Goal: Task Accomplishment & Management: Complete application form

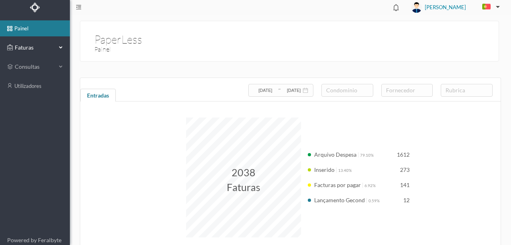
click at [25, 49] on span "Faturas" at bounding box center [35, 48] width 44 height 8
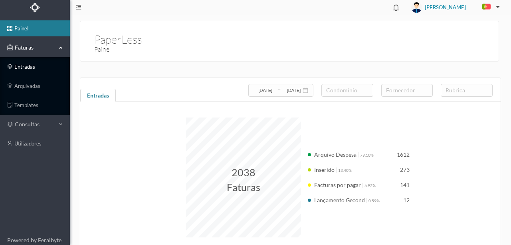
click at [26, 66] on link "entradas" at bounding box center [35, 67] width 70 height 16
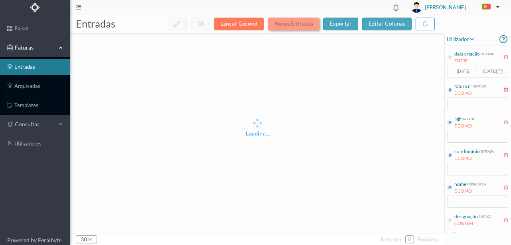
click at [304, 24] on button "Novas Entradas" at bounding box center [294, 24] width 52 height 13
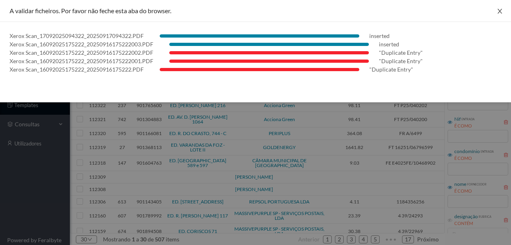
click at [499, 10] on icon "icon: close" at bounding box center [500, 11] width 6 height 6
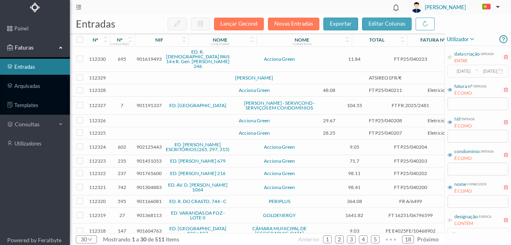
click at [145, 102] on span "901191337" at bounding box center [149, 105] width 25 height 6
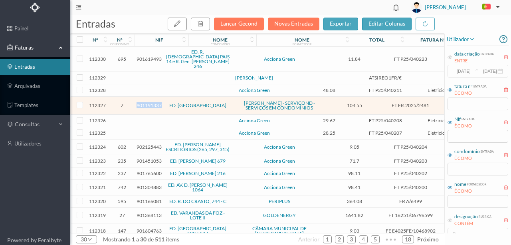
click at [145, 102] on span "901191337" at bounding box center [149, 105] width 25 height 6
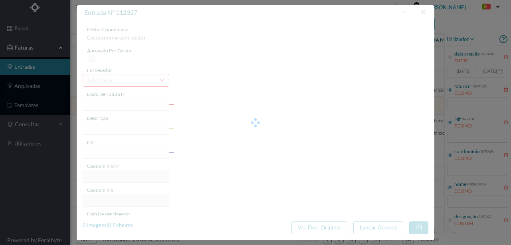
type input "FT FR.2025/2481"
type input "901191337"
type input "2025-06-18"
type input "104.55"
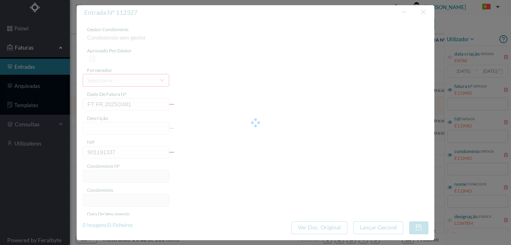
type input "7"
type input "ED. VENEZUELA"
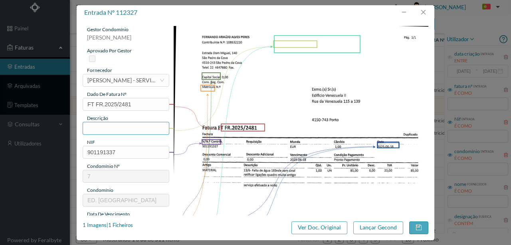
click at [97, 126] on input "text" at bounding box center [126, 128] width 87 height 13
click at [108, 128] on input "text" at bounding box center [126, 128] width 87 height 13
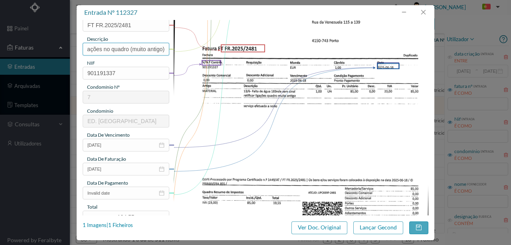
scroll to position [80, 0]
type input "Verificar falta de agua Ent 183, Retificar ligações no quadro (muito antigo)"
click at [425, 12] on button "button" at bounding box center [423, 12] width 19 height 13
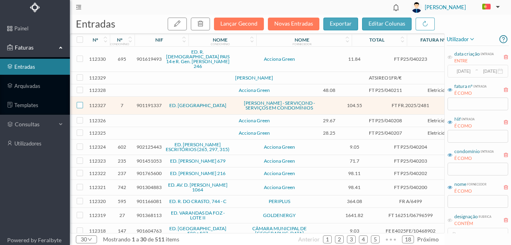
click at [80, 102] on input "checkbox" at bounding box center [80, 105] width 6 height 6
checkbox input "true"
click at [204, 25] on icon "button" at bounding box center [200, 23] width 6 height 6
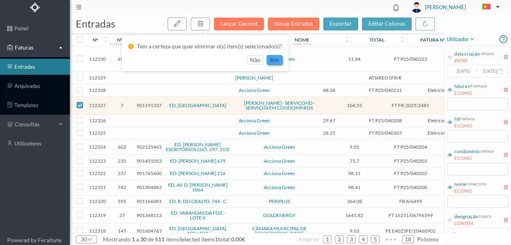
click at [270, 60] on button "sim" at bounding box center [275, 60] width 16 height 10
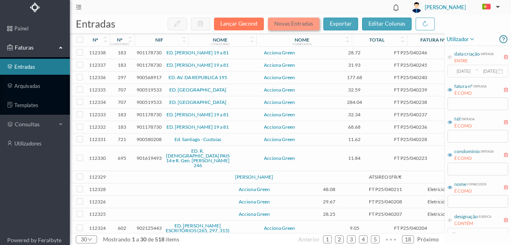
click at [292, 24] on button "Novas Entradas" at bounding box center [294, 24] width 52 height 13
drag, startPoint x: 470, startPoint y: 203, endPoint x: 467, endPoint y: 196, distance: 6.8
click at [467, 196] on input "text" at bounding box center [478, 201] width 61 height 13
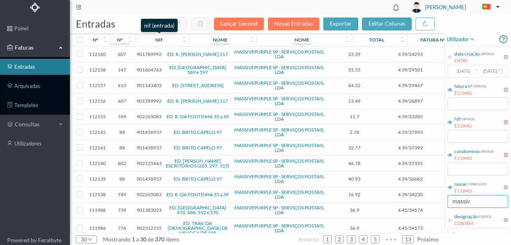
type input "massiv"
click at [161, 41] on div "nif" at bounding box center [159, 40] width 8 height 6
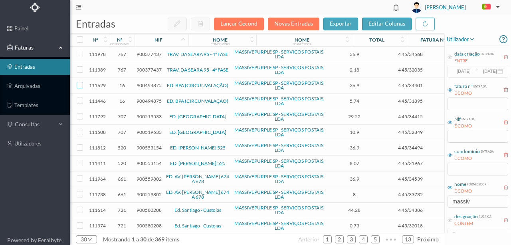
click at [79, 86] on input "checkbox" at bounding box center [80, 85] width 6 height 6
checkbox input "true"
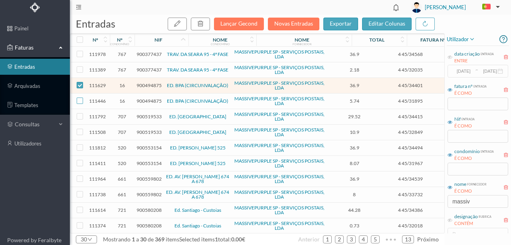
click at [78, 100] on input "checkbox" at bounding box center [80, 100] width 6 height 6
checkbox input "true"
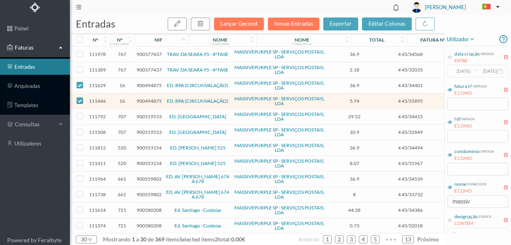
click at [152, 98] on span "900494875" at bounding box center [149, 101] width 25 height 6
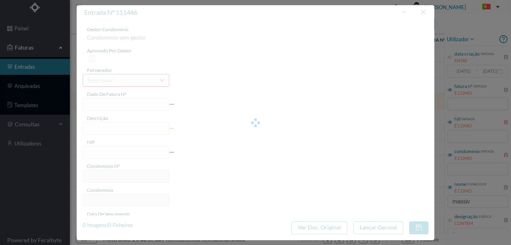
type input "4 45/31895"
type input "Serviço [PERSON_NAME]"
type input "900494875"
type input "Invalid date"
type input "[DATE]"
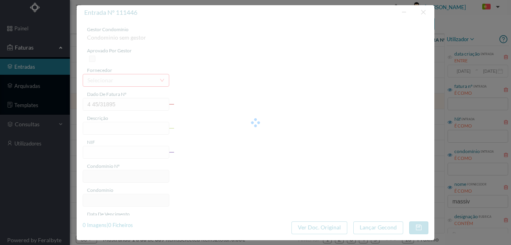
type input "5.74"
type input "16"
type input "ED. BPA (CIRCUNVALAÇÃO)"
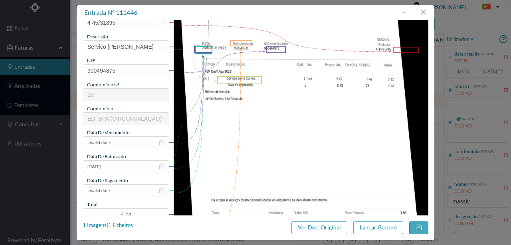
scroll to position [106, 0]
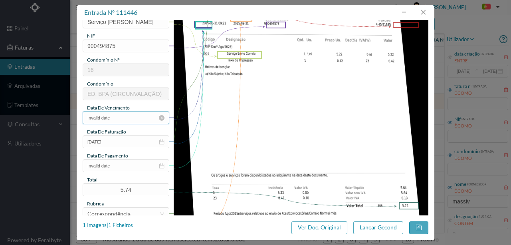
click at [115, 115] on input "Invalid date" at bounding box center [126, 117] width 87 height 13
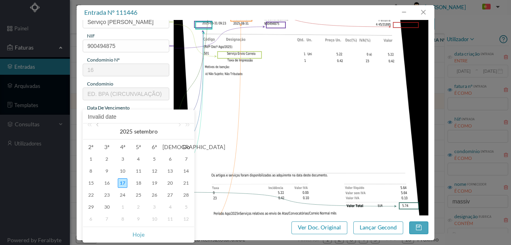
click at [97, 125] on link at bounding box center [98, 131] width 7 height 16
click at [185, 208] on div "31" at bounding box center [186, 207] width 10 height 10
type input "[DATE]"
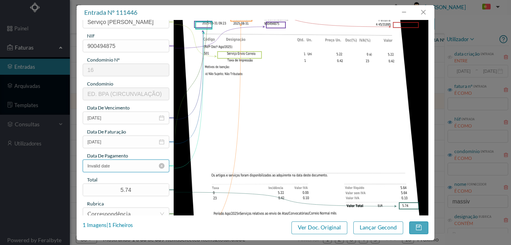
click at [123, 168] on input "Invalid date" at bounding box center [126, 165] width 87 height 13
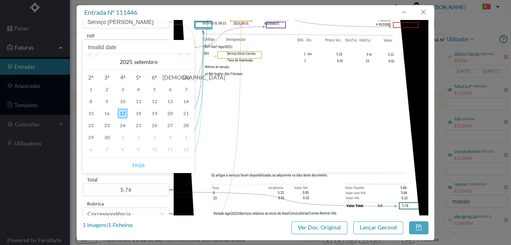
click at [135, 164] on link "Hoje" at bounding box center [139, 164] width 12 height 15
type input "[DATE]"
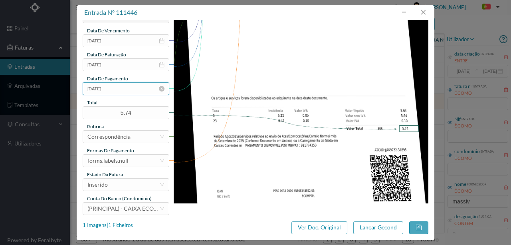
scroll to position [189, 0]
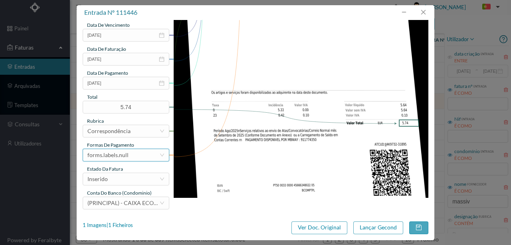
click at [117, 157] on div "forms.labels.null" at bounding box center [107, 155] width 41 height 12
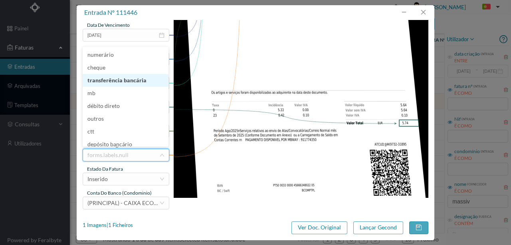
click at [125, 79] on li "transferência bancária" at bounding box center [126, 80] width 86 height 13
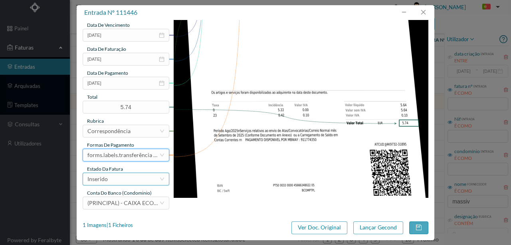
click at [123, 180] on div "Inserido" at bounding box center [123, 179] width 72 height 12
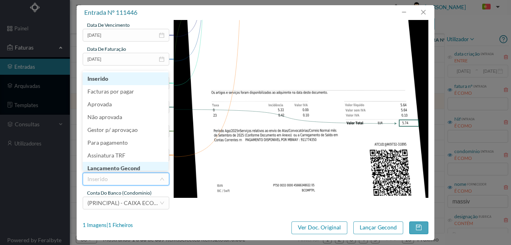
scroll to position [4, 0]
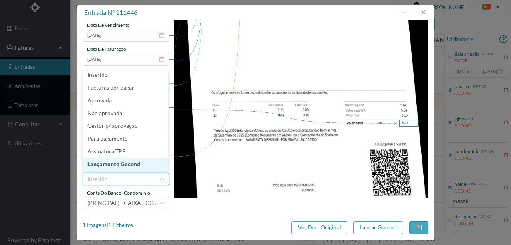
click at [124, 166] on li "Lançamento Gecond" at bounding box center [126, 164] width 86 height 13
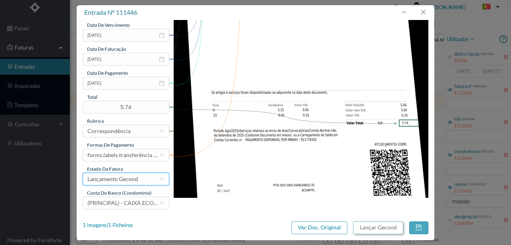
click at [372, 230] on button "Lançar Gecond" at bounding box center [378, 227] width 50 height 13
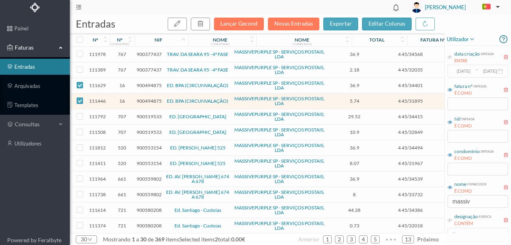
checkbox input "false"
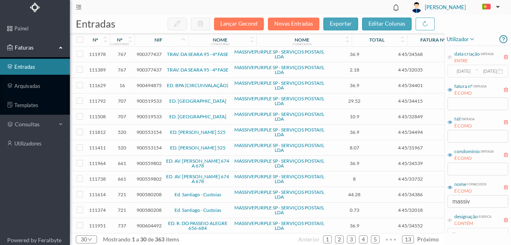
click at [145, 85] on span "900494875" at bounding box center [149, 85] width 25 height 6
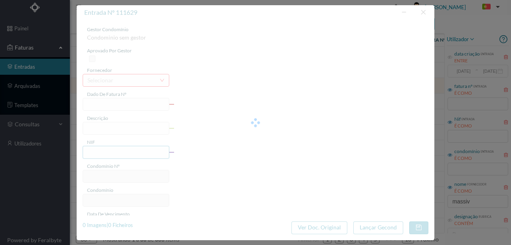
type input "4 45/34401"
type input "ANUIDADE"
type input "900494875"
type input "Invalid date"
type input "[DATE]"
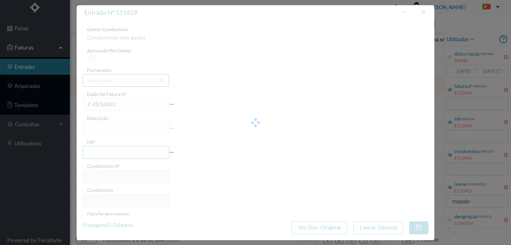
type input "36.90"
type input "16"
type input "ED. BPA (CIRCUNVALAÇÃO)"
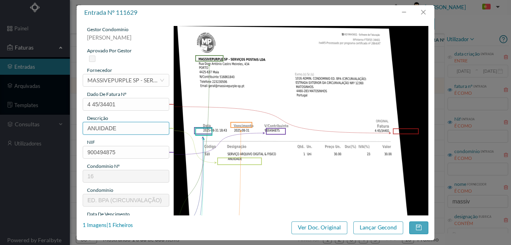
drag, startPoint x: 125, startPoint y: 126, endPoint x: 75, endPoint y: 131, distance: 49.7
click at [75, 131] on div "entrada nº 111629 gestor condomínio Susana Silva aprovado por gestor fornecedor…" at bounding box center [255, 122] width 511 height 245
type input "ARQUIVO DIGITAL - ANUIDADE"
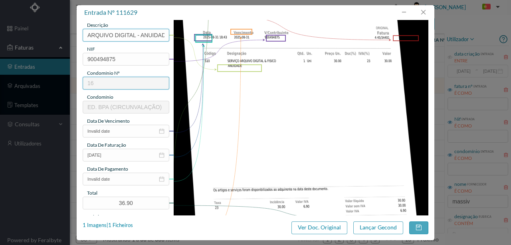
scroll to position [106, 0]
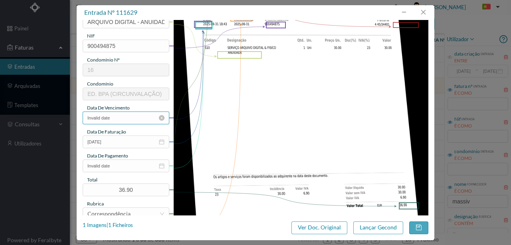
click at [113, 117] on input "Invalid date" at bounding box center [126, 117] width 87 height 13
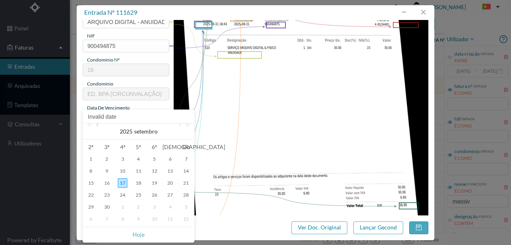
click at [97, 125] on link at bounding box center [98, 131] width 7 height 16
click at [186, 206] on div "31" at bounding box center [186, 207] width 10 height 10
type input "[DATE]"
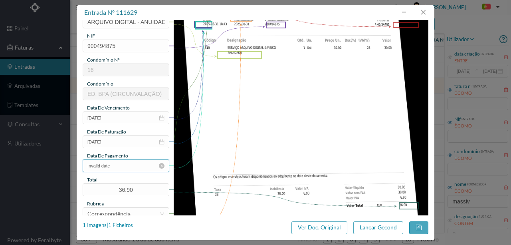
click at [119, 169] on input "Invalid date" at bounding box center [126, 165] width 87 height 13
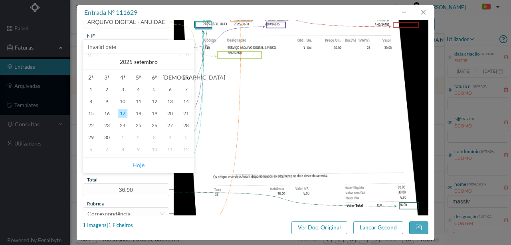
click at [138, 167] on link "Hoje" at bounding box center [139, 164] width 12 height 15
type input "[DATE]"
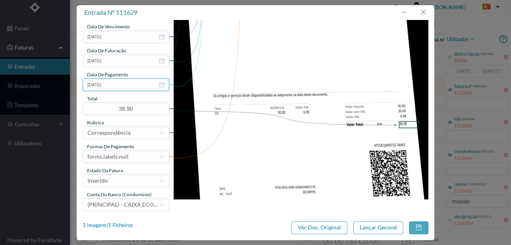
scroll to position [189, 0]
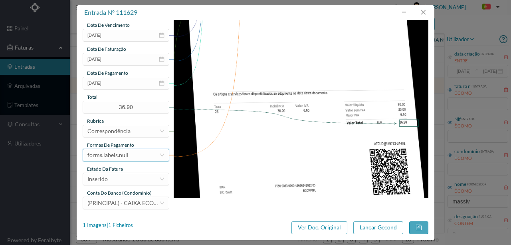
click at [136, 157] on div "forms.labels.null" at bounding box center [123, 155] width 72 height 12
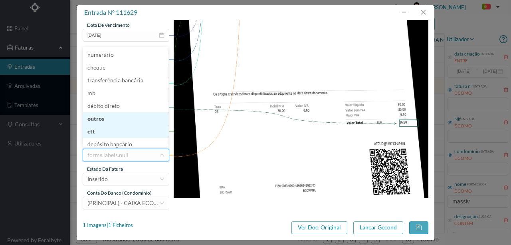
scroll to position [2, 0]
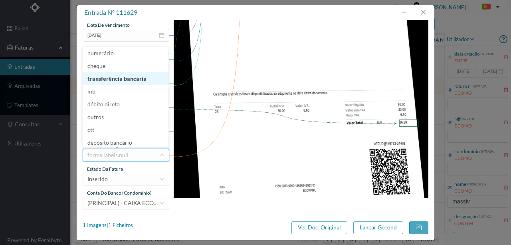
click at [135, 80] on li "transferência bancária" at bounding box center [126, 78] width 86 height 13
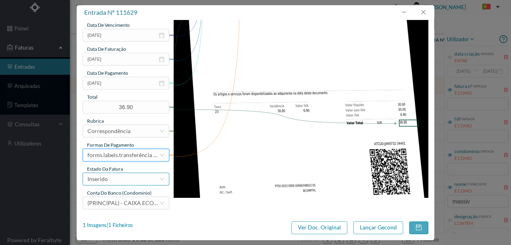
click at [128, 180] on div "Inserido" at bounding box center [123, 179] width 72 height 12
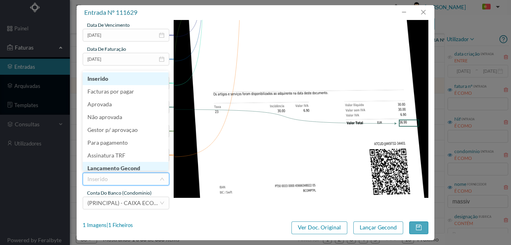
scroll to position [4, 0]
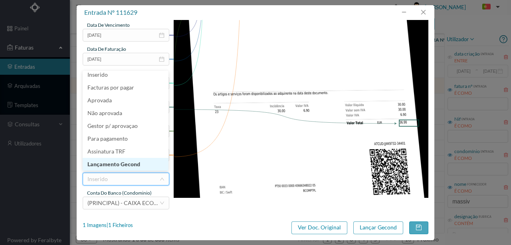
click at [131, 165] on li "Lançamento Gecond" at bounding box center [126, 164] width 86 height 13
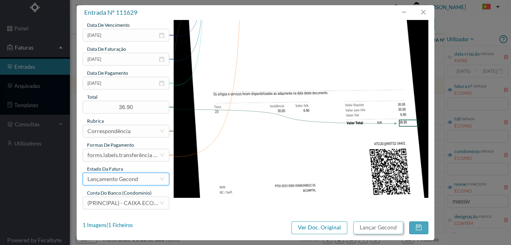
click at [383, 225] on button "Lançar Gecond" at bounding box center [378, 227] width 50 height 13
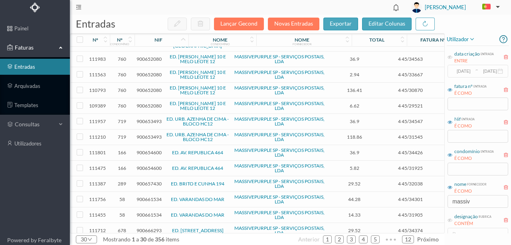
scroll to position [240, 0]
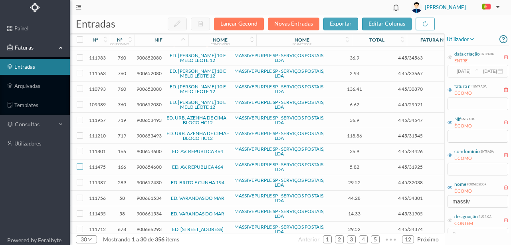
click at [81, 163] on input "checkbox" at bounding box center [80, 166] width 6 height 6
checkbox input "true"
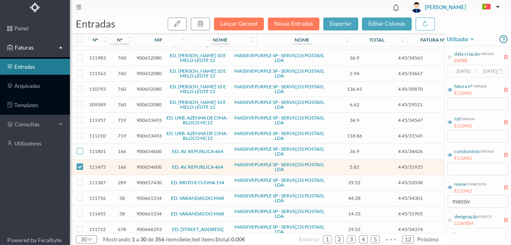
click at [79, 148] on input "checkbox" at bounding box center [80, 151] width 6 height 6
checkbox input "true"
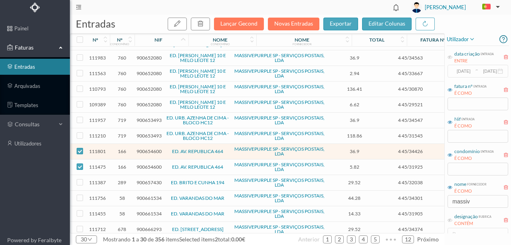
click at [149, 148] on span "900654600" at bounding box center [149, 151] width 25 height 6
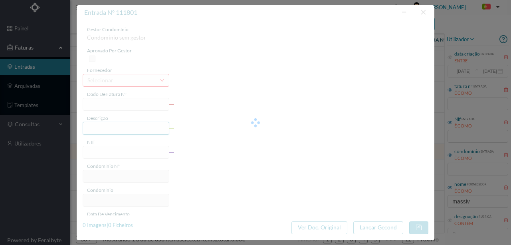
type input "4 45/34426"
type input "ANUIDADE"
type input "900654600"
type input "[DATE]"
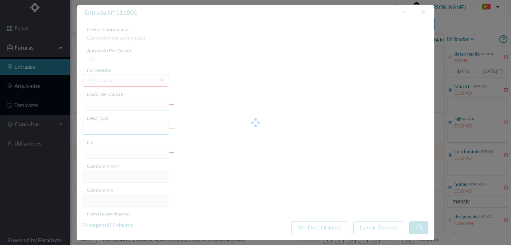
type input "[DATE]"
type input "36.90"
type input "166"
type input "ED. AV. REPUBLICA 464"
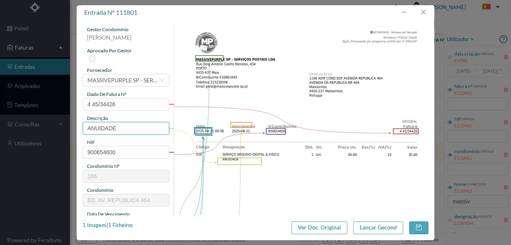
drag, startPoint x: 126, startPoint y: 129, endPoint x: 75, endPoint y: 133, distance: 50.4
click at [75, 133] on div "entrada nº 111801 gestor condomínio Susana Silva aprovado por gestor fornecedor…" at bounding box center [255, 122] width 511 height 245
type input "S"
type input "ARQUIVO DIGITAL - ANUIDADE"
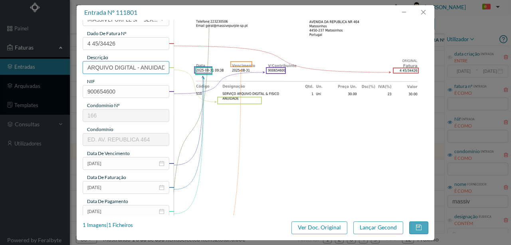
scroll to position [133, 0]
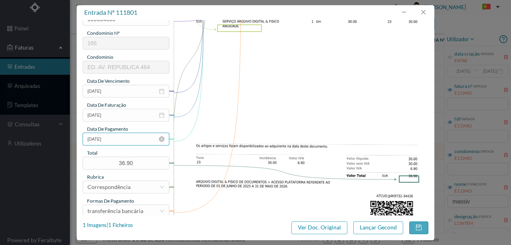
click at [125, 136] on input "[DATE]" at bounding box center [126, 139] width 87 height 13
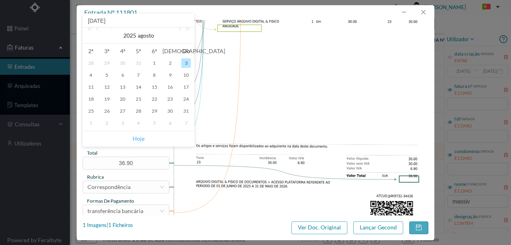
click at [137, 139] on link "Hoje" at bounding box center [139, 138] width 12 height 15
type input "[DATE]"
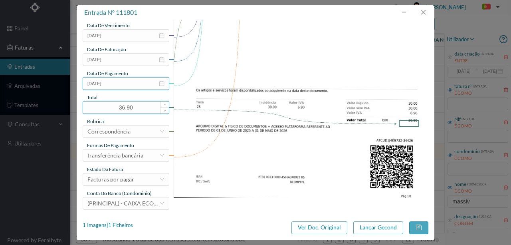
scroll to position [189, 0]
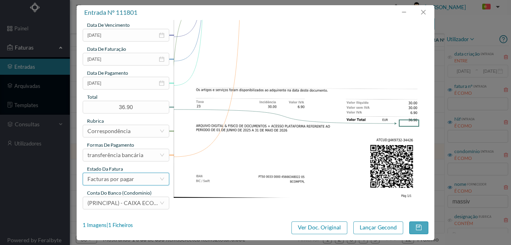
click at [121, 180] on div "Facturas por pagar" at bounding box center [110, 179] width 47 height 12
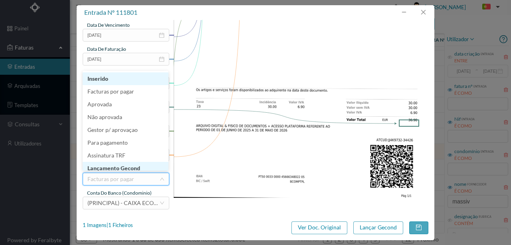
scroll to position [4, 0]
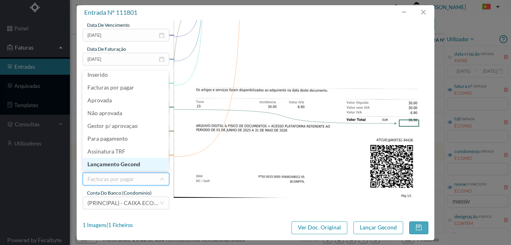
click at [123, 164] on li "Lançamento Gecond" at bounding box center [126, 164] width 86 height 13
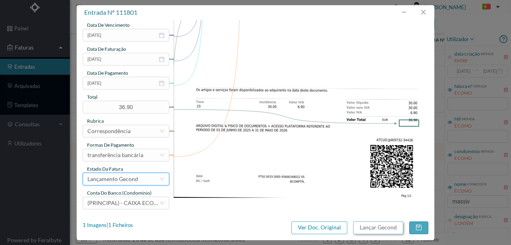
click at [375, 226] on button "Lançar Gecond" at bounding box center [378, 227] width 50 height 13
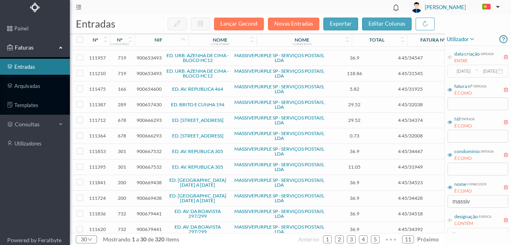
click at [144, 86] on span "900654600" at bounding box center [149, 89] width 25 height 6
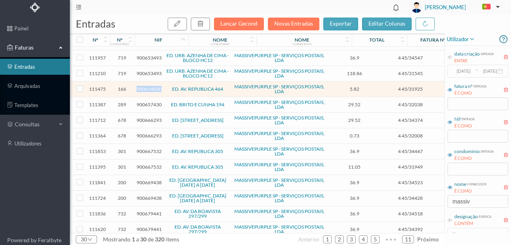
click at [145, 86] on span "900654600" at bounding box center [149, 89] width 25 height 6
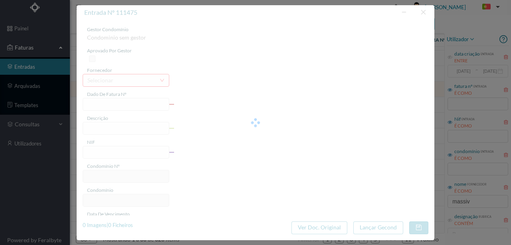
type input "4 45/31925"
type input "Serviço Envio Correio um PR o"
type input "900654600"
type input "Invalid date"
type input "[DATE]"
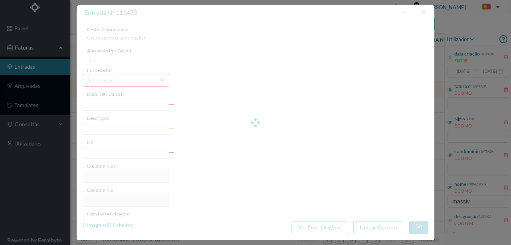
type input "5.82"
type input "166"
type input "ED. AV. REPUBLICA 464"
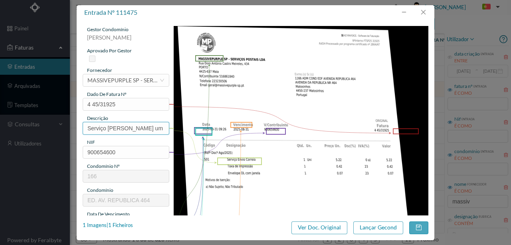
scroll to position [0, 1]
drag, startPoint x: 143, startPoint y: 128, endPoint x: 262, endPoint y: 135, distance: 118.8
click at [256, 135] on div "gestor condomínio Susana Silva aprovado por gestor fornecedor selecionar MASSIV…" at bounding box center [256, 212] width 346 height 372
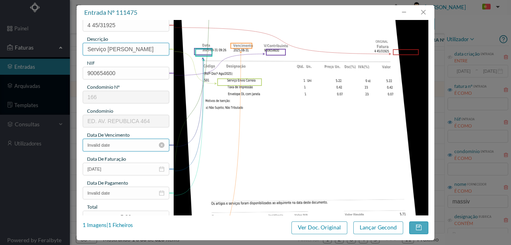
scroll to position [80, 0]
type input "Serviço [PERSON_NAME]"
click at [125, 142] on input "Invalid date" at bounding box center [126, 144] width 87 height 13
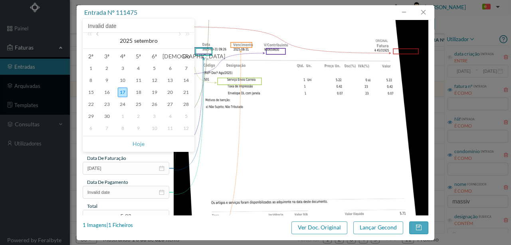
click at [100, 36] on link at bounding box center [98, 41] width 7 height 16
click at [183, 115] on div "31" at bounding box center [186, 116] width 10 height 10
type input "[DATE]"
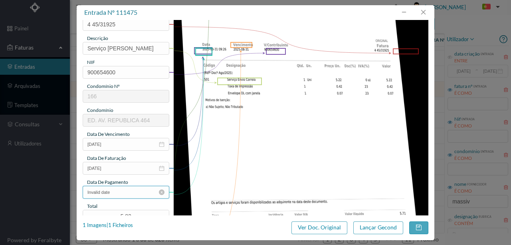
click at [124, 192] on input "Invalid date" at bounding box center [126, 192] width 87 height 13
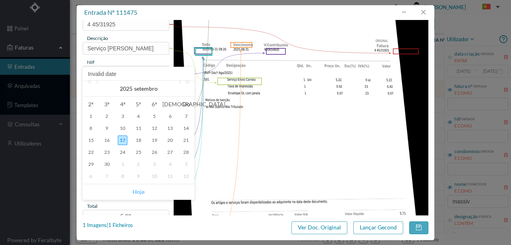
click at [139, 192] on link "Hoje" at bounding box center [139, 191] width 12 height 15
type input "[DATE]"
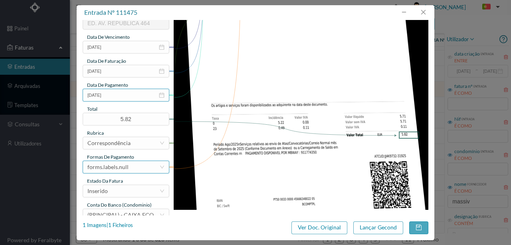
scroll to position [186, 0]
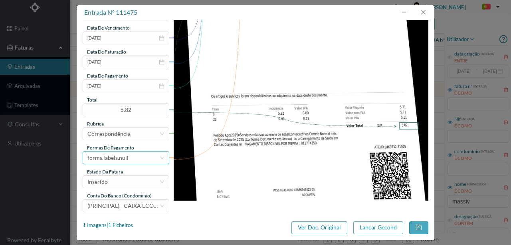
click at [128, 158] on div "forms.labels.null" at bounding box center [123, 158] width 72 height 12
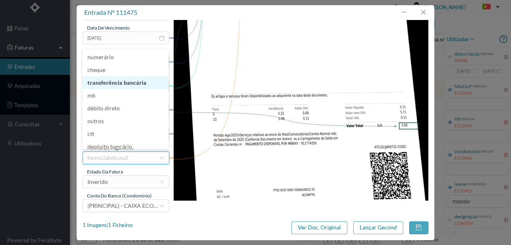
click at [123, 83] on li "transferência bancária" at bounding box center [126, 82] width 86 height 13
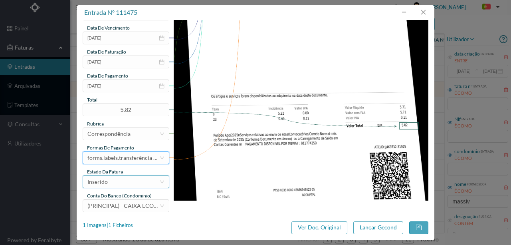
click at [118, 186] on div "Inserido" at bounding box center [123, 182] width 72 height 12
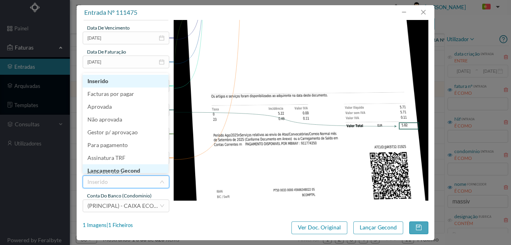
scroll to position [4, 0]
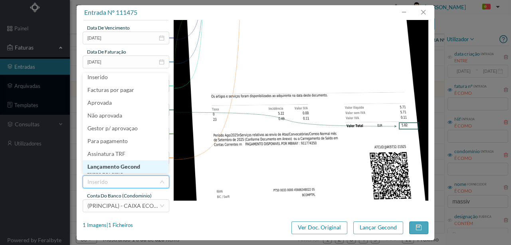
click at [129, 167] on li "Lançamento Gecond" at bounding box center [126, 166] width 86 height 13
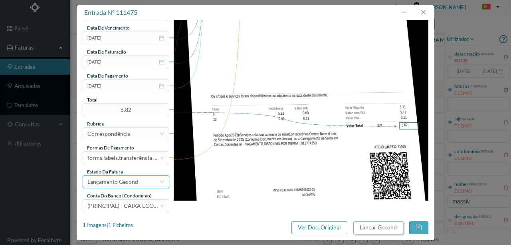
click at [367, 228] on button "Lançar Gecond" at bounding box center [378, 227] width 50 height 13
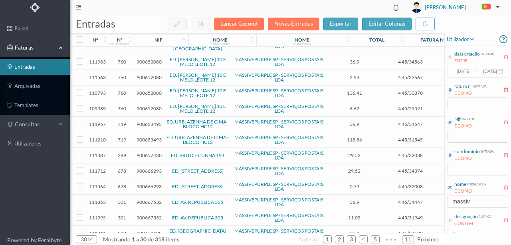
scroll to position [186, 0]
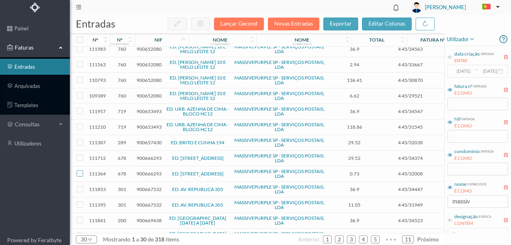
click at [81, 170] on input "checkbox" at bounding box center [80, 173] width 6 height 6
checkbox input "true"
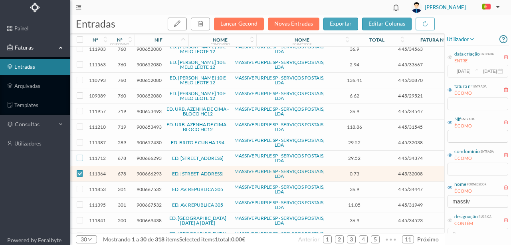
click at [81, 155] on input "checkbox" at bounding box center [80, 158] width 6 height 6
checkbox input "true"
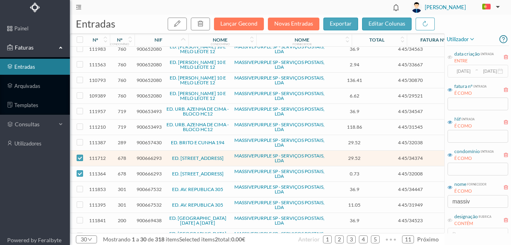
click at [192, 155] on link "ED. [STREET_ADDRESS]" at bounding box center [198, 158] width 52 height 6
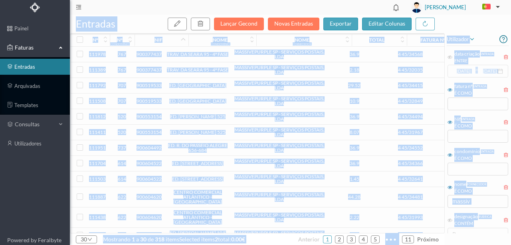
checkbox input "false"
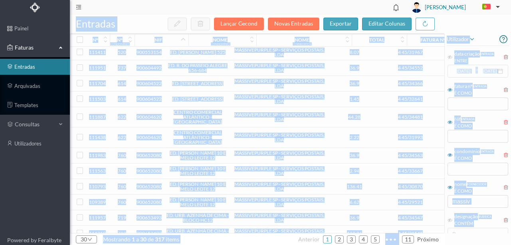
click at [152, 196] on td "900652080" at bounding box center [149, 202] width 29 height 16
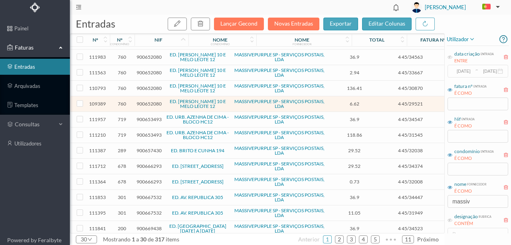
scroll to position [186, 0]
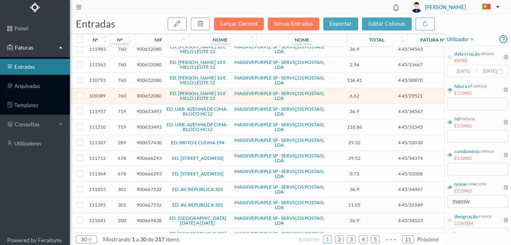
click at [147, 155] on span "900666293" at bounding box center [149, 158] width 25 height 6
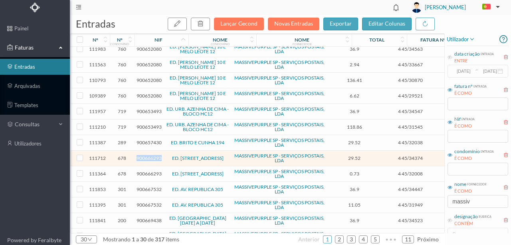
click at [147, 155] on span "900666293" at bounding box center [149, 158] width 25 height 6
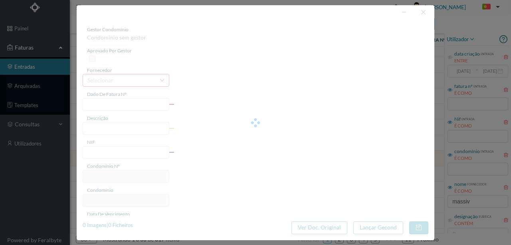
type input "4 45/34374"
type input "ANUIDADE"
type input "900666293"
type input "[DATE]"
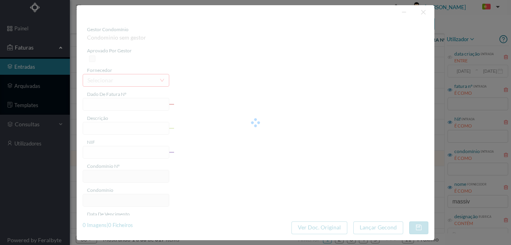
type input "[DATE]"
type input "29.52"
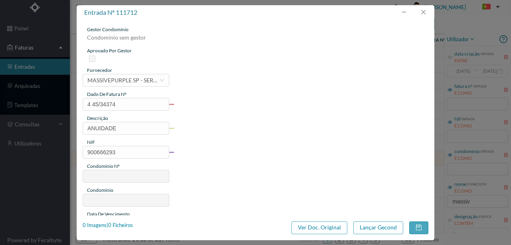
type input "678"
type input "ED. RUA DE TÂNGER, 1545"
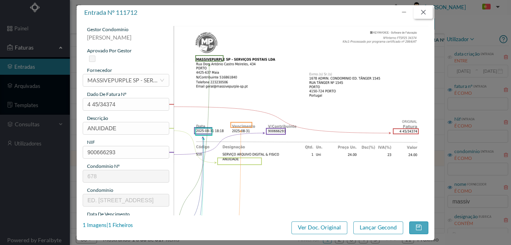
click at [424, 13] on button "button" at bounding box center [423, 12] width 19 height 13
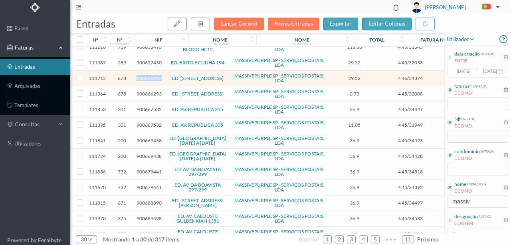
scroll to position [266, 0]
click at [79, 90] on input "checkbox" at bounding box center [80, 93] width 6 height 6
checkbox input "true"
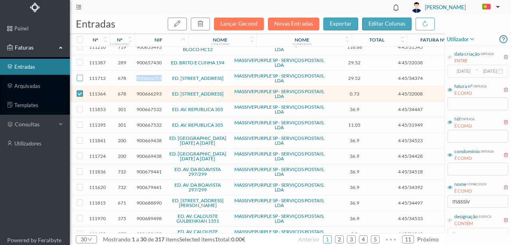
click at [82, 75] on input "checkbox" at bounding box center [80, 78] width 6 height 6
checkbox input "true"
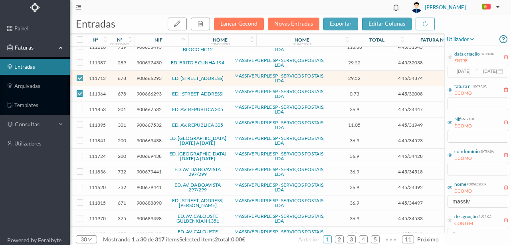
click at [149, 91] on span "900666293" at bounding box center [149, 94] width 25 height 6
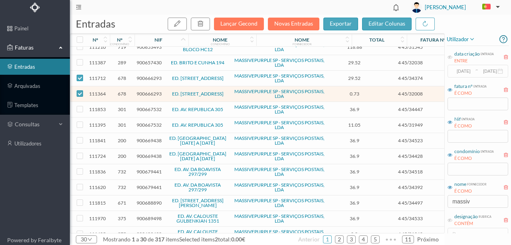
click at [153, 91] on span "900666293" at bounding box center [149, 94] width 25 height 6
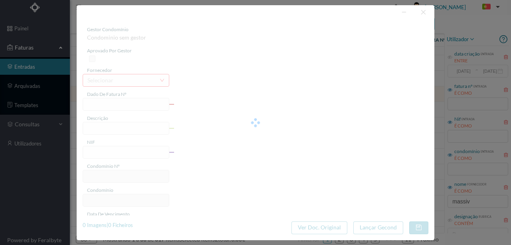
type input "4 45/32008"
type input "poi nf Servico Envio Correio"
type input "900666293"
type input "Invalid date"
type input "[DATE]"
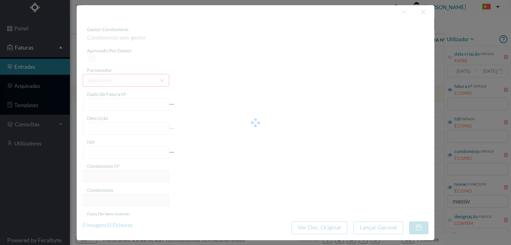
type input "[DATE]"
type input "0.73"
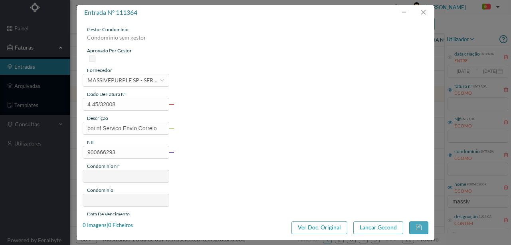
type input "678"
type input "ED. RUA DE TÂNGER, 1545"
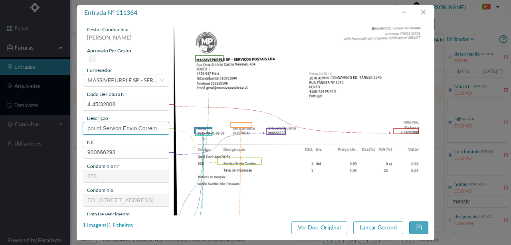
drag, startPoint x: 103, startPoint y: 126, endPoint x: 27, endPoint y: 129, distance: 76.0
click at [46, 131] on div "entrada nº 111364 gestor condomínio Susana Silva aprovado por gestor fornecedor…" at bounding box center [255, 122] width 511 height 245
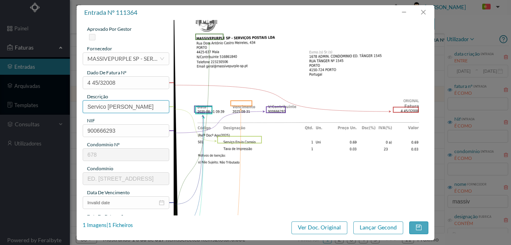
scroll to position [133, 0]
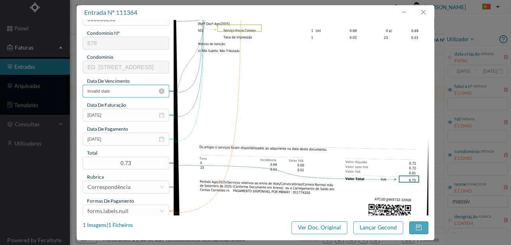
type input "Servico Envio Correio"
click at [117, 91] on input "Invalid date" at bounding box center [126, 91] width 87 height 13
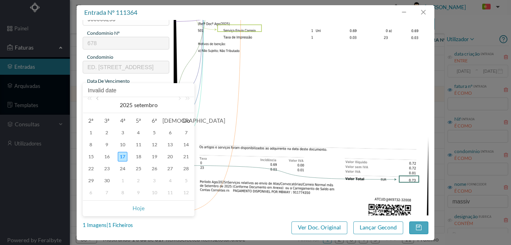
click at [97, 100] on link at bounding box center [98, 105] width 7 height 16
click at [182, 181] on div "31" at bounding box center [186, 181] width 10 height 10
type input "[DATE]"
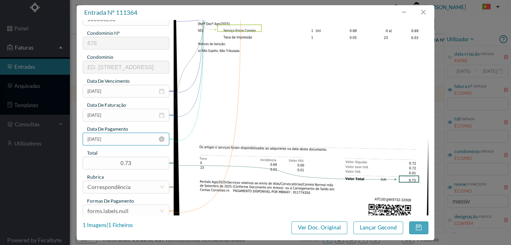
click at [129, 141] on input "[DATE]" at bounding box center [126, 139] width 87 height 13
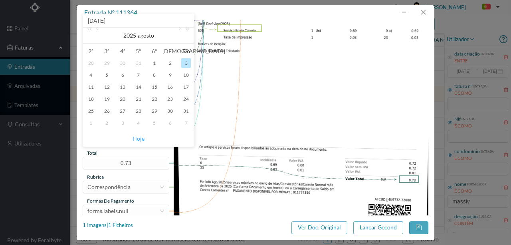
click at [137, 139] on link "Hoje" at bounding box center [139, 138] width 12 height 15
type input "[DATE]"
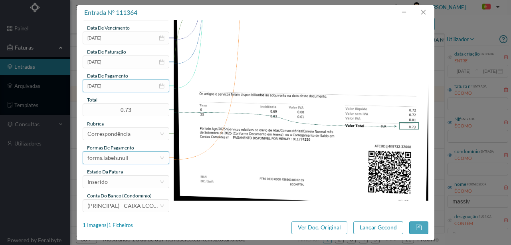
scroll to position [189, 0]
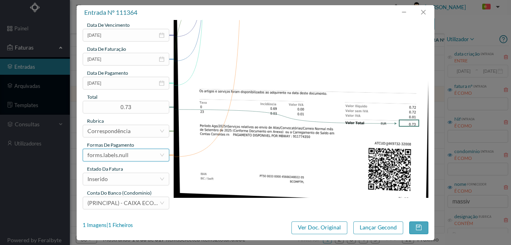
click at [129, 152] on div "forms.labels.null" at bounding box center [123, 155] width 72 height 12
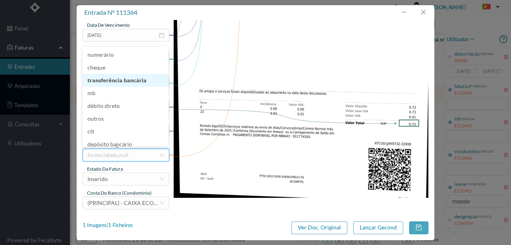
click at [126, 84] on li "transferência bancária" at bounding box center [126, 80] width 86 height 13
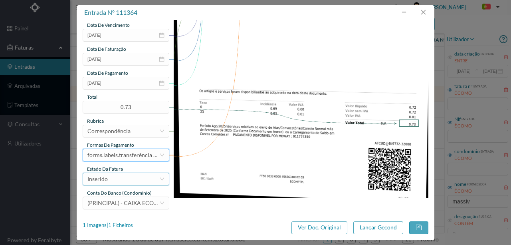
click at [129, 178] on div "Inserido" at bounding box center [123, 179] width 72 height 12
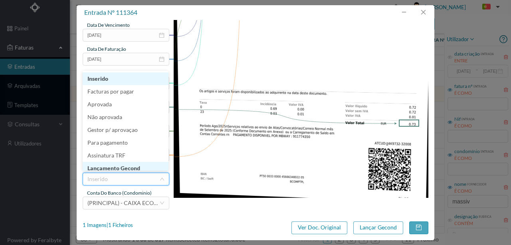
scroll to position [4, 0]
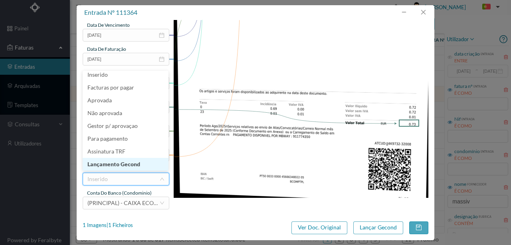
drag, startPoint x: 133, startPoint y: 163, endPoint x: 209, endPoint y: 173, distance: 77.4
click at [133, 163] on li "Lançamento Gecond" at bounding box center [126, 164] width 86 height 13
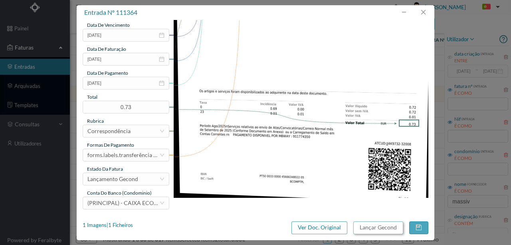
click at [386, 230] on button "Lançar Gecond" at bounding box center [378, 227] width 50 height 13
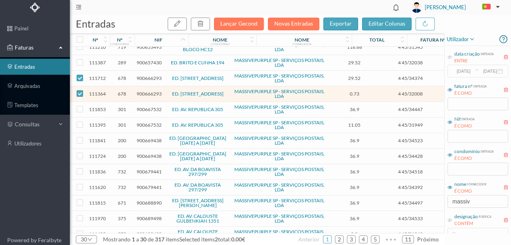
checkbox input "false"
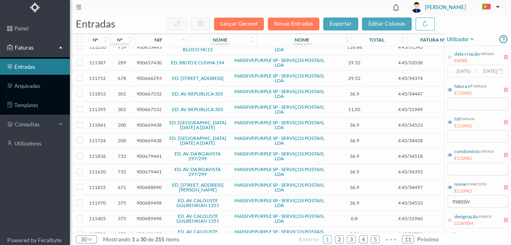
click at [148, 75] on span "900666293" at bounding box center [149, 78] width 25 height 6
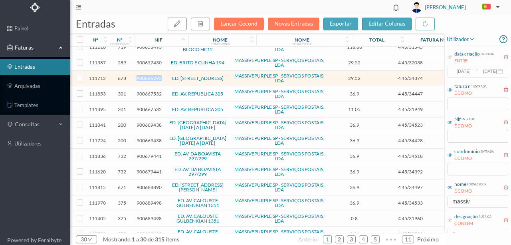
click at [148, 75] on span "900666293" at bounding box center [149, 78] width 25 height 6
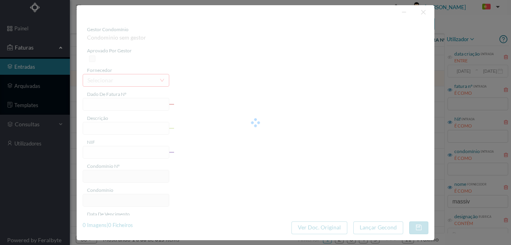
type input "4 45/34374"
type input "ANUIDADE"
type input "900666293"
type input "[DATE]"
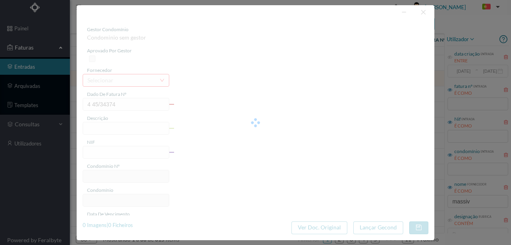
type input "[DATE]"
type input "29.52"
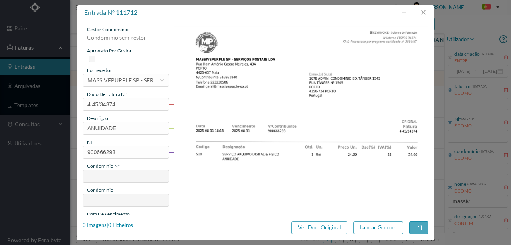
type input "678"
type input "ED. RUA DE TÂNGER, 1545"
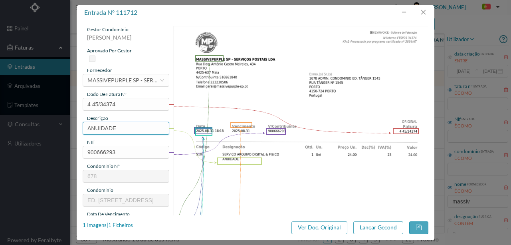
drag, startPoint x: 120, startPoint y: 122, endPoint x: 66, endPoint y: 127, distance: 54.6
click at [67, 128] on div "entrada nº 111712 gestor condomínio Susana Silva aprovado por gestor fornecedor…" at bounding box center [255, 122] width 511 height 245
type input "ARQUIVO DIGITAL - ANUIDADE"
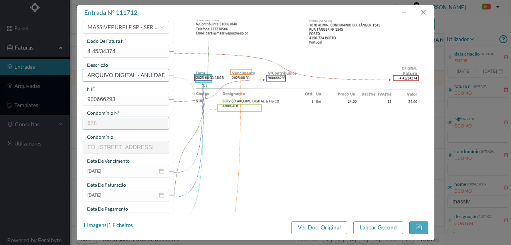
scroll to position [106, 0]
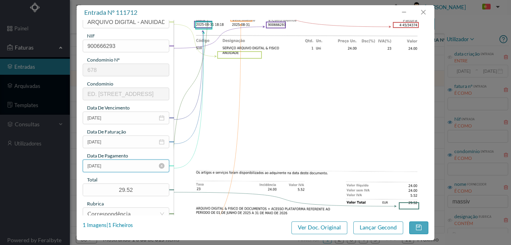
click at [131, 167] on input "[DATE]" at bounding box center [126, 165] width 87 height 13
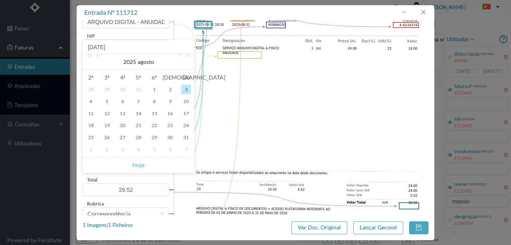
click at [143, 167] on link "Hoje" at bounding box center [139, 164] width 12 height 15
type input "[DATE]"
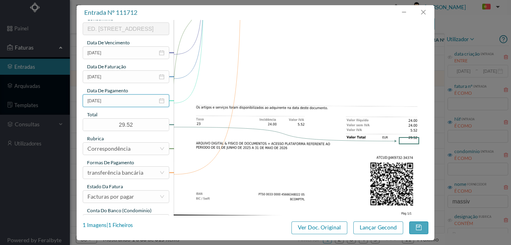
scroll to position [186, 0]
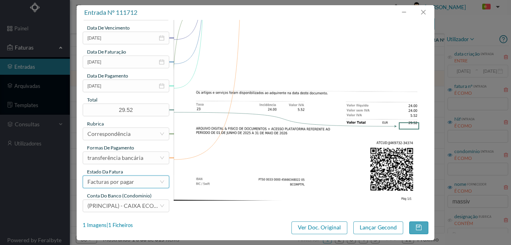
click at [131, 183] on div "Facturas por pagar" at bounding box center [110, 182] width 47 height 12
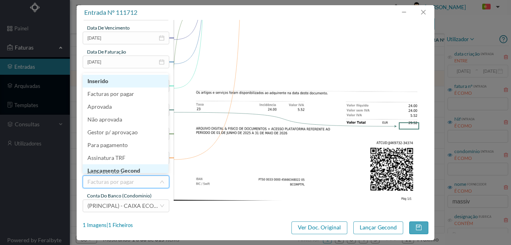
scroll to position [4, 0]
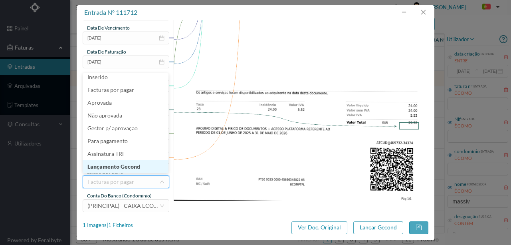
click at [128, 165] on li "Lançamento Gecond" at bounding box center [126, 166] width 86 height 13
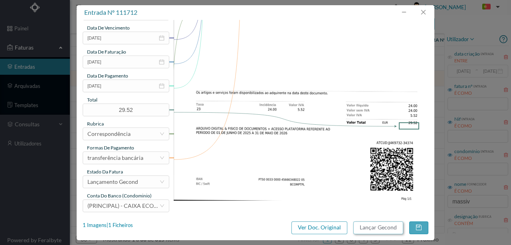
click at [371, 229] on button "Lançar Gecond" at bounding box center [378, 227] width 50 height 13
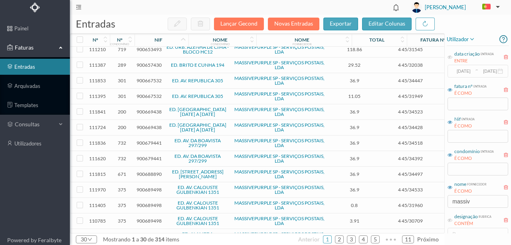
scroll to position [266, 0]
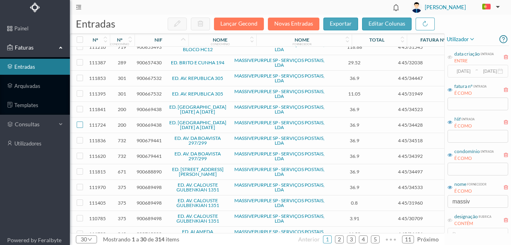
click at [81, 121] on input "checkbox" at bounding box center [80, 124] width 6 height 6
checkbox input "true"
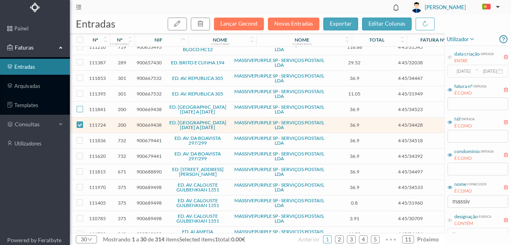
click at [80, 106] on input "checkbox" at bounding box center [80, 109] width 6 height 6
checkbox input "true"
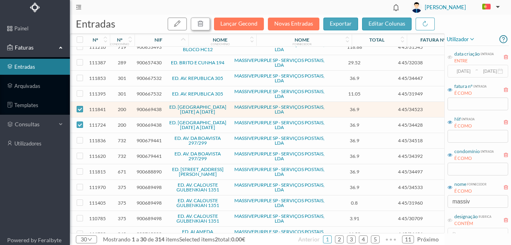
click at [203, 22] on icon "button" at bounding box center [200, 23] width 6 height 6
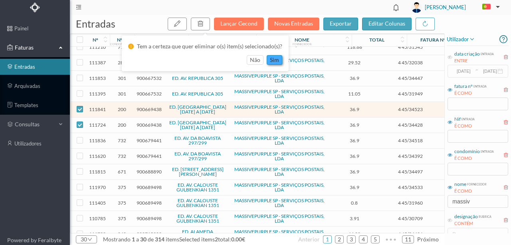
click at [271, 63] on button "sim" at bounding box center [275, 60] width 16 height 10
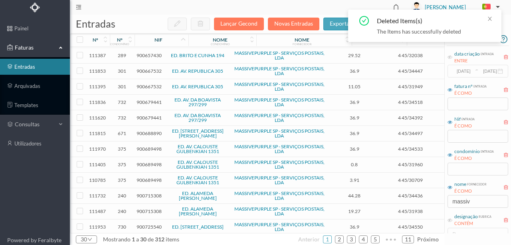
scroll to position [279, 0]
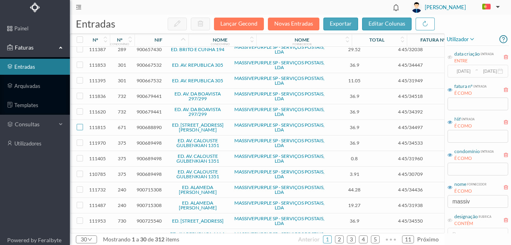
click at [81, 124] on input "checkbox" at bounding box center [80, 127] width 6 height 6
checkbox input "true"
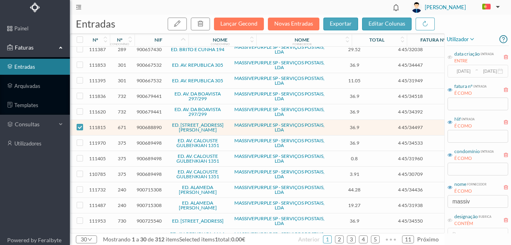
click at [148, 124] on span "900688890" at bounding box center [149, 127] width 25 height 6
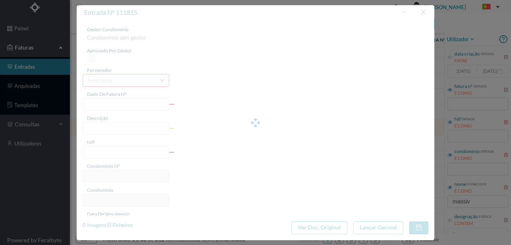
type input "4 45/34497"
type input "PANUIL ALA"
type input "900688890"
type input "Invalid date"
type input "[DATE]"
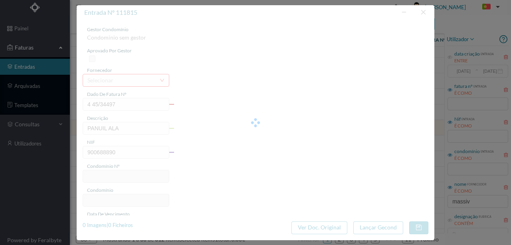
type input "36.90"
type input "671"
type input "ED. RUA RUI BARBOSA, 18"
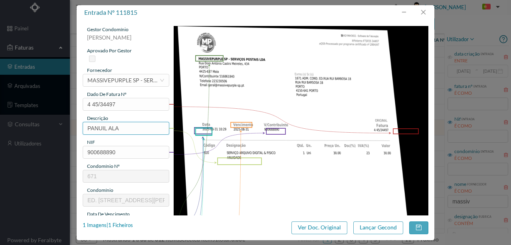
drag, startPoint x: 125, startPoint y: 128, endPoint x: 67, endPoint y: 125, distance: 58.8
click at [67, 125] on div "entrada nº 111815 gestor condomínio Susana Silva aprovado por gestor fornecedor…" at bounding box center [255, 122] width 511 height 245
type input "ARQUIVO DIGITAL - ANUIDADE"
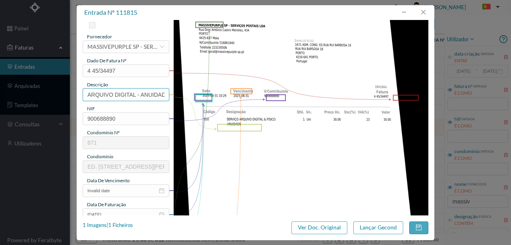
scroll to position [80, 0]
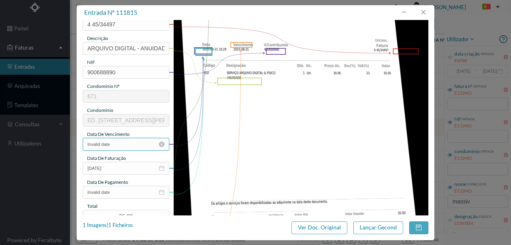
click at [123, 145] on input "Invalid date" at bounding box center [126, 144] width 87 height 13
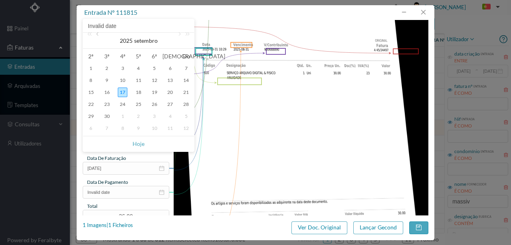
click at [99, 34] on link at bounding box center [98, 41] width 7 height 16
click at [184, 116] on div "31" at bounding box center [186, 116] width 10 height 10
type input "[DATE]"
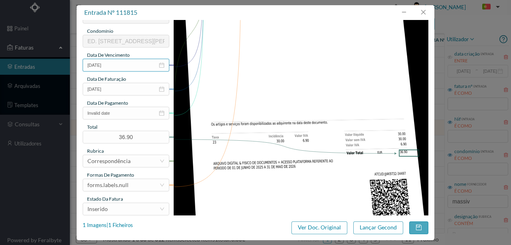
scroll to position [160, 0]
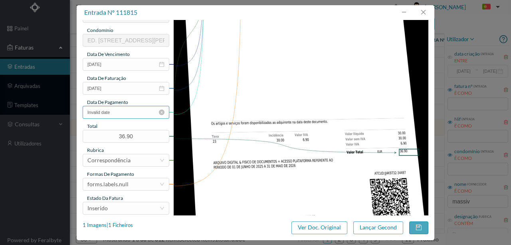
click at [121, 112] on input "Invalid date" at bounding box center [126, 112] width 87 height 13
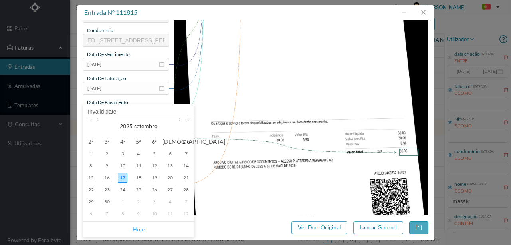
click at [137, 227] on link "Hoje" at bounding box center [139, 229] width 12 height 15
type input "[DATE]"
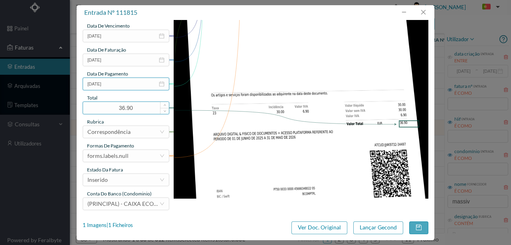
scroll to position [189, 0]
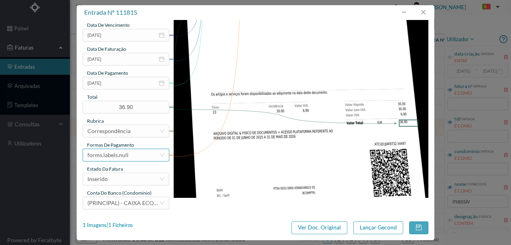
click at [127, 157] on div "forms.labels.null" at bounding box center [123, 155] width 72 height 12
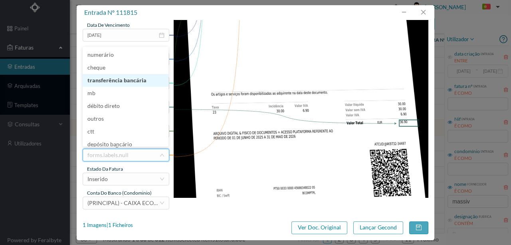
click at [125, 82] on li "transferência bancária" at bounding box center [126, 80] width 86 height 13
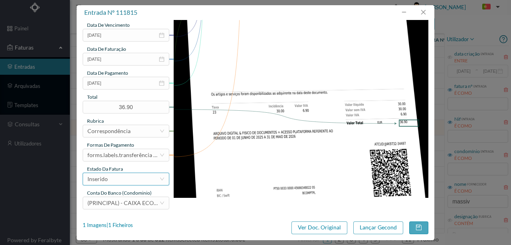
click at [124, 181] on div "Inserido" at bounding box center [123, 179] width 72 height 12
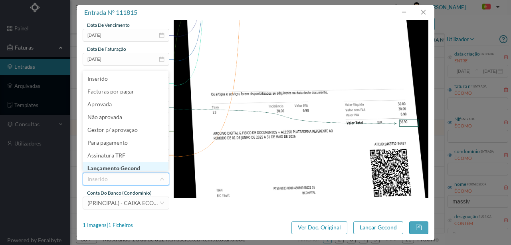
scroll to position [4, 0]
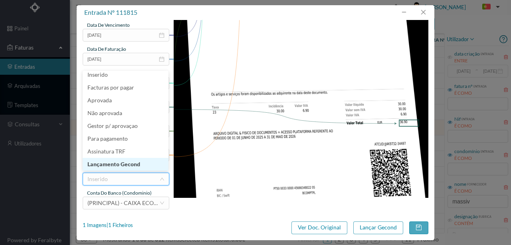
click at [129, 165] on li "Lançamento Gecond" at bounding box center [126, 164] width 86 height 13
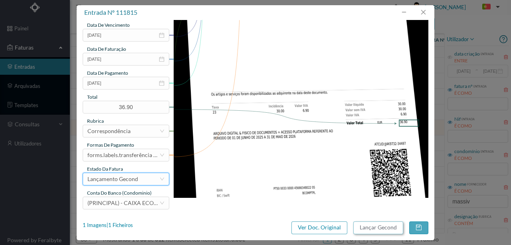
click at [377, 228] on button "Lançar Gecond" at bounding box center [378, 227] width 50 height 13
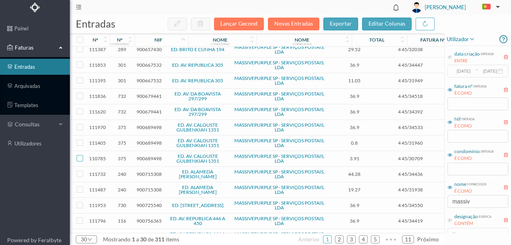
click at [77, 155] on input "checkbox" at bounding box center [80, 158] width 6 height 6
checkbox input "true"
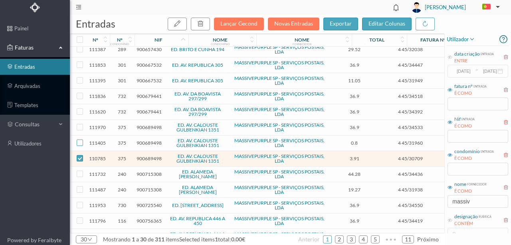
click at [81, 139] on input "checkbox" at bounding box center [80, 142] width 6 height 6
checkbox input "true"
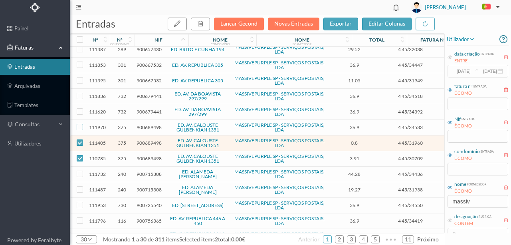
click at [81, 124] on input "checkbox" at bounding box center [80, 127] width 6 height 6
checkbox input "true"
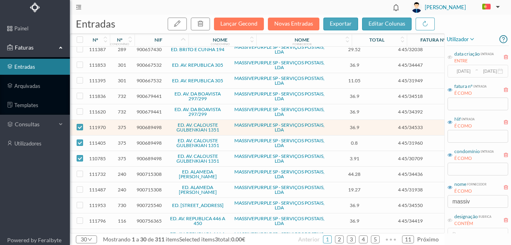
click at [149, 124] on span "900689498" at bounding box center [149, 127] width 25 height 6
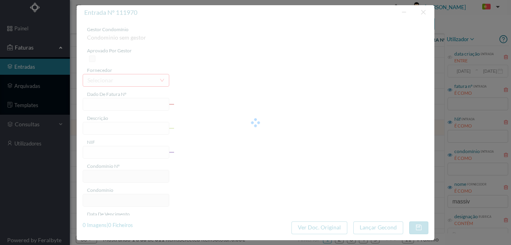
type input "4 45/34533"
type input "PNL"
type input "900689498"
type input "Invalid date"
type input "[DATE]"
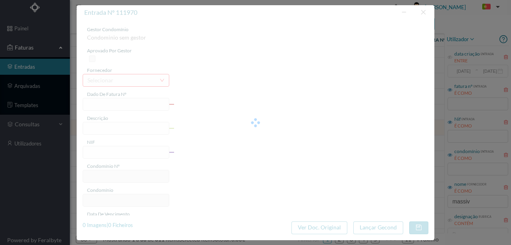
type input "36.90"
type input "375"
type input "ED. AV. CALOUSTE GULBENKIAN 1351"
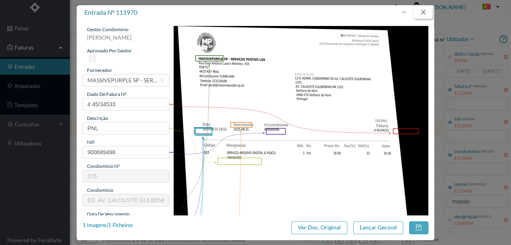
click at [422, 11] on button "button" at bounding box center [423, 12] width 19 height 13
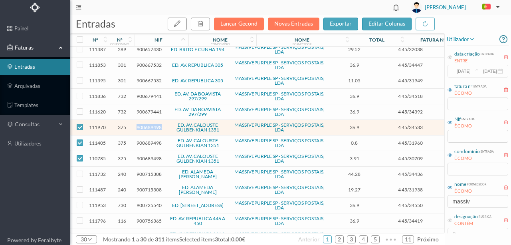
click at [153, 124] on span "900689498" at bounding box center [149, 127] width 25 height 6
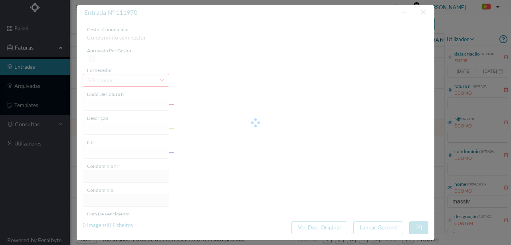
type input "4 45/34533"
type input "PNL"
type input "900689498"
type input "Invalid date"
type input "[DATE]"
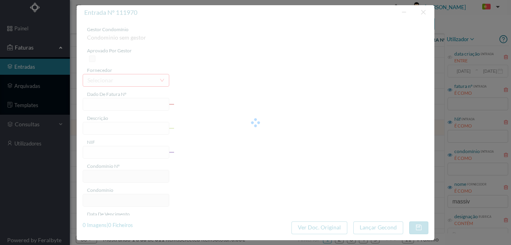
type input "36.90"
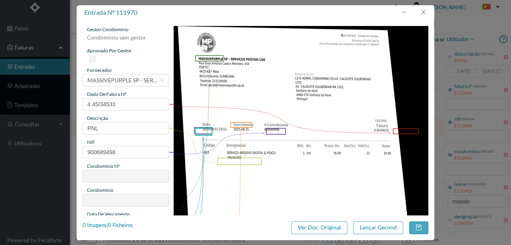
type input "375"
type input "ED. AV. CALOUSTE GULBENKIAN 1351"
drag, startPoint x: 108, startPoint y: 127, endPoint x: 61, endPoint y: 128, distance: 47.5
click at [61, 128] on div "entrada nº 111970 gestor condomínio Susana Silva aprovado por gestor fornecedor…" at bounding box center [255, 122] width 511 height 245
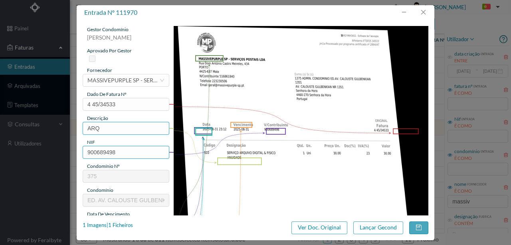
type input "ARQUIVO DIGITAL - ANUIDADE"
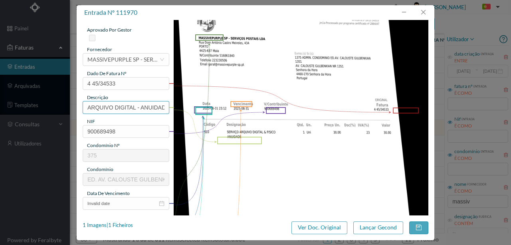
scroll to position [106, 0]
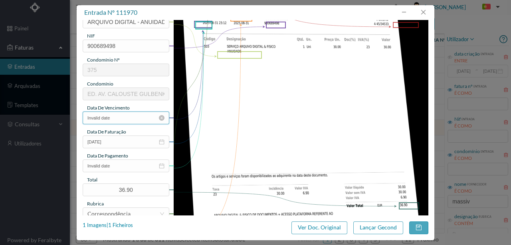
click at [120, 118] on input "Invalid date" at bounding box center [126, 117] width 87 height 13
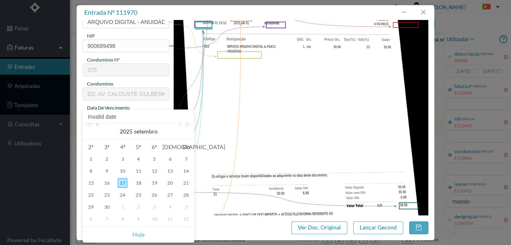
click at [98, 129] on link at bounding box center [98, 131] width 7 height 16
drag, startPoint x: 188, startPoint y: 208, endPoint x: 180, endPoint y: 199, distance: 11.6
click at [187, 208] on div "31" at bounding box center [186, 207] width 10 height 10
type input "[DATE]"
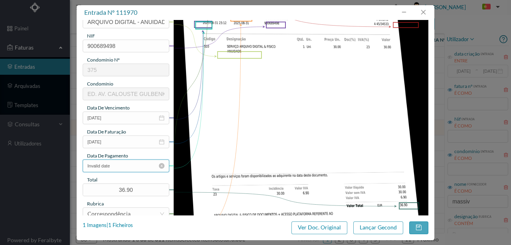
click at [121, 166] on input "Invalid date" at bounding box center [126, 165] width 87 height 13
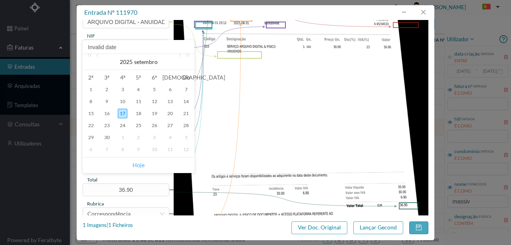
click at [141, 165] on link "Hoje" at bounding box center [139, 164] width 12 height 15
type input "[DATE]"
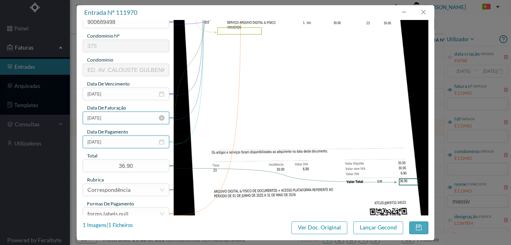
scroll to position [160, 0]
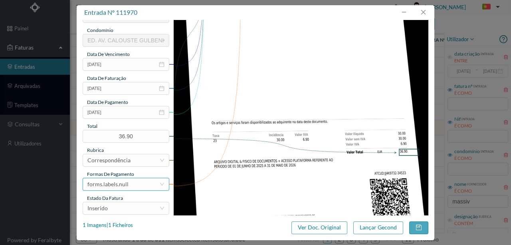
click at [124, 187] on div "forms.labels.null" at bounding box center [107, 184] width 41 height 12
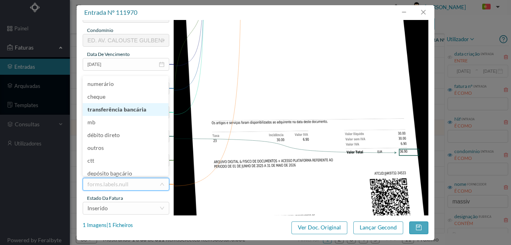
click at [126, 107] on li "transferência bancária" at bounding box center [126, 109] width 86 height 13
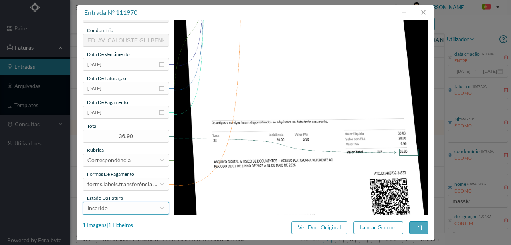
click at [114, 209] on div "Inserido" at bounding box center [123, 208] width 72 height 12
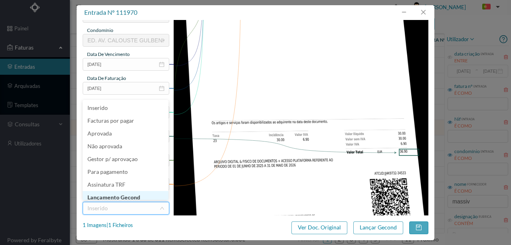
scroll to position [4, 0]
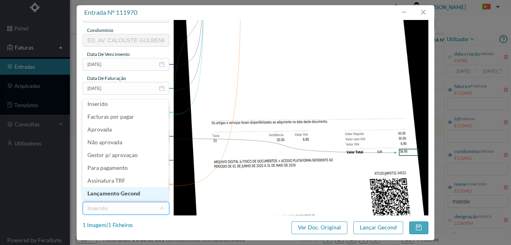
click at [131, 194] on li "Lançamento Gecond" at bounding box center [126, 193] width 86 height 13
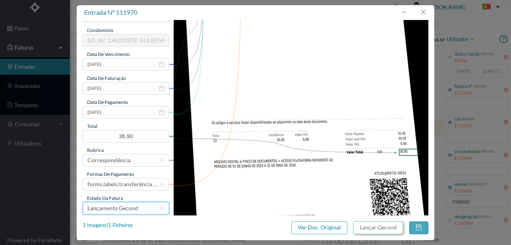
click at [387, 229] on button "Lançar Gecond" at bounding box center [378, 227] width 50 height 13
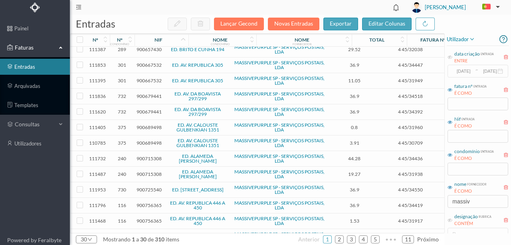
click at [153, 124] on span "900689498" at bounding box center [149, 127] width 25 height 6
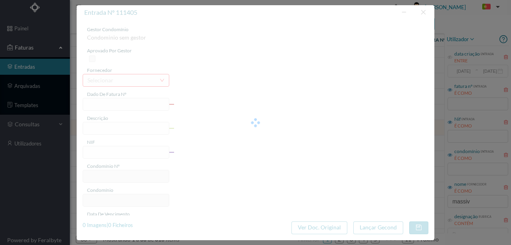
type input "4 45/31960"
type input "Serviço Envio Correio Tera da Lusasama Mo"
type input "900689498"
type input "Invalid date"
type input "[DATE]"
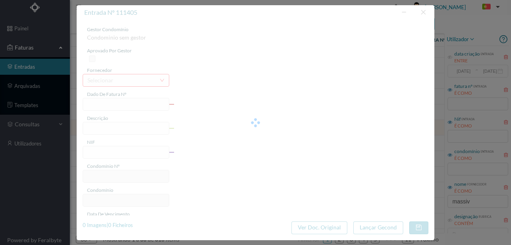
type input "0.80"
type input "375"
type input "ED. AV. CALOUSTE GULBENKIAN 1351"
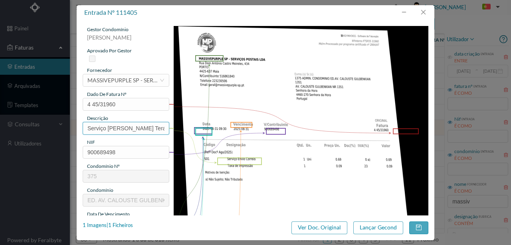
scroll to position [0, 34]
drag, startPoint x: 141, startPoint y: 127, endPoint x: 216, endPoint y: 127, distance: 75.1
click at [216, 127] on div "gestor condomínio Susana Silva aprovado por gestor fornecedor selecionar MASSIV…" at bounding box center [256, 212] width 346 height 372
type input "Serviço [PERSON_NAME]"
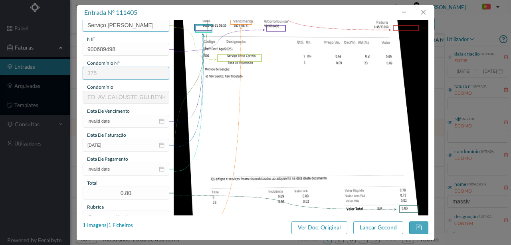
scroll to position [106, 0]
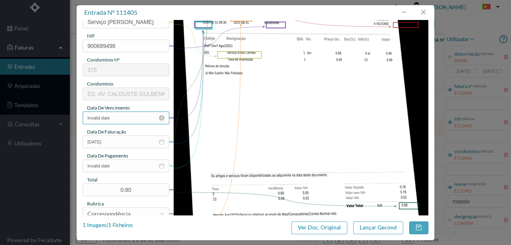
click at [117, 117] on input "Invalid date" at bounding box center [126, 117] width 87 height 13
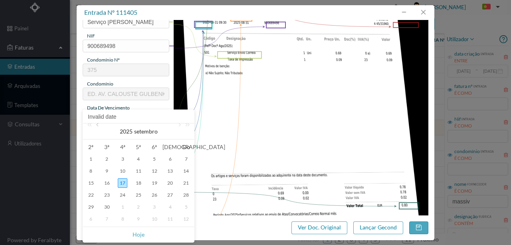
click at [97, 125] on link at bounding box center [98, 131] width 7 height 16
click at [185, 208] on div "31" at bounding box center [186, 207] width 10 height 10
type input "[DATE]"
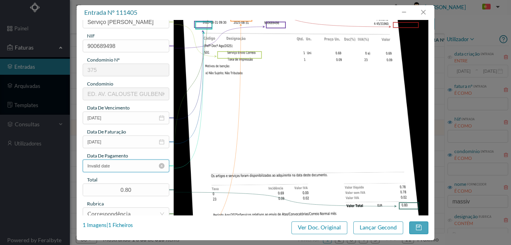
click at [124, 167] on input "Invalid date" at bounding box center [126, 165] width 87 height 13
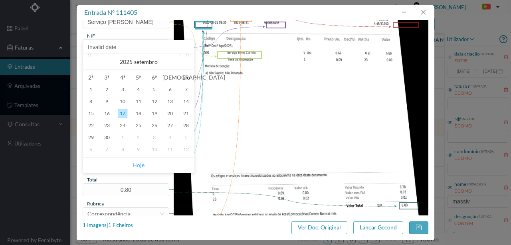
click at [141, 163] on link "Hoje" at bounding box center [139, 164] width 12 height 15
type input "[DATE]"
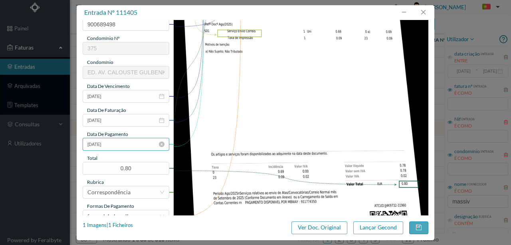
scroll to position [189, 0]
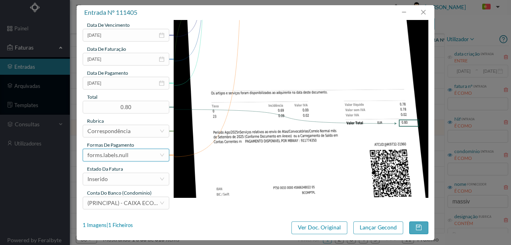
click at [119, 152] on div "forms.labels.null" at bounding box center [107, 155] width 41 height 12
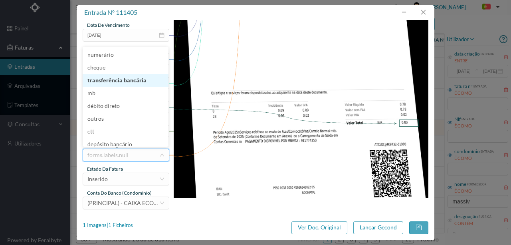
click at [129, 81] on li "transferência bancária" at bounding box center [126, 80] width 86 height 13
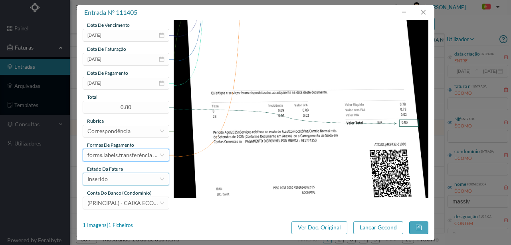
click at [121, 180] on div "Inserido" at bounding box center [123, 179] width 72 height 12
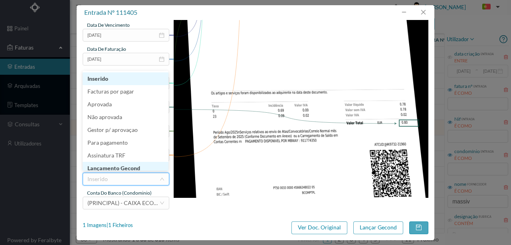
scroll to position [4, 0]
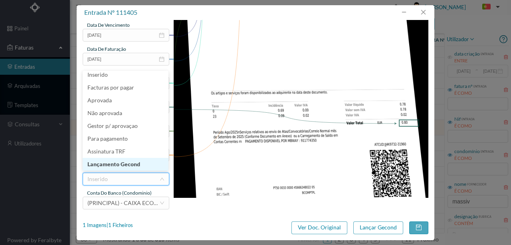
click at [130, 163] on li "Lançamento Gecond" at bounding box center [126, 164] width 86 height 13
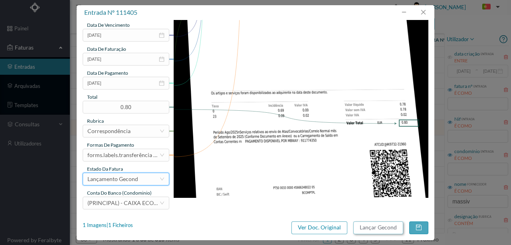
click at [379, 227] on button "Lançar Gecond" at bounding box center [378, 227] width 50 height 13
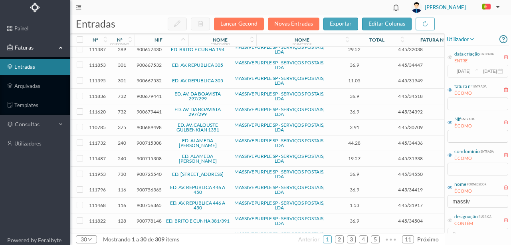
click at [150, 124] on span "900689498" at bounding box center [149, 127] width 25 height 6
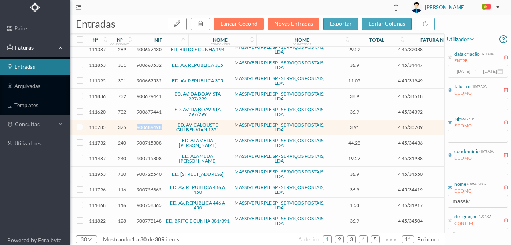
click at [150, 124] on span "900689498" at bounding box center [149, 127] width 25 height 6
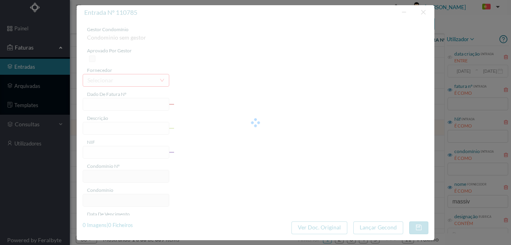
type input "4 45/30709"
type input "Serviço [PERSON_NAME]"
type input "900689498"
type input "[DATE]"
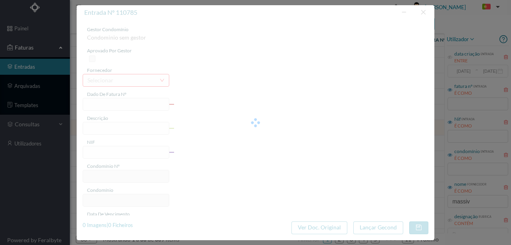
type input "[DATE]"
type input "3.91"
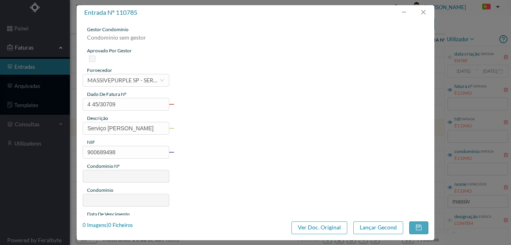
type input "375"
type input "ED. AV. CALOUSTE GULBENKIAN 1351"
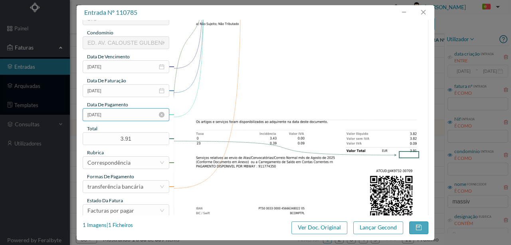
scroll to position [160, 0]
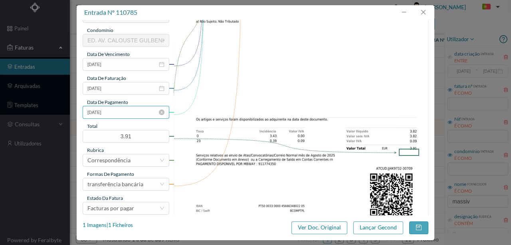
click at [128, 115] on input "[DATE]" at bounding box center [126, 112] width 87 height 13
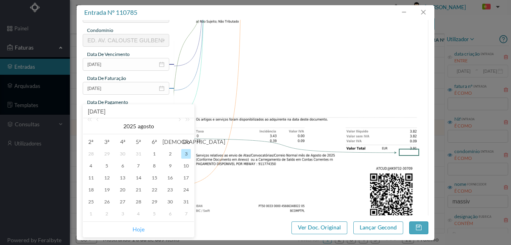
click at [136, 231] on link "Hoje" at bounding box center [139, 229] width 12 height 15
type input "[DATE]"
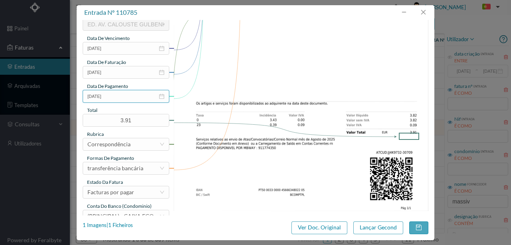
scroll to position [189, 0]
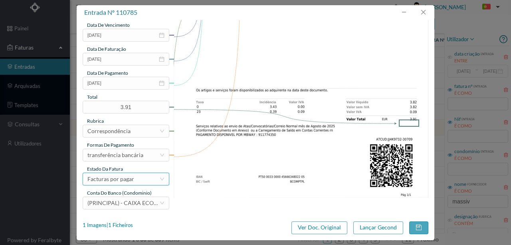
click at [121, 179] on div "Facturas por pagar" at bounding box center [110, 179] width 47 height 12
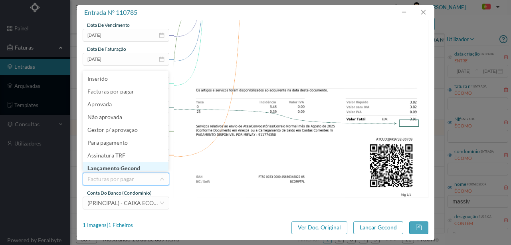
scroll to position [4, 0]
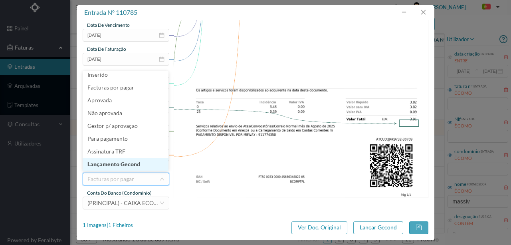
click at [124, 165] on li "Lançamento Gecond" at bounding box center [126, 164] width 86 height 13
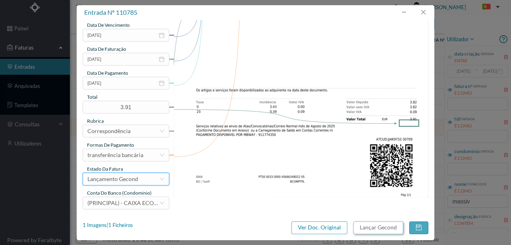
click at [375, 228] on button "Lançar Gecond" at bounding box center [378, 227] width 50 height 13
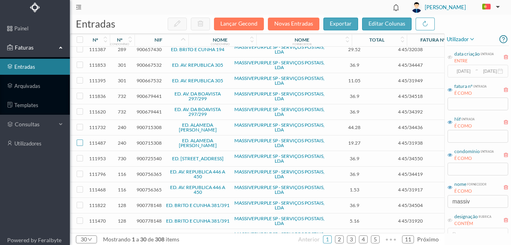
click at [80, 139] on input "checkbox" at bounding box center [80, 142] width 6 height 6
checkbox input "true"
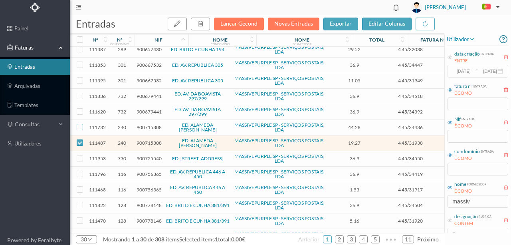
click at [81, 124] on input "checkbox" at bounding box center [80, 127] width 6 height 6
checkbox input "true"
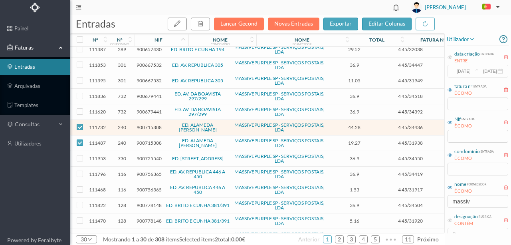
click at [153, 124] on span "900715308" at bounding box center [149, 127] width 25 height 6
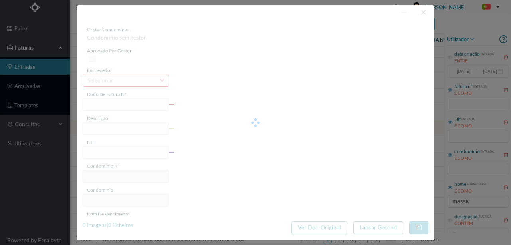
type input "4 45/34436"
type input "ANVIVÁALE"
type input "900715308"
type input "Invalid date"
type input "[DATE]"
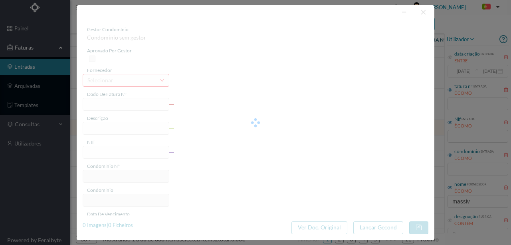
type input "44.28"
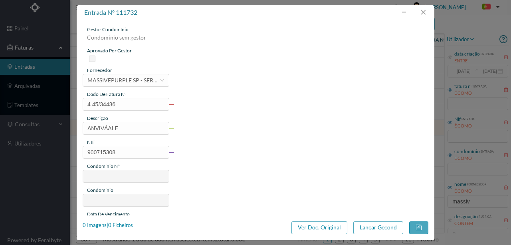
type input "240"
type input "ED. ALAMEDA [PERSON_NAME]"
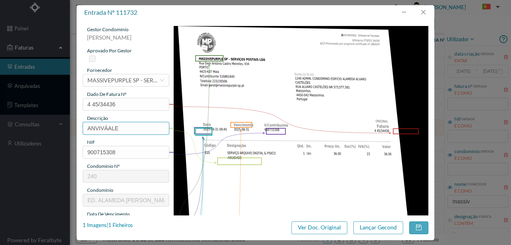
drag, startPoint x: 131, startPoint y: 130, endPoint x: 65, endPoint y: 122, distance: 66.0
click at [67, 122] on div "entrada nº 111732 gestor condomínio Susana Silva aprovado por gestor fornecedor…" at bounding box center [255, 122] width 511 height 245
type input "<"
type input "ARQUIVO DIGITAL - ANUIDADE"
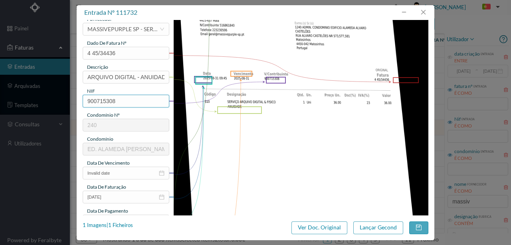
scroll to position [53, 0]
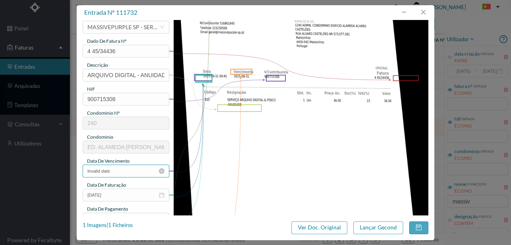
click at [122, 174] on input "Invalid date" at bounding box center [126, 171] width 87 height 13
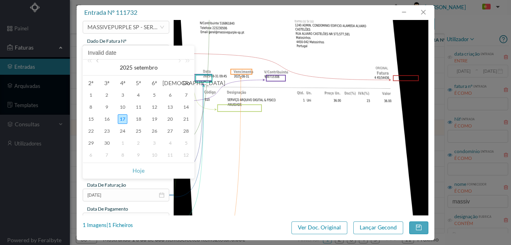
click at [98, 62] on link at bounding box center [98, 67] width 7 height 16
click at [184, 142] on div "31" at bounding box center [186, 143] width 10 height 10
type input "[DATE]"
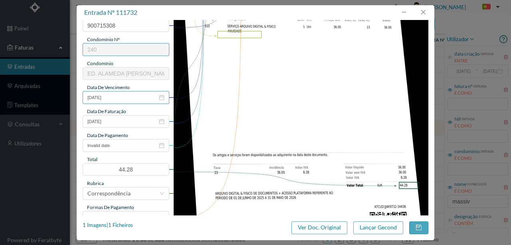
scroll to position [133, 0]
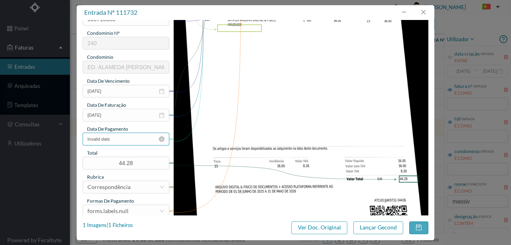
click at [117, 140] on input "Invalid date" at bounding box center [126, 139] width 87 height 13
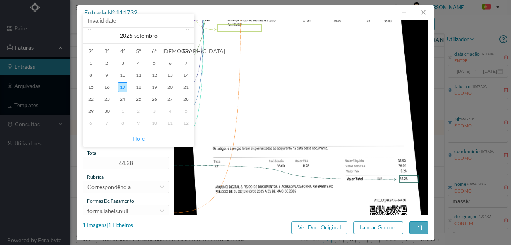
click at [144, 139] on link "Hoje" at bounding box center [139, 138] width 12 height 15
type input "[DATE]"
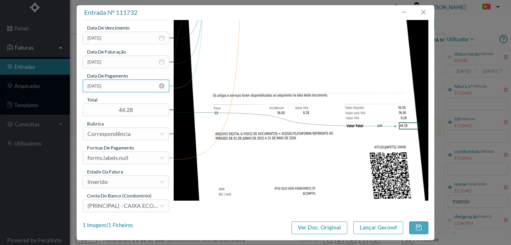
scroll to position [189, 0]
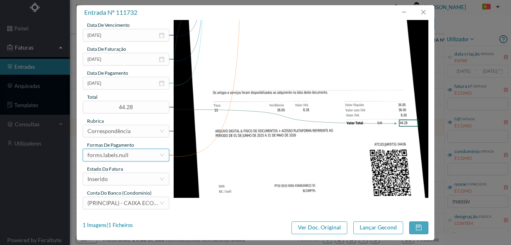
click at [131, 156] on div "forms.labels.null" at bounding box center [123, 155] width 72 height 12
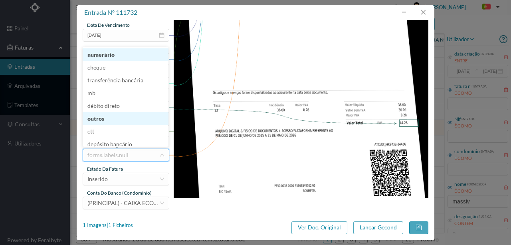
scroll to position [4, 0]
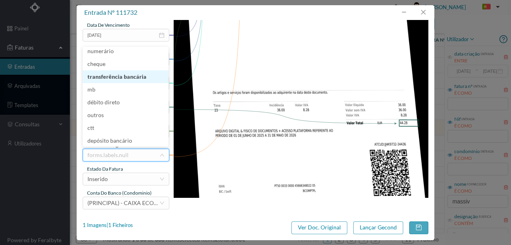
click at [124, 77] on li "transferência bancária" at bounding box center [126, 76] width 86 height 13
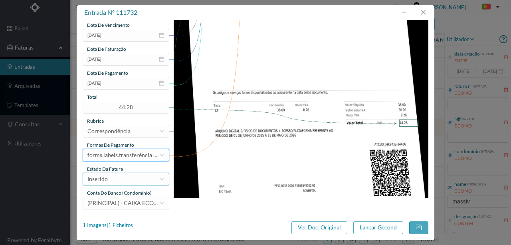
click at [123, 178] on div "Inserido" at bounding box center [123, 179] width 72 height 12
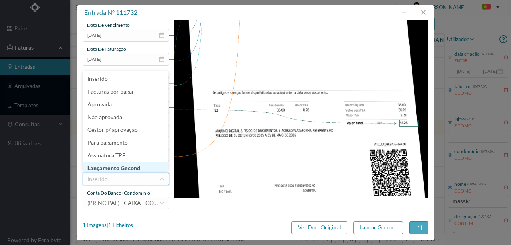
scroll to position [4, 0]
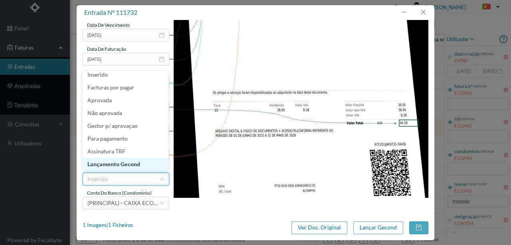
click at [125, 165] on li "Lançamento Gecond" at bounding box center [126, 164] width 86 height 13
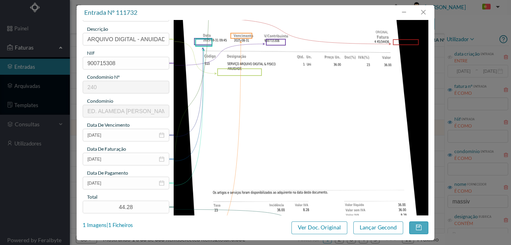
scroll to position [82, 0]
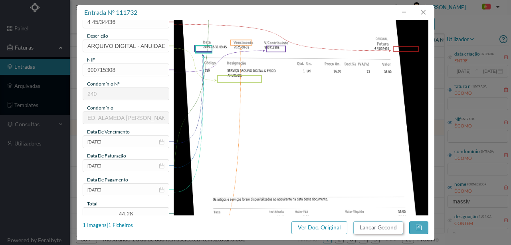
click at [363, 226] on button "Lançar Gecond" at bounding box center [378, 227] width 50 height 13
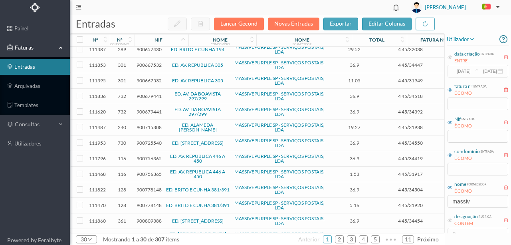
click at [147, 124] on span "900715308" at bounding box center [149, 127] width 25 height 6
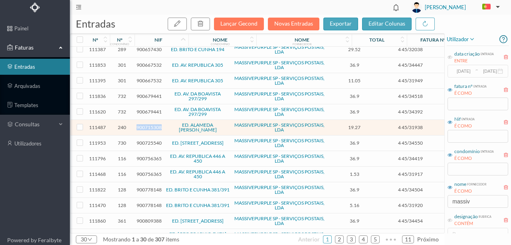
click at [147, 124] on span "900715308" at bounding box center [149, 127] width 25 height 6
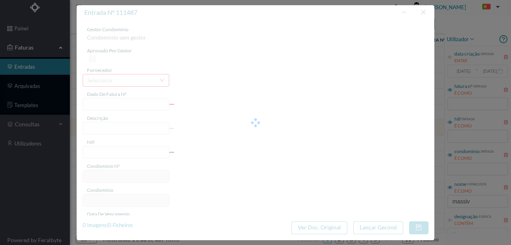
type input "4 45/31938"
type input "Serviço Envio Correio pa Vos e"
type input "900715308"
type input "Invalid date"
type input "[DATE]"
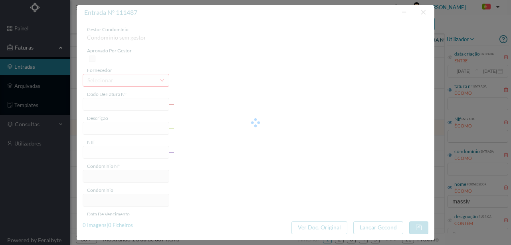
type input "19.27"
type input "240"
type input "ED. ALAMEDA [PERSON_NAME]"
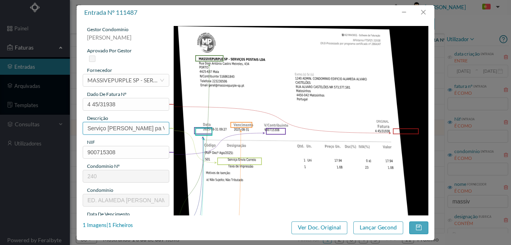
scroll to position [0, 1]
drag, startPoint x: 155, startPoint y: 128, endPoint x: 213, endPoint y: 128, distance: 57.9
click at [213, 128] on div "gestor condomínio Susana Silva aprovado por gestor fornecedor selecionar MASSIV…" at bounding box center [256, 212] width 346 height 372
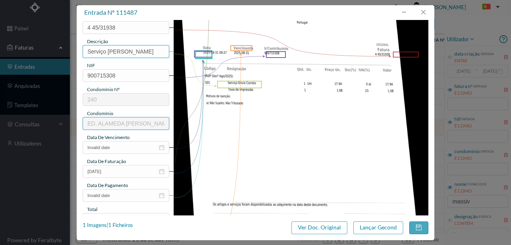
scroll to position [106, 0]
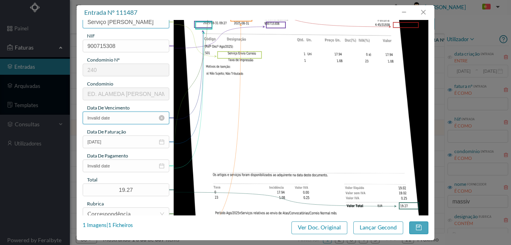
type input "Serviço [PERSON_NAME]"
click at [122, 117] on input "Invalid date" at bounding box center [126, 117] width 87 height 13
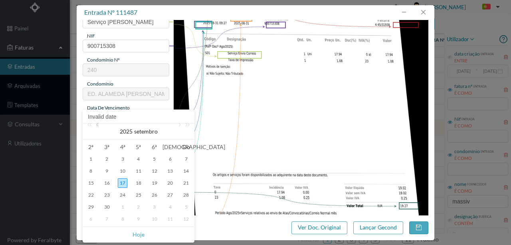
click at [98, 125] on link at bounding box center [98, 131] width 7 height 16
click at [188, 207] on div "31" at bounding box center [186, 207] width 10 height 10
type input "[DATE]"
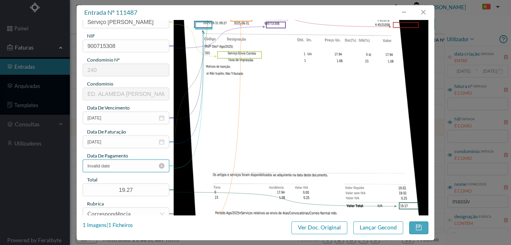
click at [129, 169] on input "Invalid date" at bounding box center [126, 165] width 87 height 13
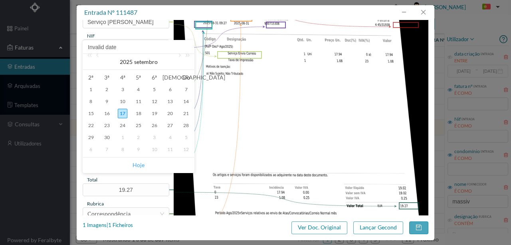
click at [142, 164] on link "Hoje" at bounding box center [139, 164] width 12 height 15
type input "[DATE]"
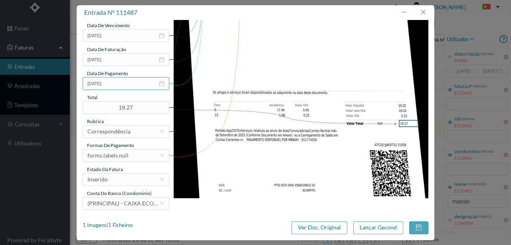
scroll to position [189, 0]
click at [131, 154] on div "forms.labels.null" at bounding box center [123, 155] width 72 height 12
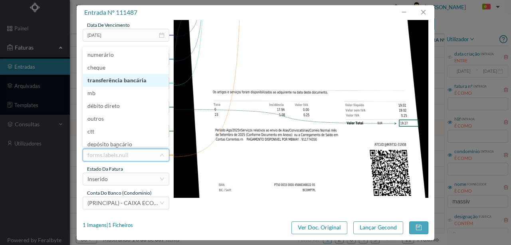
click at [129, 81] on li "transferência bancária" at bounding box center [126, 80] width 86 height 13
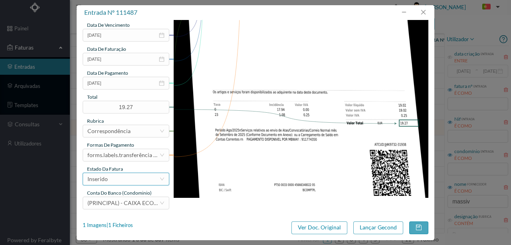
click at [112, 180] on div "Inserido" at bounding box center [123, 179] width 72 height 12
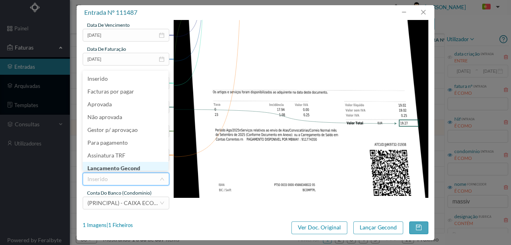
scroll to position [4, 0]
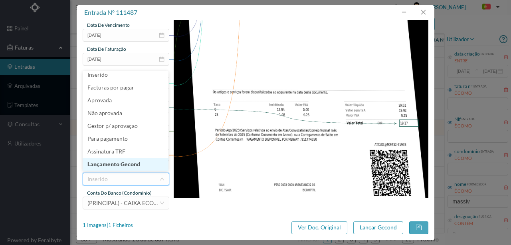
click at [123, 161] on li "Lançamento Gecond" at bounding box center [126, 164] width 86 height 13
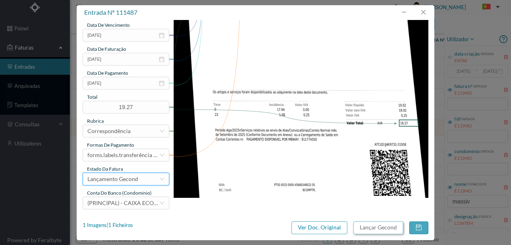
click at [373, 228] on button "Lançar Gecond" at bounding box center [378, 227] width 50 height 13
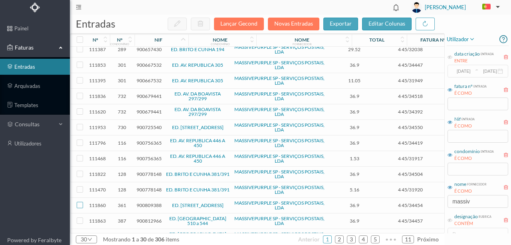
click at [80, 202] on input "checkbox" at bounding box center [80, 205] width 6 height 6
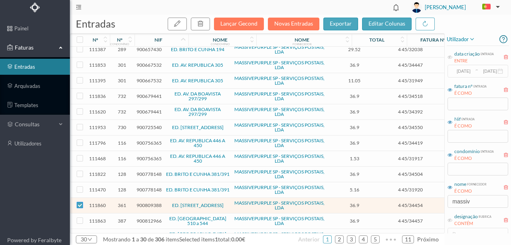
click at [81, 202] on input "checkbox" at bounding box center [80, 205] width 6 height 6
checkbox input "false"
click at [149, 202] on span "900809388" at bounding box center [149, 205] width 25 height 6
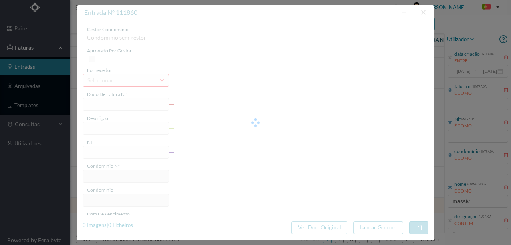
type input "4 45/34454"
type input "ANVIVALVIO"
type input "900809388"
type input "Invalid date"
type input "[DATE]"
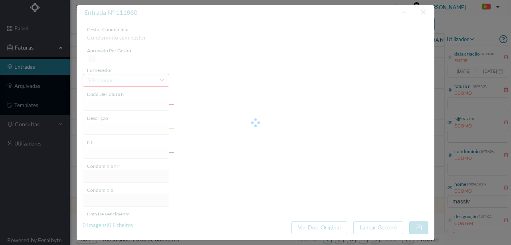
type input "36.90"
type input "361"
type input "ED. AVENIDA DA REPÚBLICA 177"
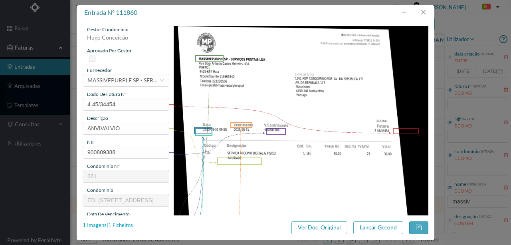
click at [127, 226] on div "1 Imagens | 1 Ficheiros" at bounding box center [108, 225] width 50 height 8
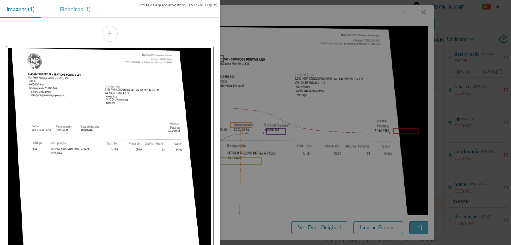
click at [78, 8] on div "Ficheiros (1)" at bounding box center [76, 9] width 44 height 18
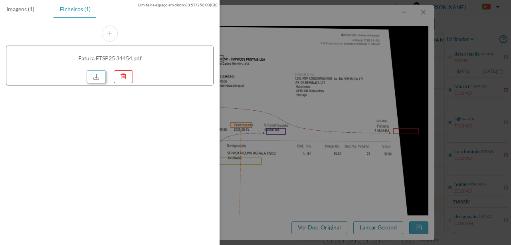
click at [95, 77] on link at bounding box center [96, 76] width 19 height 13
click at [284, 74] on div at bounding box center [255, 122] width 511 height 245
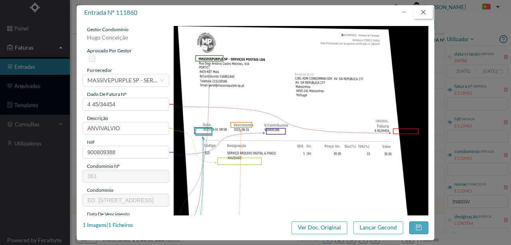
click at [427, 16] on button "button" at bounding box center [423, 12] width 19 height 13
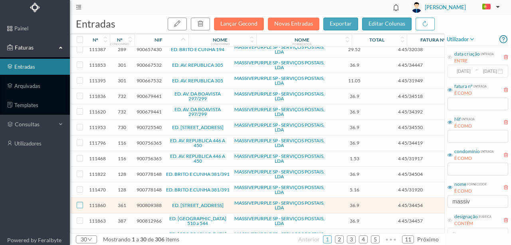
click at [79, 202] on input "checkbox" at bounding box center [80, 205] width 6 height 6
checkbox input "true"
click at [204, 24] on icon "button" at bounding box center [200, 23] width 6 height 6
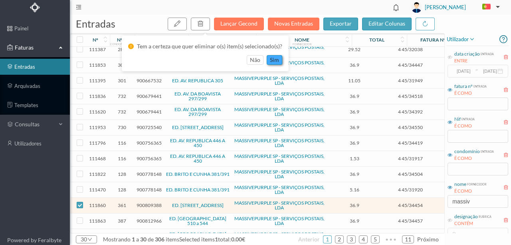
click at [274, 61] on button "sim" at bounding box center [275, 60] width 16 height 10
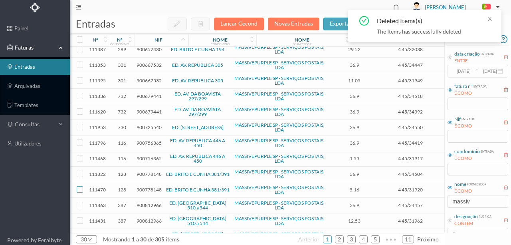
click at [81, 186] on input "checkbox" at bounding box center [80, 189] width 6 height 6
checkbox input "true"
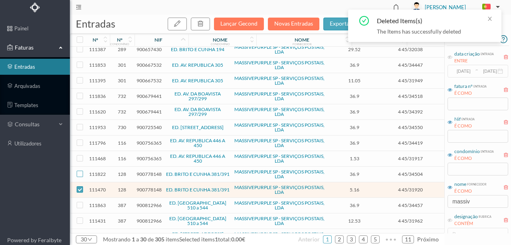
click at [81, 171] on input "checkbox" at bounding box center [80, 174] width 6 height 6
checkbox input "true"
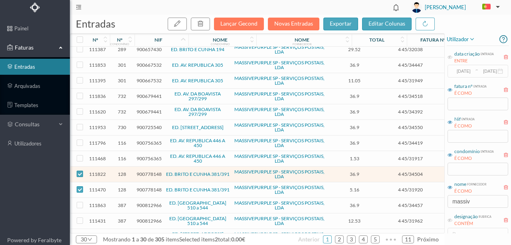
click at [151, 171] on span "900778148" at bounding box center [149, 174] width 25 height 6
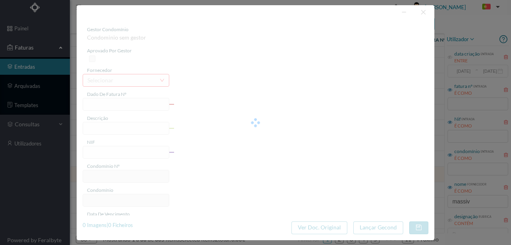
type input "4 45/34504"
type input "ANUIDADE"
type input "900778148"
type input "[DATE]"
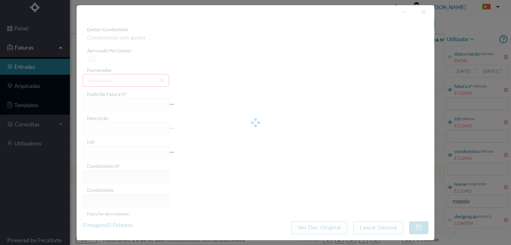
type input "[DATE]"
type input "36.90"
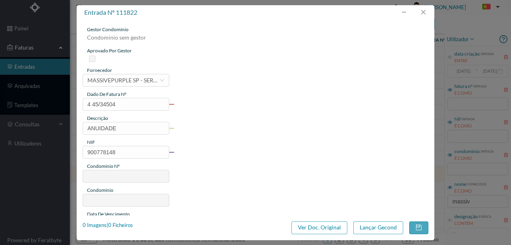
type input "128"
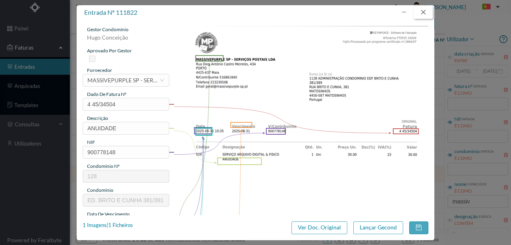
click at [426, 13] on button "button" at bounding box center [423, 12] width 19 height 13
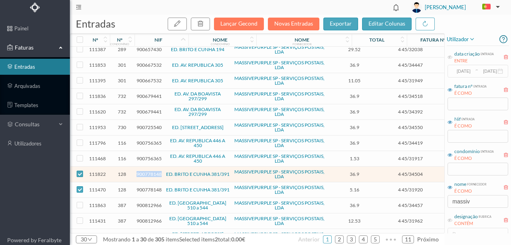
click at [149, 171] on span "900778148" at bounding box center [149, 174] width 25 height 6
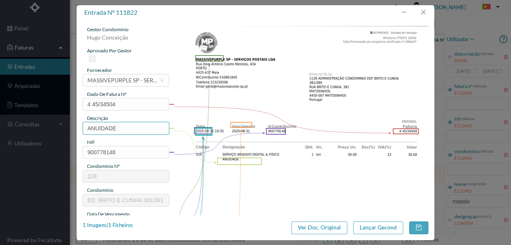
drag, startPoint x: 125, startPoint y: 129, endPoint x: 75, endPoint y: 133, distance: 50.1
click at [75, 133] on div "entrada nº 111822 gestor condomínio Hugo Conceição aprovado por gestor forneced…" at bounding box center [255, 122] width 511 height 245
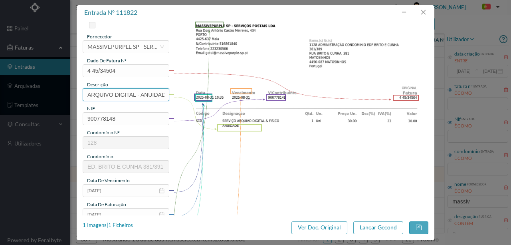
scroll to position [106, 0]
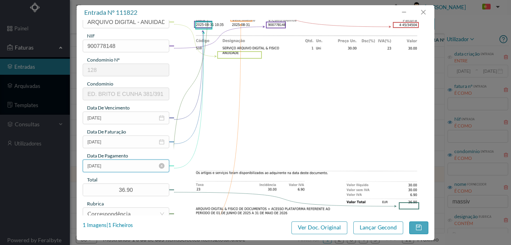
click at [128, 163] on input "[DATE]" at bounding box center [126, 165] width 87 height 13
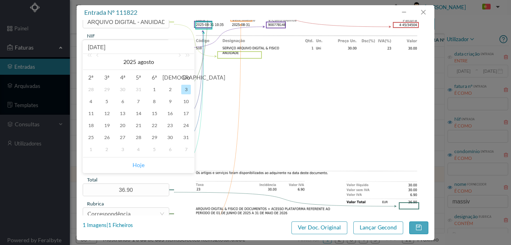
click at [133, 164] on link "Hoje" at bounding box center [139, 164] width 12 height 15
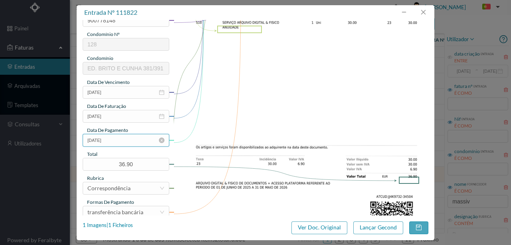
scroll to position [189, 0]
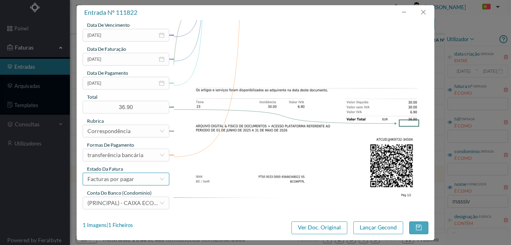
click at [125, 177] on div "Facturas por pagar" at bounding box center [110, 179] width 47 height 12
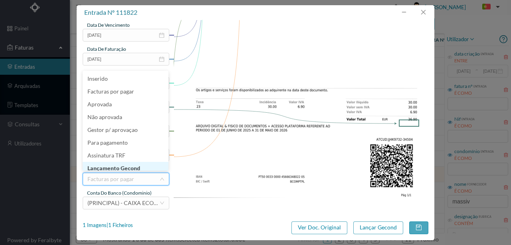
scroll to position [4, 0]
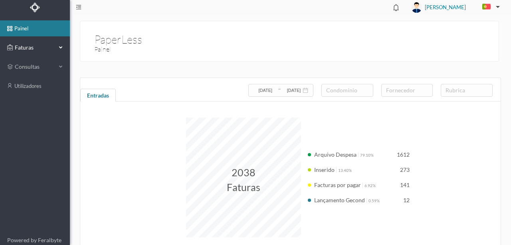
click at [27, 45] on span "Faturas" at bounding box center [35, 48] width 44 height 8
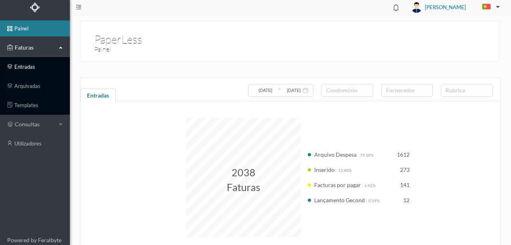
click at [26, 65] on link "entradas" at bounding box center [35, 67] width 70 height 16
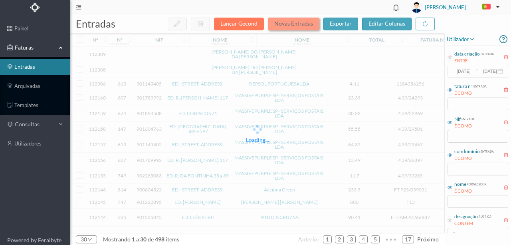
click at [295, 25] on button "Novas Entradas" at bounding box center [294, 24] width 52 height 13
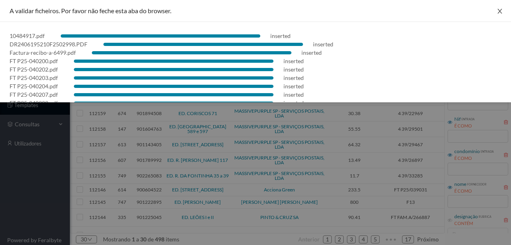
click at [497, 14] on icon "icon: close" at bounding box center [500, 11] width 6 height 6
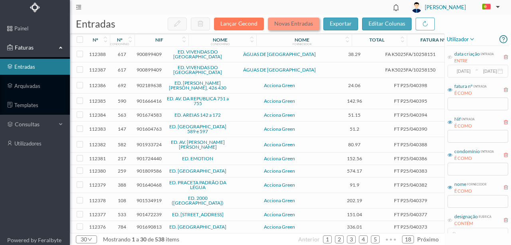
click at [297, 25] on button "Novas Entradas" at bounding box center [294, 24] width 52 height 13
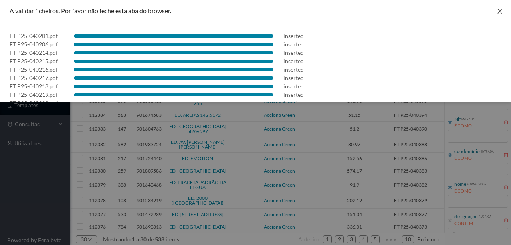
drag, startPoint x: 498, startPoint y: 13, endPoint x: 470, endPoint y: 10, distance: 27.7
click at [498, 13] on icon "icon: close" at bounding box center [500, 11] width 6 height 6
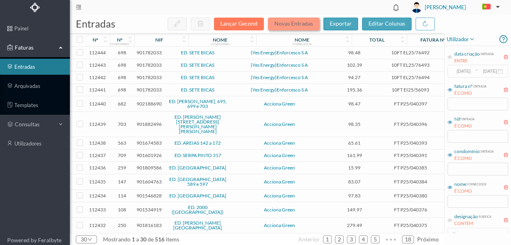
click at [292, 23] on button "Novas Entradas" at bounding box center [294, 24] width 52 height 13
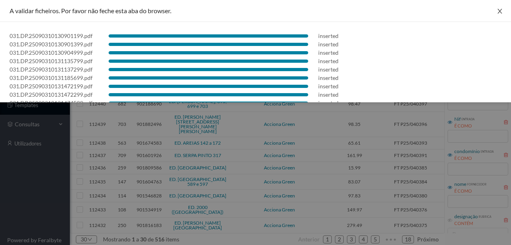
drag, startPoint x: 498, startPoint y: 12, endPoint x: 438, endPoint y: 39, distance: 65.8
click at [498, 12] on icon "icon: close" at bounding box center [500, 11] width 6 height 6
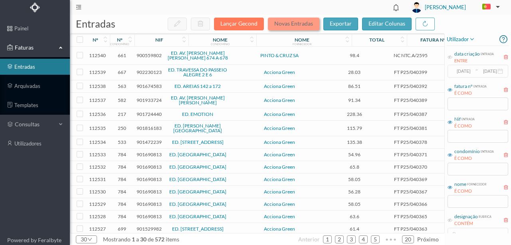
click at [286, 22] on button "Novas Entradas" at bounding box center [294, 24] width 52 height 13
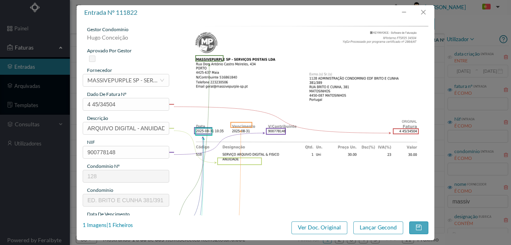
scroll to position [189, 0]
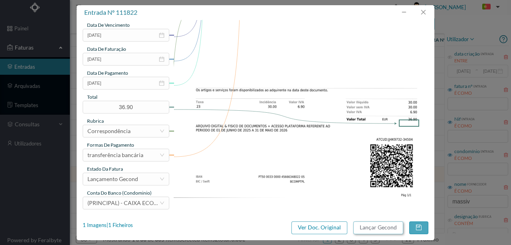
click at [361, 226] on button "Lançar Gecond" at bounding box center [378, 227] width 50 height 13
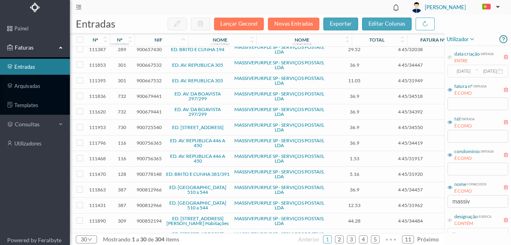
click at [149, 171] on span "900778148" at bounding box center [149, 174] width 25 height 6
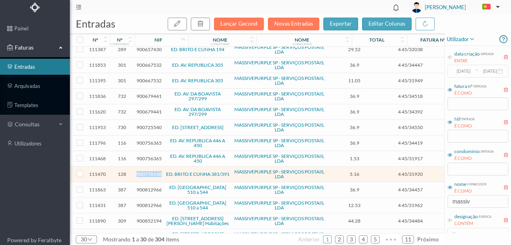
click at [149, 171] on span "900778148" at bounding box center [149, 174] width 25 height 6
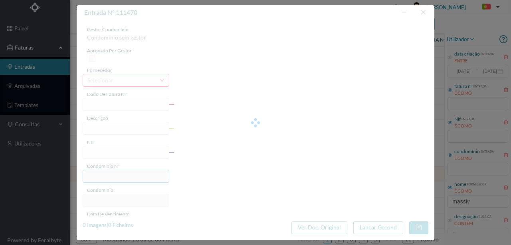
type input "4 45/31920"
type input "Serviço [PERSON_NAME]"
type input "900778148"
type input "2025-01-01"
type input "[DATE]"
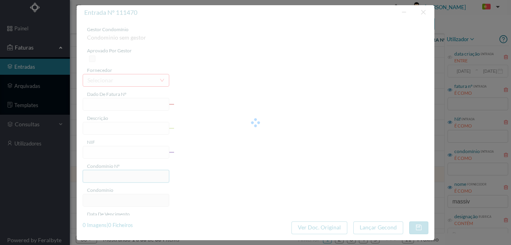
type input "5.16"
type input "128"
type input "ED. BRITO E CUNHA 381/391"
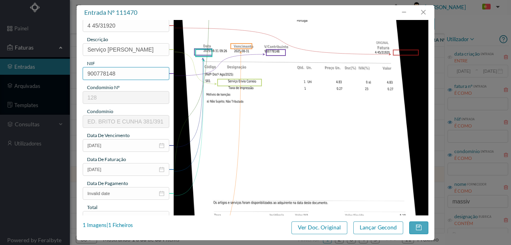
scroll to position [106, 0]
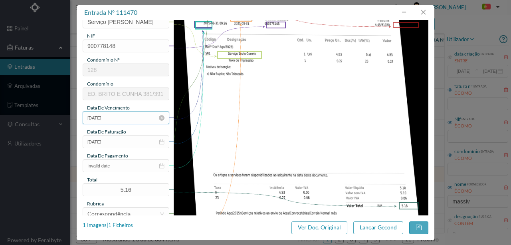
click at [123, 121] on input "2025-01-01" at bounding box center [126, 117] width 87 height 13
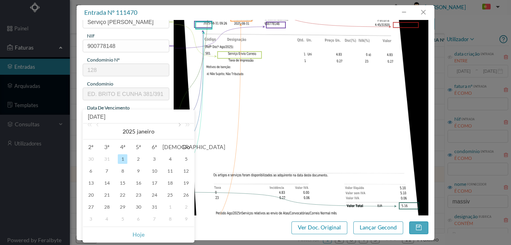
click at [178, 125] on link at bounding box center [178, 131] width 7 height 16
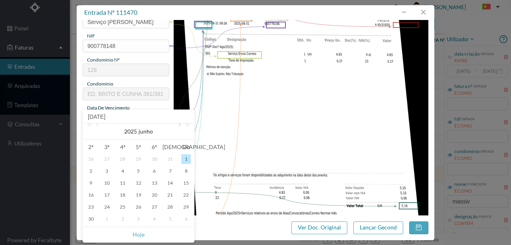
click at [178, 125] on link at bounding box center [178, 131] width 7 height 16
click at [184, 205] on div "31" at bounding box center [186, 207] width 10 height 10
type input "[DATE]"
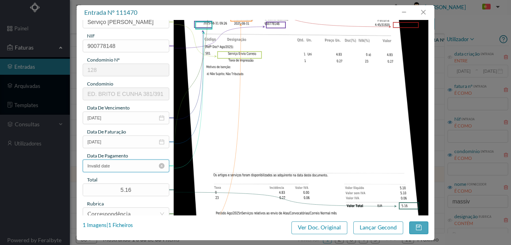
click at [122, 166] on input "Invalid date" at bounding box center [126, 165] width 87 height 13
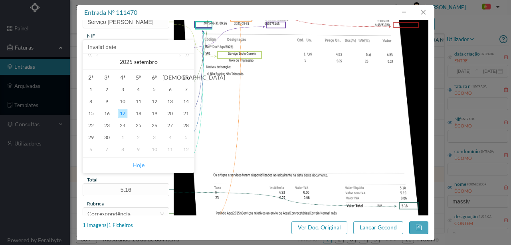
click at [138, 164] on link "Hoje" at bounding box center [139, 164] width 12 height 15
type input "[DATE]"
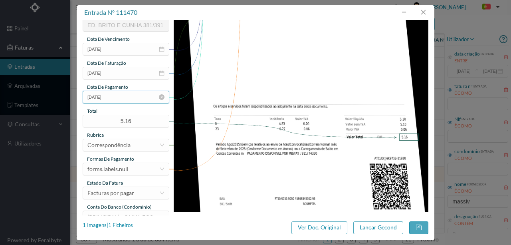
scroll to position [186, 0]
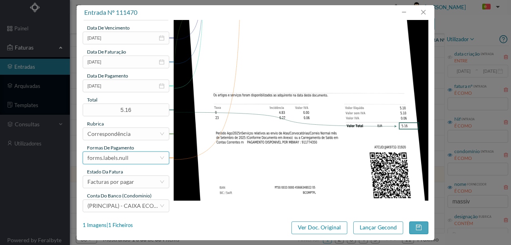
click at [116, 158] on div "forms.labels.null" at bounding box center [107, 158] width 41 height 12
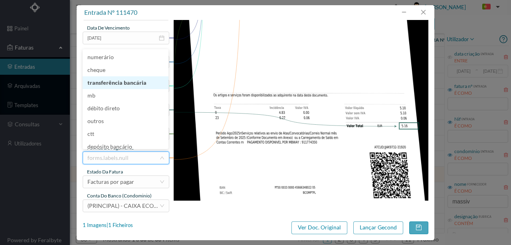
click at [132, 86] on li "transferência bancária" at bounding box center [126, 82] width 86 height 13
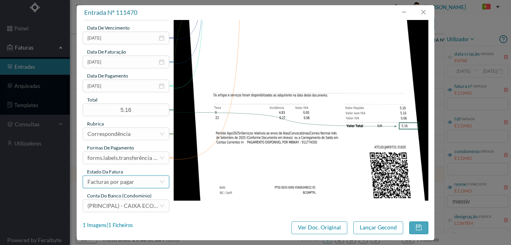
click at [125, 184] on div "Facturas por pagar" at bounding box center [110, 182] width 47 height 12
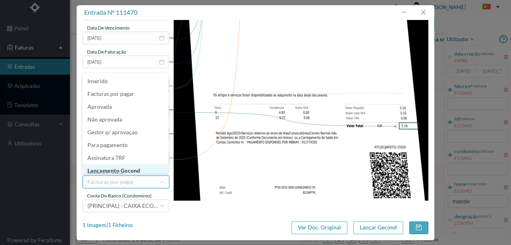
scroll to position [4, 0]
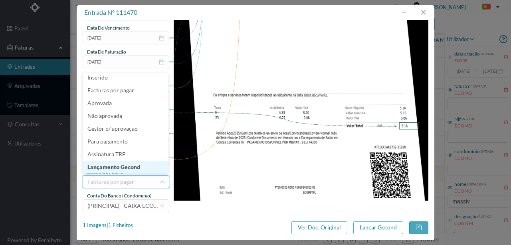
click at [128, 166] on li "Lançamento Gecond" at bounding box center [126, 167] width 86 height 13
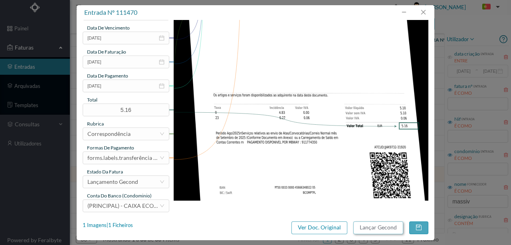
click at [391, 229] on button "Lançar Gecond" at bounding box center [378, 227] width 50 height 13
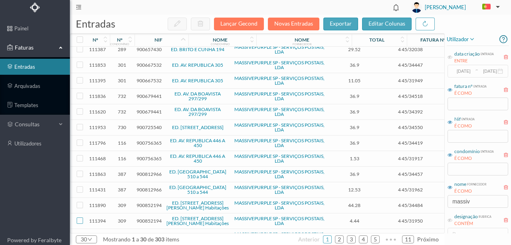
click at [79, 217] on input "checkbox" at bounding box center [80, 220] width 6 height 6
checkbox input "true"
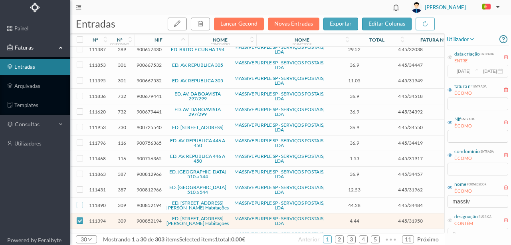
click at [78, 202] on input "checkbox" at bounding box center [80, 205] width 6 height 6
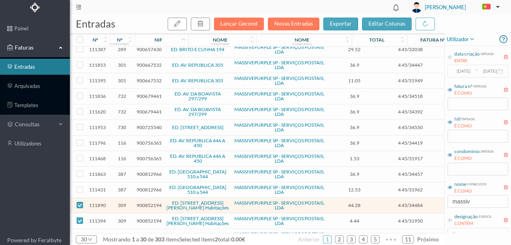
checkbox input "false"
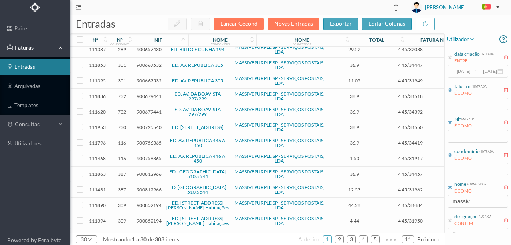
click at [145, 218] on span "900852194" at bounding box center [149, 221] width 25 height 6
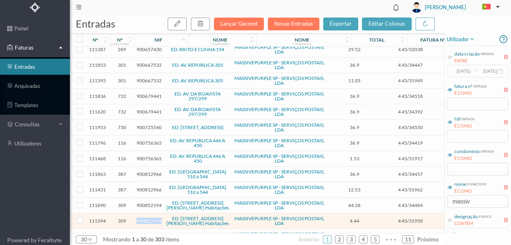
click at [145, 218] on span "900852194" at bounding box center [149, 221] width 25 height 6
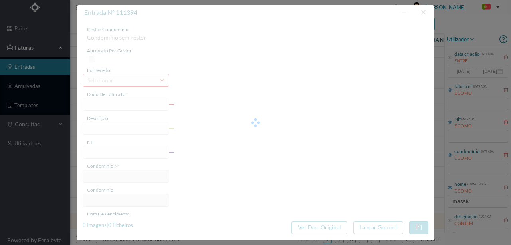
type input "4 45/31950"
type input "Serviço Envio Correio em nu “"
type input "900852194"
type input "Invalid date"
type input "[DATE]"
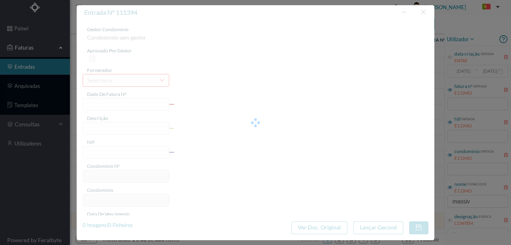
type input "4.44"
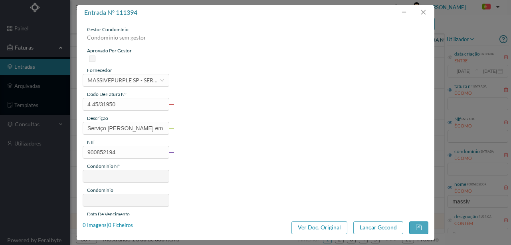
type input "309"
type input "ED. RUA ALFREDO CUNHA, 376 2º BL. Habitações"
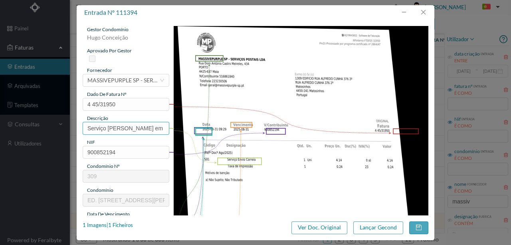
drag, startPoint x: 142, startPoint y: 127, endPoint x: 220, endPoint y: 130, distance: 78.3
click at [211, 128] on div "gestor condomínio Hugo Conceição aprovado por gestor fornecedor selecionar MASS…" at bounding box center [256, 212] width 346 height 372
type input "Serviço Envio Correio"
click at [239, 213] on img at bounding box center [301, 206] width 255 height 361
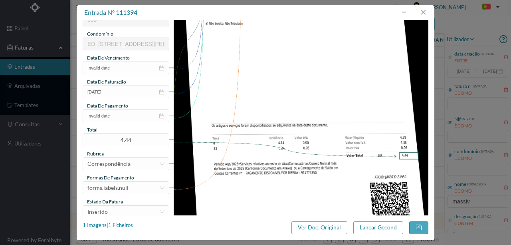
scroll to position [160, 0]
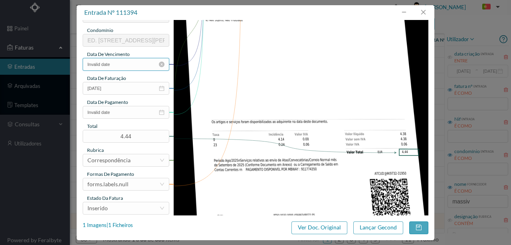
click at [119, 63] on input "Invalid date" at bounding box center [126, 64] width 87 height 13
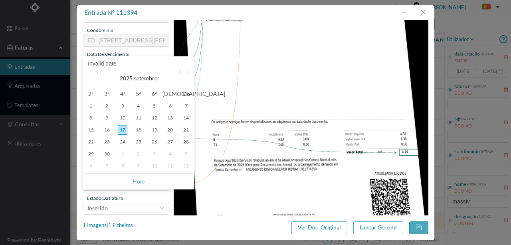
click at [97, 73] on link at bounding box center [98, 78] width 7 height 16
click at [185, 153] on div "31" at bounding box center [186, 154] width 10 height 10
type input "[DATE]"
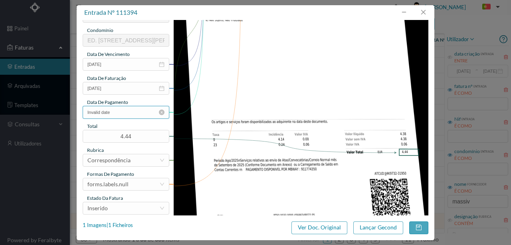
click at [123, 113] on input "Invalid date" at bounding box center [126, 112] width 87 height 13
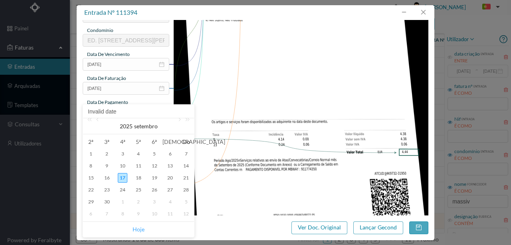
click at [138, 228] on link "Hoje" at bounding box center [139, 229] width 12 height 15
type input "[DATE]"
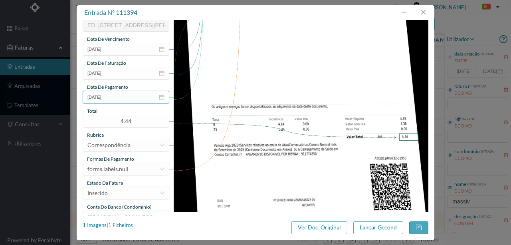
scroll to position [189, 0]
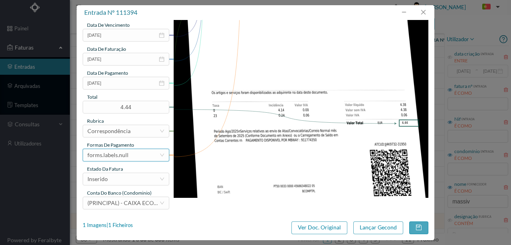
click at [129, 151] on div "forms.labels.null" at bounding box center [123, 155] width 72 height 12
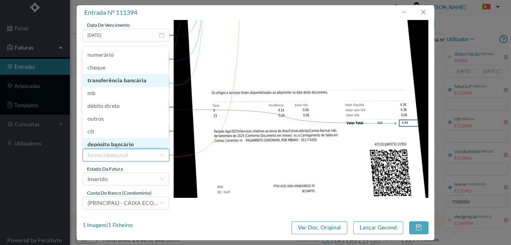
scroll to position [2, 0]
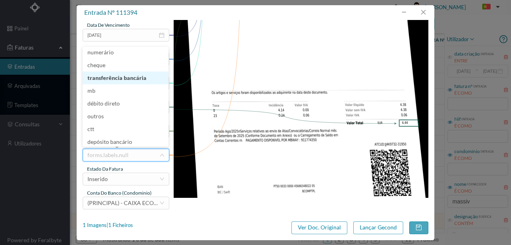
click at [143, 79] on li "transferência bancária" at bounding box center [126, 77] width 86 height 13
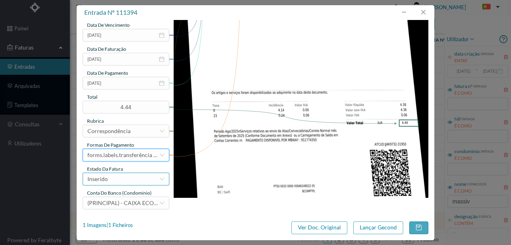
click at [131, 182] on div "Inserido" at bounding box center [123, 179] width 72 height 12
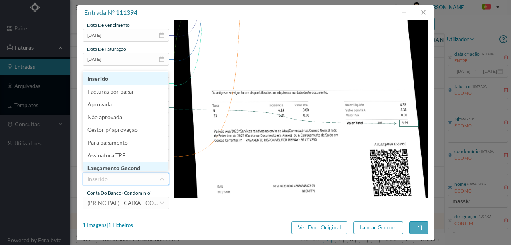
scroll to position [3, 0]
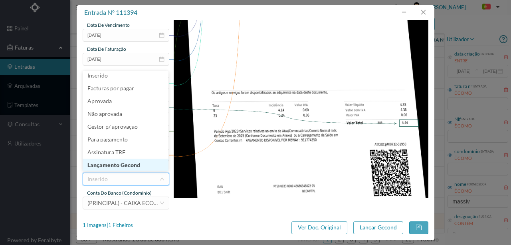
click at [131, 161] on li "Lançamento Gecond" at bounding box center [126, 165] width 86 height 13
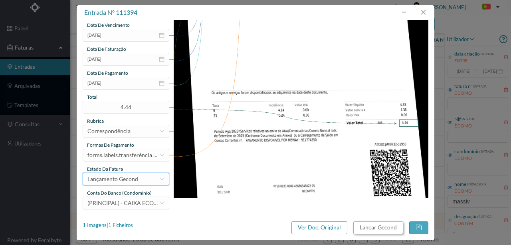
click at [377, 226] on button "Lançar Gecond" at bounding box center [378, 227] width 50 height 13
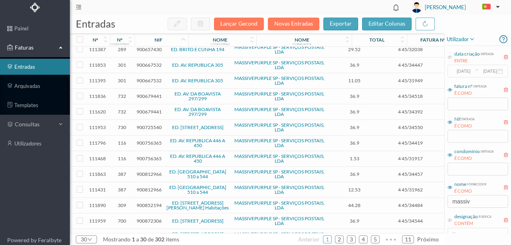
click at [143, 202] on span "900852194" at bounding box center [149, 205] width 25 height 6
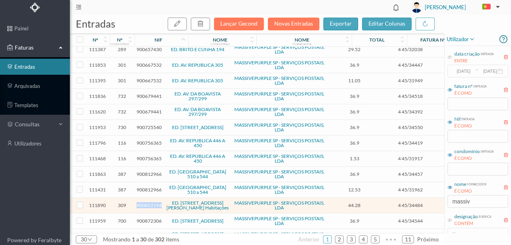
click at [143, 202] on span "900852194" at bounding box center [149, 205] width 25 height 6
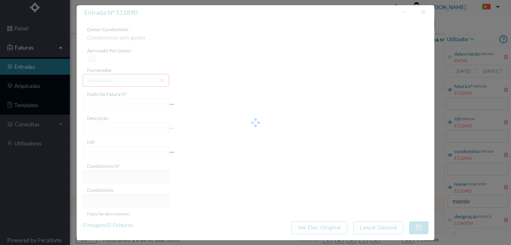
type input "4 45/34484"
type input "MUS ERTE Ni Em"
type input "900852194"
type input "Invalid date"
type input "[DATE]"
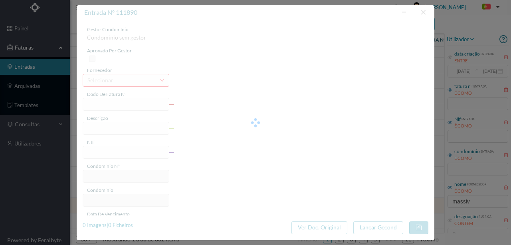
type input "44.28"
type input "309"
type input "ED. RUA ALFREDO CUNHA, 376 2º BL. Habitações"
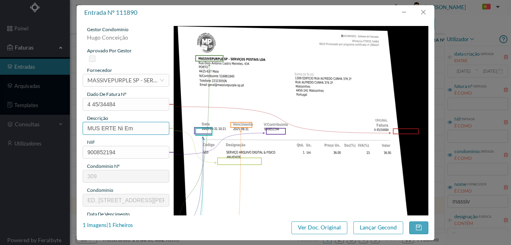
drag, startPoint x: 145, startPoint y: 125, endPoint x: 56, endPoint y: 131, distance: 88.9
click at [56, 131] on div "entrada nº 111890 gestor condomínio Hugo Conceição aprovado por gestor forneced…" at bounding box center [255, 122] width 511 height 245
type input "ARQUIVO DIGITAL - ANUIDADE"
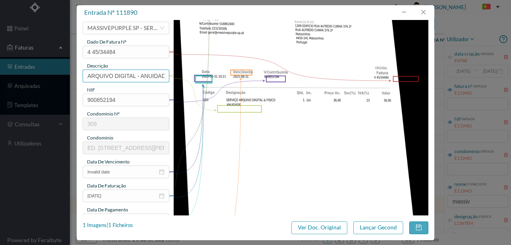
scroll to position [53, 0]
click at [120, 171] on input "Invalid date" at bounding box center [126, 171] width 87 height 13
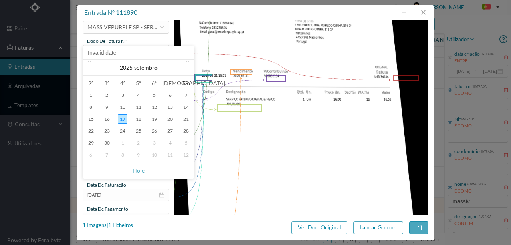
click at [96, 59] on div "Invalid date" at bounding box center [138, 53] width 111 height 14
click at [98, 61] on link at bounding box center [98, 67] width 7 height 16
click at [185, 141] on div "31" at bounding box center [186, 143] width 10 height 10
type input "[DATE]"
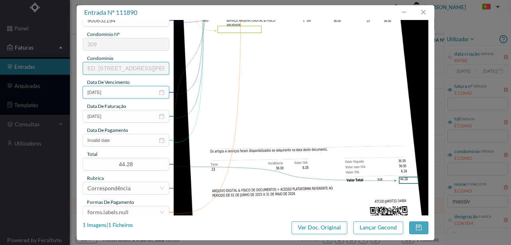
scroll to position [133, 0]
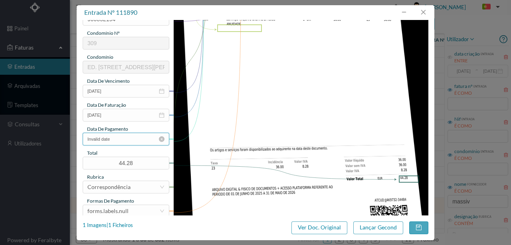
click at [125, 142] on input "Invalid date" at bounding box center [126, 139] width 87 height 13
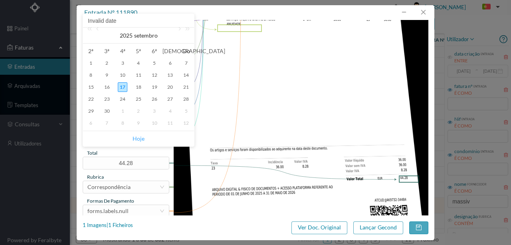
click at [135, 139] on link "Hoje" at bounding box center [139, 138] width 12 height 15
type input "[DATE]"
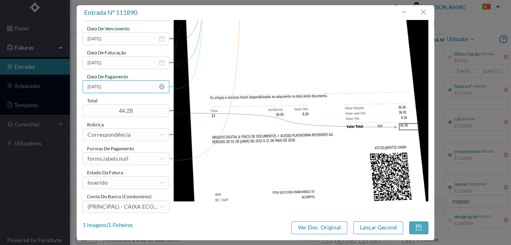
scroll to position [189, 0]
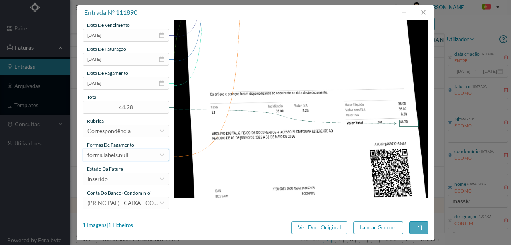
click at [127, 155] on div "forms.labels.null" at bounding box center [123, 155] width 72 height 12
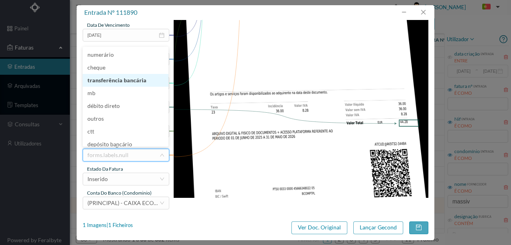
click at [130, 83] on li "transferência bancária" at bounding box center [126, 80] width 86 height 13
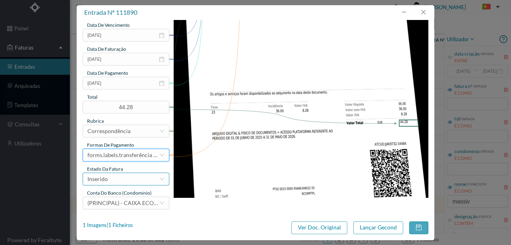
click at [119, 182] on div "Inserido" at bounding box center [123, 179] width 72 height 12
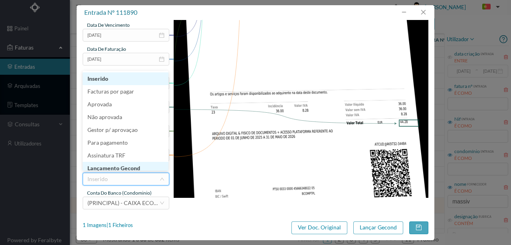
scroll to position [4, 0]
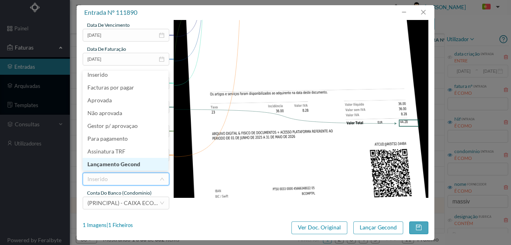
click at [129, 162] on li "Lançamento Gecond" at bounding box center [126, 164] width 86 height 13
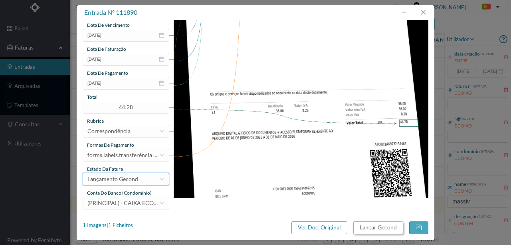
click at [377, 225] on button "Lançar Gecond" at bounding box center [378, 227] width 50 height 13
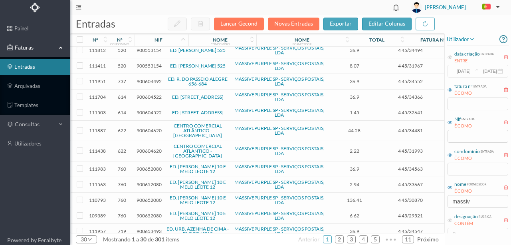
scroll to position [0, 0]
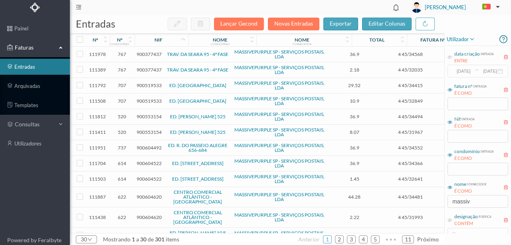
click at [152, 83] on span "900519533" at bounding box center [149, 85] width 25 height 6
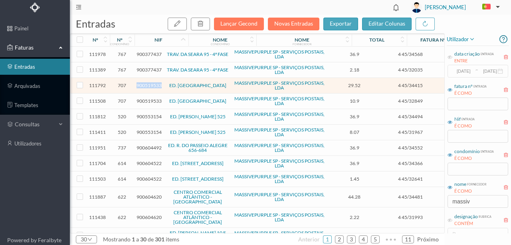
click at [152, 83] on span "900519533" at bounding box center [149, 85] width 25 height 6
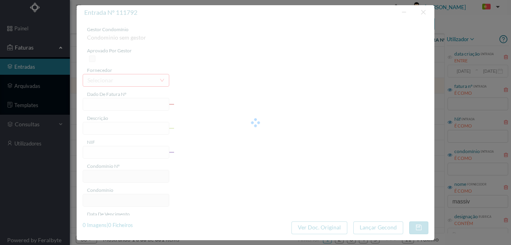
type input "4 45/34415"
type input "ANUIDADE"
type input "900519533"
type input "[DATE]"
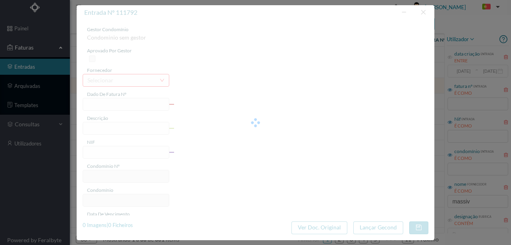
type input "[DATE]"
type input "29.52"
type input "707"
type input "ED. [GEOGRAPHIC_DATA]"
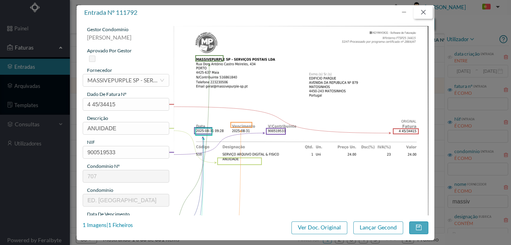
drag, startPoint x: 423, startPoint y: 14, endPoint x: 418, endPoint y: 19, distance: 7.9
click at [423, 14] on button "button" at bounding box center [423, 12] width 19 height 13
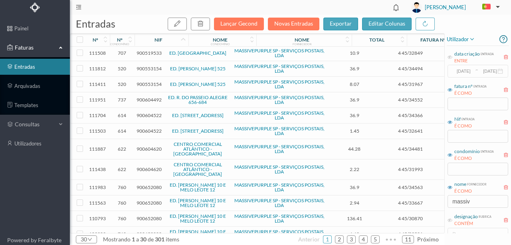
scroll to position [53, 0]
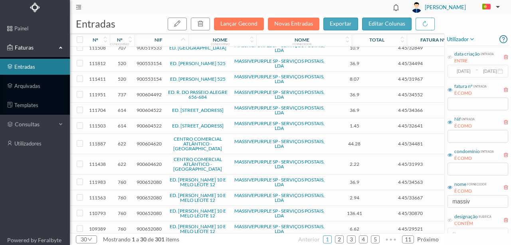
click at [149, 93] on span "900604492" at bounding box center [149, 94] width 25 height 6
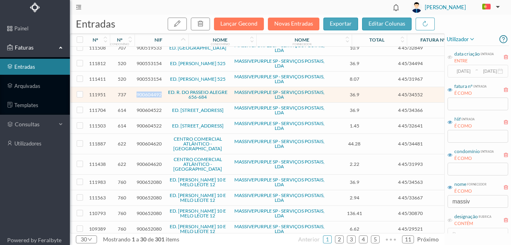
click at [149, 93] on span "900604492" at bounding box center [149, 94] width 25 height 6
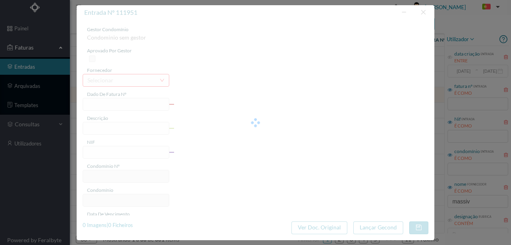
type input "4 45/34552"
type input "MNA"
type input "900604492"
type input "Invalid date"
type input "[DATE]"
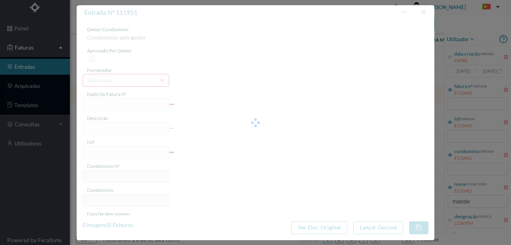
type input "36.90"
type input "737"
type input "ED. R. DO PASSEIO ALEGRE 656-684"
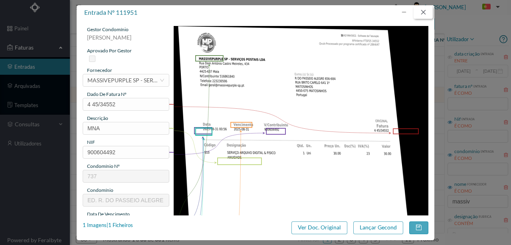
click at [427, 14] on button "button" at bounding box center [423, 12] width 19 height 13
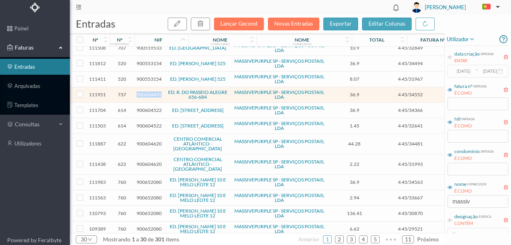
click at [142, 93] on span "900604492" at bounding box center [149, 94] width 25 height 6
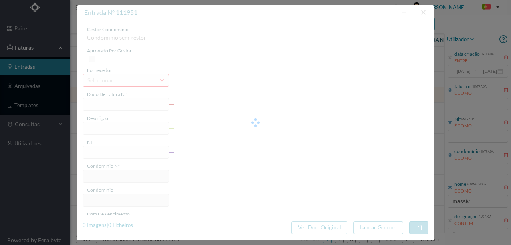
type input "4 45/34552"
type input "MNA"
type input "900604492"
type input "Invalid date"
type input "[DATE]"
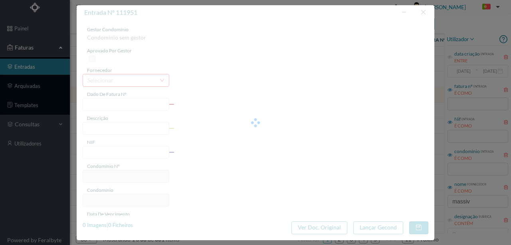
type input "36.90"
type input "737"
type input "ED. R. DO PASSEIO ALEGRE 656-684"
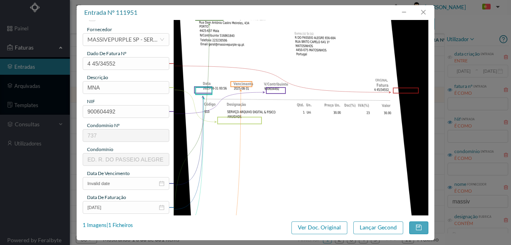
scroll to position [26, 0]
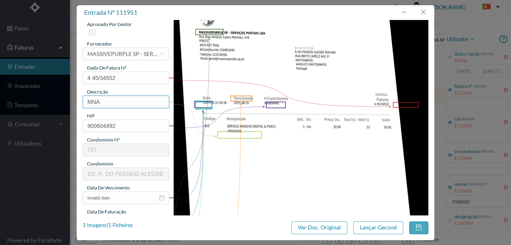
drag, startPoint x: 114, startPoint y: 95, endPoint x: 64, endPoint y: 95, distance: 49.9
click at [64, 95] on div "entrada nº 111951 gestor condomínio Susana Silva aprovado por gestor fornecedor…" at bounding box center [255, 122] width 511 height 245
type input "ARQUIVO DIGITAL - ANUIDADE"
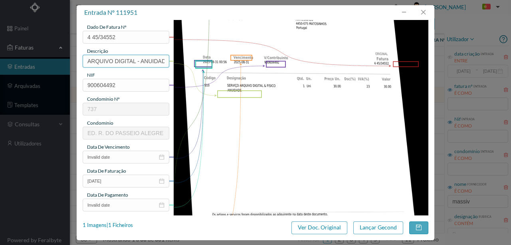
scroll to position [80, 0]
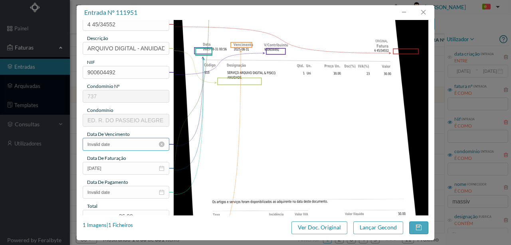
click at [127, 145] on input "Invalid date" at bounding box center [126, 144] width 87 height 13
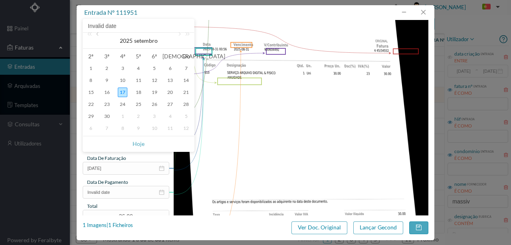
click at [100, 35] on link at bounding box center [98, 41] width 7 height 16
click at [183, 118] on div "31" at bounding box center [186, 116] width 10 height 10
type input "[DATE]"
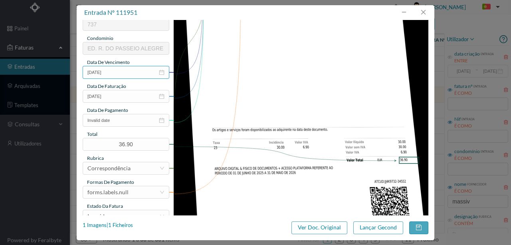
scroll to position [160, 0]
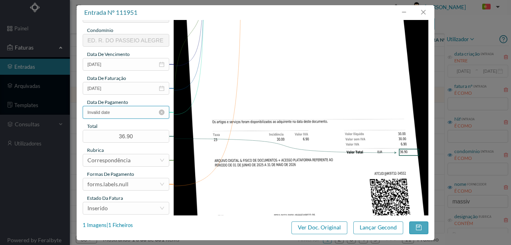
click at [129, 113] on input "Invalid date" at bounding box center [126, 112] width 87 height 13
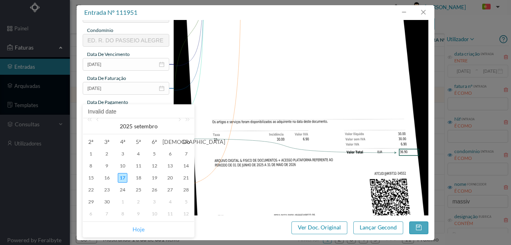
drag, startPoint x: 136, startPoint y: 230, endPoint x: 463, endPoint y: 113, distance: 347.3
click at [137, 230] on link "Hoje" at bounding box center [139, 229] width 12 height 15
type input "[DATE]"
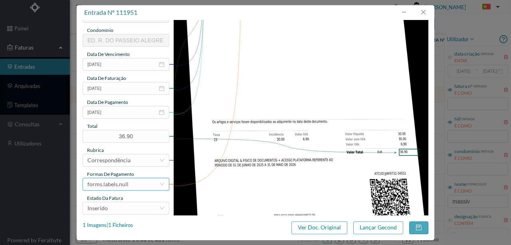
click at [114, 187] on div "forms.labels.null" at bounding box center [107, 184] width 41 height 12
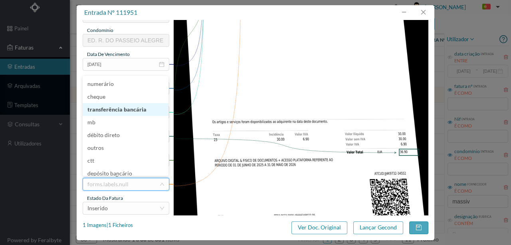
click at [127, 111] on li "transferência bancária" at bounding box center [126, 109] width 86 height 13
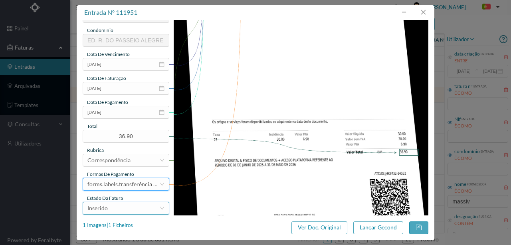
click at [123, 206] on div "Inserido" at bounding box center [123, 208] width 72 height 12
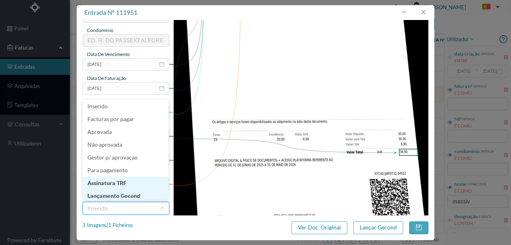
scroll to position [4, 0]
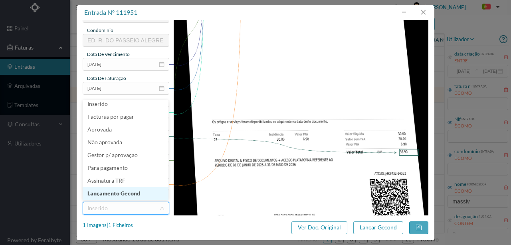
click at [121, 191] on li "Lançamento Gecond" at bounding box center [126, 193] width 86 height 13
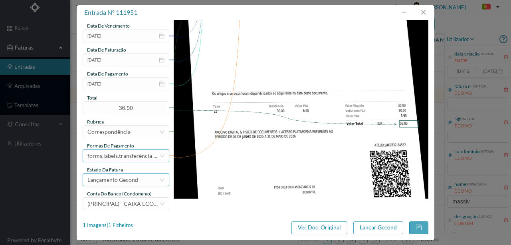
scroll to position [189, 0]
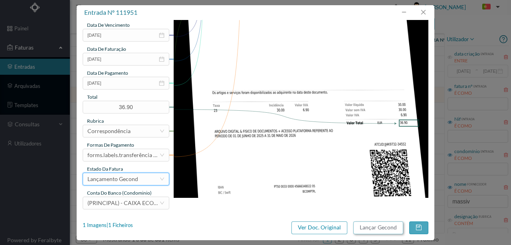
click at [364, 227] on button "Lançar Gecond" at bounding box center [378, 227] width 50 height 13
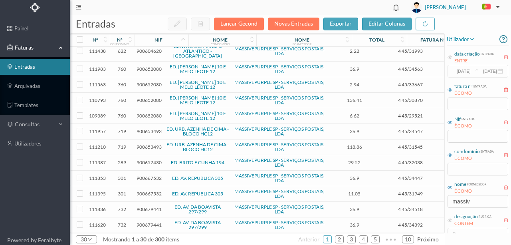
scroll to position [160, 0]
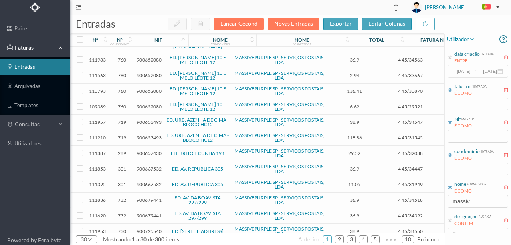
click at [147, 150] on span "900657430" at bounding box center [149, 153] width 25 height 6
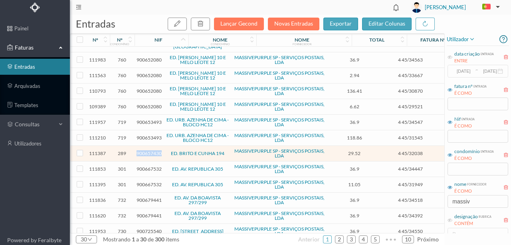
click at [147, 150] on span "900657430" at bounding box center [149, 153] width 25 height 6
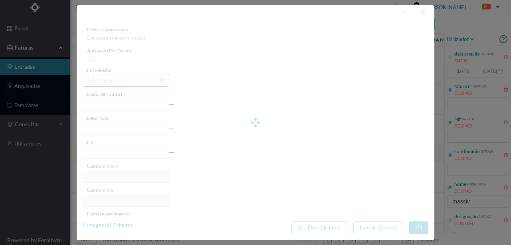
type input "4 45/32038"
type input "ANUIDADE"
type input "900657430"
type input "[DATE]"
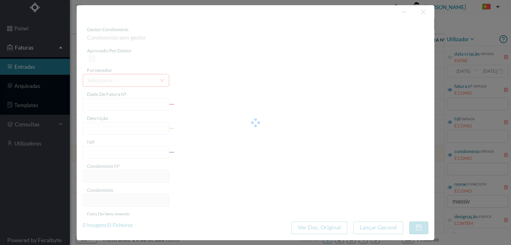
type input "[DATE]"
type input "29.52"
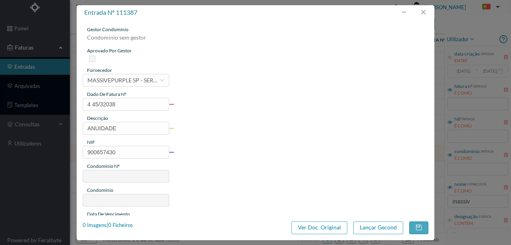
type input "289"
type input "ED. BRITO E CUNHA 194"
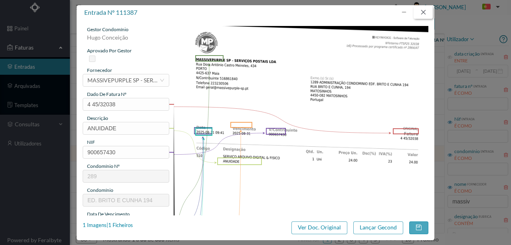
click at [424, 13] on button "button" at bounding box center [423, 12] width 19 height 13
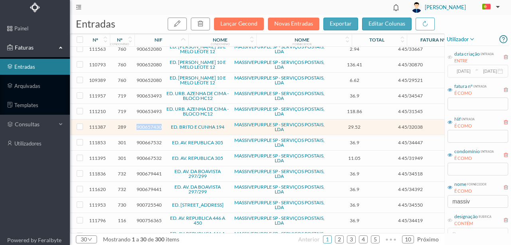
scroll to position [213, 0]
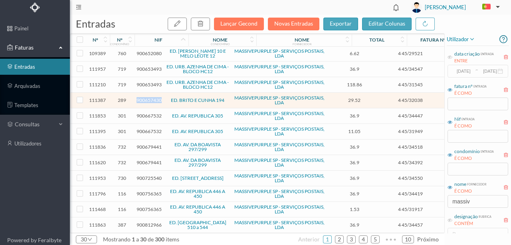
click at [152, 97] on span "900657430" at bounding box center [149, 100] width 25 height 6
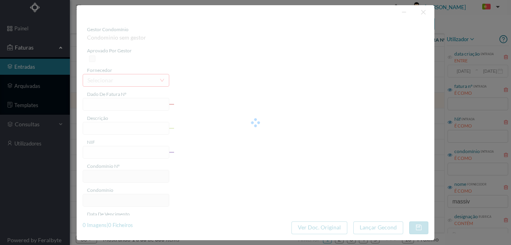
type input "4 45/32038"
type input "ANUIDADE"
type input "900657430"
type input "[DATE]"
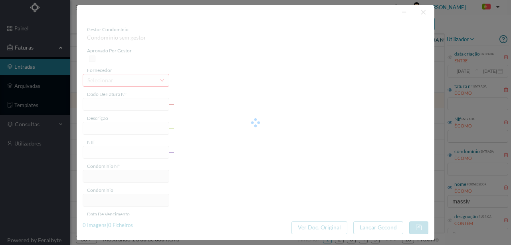
type input "[DATE]"
type input "29.52"
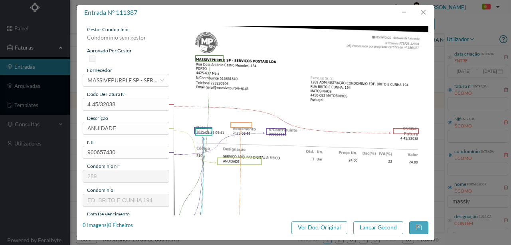
type input "289"
type input "ED. BRITO E CUNHA 194"
drag, startPoint x: 129, startPoint y: 122, endPoint x: 65, endPoint y: 130, distance: 65.2
click at [71, 130] on div "entrada nº 111387 gestor condomínio Hugo Conceição aprovado por gestor forneced…" at bounding box center [255, 122] width 511 height 245
type input "ARQUIVO DIGITAL - ANUIDADE"
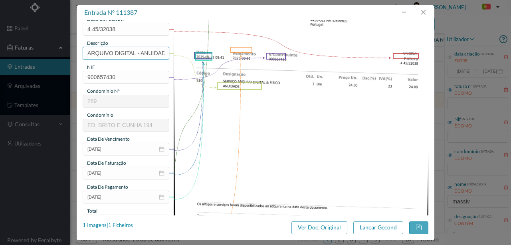
scroll to position [80, 0]
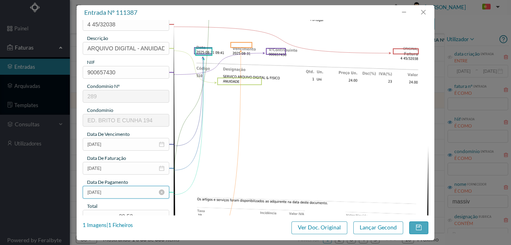
click at [131, 191] on input "[DATE]" at bounding box center [126, 192] width 87 height 13
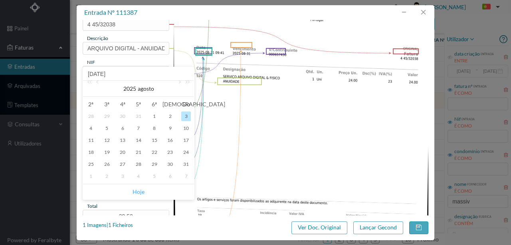
click at [137, 191] on link "Hoje" at bounding box center [139, 191] width 12 height 15
type input "[DATE]"
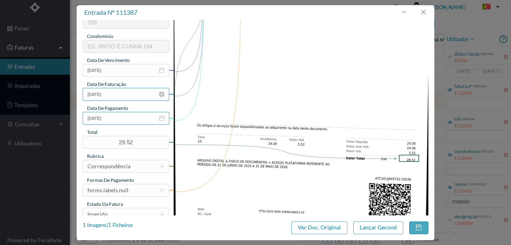
scroll to position [160, 0]
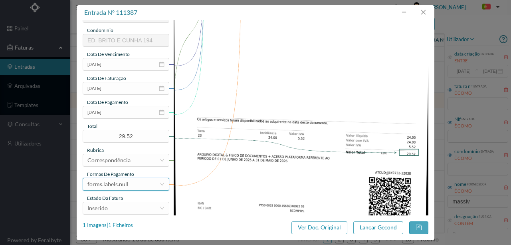
click at [113, 186] on div "forms.labels.null" at bounding box center [107, 184] width 41 height 12
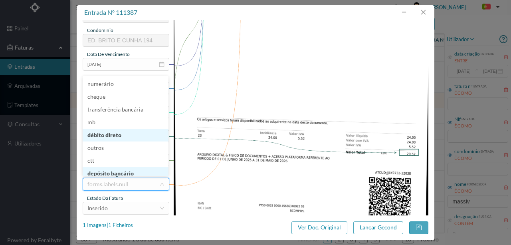
scroll to position [2, 0]
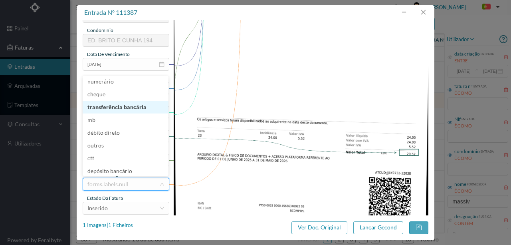
click at [125, 108] on li "transferência bancária" at bounding box center [126, 107] width 86 height 13
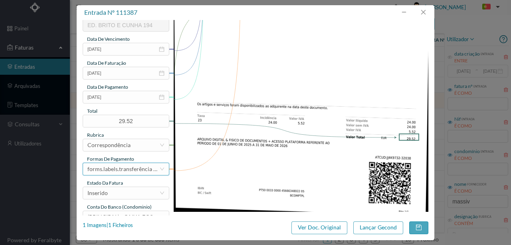
scroll to position [189, 0]
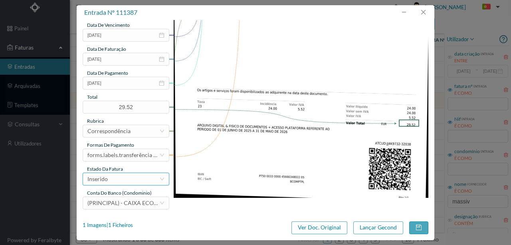
click at [113, 183] on div "Inserido" at bounding box center [123, 179] width 72 height 12
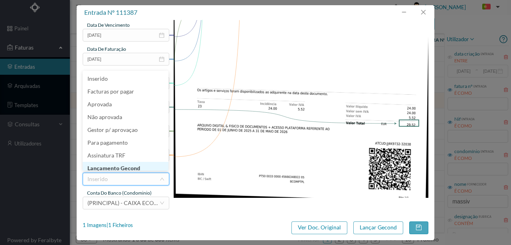
scroll to position [4, 0]
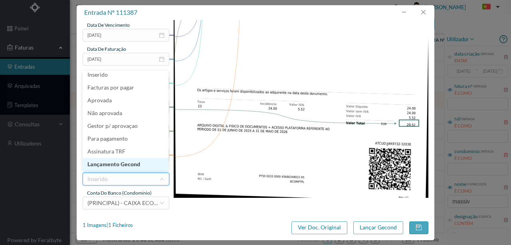
click at [132, 165] on li "Lançamento Gecond" at bounding box center [126, 164] width 86 height 13
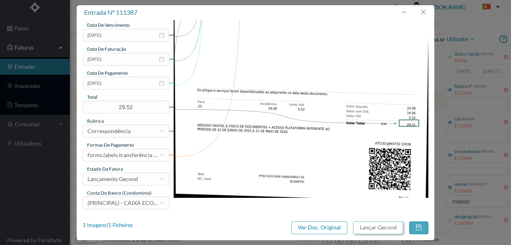
click at [373, 226] on button "Lançar Gecond" at bounding box center [378, 227] width 50 height 13
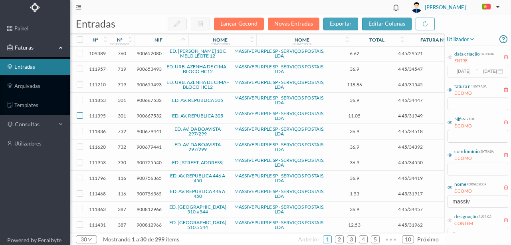
click at [77, 112] on input "checkbox" at bounding box center [80, 115] width 6 height 6
checkbox input "true"
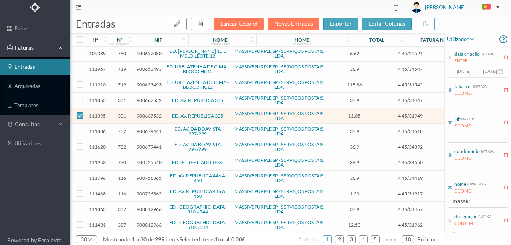
click at [81, 97] on input "checkbox" at bounding box center [80, 100] width 6 height 6
checkbox input "true"
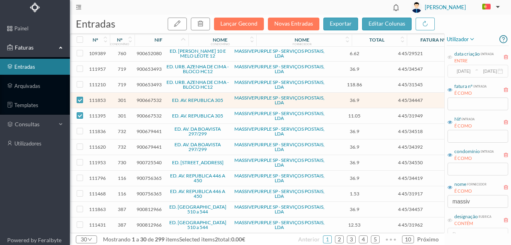
click at [147, 97] on span "900667532" at bounding box center [149, 100] width 25 height 6
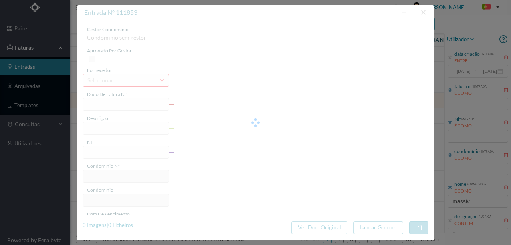
type input "4 45/34447"
type input "ANUIDADE"
type input "900667532"
type input "[DATE]"
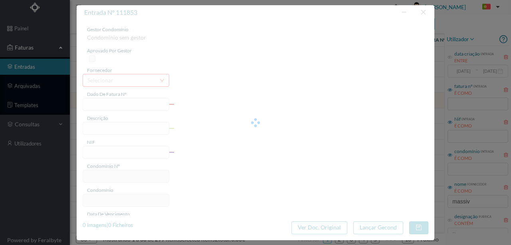
type input "[DATE]"
type input "36.90"
type input "301"
type input "ED. AV. REPUBLICA 305"
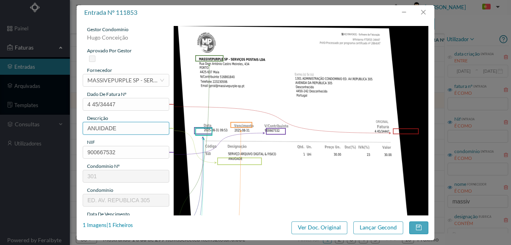
drag, startPoint x: 118, startPoint y: 128, endPoint x: 83, endPoint y: 129, distance: 35.2
click at [83, 130] on input "ANUIDADE" at bounding box center [126, 128] width 87 height 13
type input "ARQUIVO DIGITAL - ANUIDADE"
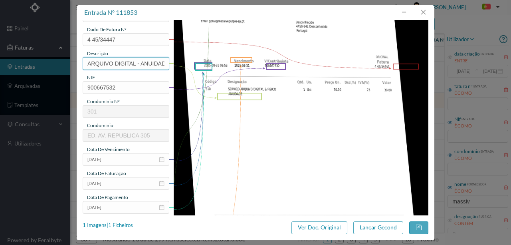
scroll to position [80, 0]
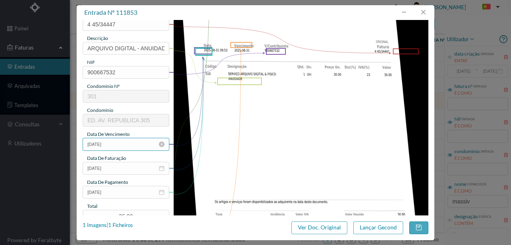
click at [126, 145] on input "[DATE]" at bounding box center [126, 144] width 87 height 13
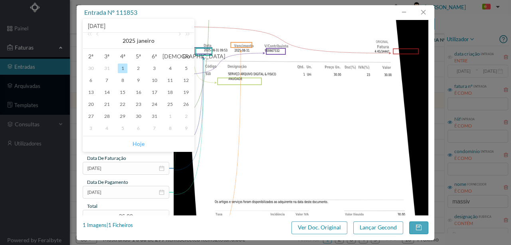
click at [143, 145] on link "Hoje" at bounding box center [139, 143] width 12 height 15
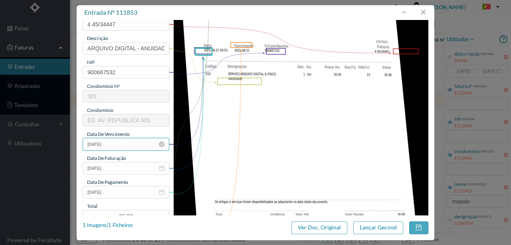
click at [124, 143] on input "[DATE]" at bounding box center [126, 144] width 87 height 13
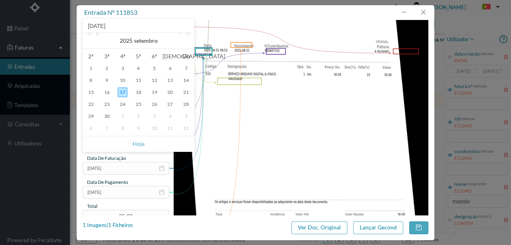
click at [99, 36] on link at bounding box center [98, 41] width 7 height 16
click at [182, 113] on div "31" at bounding box center [186, 116] width 10 height 10
type input "[DATE]"
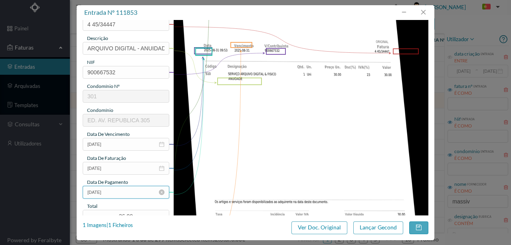
click at [120, 191] on input "[DATE]" at bounding box center [126, 192] width 87 height 13
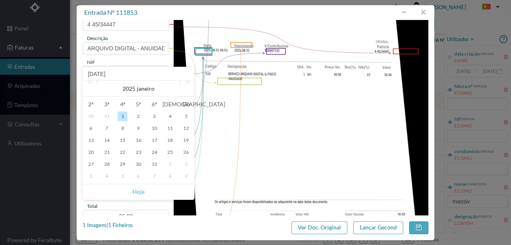
click at [142, 193] on link "Hoje" at bounding box center [139, 191] width 12 height 15
type input "[DATE]"
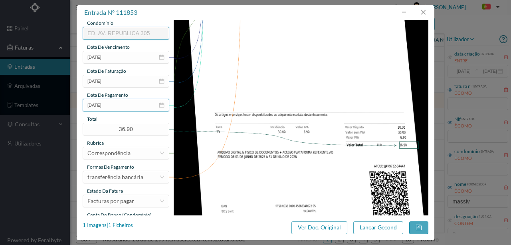
scroll to position [186, 0]
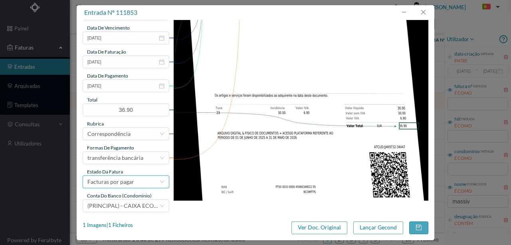
click at [129, 182] on div "Facturas por pagar" at bounding box center [110, 182] width 47 height 12
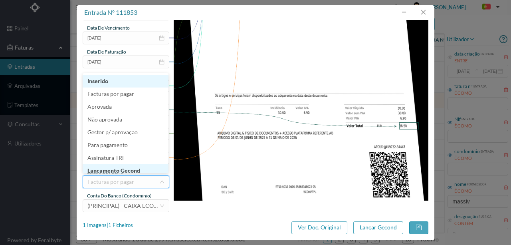
scroll to position [4, 0]
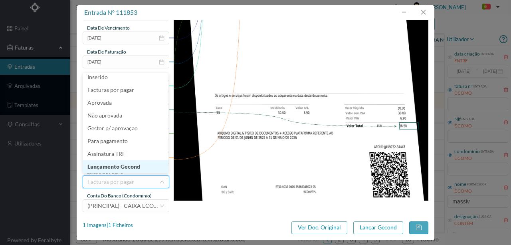
click at [130, 169] on li "Lançamento Gecond" at bounding box center [126, 166] width 86 height 13
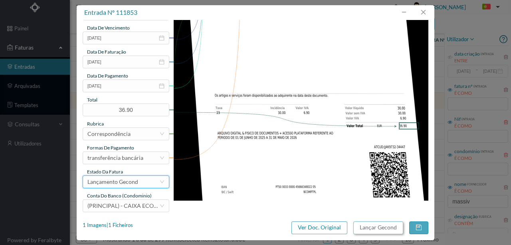
click at [372, 228] on button "Lançar Gecond" at bounding box center [378, 227] width 50 height 13
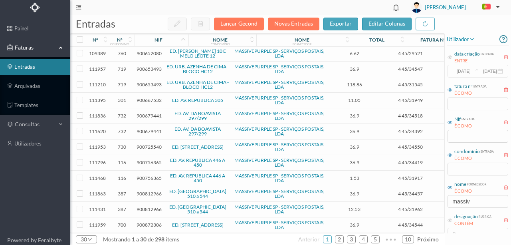
click at [149, 97] on span "900667532" at bounding box center [149, 100] width 25 height 6
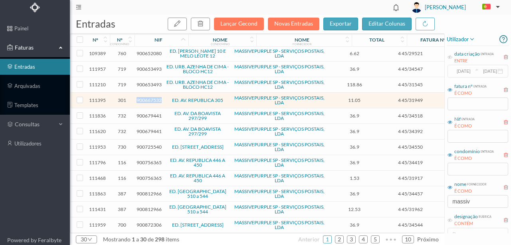
click at [149, 97] on span "900667532" at bounding box center [149, 100] width 25 height 6
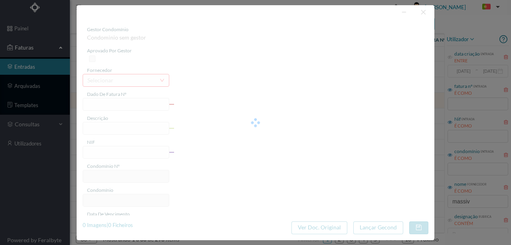
type input "4 45/31949"
type input "Serviço [PERSON_NAME]"
type input "900667532"
type input "Invalid date"
type input "[DATE]"
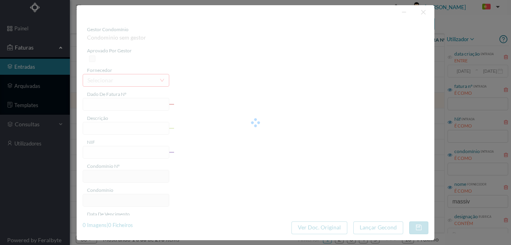
type input "11.05"
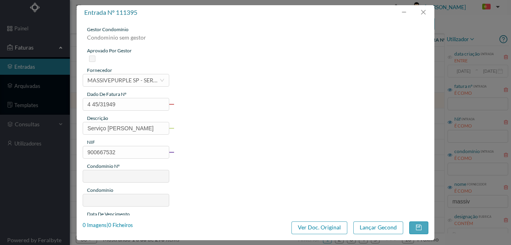
type input "301"
type input "ED. AV. REPUBLICA 305"
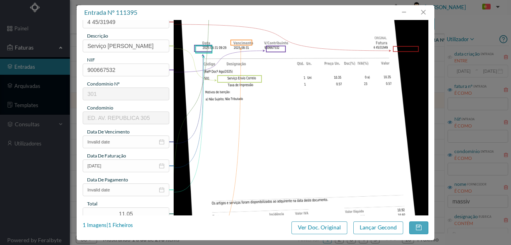
scroll to position [106, 0]
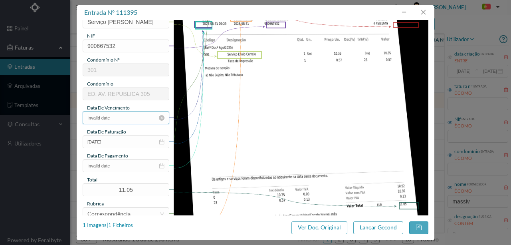
click at [131, 119] on input "Invalid date" at bounding box center [126, 117] width 87 height 13
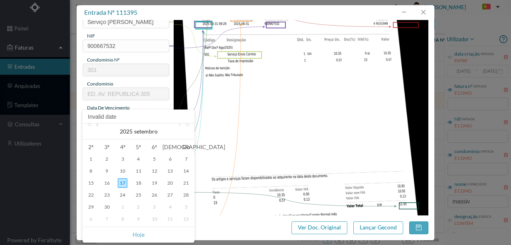
click at [98, 124] on link at bounding box center [98, 131] width 7 height 16
click at [184, 206] on div "31" at bounding box center [186, 207] width 10 height 10
type input "[DATE]"
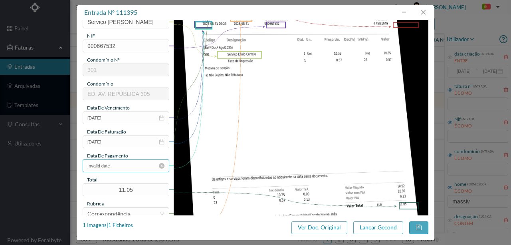
click at [120, 167] on input "Invalid date" at bounding box center [126, 165] width 87 height 13
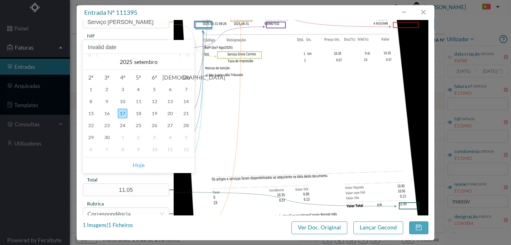
click at [138, 165] on link "Hoje" at bounding box center [139, 164] width 12 height 15
type input "[DATE]"
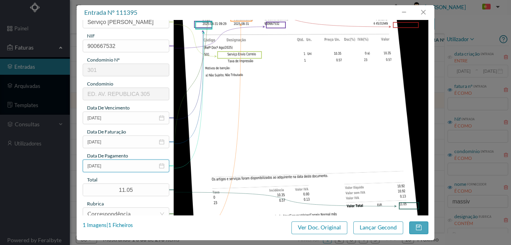
scroll to position [160, 0]
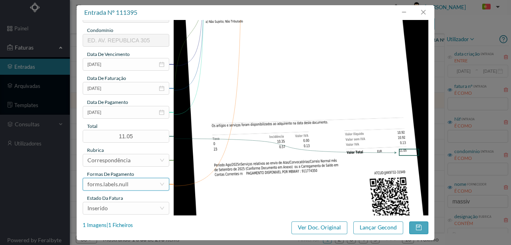
click at [131, 183] on div "forms.labels.null" at bounding box center [123, 184] width 72 height 12
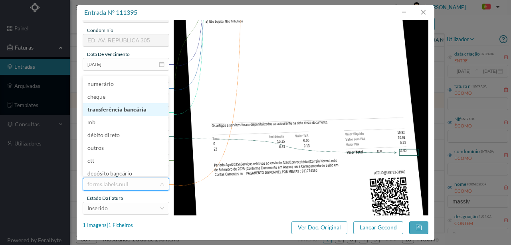
click at [123, 113] on li "transferência bancária" at bounding box center [126, 109] width 86 height 13
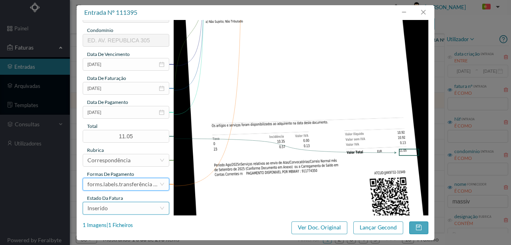
click at [121, 211] on div "Inserido" at bounding box center [123, 208] width 72 height 12
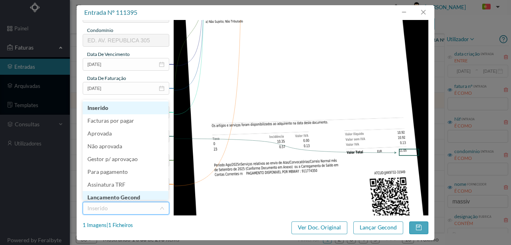
scroll to position [4, 0]
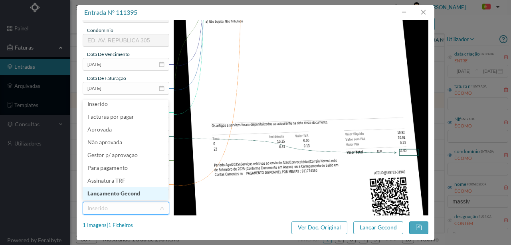
click at [126, 194] on li "Lançamento Gecond" at bounding box center [126, 193] width 86 height 13
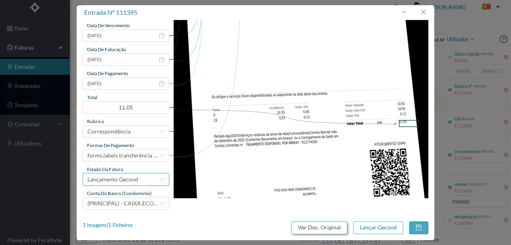
scroll to position [189, 0]
click at [361, 229] on button "Lançar Gecond" at bounding box center [378, 227] width 50 height 13
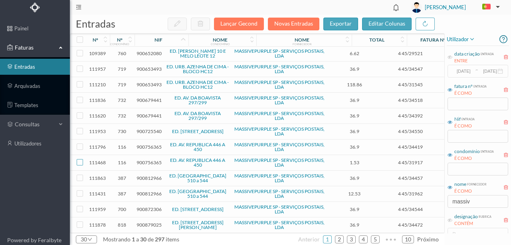
click at [81, 159] on input "checkbox" at bounding box center [80, 162] width 6 height 6
checkbox input "true"
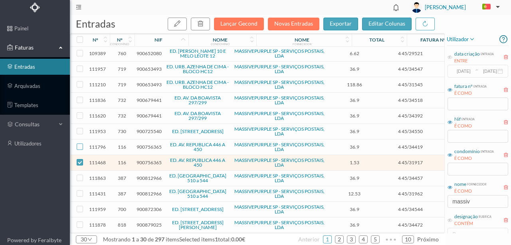
click at [79, 143] on input "checkbox" at bounding box center [80, 146] width 6 height 6
checkbox input "true"
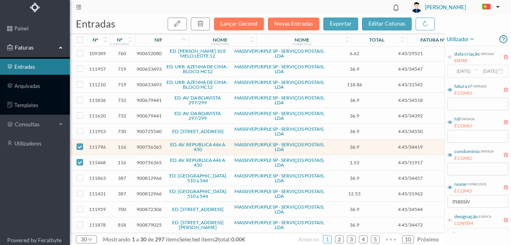
click at [145, 144] on span "900756365" at bounding box center [149, 147] width 25 height 6
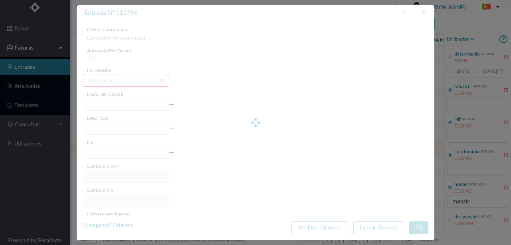
type input "4 45/34419"
type input "PANUILALIL"
type input "900756365"
type input "Invalid date"
type input "[DATE]"
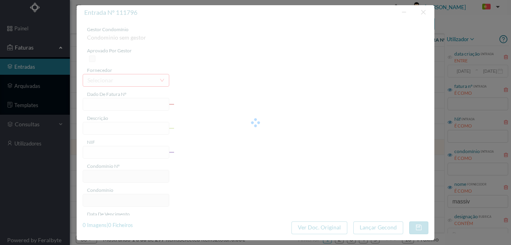
type input "36.90"
type input "116"
type input "ED. AV. REPUBLICA 446 A 450"
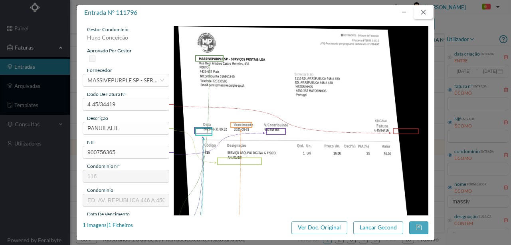
click at [426, 14] on button "button" at bounding box center [423, 12] width 19 height 13
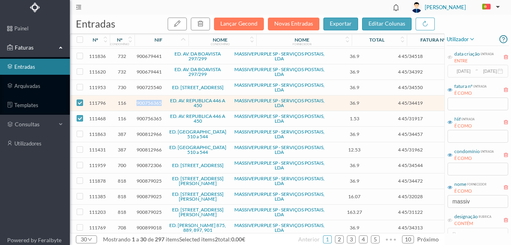
scroll to position [266, 0]
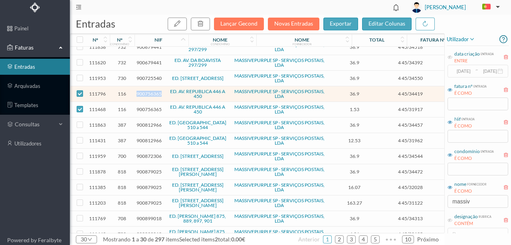
click at [147, 91] on span "900756365" at bounding box center [149, 94] width 25 height 6
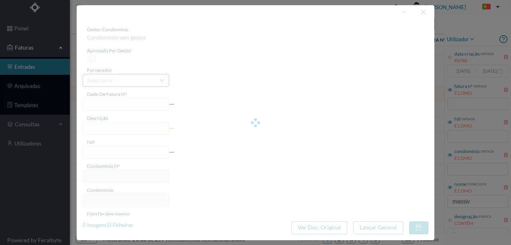
type input "4 45/34419"
type input "PANUILALIL"
type input "900756365"
type input "Invalid date"
type input "[DATE]"
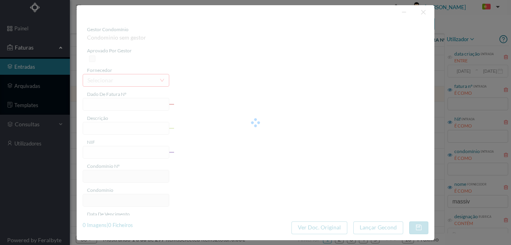
type input "36.90"
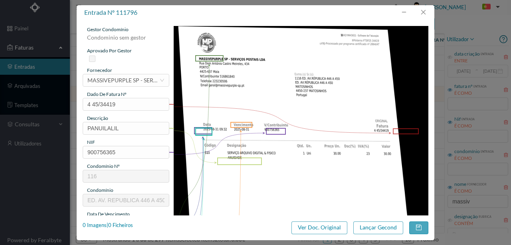
type input "116"
type input "ED. AV. REPUBLICA 446 A 450"
drag, startPoint x: 130, startPoint y: 126, endPoint x: 92, endPoint y: 113, distance: 40.3
click at [61, 132] on div "entrada nº 111796 gestor condomínio Hugo Conceição aprovado por gestor forneced…" at bounding box center [255, 122] width 511 height 245
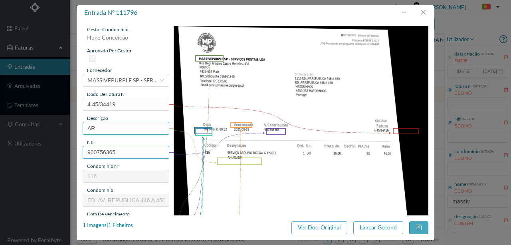
type input "ARQUIVO DIGITAL - ANUIDADE"
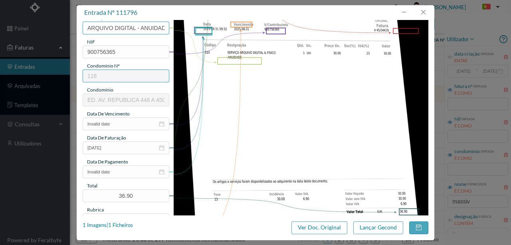
scroll to position [106, 0]
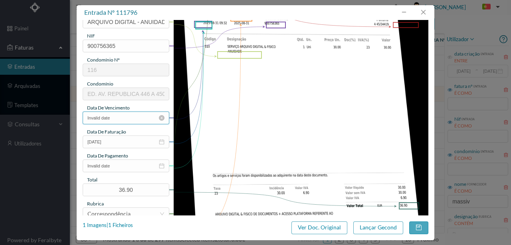
click at [115, 117] on input "Invalid date" at bounding box center [126, 117] width 87 height 13
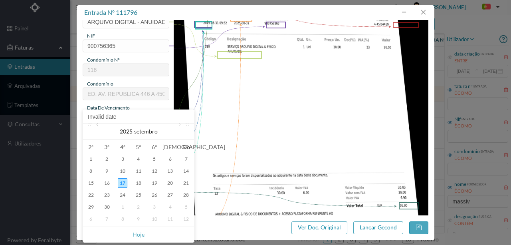
click at [96, 126] on link at bounding box center [98, 131] width 7 height 16
click at [185, 205] on div "31" at bounding box center [186, 207] width 10 height 10
type input "[DATE]"
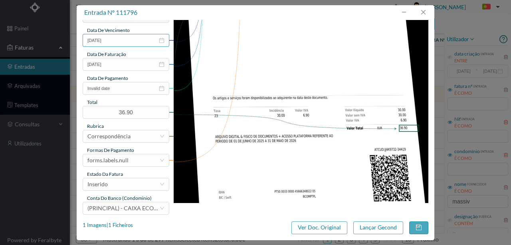
scroll to position [186, 0]
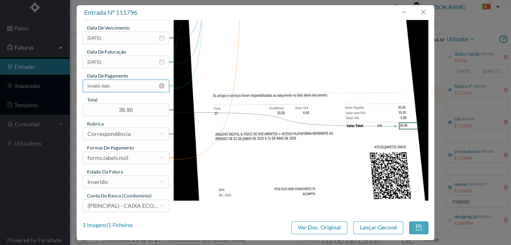
click at [124, 89] on input "Invalid date" at bounding box center [126, 85] width 87 height 13
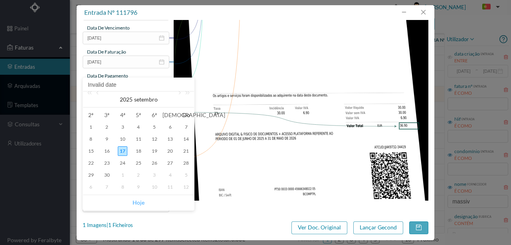
click at [142, 200] on link "Hoje" at bounding box center [139, 202] width 12 height 15
type input "[DATE]"
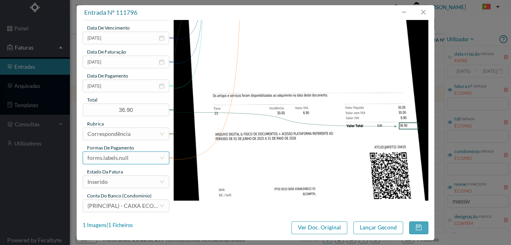
click at [133, 159] on div "forms.labels.null" at bounding box center [123, 158] width 72 height 12
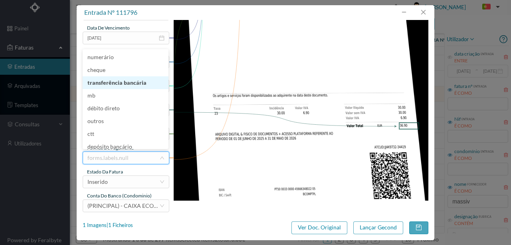
click at [128, 84] on li "transferência bancária" at bounding box center [126, 82] width 86 height 13
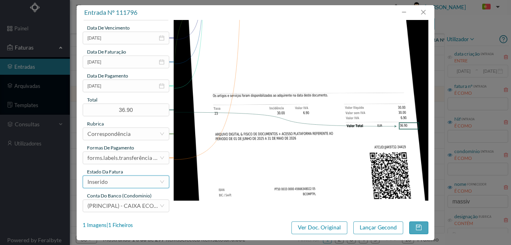
drag, startPoint x: 122, startPoint y: 184, endPoint x: 113, endPoint y: 180, distance: 9.1
click at [122, 182] on div "Inserido" at bounding box center [123, 182] width 72 height 12
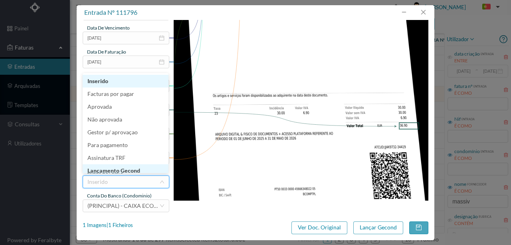
scroll to position [4, 0]
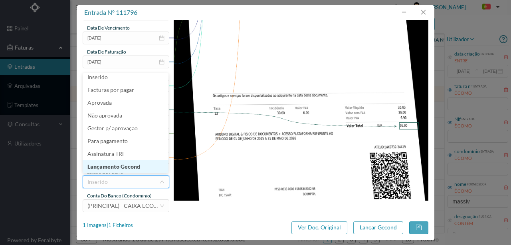
click at [134, 168] on li "Lançamento Gecond" at bounding box center [126, 166] width 86 height 13
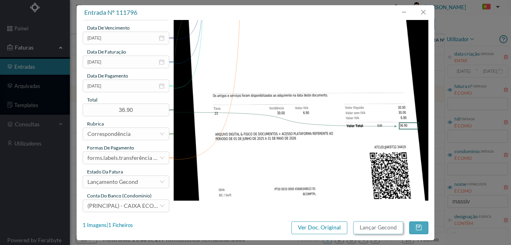
click at [379, 227] on button "Lançar Gecond" at bounding box center [378, 227] width 50 height 13
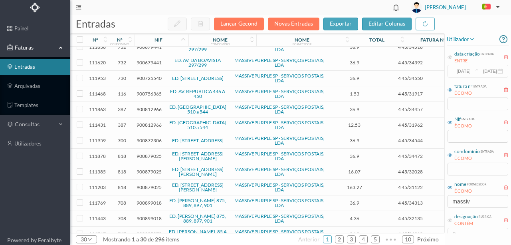
click at [147, 91] on span "900756365" at bounding box center [149, 94] width 25 height 6
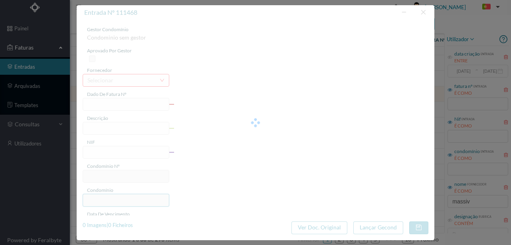
type input "4 45/31917"
type input "Serviço [PERSON_NAME]"
type input "900756365"
type input "[DATE]"
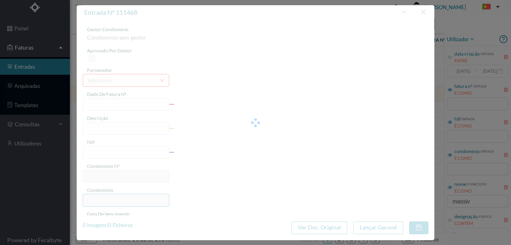
type input "[DATE]"
type input "1.53"
type input "116"
type input "ED. AV. REPUBLICA 446 A 450"
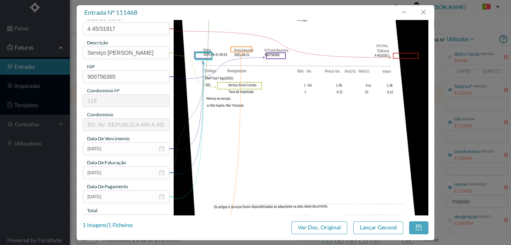
scroll to position [80, 0]
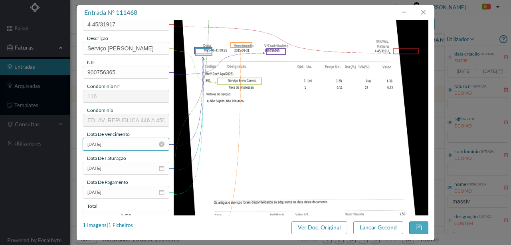
click at [125, 146] on input "[DATE]" at bounding box center [126, 144] width 87 height 13
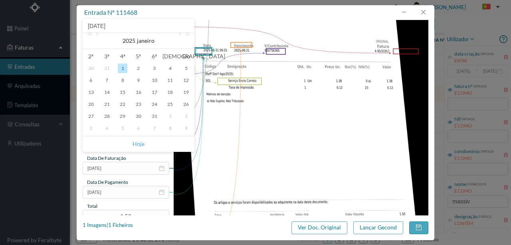
click at [139, 143] on link "Hoje" at bounding box center [139, 143] width 12 height 15
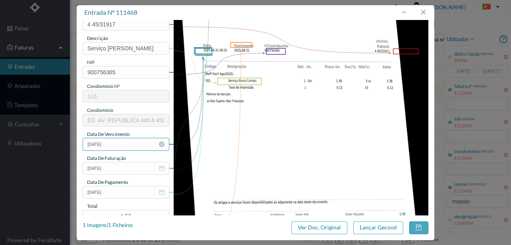
click at [117, 143] on input "[DATE]" at bounding box center [126, 144] width 87 height 13
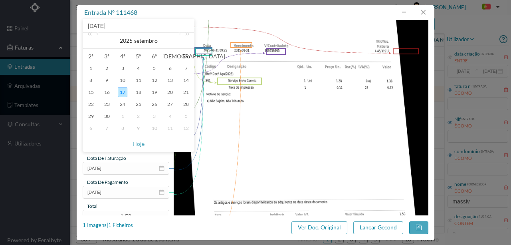
click at [99, 36] on link at bounding box center [98, 41] width 7 height 16
click at [184, 116] on div "31" at bounding box center [186, 116] width 10 height 10
type input "[DATE]"
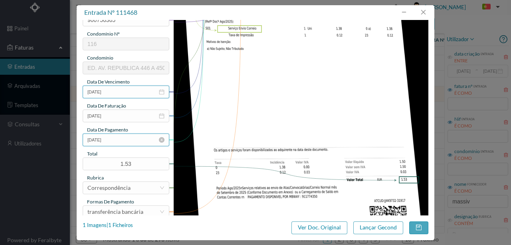
scroll to position [133, 0]
click at [123, 140] on input "[DATE]" at bounding box center [126, 139] width 87 height 13
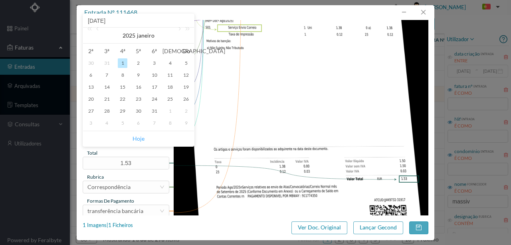
click at [141, 139] on link "Hoje" at bounding box center [139, 138] width 12 height 15
type input "[DATE]"
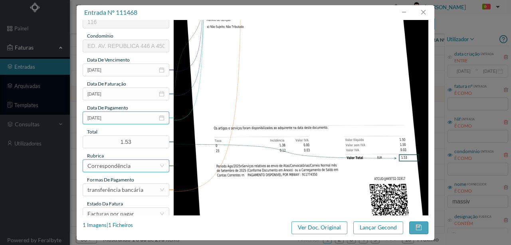
scroll to position [189, 0]
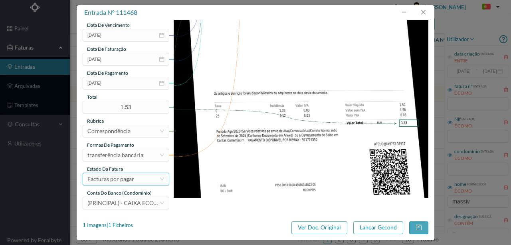
click at [118, 177] on div "Facturas por pagar" at bounding box center [110, 179] width 47 height 12
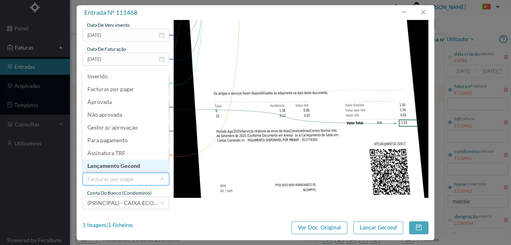
scroll to position [4, 0]
click at [120, 167] on li "Lançamento Gecond" at bounding box center [126, 164] width 86 height 13
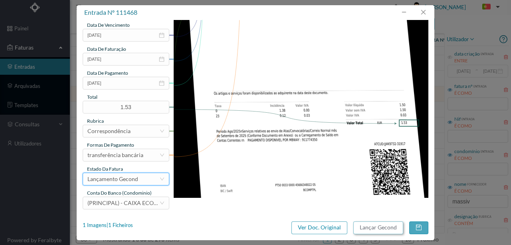
click at [372, 226] on button "Lançar Gecond" at bounding box center [378, 227] width 50 height 13
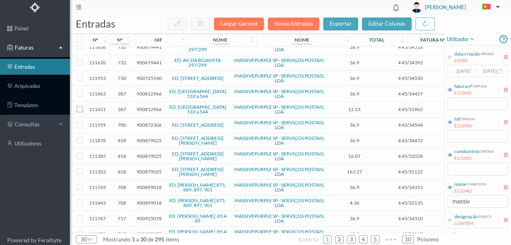
click at [79, 106] on input "checkbox" at bounding box center [80, 109] width 6 height 6
checkbox input "true"
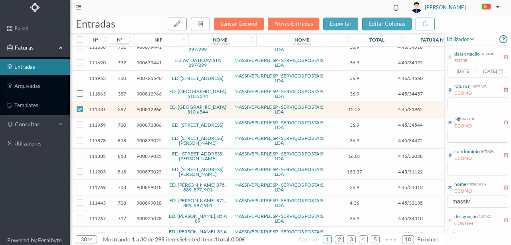
click at [80, 90] on input "checkbox" at bounding box center [80, 93] width 6 height 6
checkbox input "true"
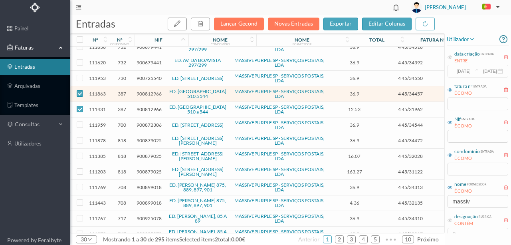
click at [154, 91] on span "900812966" at bounding box center [149, 94] width 25 height 6
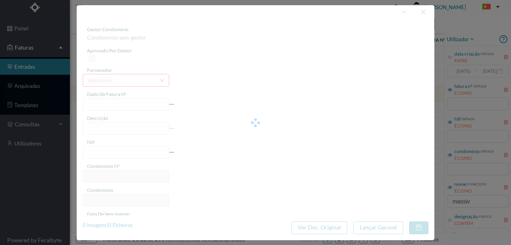
type input "4 45/34457"
type input "PRNVLZALZ"
type input "900812966"
type input "Invalid date"
type input "[DATE]"
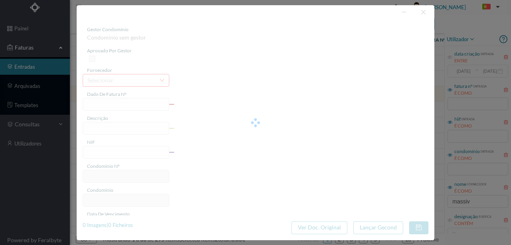
type input "36.90"
type input "387"
type input "ED. [GEOGRAPHIC_DATA] 510 a 544"
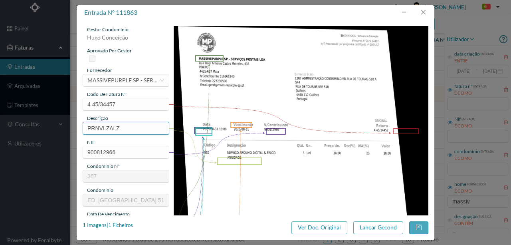
drag, startPoint x: 127, startPoint y: 125, endPoint x: 62, endPoint y: 132, distance: 65.0
click at [63, 132] on div "entrada nº 111863 gestor condomínio Hugo Conceição aprovado por gestor forneced…" at bounding box center [255, 122] width 511 height 245
type input "ARQUIVO DIGITAL - ANUIDADE"
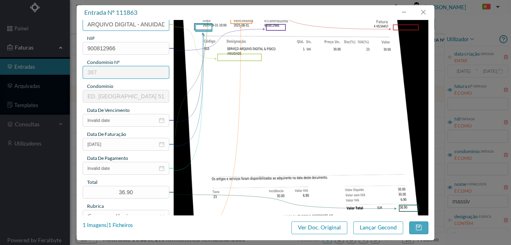
scroll to position [106, 0]
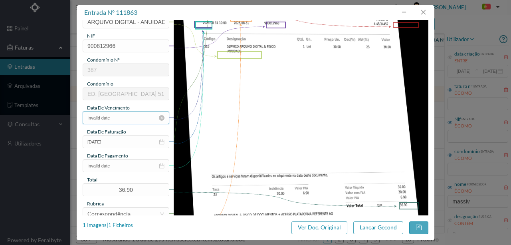
click at [121, 117] on input "Invalid date" at bounding box center [126, 117] width 87 height 13
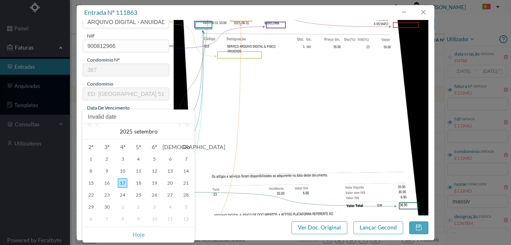
drag, startPoint x: 99, startPoint y: 126, endPoint x: 129, endPoint y: 190, distance: 70.9
click at [99, 126] on link at bounding box center [98, 131] width 7 height 16
click at [185, 208] on div "31" at bounding box center [186, 207] width 10 height 10
type input "[DATE]"
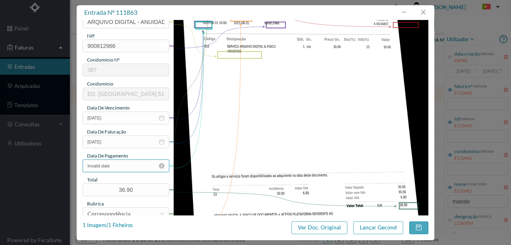
click at [119, 167] on input "Invalid date" at bounding box center [126, 165] width 87 height 13
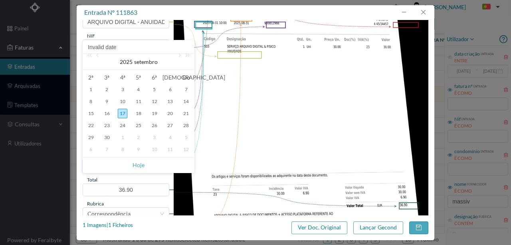
drag, startPoint x: 141, startPoint y: 166, endPoint x: 134, endPoint y: 167, distance: 6.5
click at [141, 166] on link "Hoje" at bounding box center [139, 164] width 12 height 15
type input "[DATE]"
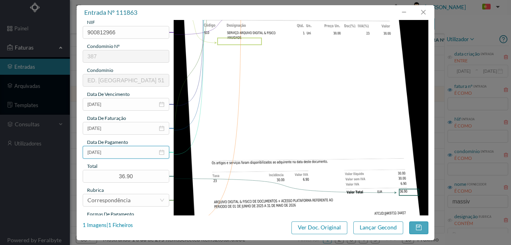
scroll to position [189, 0]
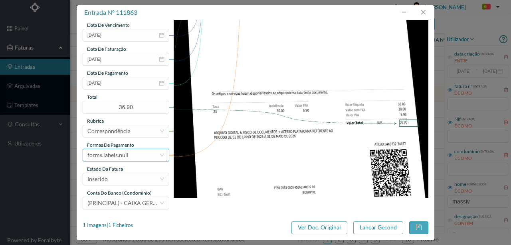
click at [117, 157] on div "forms.labels.null" at bounding box center [107, 155] width 41 height 12
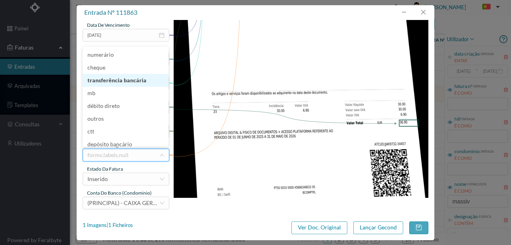
click at [127, 84] on li "transferência bancária" at bounding box center [126, 80] width 86 height 13
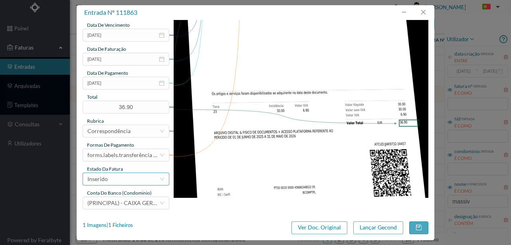
click at [123, 182] on div "Inserido" at bounding box center [123, 179] width 72 height 12
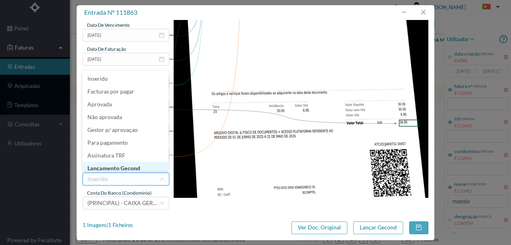
scroll to position [4, 0]
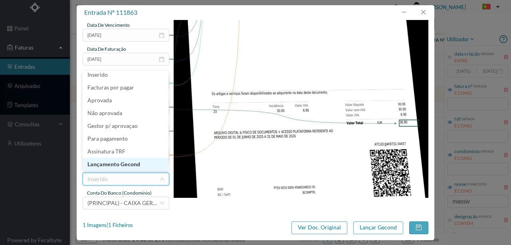
click at [135, 166] on li "Lançamento Gecond" at bounding box center [126, 164] width 86 height 13
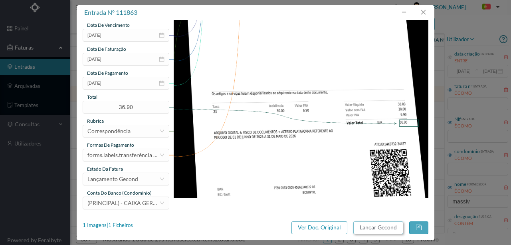
click at [392, 228] on button "Lançar Gecond" at bounding box center [378, 227] width 50 height 13
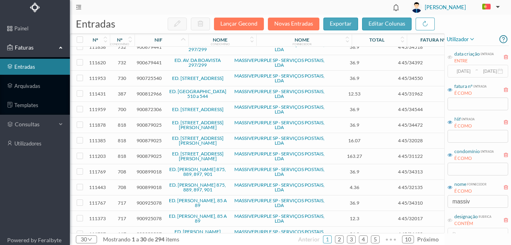
click at [146, 91] on span "900812966" at bounding box center [149, 94] width 25 height 6
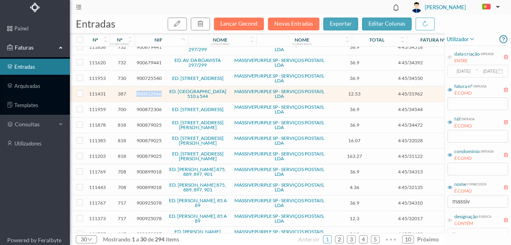
click at [146, 91] on span "900812966" at bounding box center [149, 94] width 25 height 6
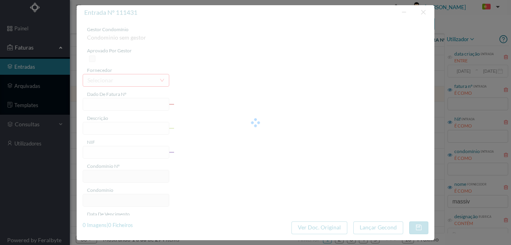
type input "4 45/31962"
type input "Taxa de Impressão"
type input "900812966"
type input "Invalid date"
type input "[DATE]"
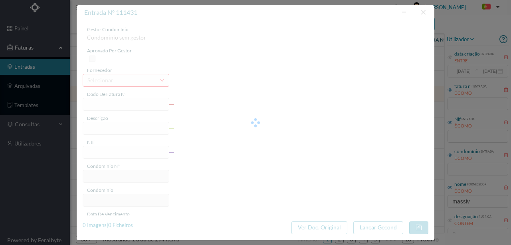
type input "12.53"
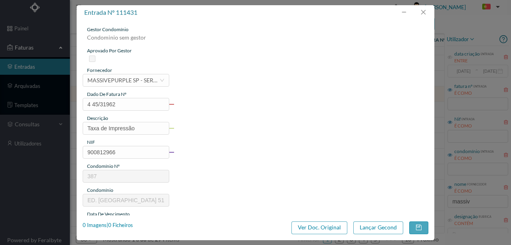
type input "387"
type input "ED. [GEOGRAPHIC_DATA] 510 a 544"
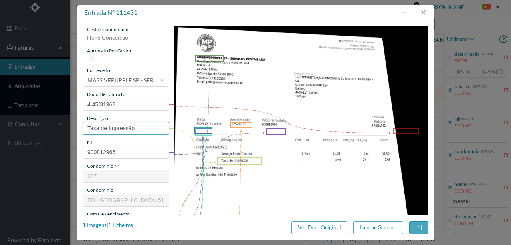
drag, startPoint x: 143, startPoint y: 129, endPoint x: 61, endPoint y: 128, distance: 82.7
click at [61, 128] on div "entrada nº 111431 gestor condomínio Hugo Conceição aprovado por gestor forneced…" at bounding box center [255, 122] width 511 height 245
type input "Serviço [PERSON_NAME]"
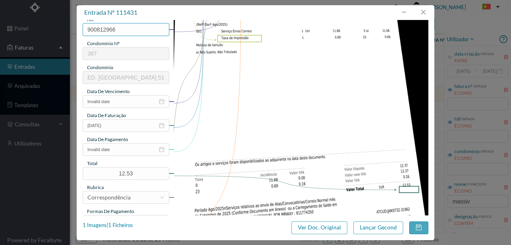
scroll to position [133, 0]
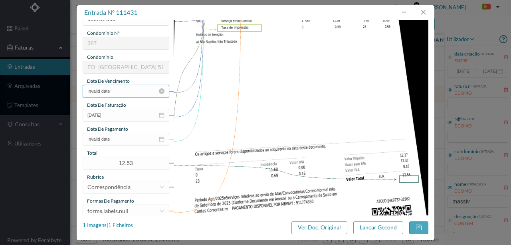
click at [116, 89] on input "Invalid date" at bounding box center [126, 91] width 87 height 13
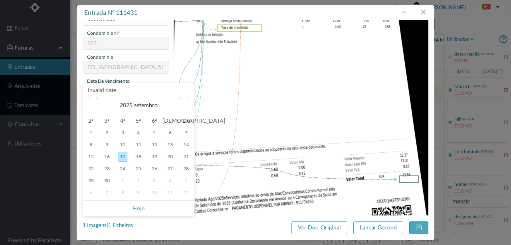
click at [98, 99] on link at bounding box center [98, 105] width 7 height 16
click at [188, 179] on div "31" at bounding box center [186, 181] width 10 height 10
type input "[DATE]"
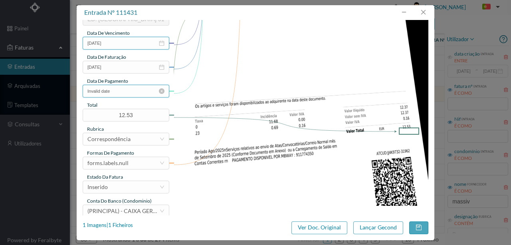
scroll to position [189, 0]
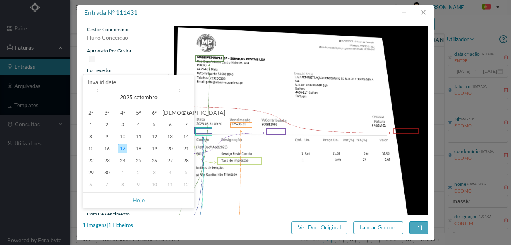
scroll to position [189, 0]
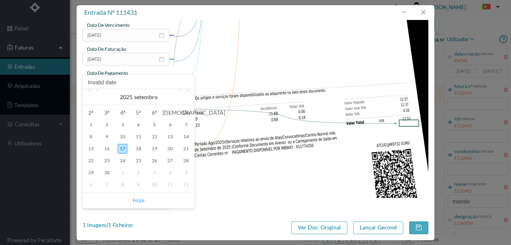
click at [142, 201] on link "Hoje" at bounding box center [139, 199] width 12 height 15
type input "[DATE]"
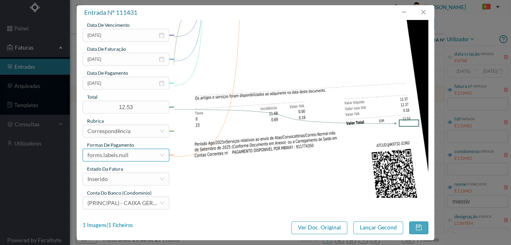
click at [141, 153] on div "forms.labels.null" at bounding box center [123, 155] width 72 height 12
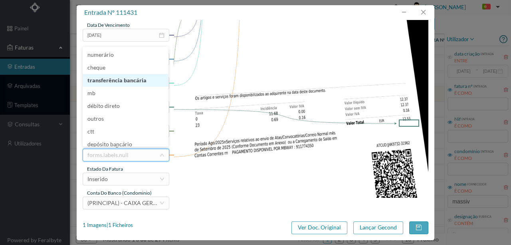
click at [139, 80] on li "transferência bancária" at bounding box center [126, 80] width 86 height 13
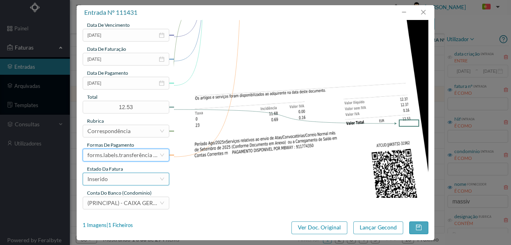
click at [120, 178] on div "Inserido" at bounding box center [123, 179] width 72 height 12
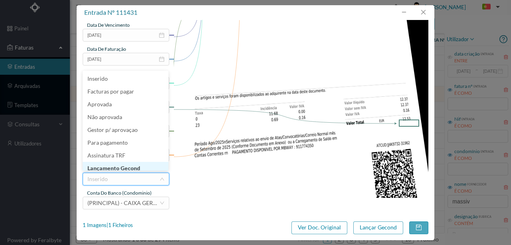
scroll to position [3, 0]
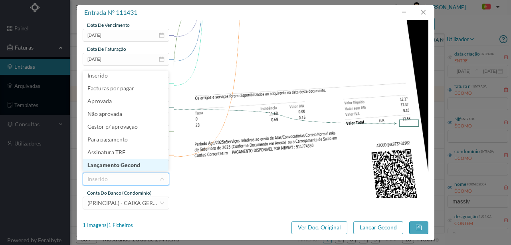
click at [124, 161] on li "Lançamento Gecond" at bounding box center [126, 165] width 86 height 13
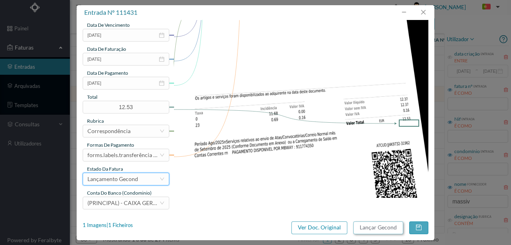
click at [381, 230] on button "Lançar Gecond" at bounding box center [378, 227] width 50 height 13
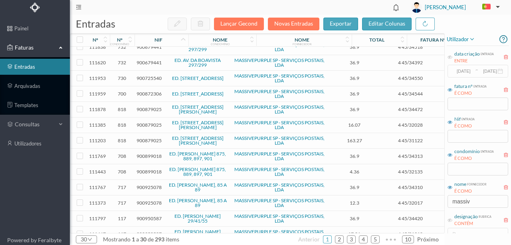
scroll to position [279, 0]
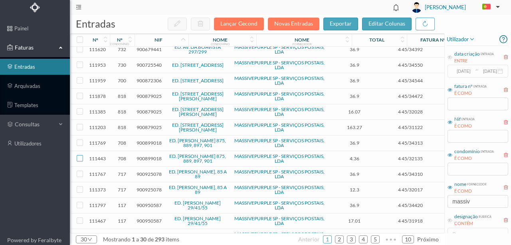
click at [81, 155] on input "checkbox" at bounding box center [80, 158] width 6 height 6
checkbox input "true"
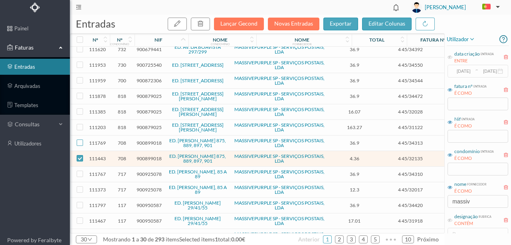
click at [81, 139] on input "checkbox" at bounding box center [80, 142] width 6 height 6
checkbox input "true"
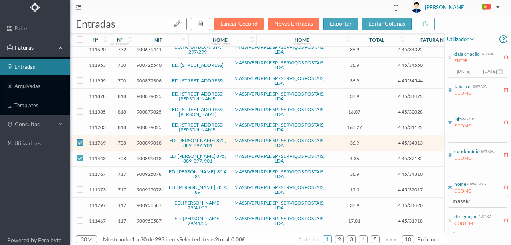
click at [144, 135] on td "900899018" at bounding box center [149, 143] width 29 height 16
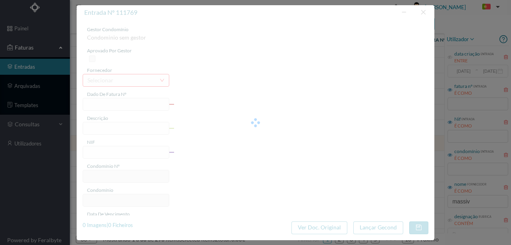
type input "4 45/34313"
type input "PMN"
type input "900899018"
type input "Invalid date"
type input "[DATE]"
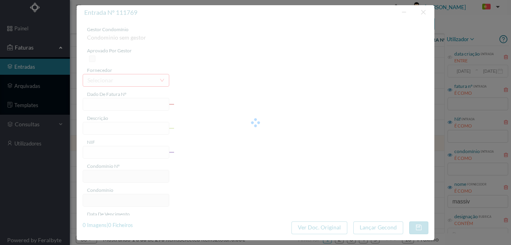
type input "36.90"
type input "708"
type input "ED. AFONSO HENRIQUES 875, 889, 897, 901"
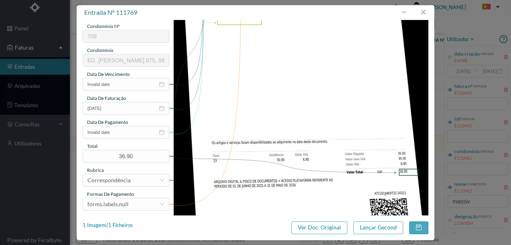
scroll to position [186, 0]
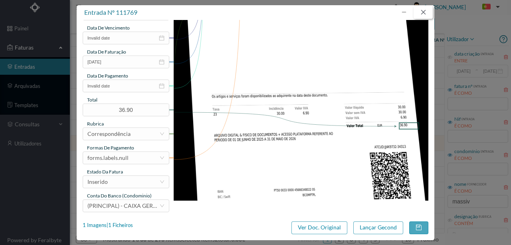
click at [420, 12] on button "button" at bounding box center [423, 12] width 19 height 13
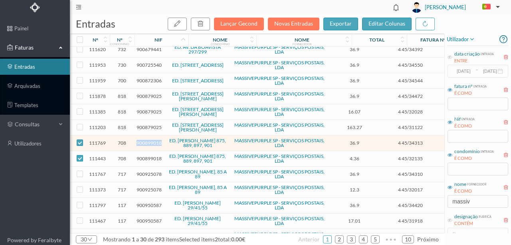
click at [151, 140] on span "900899018" at bounding box center [149, 143] width 25 height 6
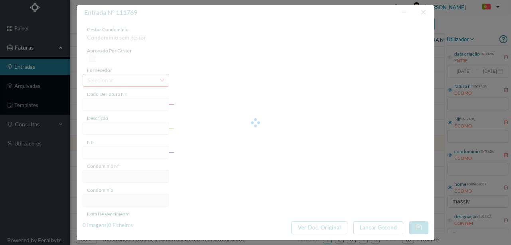
type input "4 45/34313"
type input "PMN"
type input "900899018"
type input "Invalid date"
type input "[DATE]"
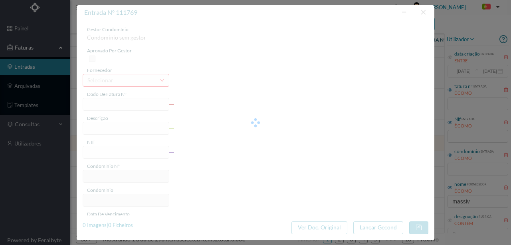
type input "36.90"
type input "708"
type input "ED. AFONSO HENRIQUES 875, 889, 897, 901"
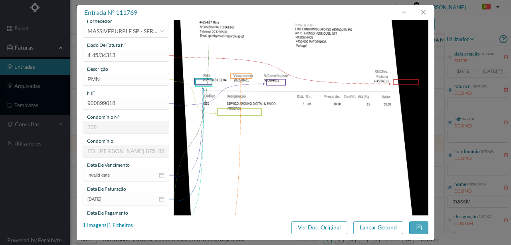
scroll to position [53, 0]
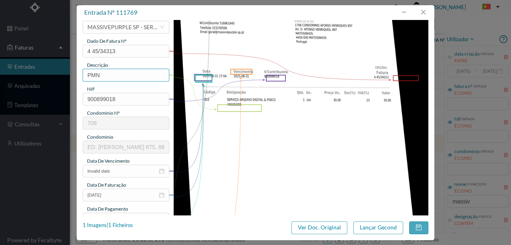
drag, startPoint x: 111, startPoint y: 73, endPoint x: 64, endPoint y: 75, distance: 46.7
click at [64, 75] on div "entrada nº 111769 gestor condomínio Susana Silva aprovado por gestor fornecedor…" at bounding box center [255, 122] width 511 height 245
type input "ARQUIVO DIGITAL - ANUIDADE"
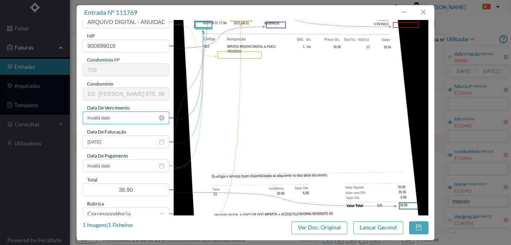
click at [116, 120] on input "Invalid date" at bounding box center [126, 117] width 87 height 13
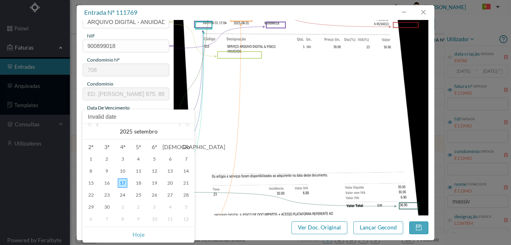
click at [100, 127] on link at bounding box center [98, 131] width 7 height 16
click at [183, 206] on div "31" at bounding box center [186, 207] width 10 height 10
type input "[DATE]"
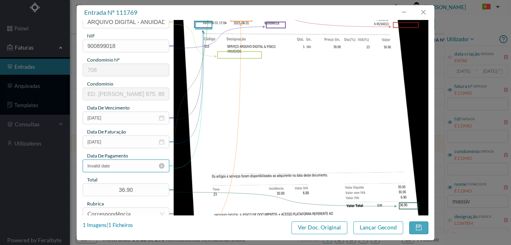
click at [119, 168] on input "Invalid date" at bounding box center [126, 165] width 87 height 13
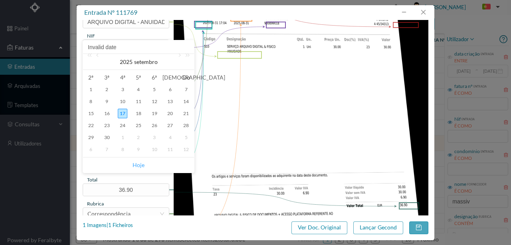
click at [139, 163] on link "Hoje" at bounding box center [139, 164] width 12 height 15
type input "[DATE]"
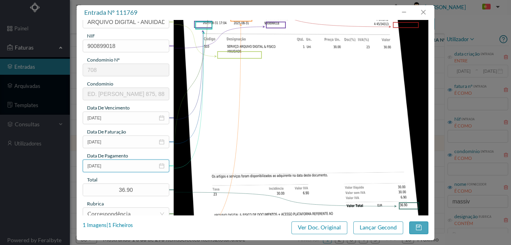
scroll to position [186, 0]
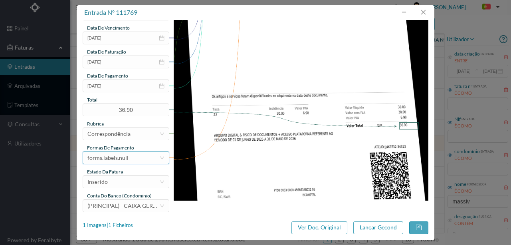
click at [122, 160] on div "forms.labels.null" at bounding box center [107, 158] width 41 height 12
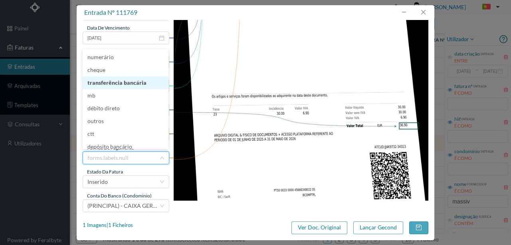
click at [129, 84] on li "transferência bancária" at bounding box center [126, 82] width 86 height 13
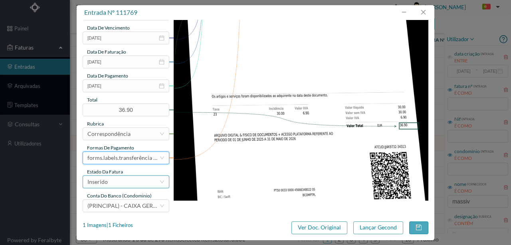
click at [124, 184] on div "Inserido" at bounding box center [123, 182] width 72 height 12
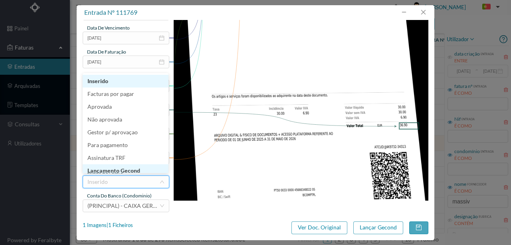
scroll to position [4, 0]
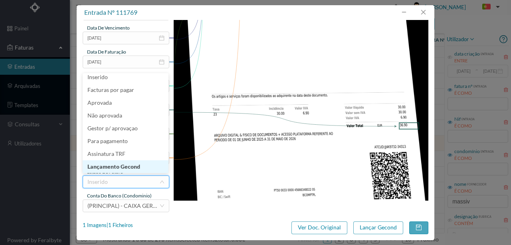
drag, startPoint x: 121, startPoint y: 166, endPoint x: 141, endPoint y: 166, distance: 20.0
click at [122, 166] on li "Lançamento Gecond" at bounding box center [126, 166] width 86 height 13
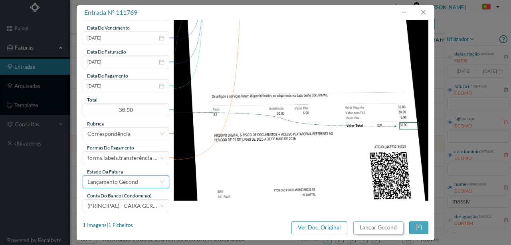
click at [371, 225] on button "Lançar Gecond" at bounding box center [378, 227] width 50 height 13
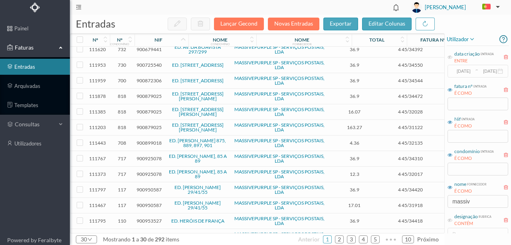
click at [145, 140] on span "900899018" at bounding box center [149, 143] width 25 height 6
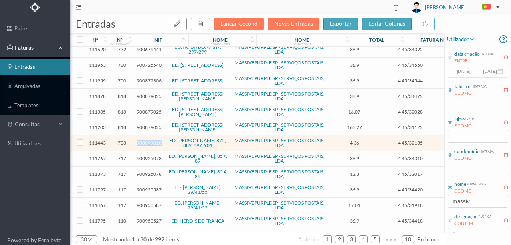
click at [145, 140] on span "900899018" at bounding box center [149, 143] width 25 height 6
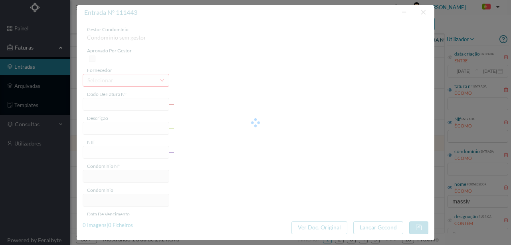
type input "4 45/32135"
type input "serviço Envio Correio Deca ala lan anana Mo"
type input "900899018"
type input "Invalid date"
type input "[DATE]"
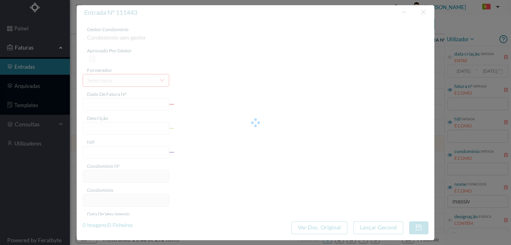
type input "4.36"
type input "708"
type input "ED. AFONSO HENRIQUES 875, 889, 897, 901"
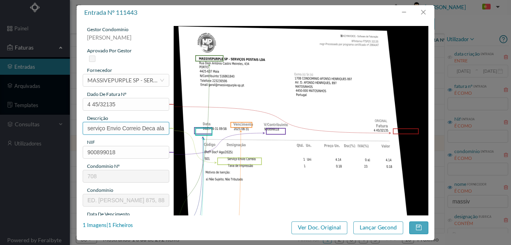
scroll to position [0, 35]
drag, startPoint x: 87, startPoint y: 126, endPoint x: 216, endPoint y: 126, distance: 128.6
click at [216, 126] on div "gestor condomínio Susana Silva aprovado por gestor fornecedor selecionar MASSIV…" at bounding box center [256, 212] width 346 height 372
type input "Serviço [PERSON_NAME]"
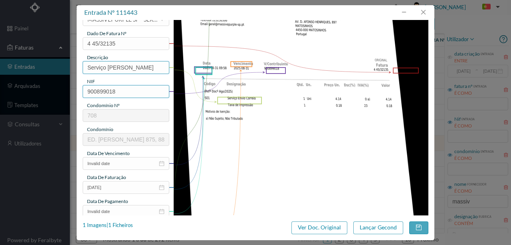
scroll to position [80, 0]
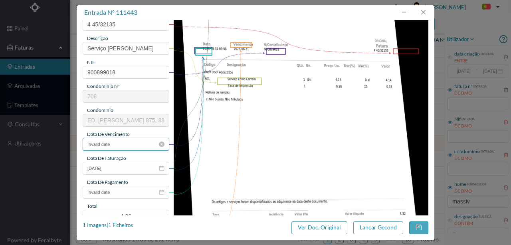
click at [124, 147] on input "Invalid date" at bounding box center [126, 144] width 87 height 13
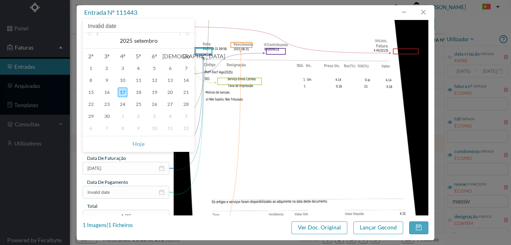
click at [97, 35] on link at bounding box center [98, 41] width 7 height 16
click at [186, 115] on div "31" at bounding box center [186, 116] width 10 height 10
type input "[DATE]"
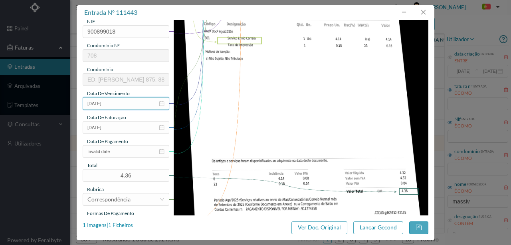
scroll to position [133, 0]
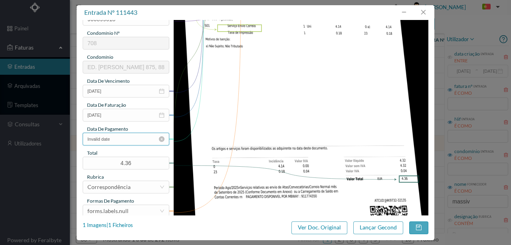
click at [118, 141] on input "Invalid date" at bounding box center [126, 139] width 87 height 13
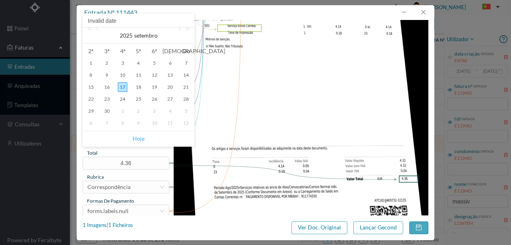
click at [136, 139] on link "Hoje" at bounding box center [139, 138] width 12 height 15
type input "[DATE]"
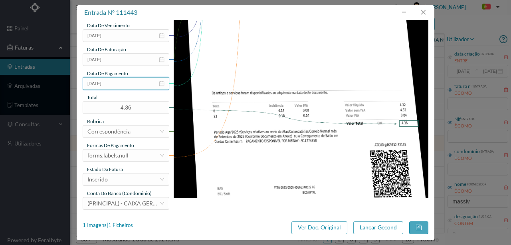
scroll to position [189, 0]
click at [120, 152] on div "forms.labels.null" at bounding box center [107, 155] width 41 height 12
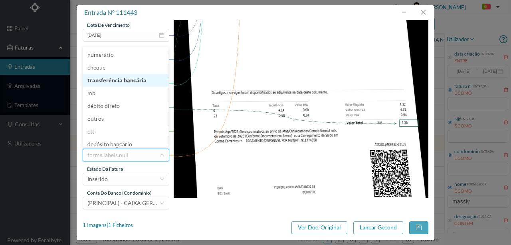
click at [123, 82] on li "transferência bancária" at bounding box center [126, 80] width 86 height 13
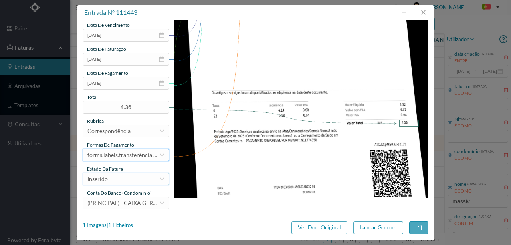
click at [121, 183] on div "Inserido" at bounding box center [123, 179] width 72 height 12
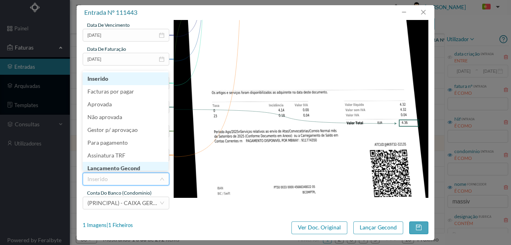
scroll to position [4, 0]
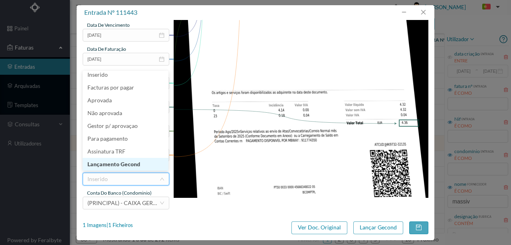
click at [129, 164] on li "Lançamento Gecond" at bounding box center [126, 164] width 86 height 13
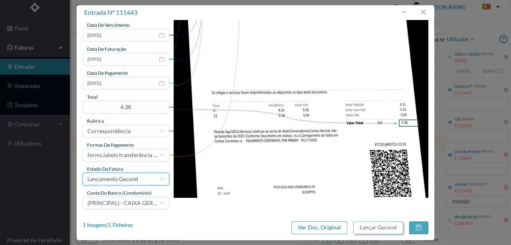
click at [377, 226] on button "Lançar Gecond" at bounding box center [378, 227] width 50 height 13
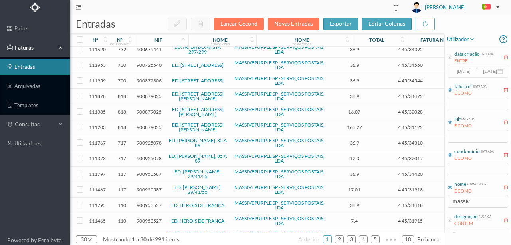
click at [147, 140] on span "900925078" at bounding box center [149, 143] width 25 height 6
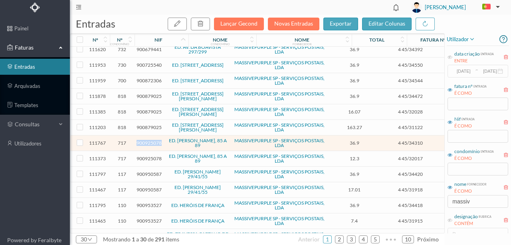
click at [147, 140] on span "900925078" at bounding box center [149, 143] width 25 height 6
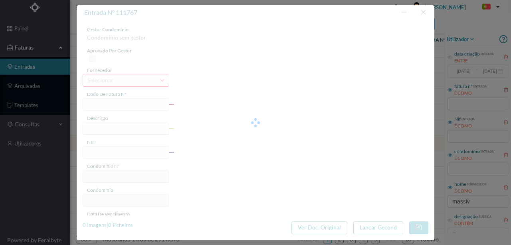
type input "4 45/34310"
type input "ANVIVAVIE"
type input "900925078"
type input "Invalid date"
type input "[DATE]"
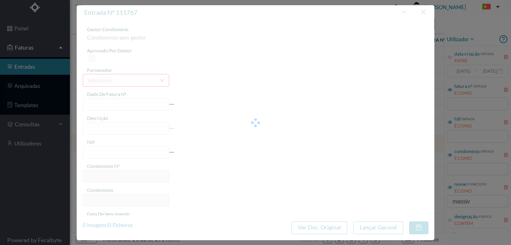
type input "36.90"
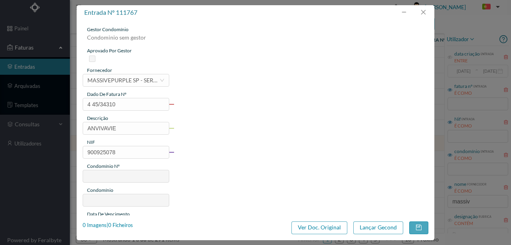
type input "717"
type input "ED. ROBERTO IVENS, 85 A 89"
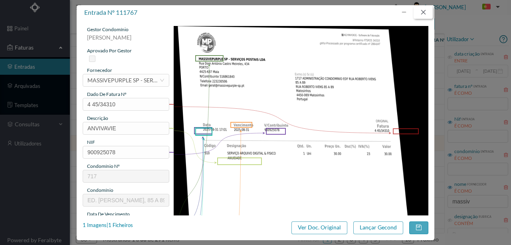
click at [426, 12] on button "button" at bounding box center [423, 12] width 19 height 13
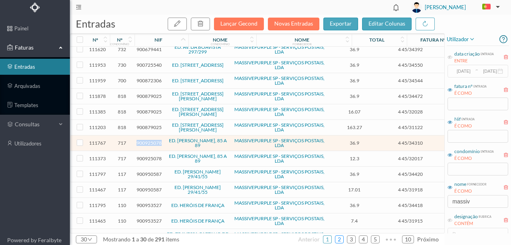
click at [341, 240] on link "2" at bounding box center [339, 239] width 8 height 12
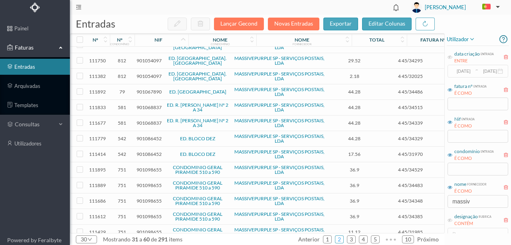
scroll to position [90, 0]
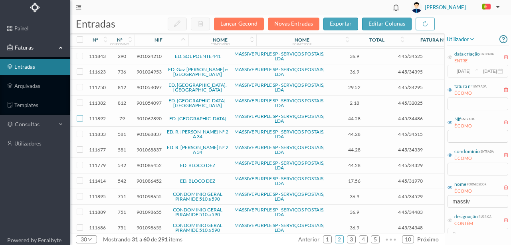
click at [78, 115] on input "checkbox" at bounding box center [80, 118] width 6 height 6
checkbox input "true"
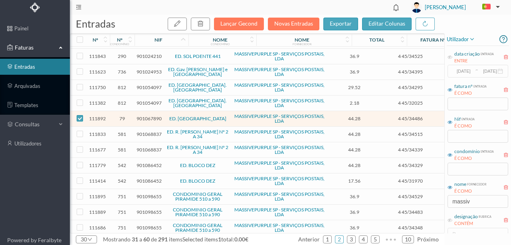
click at [151, 115] on span "901067890" at bounding box center [149, 118] width 25 height 6
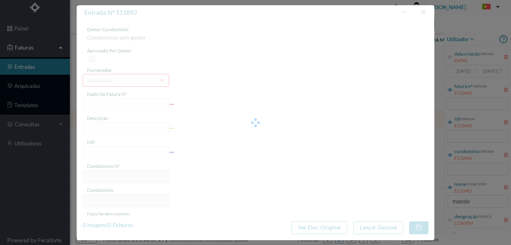
type input "4 45/34486"
type input "ANUIDADE"
type input "901067890"
type input "[DATE]"
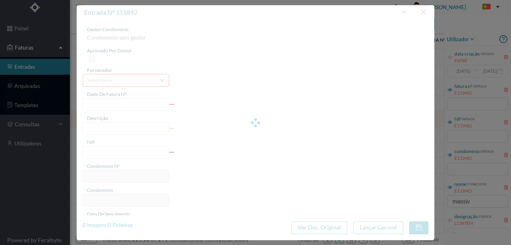
type input "[DATE]"
type input "44.28"
type input "79"
type input "ED. POENTE PLAZA"
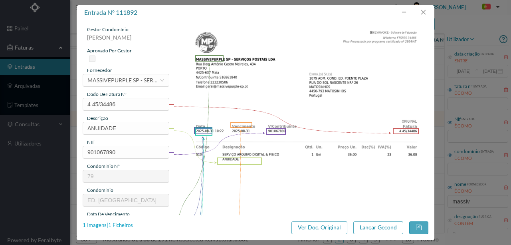
click at [123, 226] on div "1 Imagens | 1 Ficheiros" at bounding box center [108, 225] width 50 height 8
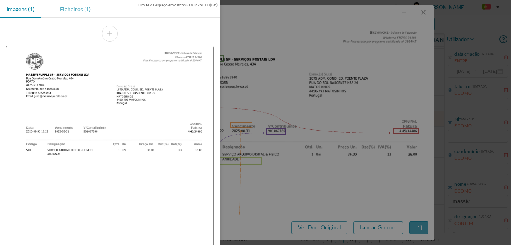
click at [75, 11] on div "Ficheiros (1)" at bounding box center [76, 9] width 44 height 18
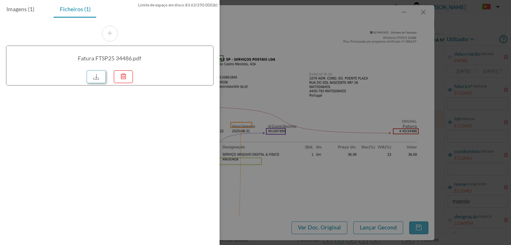
click at [100, 76] on link at bounding box center [96, 76] width 19 height 13
click at [268, 87] on div at bounding box center [255, 122] width 511 height 245
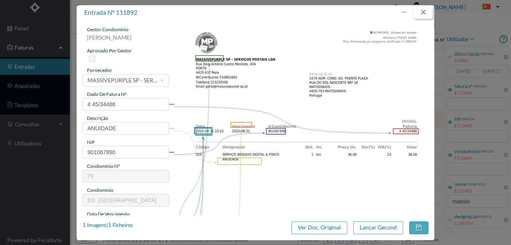
click at [426, 12] on button "button" at bounding box center [423, 12] width 19 height 13
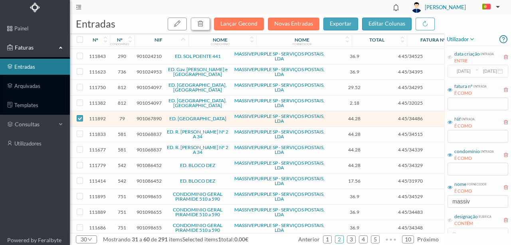
click at [201, 24] on icon "button" at bounding box center [200, 23] width 6 height 6
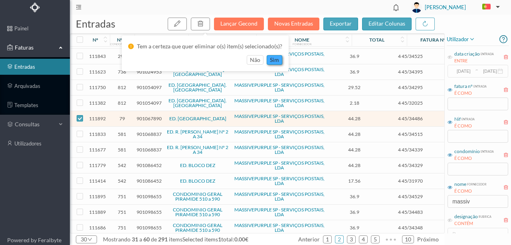
click at [270, 59] on button "sim" at bounding box center [275, 60] width 16 height 10
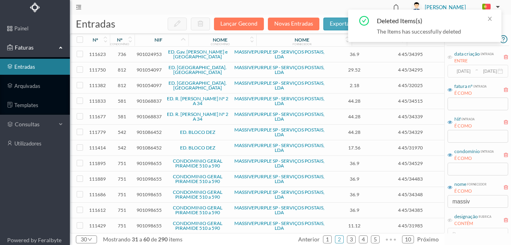
scroll to position [117, 0]
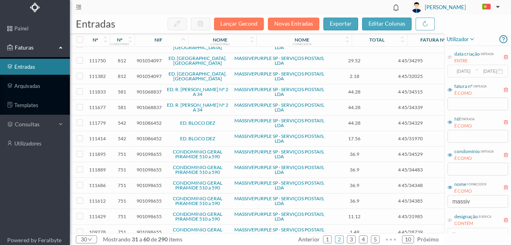
click at [145, 89] on span "901068837" at bounding box center [149, 92] width 25 height 6
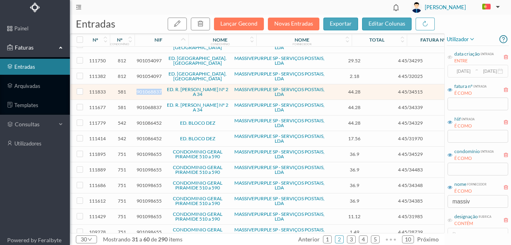
click at [145, 89] on span "901068837" at bounding box center [149, 92] width 25 height 6
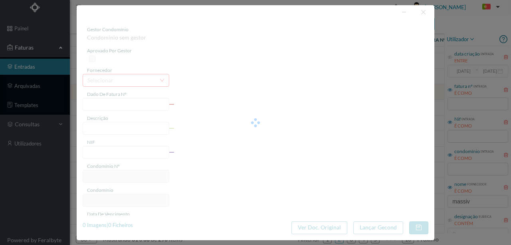
type input "4 45/34515"
type input "NS DRT Nha im"
type input "901068837"
type input "Invalid date"
type input "[DATE]"
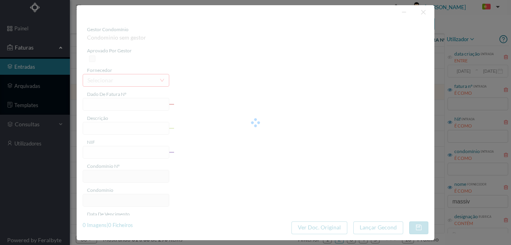
type input "44.28"
type input "581"
type input "ED. R. RODRIGUES LOBO Nº 2 A 34"
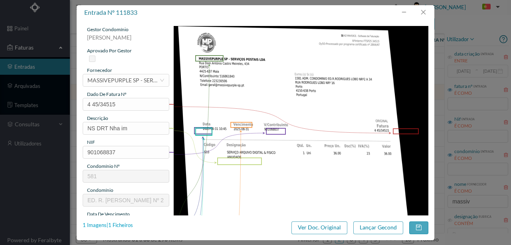
click at [121, 224] on div "1 Imagens | 1 Ficheiros" at bounding box center [108, 225] width 50 height 8
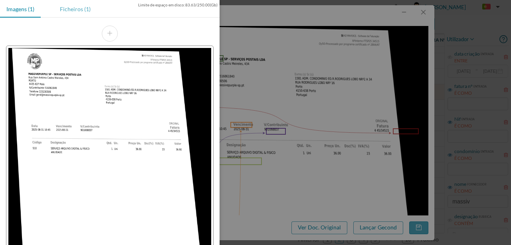
click at [72, 11] on div "Ficheiros (1)" at bounding box center [76, 9] width 44 height 18
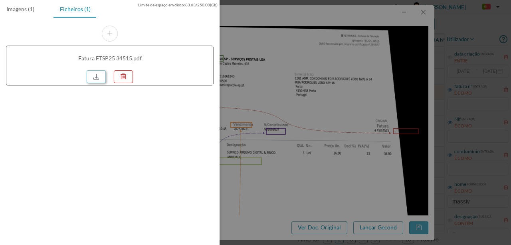
click at [95, 73] on link at bounding box center [96, 76] width 19 height 13
drag, startPoint x: 292, startPoint y: 125, endPoint x: 305, endPoint y: 119, distance: 14.5
click at [292, 125] on div at bounding box center [255, 122] width 511 height 245
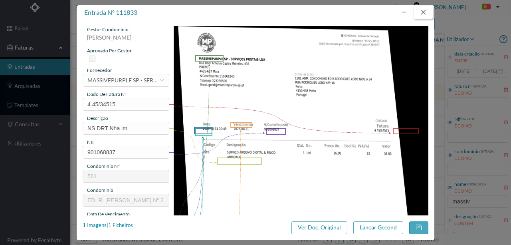
click at [422, 11] on button "button" at bounding box center [423, 12] width 19 height 13
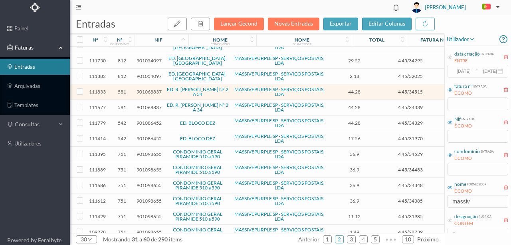
click at [147, 104] on span "901068837" at bounding box center [149, 107] width 25 height 6
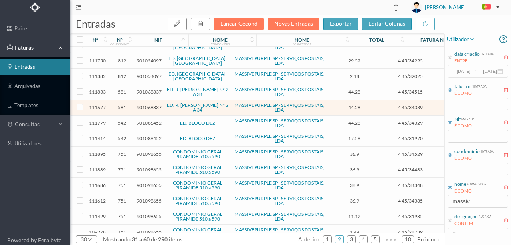
click at [154, 104] on span "901068837" at bounding box center [149, 107] width 25 height 6
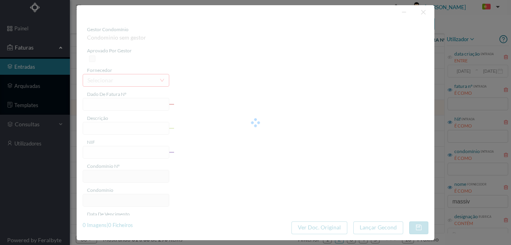
type input "4 45/34339"
type input "ANUIDADE"
type input "901068837"
type input "[DATE]"
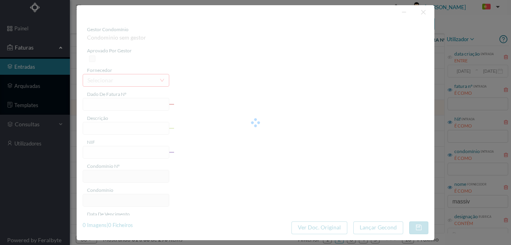
type input "[DATE]"
type input "44.28"
type input "581"
type input "ED. R. RODRIGUES LOBO Nº 2 A 34"
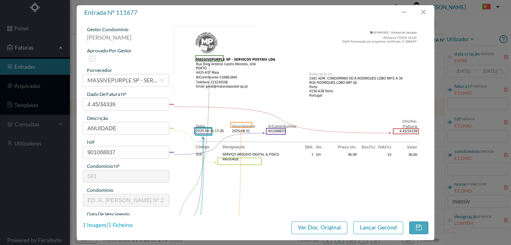
click at [121, 224] on div "1 Imagens | 1 Ficheiros" at bounding box center [108, 225] width 50 height 8
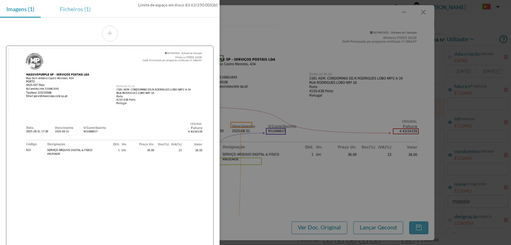
click at [83, 7] on div "Ficheiros (1)" at bounding box center [76, 9] width 44 height 18
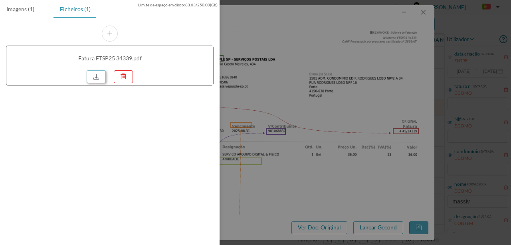
click at [99, 75] on link at bounding box center [96, 76] width 19 height 13
drag, startPoint x: 265, startPoint y: 66, endPoint x: 353, endPoint y: 55, distance: 89.3
click at [265, 66] on div at bounding box center [255, 122] width 511 height 245
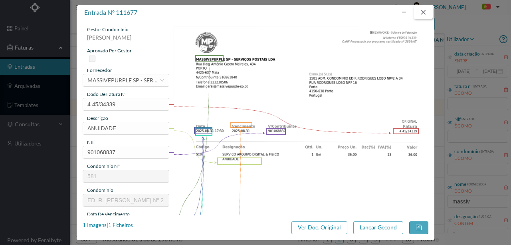
click at [423, 10] on button "button" at bounding box center [423, 12] width 19 height 13
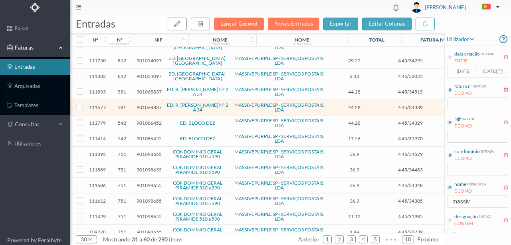
click at [81, 104] on input "checkbox" at bounding box center [80, 107] width 6 height 6
checkbox input "true"
click at [80, 88] on input "checkbox" at bounding box center [80, 91] width 6 height 6
checkbox input "true"
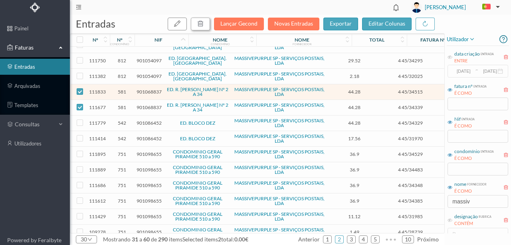
click at [204, 22] on icon "button" at bounding box center [200, 23] width 6 height 6
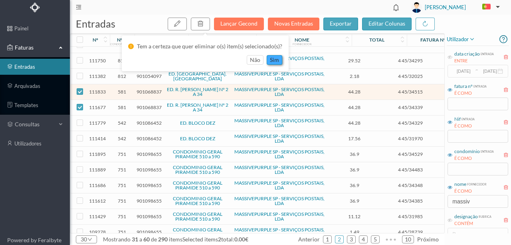
click at [273, 58] on button "sim" at bounding box center [275, 60] width 16 height 10
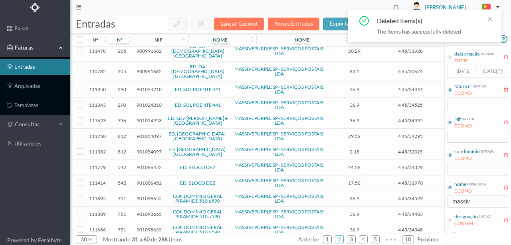
scroll to position [37, 0]
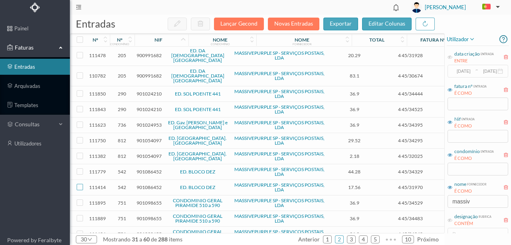
click at [79, 184] on input "checkbox" at bounding box center [80, 187] width 6 height 6
checkbox input "true"
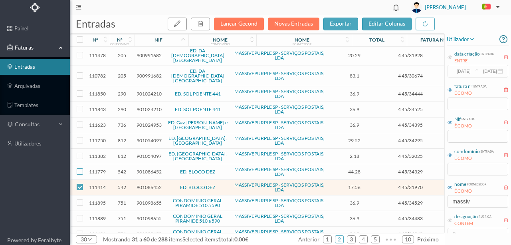
click at [81, 168] on input "checkbox" at bounding box center [80, 171] width 6 height 6
checkbox input "true"
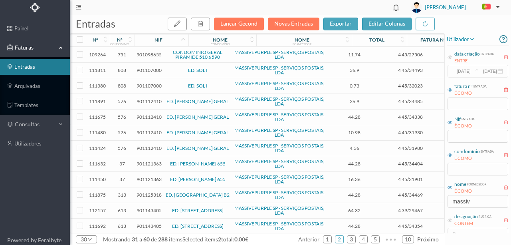
scroll to position [279, 0]
click at [353, 237] on link "3" at bounding box center [351, 239] width 8 height 12
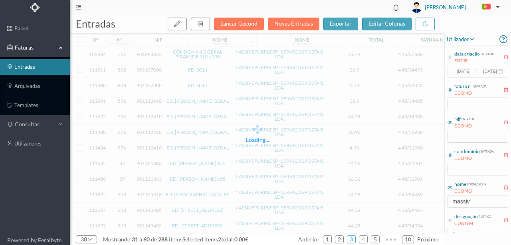
scroll to position [277, 0]
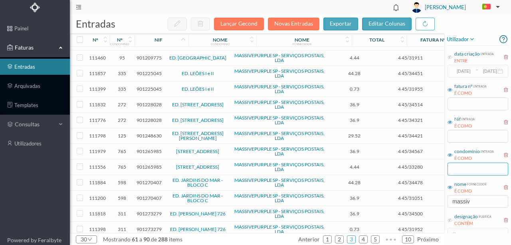
click at [459, 170] on input "text" at bounding box center [478, 169] width 61 height 13
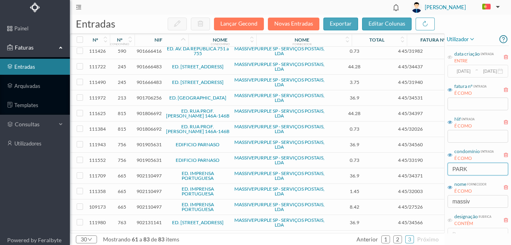
scroll to position [0, 0]
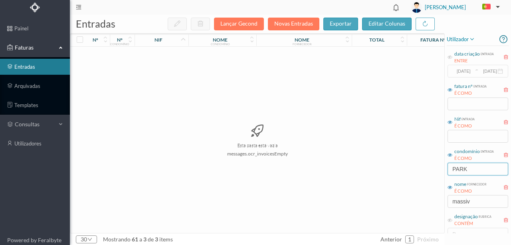
drag, startPoint x: 476, startPoint y: 167, endPoint x: 428, endPoint y: 173, distance: 47.8
click at [428, 173] on div "entradas Lançar Gecond Novas Entradas exportar editar colunas nº nº condomínio …" at bounding box center [290, 130] width 441 height 230
type input "AVENU"
drag, startPoint x: 480, startPoint y: 164, endPoint x: 416, endPoint y: 169, distance: 64.5
click at [416, 169] on div "entradas Lançar Gecond Novas Entradas exportar editar colunas nº nº condomínio …" at bounding box center [290, 130] width 441 height 230
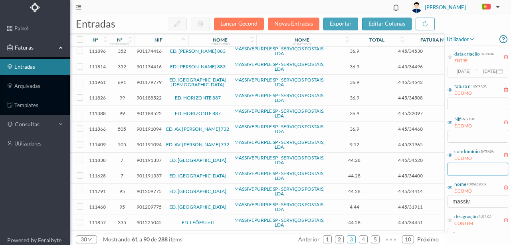
scroll to position [160, 0]
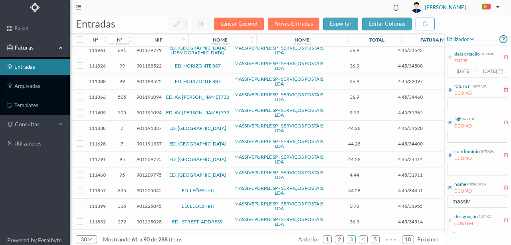
click at [153, 125] on span "901191337" at bounding box center [149, 128] width 25 height 6
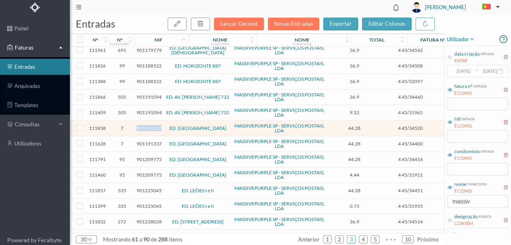
click at [153, 125] on span "901191337" at bounding box center [149, 128] width 25 height 6
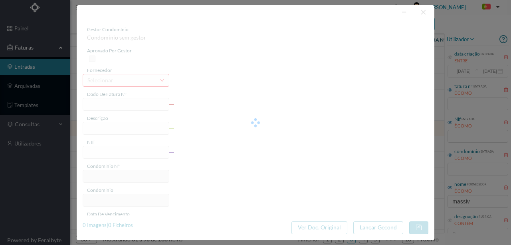
type input "4 45/34520"
type input "ANVUILVALVIE"
type input "901191337"
type input "Invalid date"
type input "[DATE]"
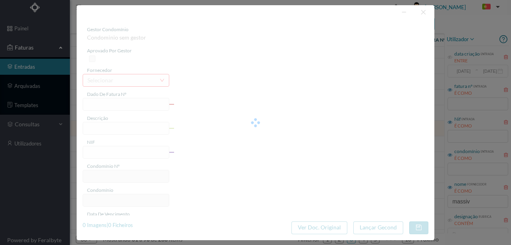
type input "44.28"
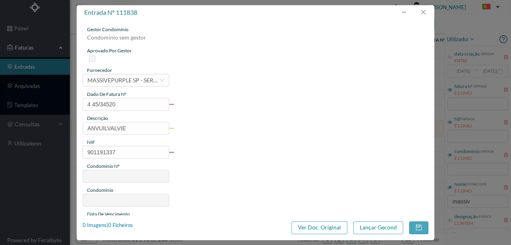
type input "7"
type input "ED. VENEZUELA"
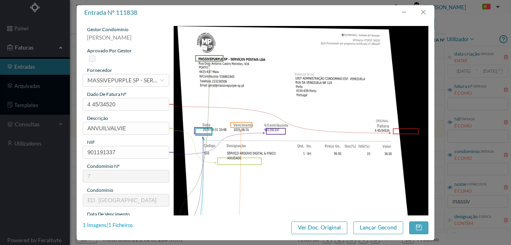
click at [123, 224] on div "1 Imagens | 1 Ficheiros" at bounding box center [108, 225] width 50 height 8
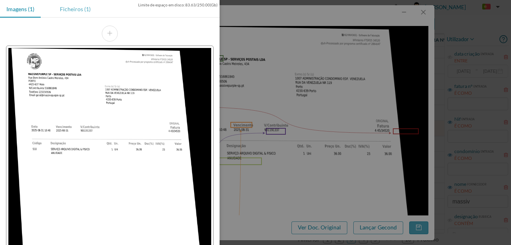
click at [75, 6] on div "Ficheiros (1)" at bounding box center [76, 9] width 44 height 18
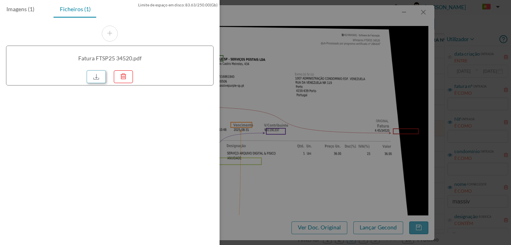
click at [97, 76] on link at bounding box center [96, 76] width 19 height 13
drag, startPoint x: 354, startPoint y: 95, endPoint x: 361, endPoint y: 90, distance: 9.1
click at [354, 95] on div at bounding box center [255, 122] width 511 height 245
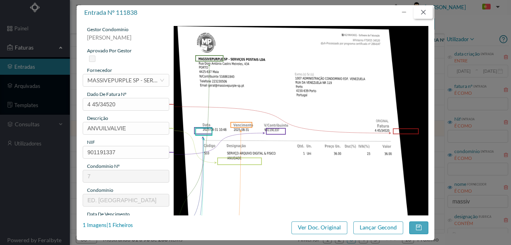
click at [426, 8] on button "button" at bounding box center [423, 12] width 19 height 13
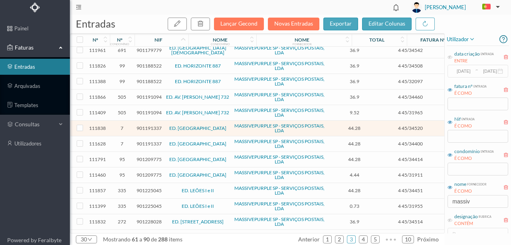
click at [151, 141] on span "901191337" at bounding box center [149, 144] width 25 height 6
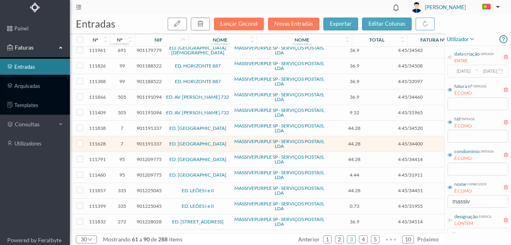
click at [159, 142] on span "901191337" at bounding box center [149, 144] width 25 height 6
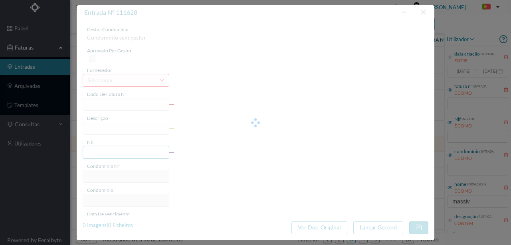
type input "4 45/34400"
type input "ANUIDADE"
type input "901191337"
type input "[DATE]"
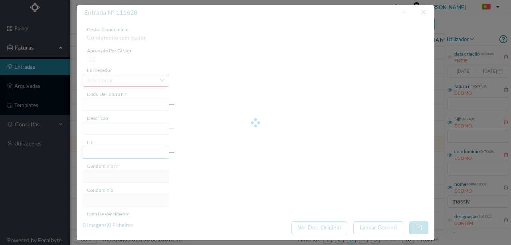
type input "[DATE]"
type input "44.28"
type input "7"
type input "ED. VENEZUELA"
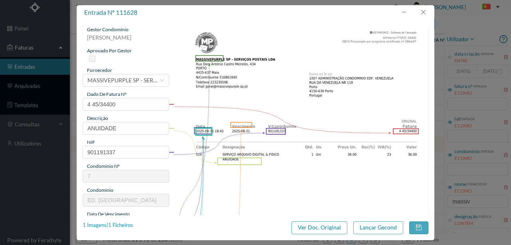
click at [129, 224] on div "1 Imagens | 1 Ficheiros" at bounding box center [108, 225] width 50 height 8
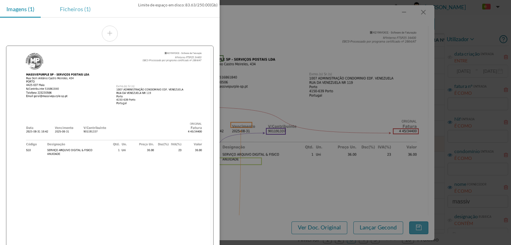
click at [77, 11] on div "Ficheiros (1)" at bounding box center [76, 9] width 44 height 18
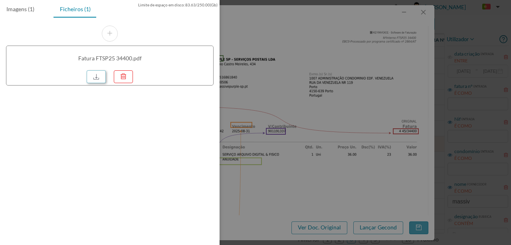
click at [100, 75] on link at bounding box center [96, 76] width 19 height 13
click at [318, 77] on div at bounding box center [255, 122] width 511 height 245
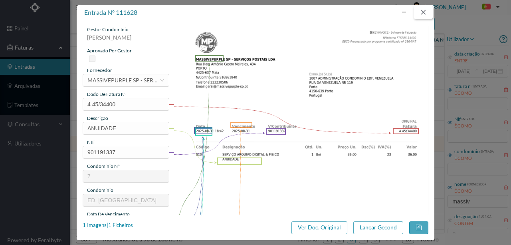
click at [424, 11] on button "button" at bounding box center [423, 12] width 19 height 13
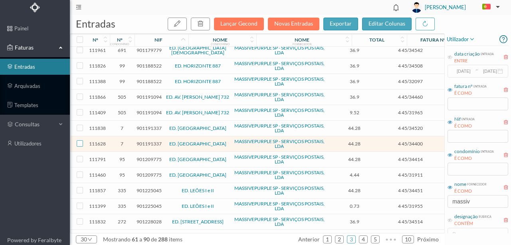
click at [82, 141] on input "checkbox" at bounding box center [80, 143] width 6 height 6
checkbox input "true"
click at [80, 126] on input "checkbox" at bounding box center [80, 128] width 6 height 6
checkbox input "true"
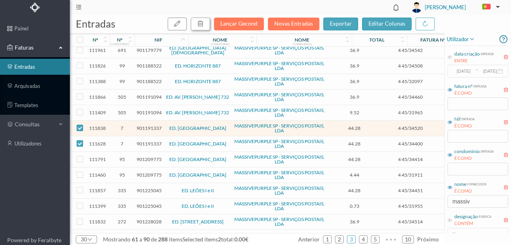
click at [204, 22] on icon "button" at bounding box center [200, 23] width 6 height 6
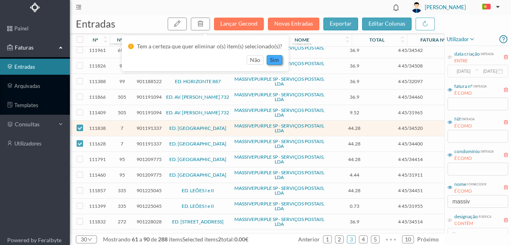
click at [274, 58] on button "sim" at bounding box center [275, 60] width 16 height 10
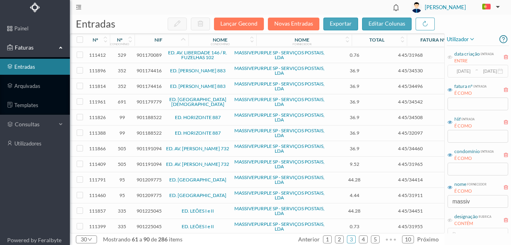
scroll to position [106, 0]
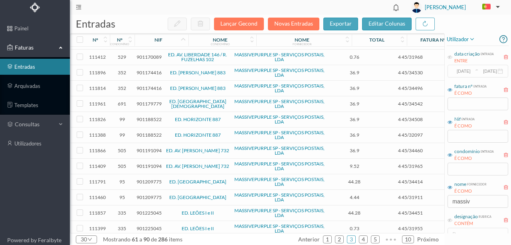
click at [150, 132] on span "901188522" at bounding box center [149, 135] width 25 height 6
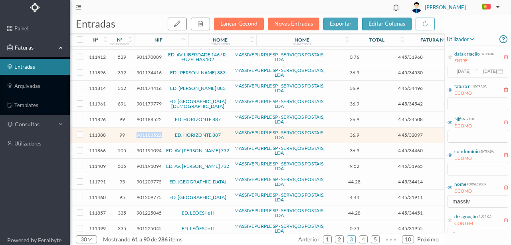
click at [150, 132] on span "901188522" at bounding box center [149, 135] width 25 height 6
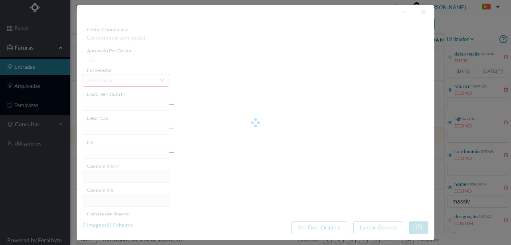
type input "4 45/32097"
type input "ANUIDADE"
type input "901188522"
type input "[DATE]"
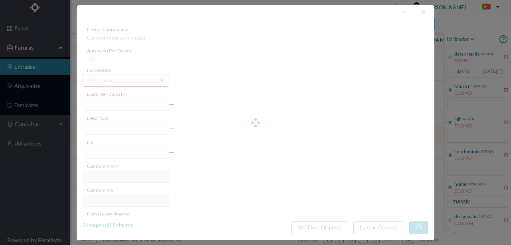
type input "[DATE]"
type input "36.90"
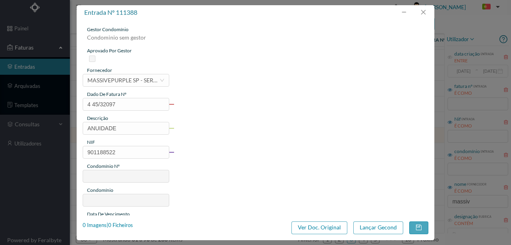
type input "99"
type input "ED. HORIZONTE 887"
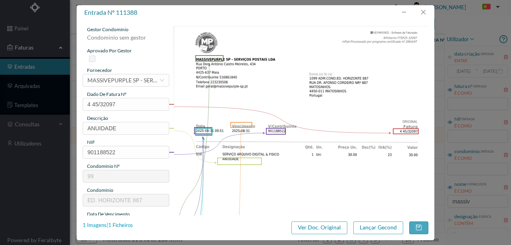
click at [123, 226] on div "1 Imagens | 1 Ficheiros" at bounding box center [108, 225] width 50 height 8
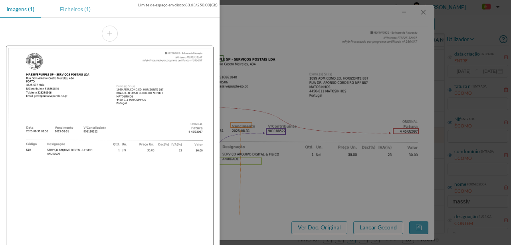
click at [80, 13] on div "Ficheiros (1)" at bounding box center [76, 9] width 44 height 18
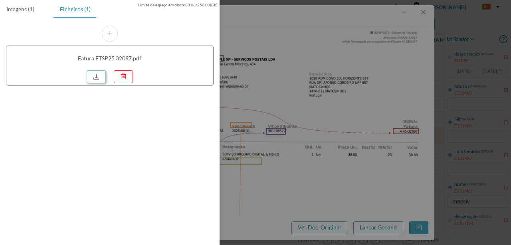
click at [100, 76] on link at bounding box center [96, 76] width 19 height 13
click at [310, 99] on div at bounding box center [255, 122] width 511 height 245
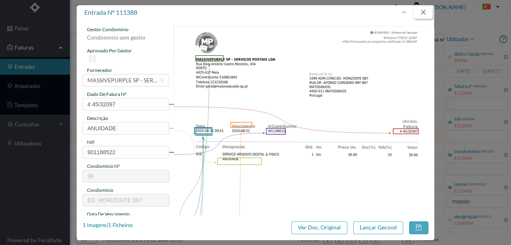
click at [423, 11] on button "button" at bounding box center [423, 12] width 19 height 13
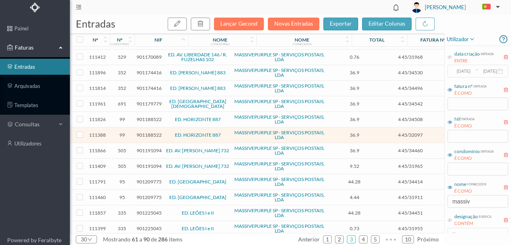
click at [143, 117] on span "901188522" at bounding box center [149, 119] width 25 height 6
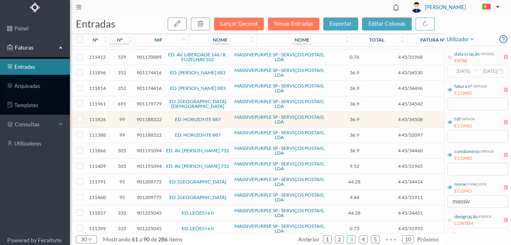
click at [156, 117] on span "901188522" at bounding box center [149, 119] width 25 height 6
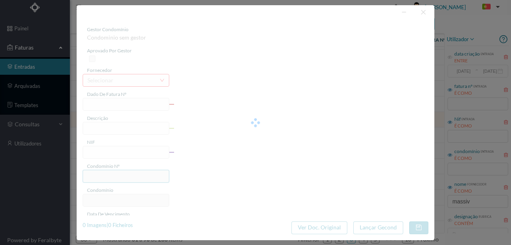
type input "4 45/34508"
type input "ANVILALVIE"
type input "901188522"
type input "Invalid date"
type input "[DATE]"
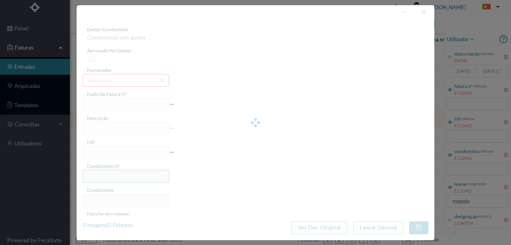
type input "36.90"
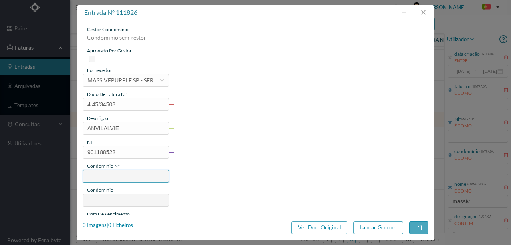
type input "99"
type input "ED. HORIZONTE 887"
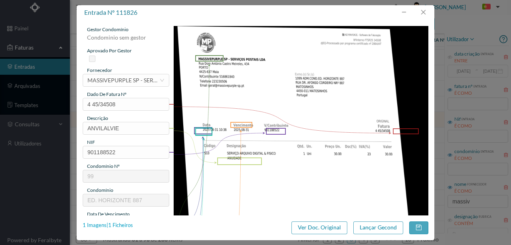
click at [128, 226] on div "1 Imagens | 1 Ficheiros" at bounding box center [108, 225] width 50 height 8
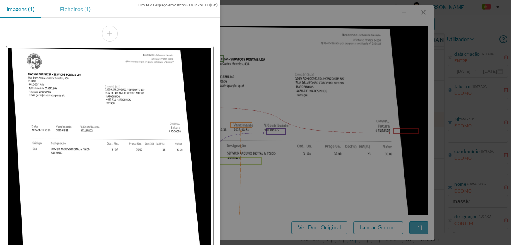
click at [77, 9] on div "Ficheiros (1)" at bounding box center [76, 9] width 44 height 18
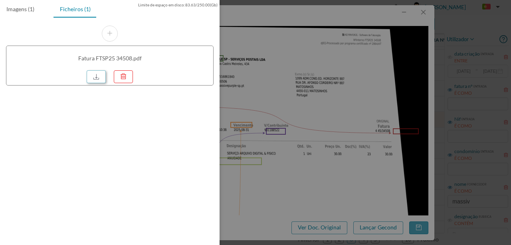
click at [96, 77] on link at bounding box center [96, 76] width 19 height 13
click at [282, 97] on div at bounding box center [255, 122] width 511 height 245
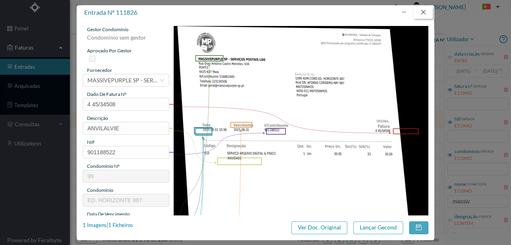
click at [425, 14] on button "button" at bounding box center [423, 12] width 19 height 13
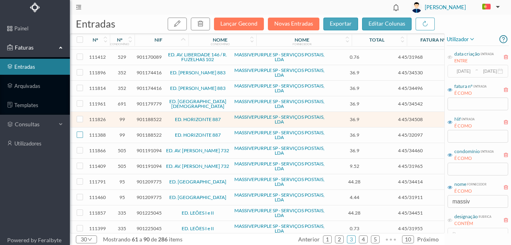
click at [81, 133] on input "checkbox" at bounding box center [80, 134] width 6 height 6
checkbox input "true"
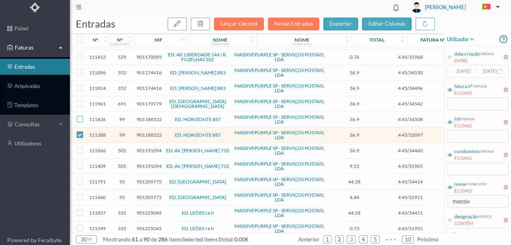
click at [79, 117] on input "checkbox" at bounding box center [80, 119] width 6 height 6
checkbox input "true"
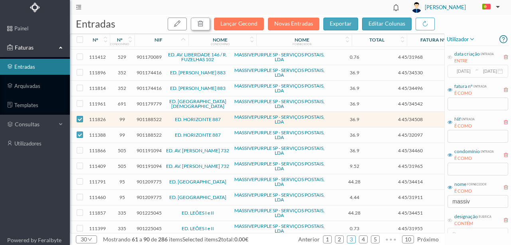
click at [204, 24] on icon "button" at bounding box center [200, 23] width 6 height 6
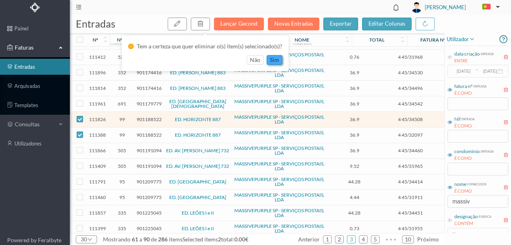
click at [272, 58] on button "sim" at bounding box center [275, 60] width 16 height 10
click at [278, 59] on button "sim" at bounding box center [275, 60] width 16 height 10
drag, startPoint x: 276, startPoint y: 61, endPoint x: 286, endPoint y: 65, distance: 9.9
click at [276, 61] on button "sim" at bounding box center [275, 60] width 16 height 10
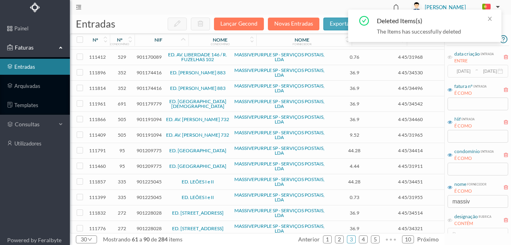
click at [149, 85] on span "901174416" at bounding box center [149, 88] width 25 height 6
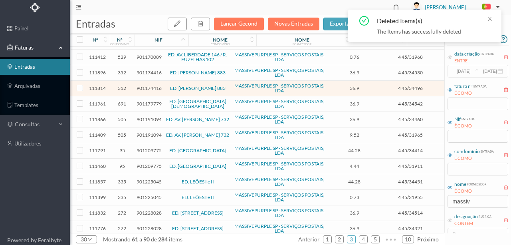
click at [153, 88] on span "901174416" at bounding box center [149, 88] width 25 height 6
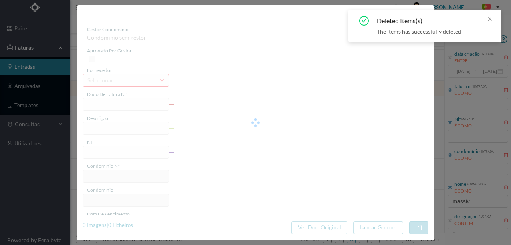
type input "4 45/34496"
type input "ANVILAVIE"
type input "901174416"
type input "Invalid date"
type input "[DATE]"
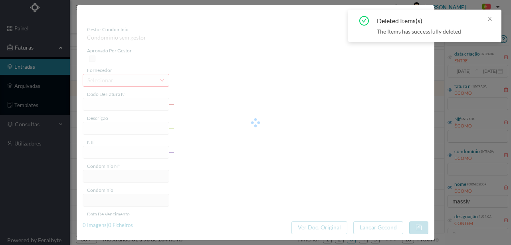
type input "36.90"
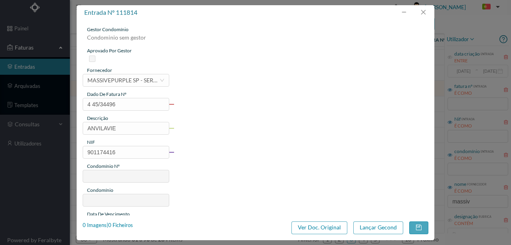
type input "352"
type input "ED. AFONSO HENRIQUES 883"
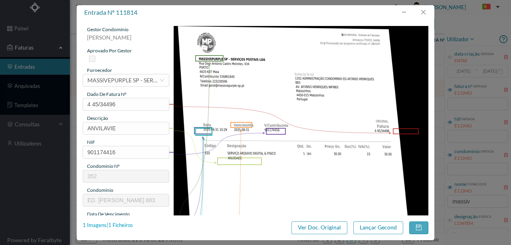
click at [129, 224] on div "1 Imagens | 1 Ficheiros" at bounding box center [108, 225] width 50 height 8
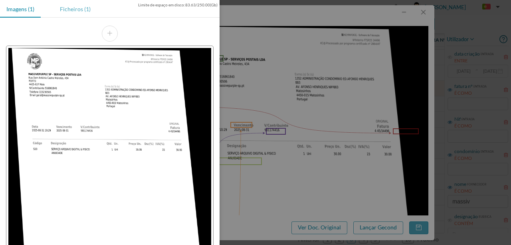
click at [77, 10] on div "Ficheiros (1)" at bounding box center [76, 9] width 44 height 18
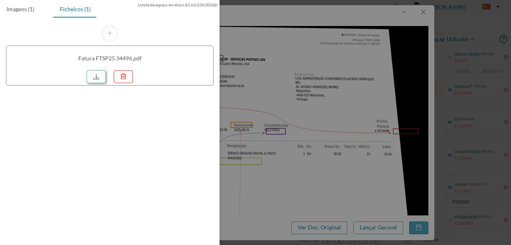
drag, startPoint x: 106, startPoint y: 73, endPoint x: 101, endPoint y: 71, distance: 6.1
click at [106, 73] on div at bounding box center [98, 75] width 23 height 15
click at [100, 71] on link at bounding box center [96, 76] width 19 height 13
drag, startPoint x: 307, startPoint y: 108, endPoint x: 323, endPoint y: 98, distance: 18.7
click at [308, 108] on div at bounding box center [255, 122] width 511 height 245
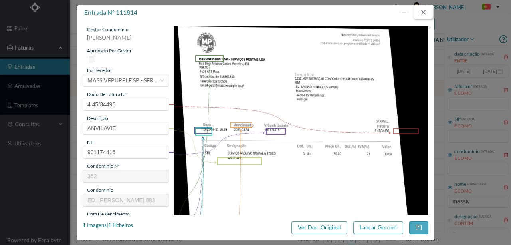
click at [425, 11] on button "button" at bounding box center [423, 12] width 19 height 13
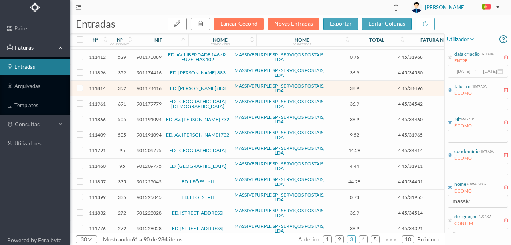
click at [151, 69] on span "901174416" at bounding box center [149, 72] width 25 height 6
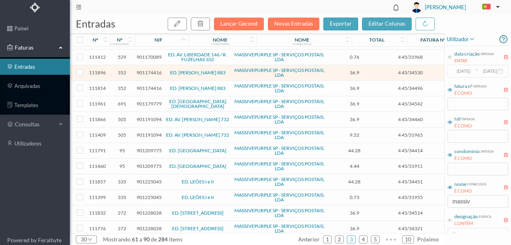
click at [152, 71] on span "901174416" at bounding box center [149, 72] width 25 height 6
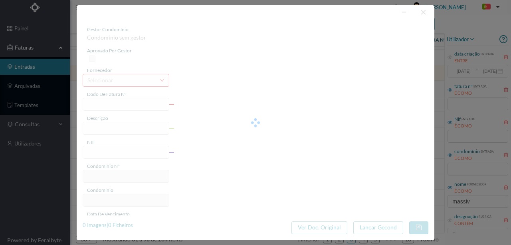
type input "4 45/34530"
type input "901174416"
type input "Invalid date"
type input "[DATE]"
type input "36.90"
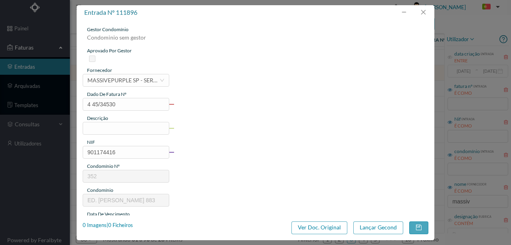
type input "352"
type input "ED. AFONSO HENRIQUES 883"
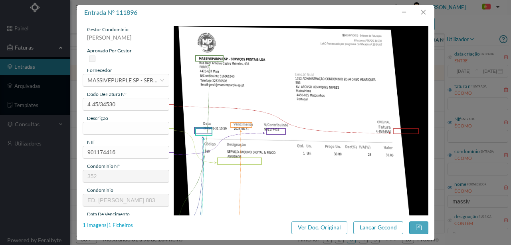
click at [124, 223] on div "1 Imagens | 1 Ficheiros" at bounding box center [108, 225] width 50 height 8
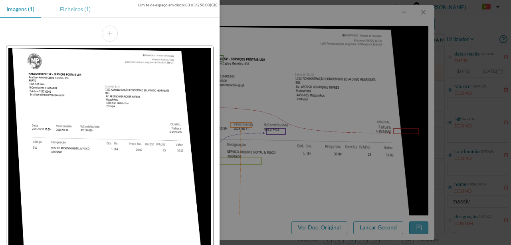
click at [72, 10] on div "Ficheiros (1)" at bounding box center [76, 9] width 44 height 18
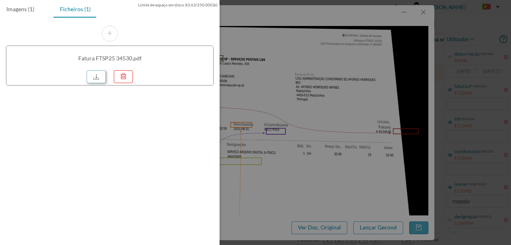
click at [100, 77] on link at bounding box center [96, 76] width 19 height 13
drag, startPoint x: 321, startPoint y: 68, endPoint x: 332, endPoint y: 63, distance: 12.2
click at [321, 68] on div at bounding box center [255, 122] width 511 height 245
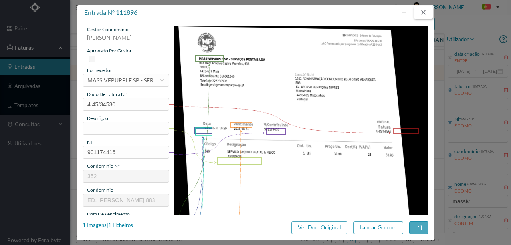
click at [421, 11] on button "button" at bounding box center [423, 12] width 19 height 13
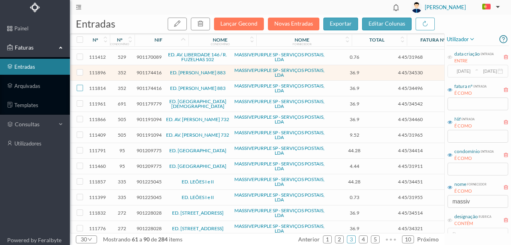
drag, startPoint x: 78, startPoint y: 85, endPoint x: 79, endPoint y: 81, distance: 4.0
click at [78, 85] on input "checkbox" at bounding box center [80, 88] width 6 height 6
checkbox input "true"
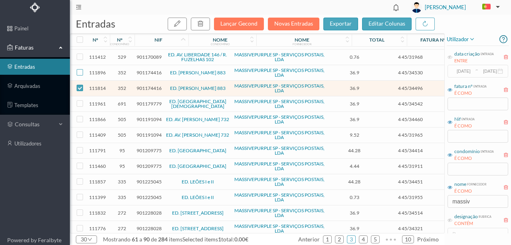
click at [79, 69] on input "checkbox" at bounding box center [80, 72] width 6 height 6
checkbox input "true"
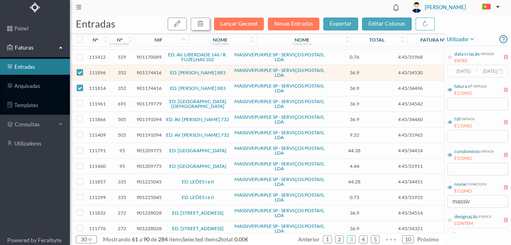
click at [204, 25] on icon "button" at bounding box center [200, 23] width 6 height 6
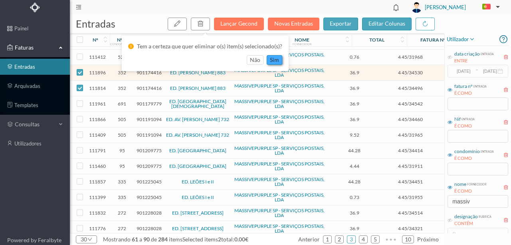
click at [272, 59] on button "sim" at bounding box center [275, 60] width 16 height 10
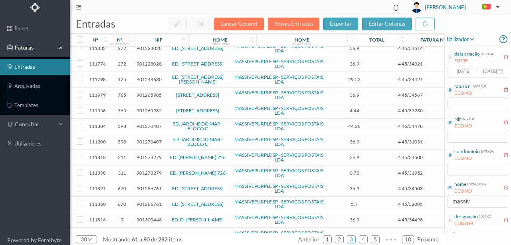
scroll to position [266, 0]
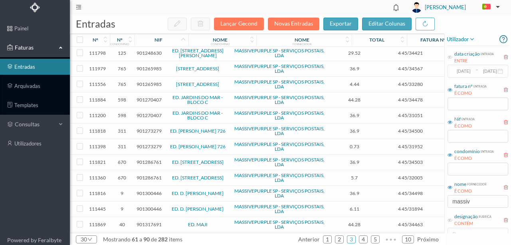
click at [145, 112] on span "901270407" at bounding box center [149, 115] width 25 height 6
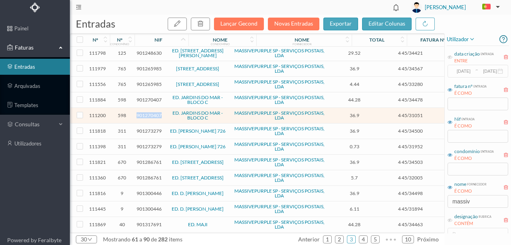
click at [145, 112] on span "901270407" at bounding box center [149, 115] width 25 height 6
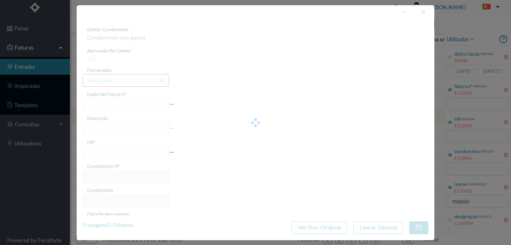
type input "4 45/31051"
type input "ANUIDADE"
type input "901270407"
type input "[DATE]"
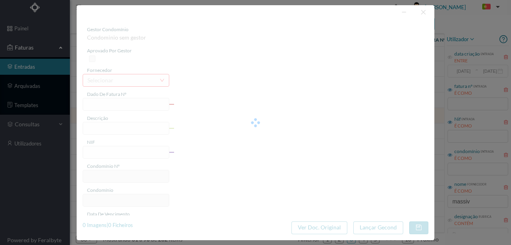
type input "[DATE]"
type input "36.90"
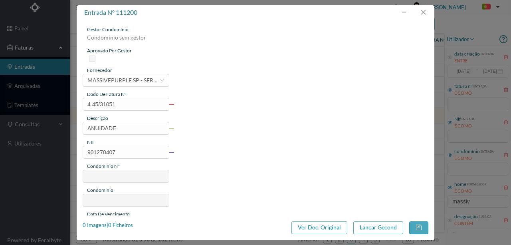
type input "598"
type input "ED. JARDINS DO MAR - BLOCO C"
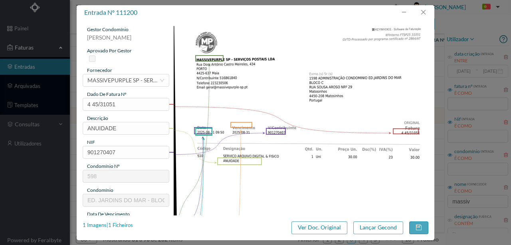
click at [127, 227] on div "1 Imagens | 1 Ficheiros" at bounding box center [108, 225] width 50 height 8
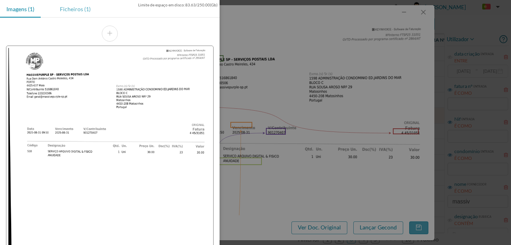
click at [72, 6] on div "Ficheiros (1)" at bounding box center [76, 9] width 44 height 18
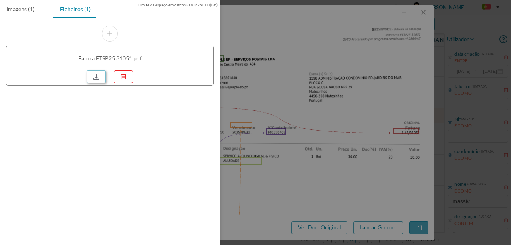
drag, startPoint x: 96, startPoint y: 77, endPoint x: 311, endPoint y: 30, distance: 220.0
click at [96, 77] on link at bounding box center [96, 76] width 19 height 13
click at [264, 73] on div at bounding box center [255, 122] width 511 height 245
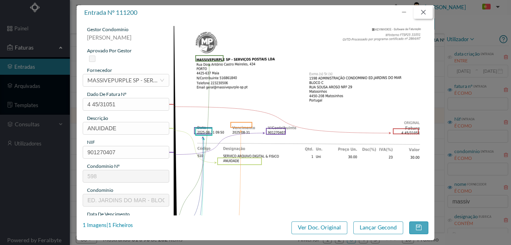
click at [425, 11] on button "button" at bounding box center [423, 12] width 19 height 13
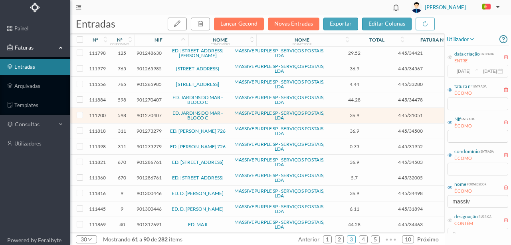
click at [144, 97] on span "901270407" at bounding box center [149, 100] width 25 height 6
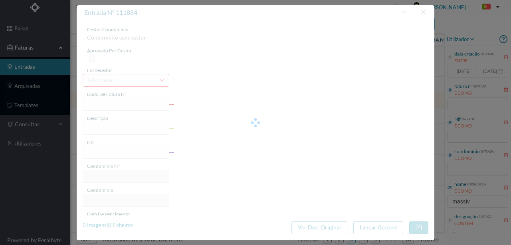
type input "4 45/34478"
type input "ANUIDADE"
type input "901270407"
type input "Invalid date"
type input "[DATE]"
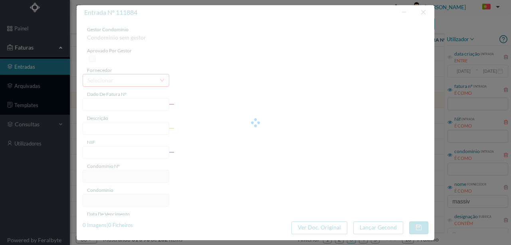
type input "[DATE]"
type input "44.28"
type input "598"
type input "ED. JARDINS DO MAR - BLOCO C"
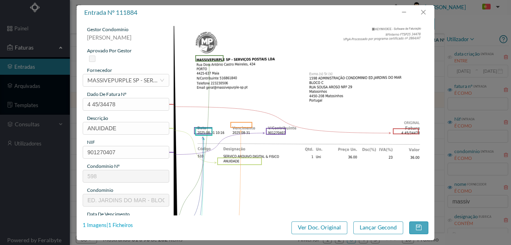
click at [120, 225] on div "1 Imagens | 1 Ficheiros" at bounding box center [108, 225] width 50 height 8
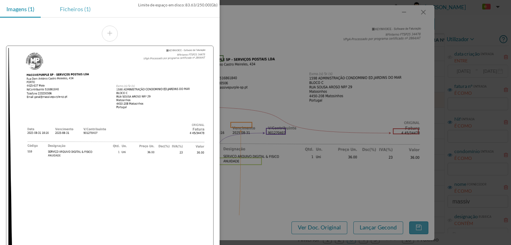
click at [75, 8] on div "Ficheiros (1)" at bounding box center [76, 9] width 44 height 18
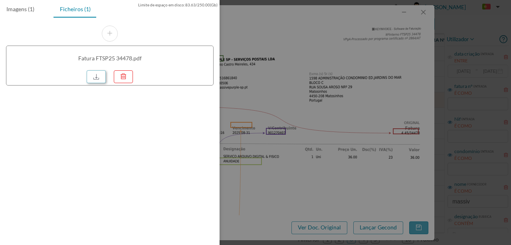
click at [95, 75] on link at bounding box center [96, 76] width 19 height 13
drag, startPoint x: 323, startPoint y: 54, endPoint x: 397, endPoint y: 14, distance: 84.5
click at [323, 53] on div at bounding box center [255, 122] width 511 height 245
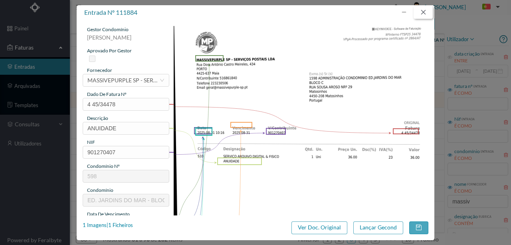
click at [425, 10] on button "button" at bounding box center [423, 12] width 19 height 13
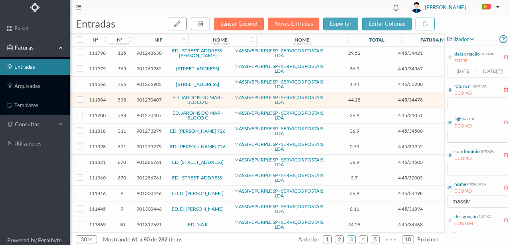
click at [82, 112] on input "checkbox" at bounding box center [80, 115] width 6 height 6
checkbox input "true"
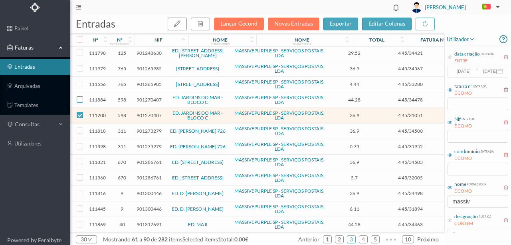
click at [80, 97] on input "checkbox" at bounding box center [80, 99] width 6 height 6
checkbox input "true"
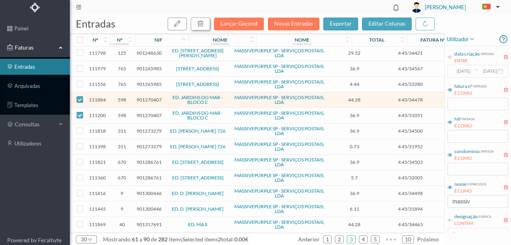
click at [204, 26] on icon "button" at bounding box center [200, 23] width 6 height 6
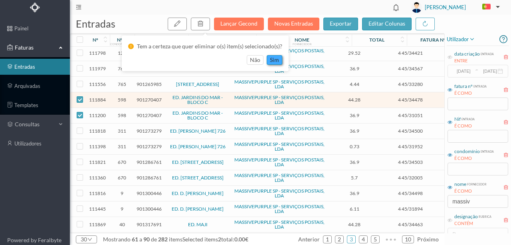
click at [274, 61] on button "sim" at bounding box center [275, 60] width 16 height 10
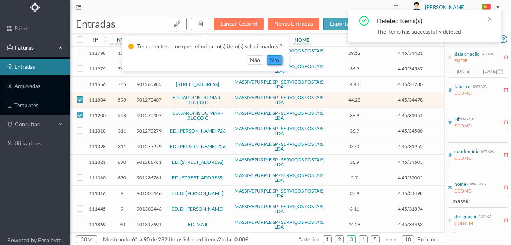
click at [272, 61] on button "sim" at bounding box center [275, 60] width 16 height 10
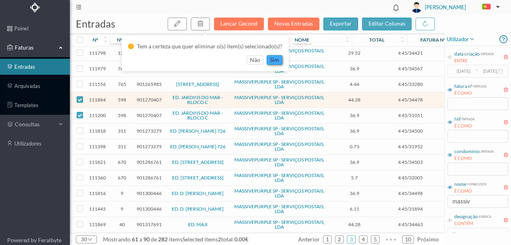
scroll to position [279, 0]
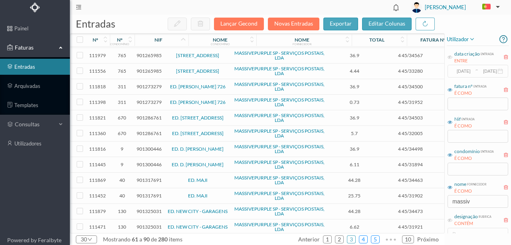
click at [365, 241] on link "4" at bounding box center [363, 239] width 8 height 12
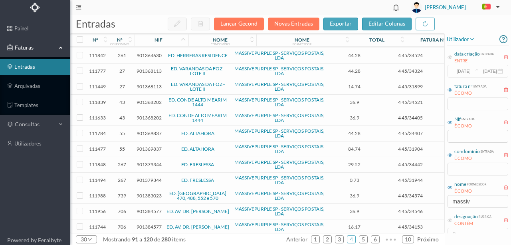
click at [146, 192] on span "901383023" at bounding box center [149, 195] width 25 height 6
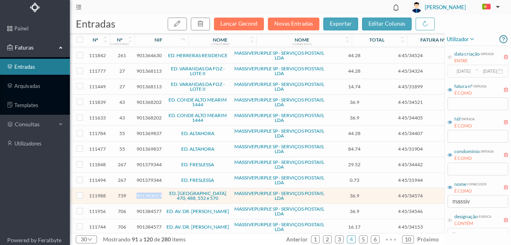
click at [146, 192] on span "901383023" at bounding box center [149, 195] width 25 height 6
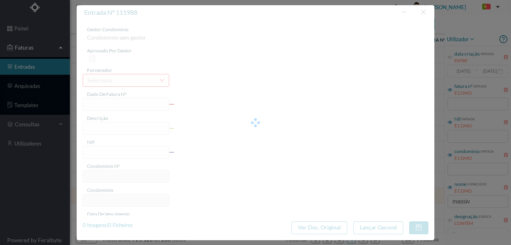
type input "4 45/34574"
type input "PMN."
type input "901383023"
type input "Invalid date"
type input "[DATE]"
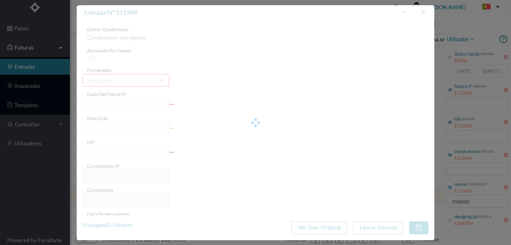
type input "36.90"
type input "739"
type input "ED. [GEOGRAPHIC_DATA] 470, 488, 552 e 570"
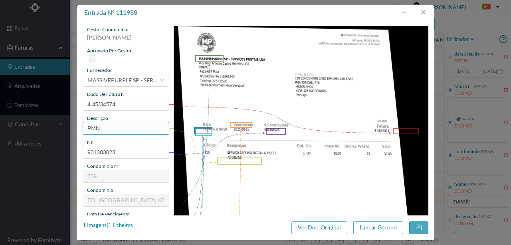
drag, startPoint x: 117, startPoint y: 129, endPoint x: 57, endPoint y: 125, distance: 60.0
click at [57, 125] on div "entrada nº 111988 gestor condomínio [PERSON_NAME] aprovado por gestor fornecedo…" at bounding box center [255, 122] width 511 height 245
type input "ARQUIVO DIGITAL - ANUIDADE"
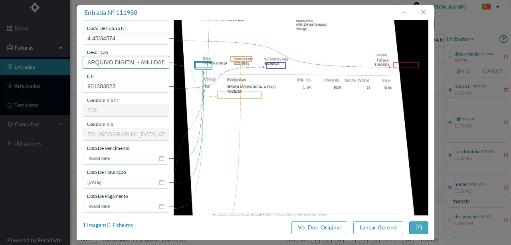
scroll to position [80, 0]
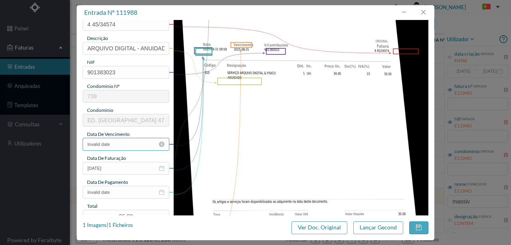
click at [129, 141] on input "Invalid date" at bounding box center [126, 144] width 87 height 13
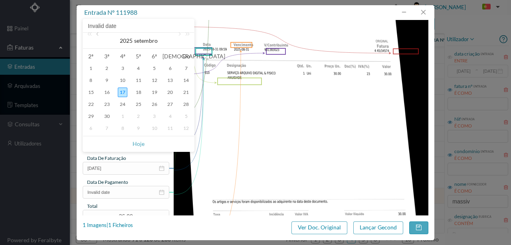
click at [98, 35] on link at bounding box center [98, 41] width 7 height 16
click at [186, 117] on div "31" at bounding box center [186, 116] width 10 height 10
type input "[DATE]"
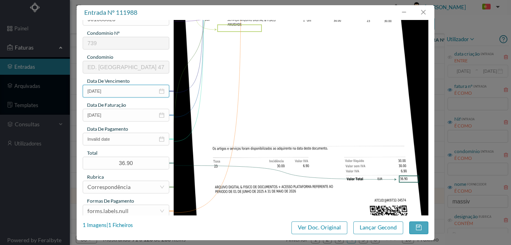
scroll to position [160, 0]
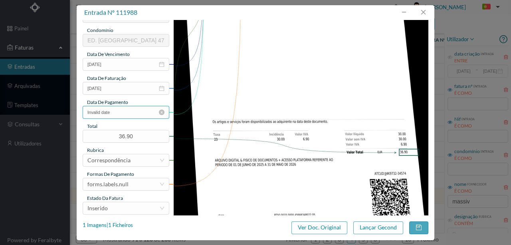
click at [123, 116] on input "Invalid date" at bounding box center [126, 112] width 87 height 13
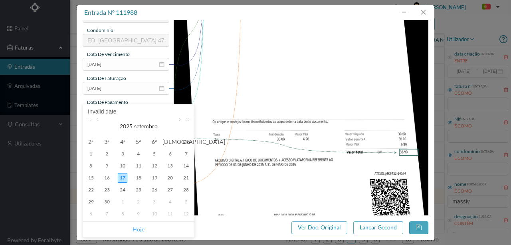
click at [139, 229] on link "Hoje" at bounding box center [139, 229] width 12 height 15
type input "[DATE]"
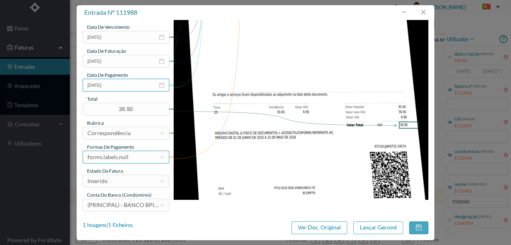
scroll to position [189, 0]
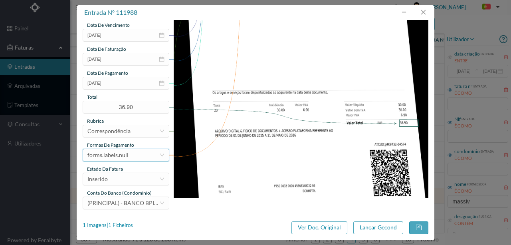
click at [135, 157] on div "forms.labels.null" at bounding box center [123, 155] width 72 height 12
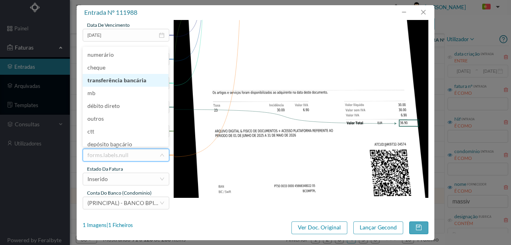
click at [125, 79] on li "transferência bancária" at bounding box center [126, 80] width 86 height 13
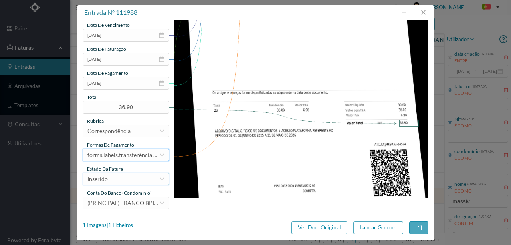
click at [113, 182] on div "Inserido" at bounding box center [123, 179] width 72 height 12
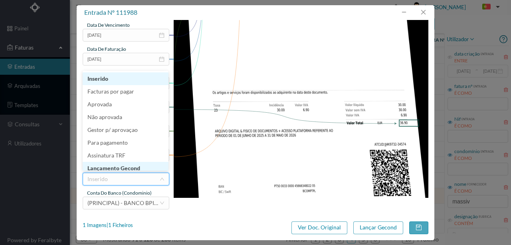
scroll to position [4, 0]
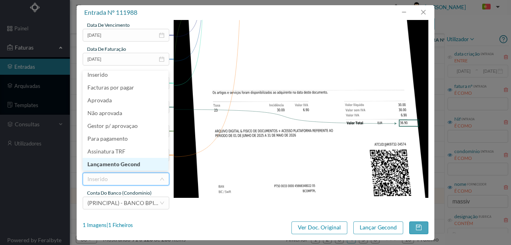
click at [127, 165] on li "Lançamento Gecond" at bounding box center [126, 164] width 86 height 13
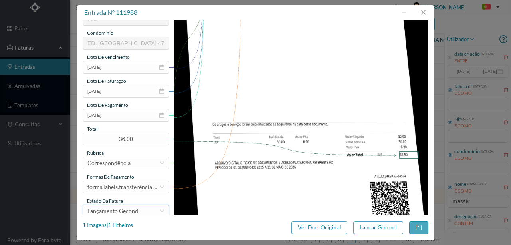
scroll to position [189, 0]
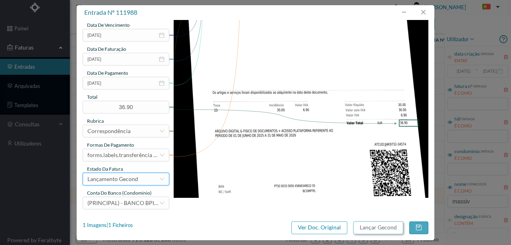
click at [365, 225] on button "Lançar Gecond" at bounding box center [378, 227] width 50 height 13
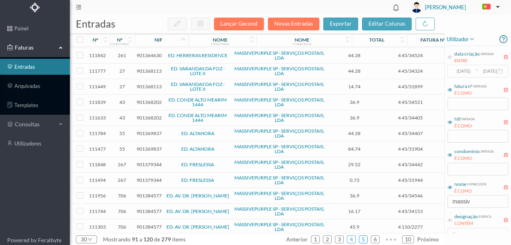
click at [366, 240] on link "5" at bounding box center [363, 239] width 8 height 12
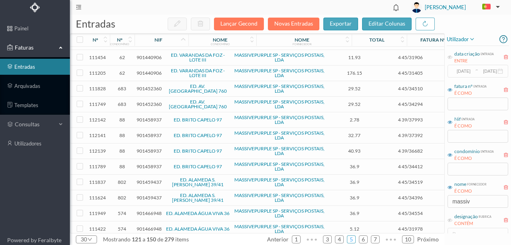
scroll to position [279, 0]
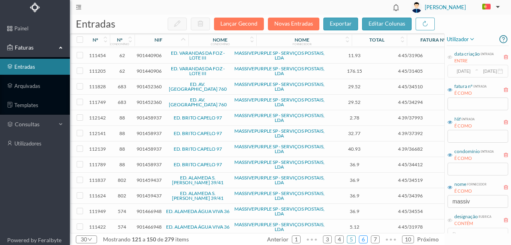
click at [367, 238] on link "6" at bounding box center [363, 239] width 8 height 12
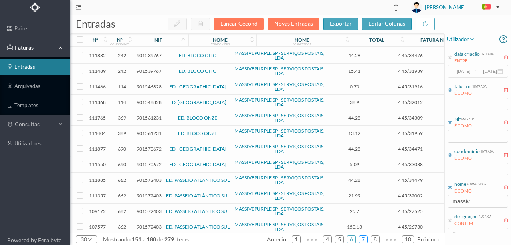
click at [367, 240] on link "7" at bounding box center [363, 239] width 8 height 12
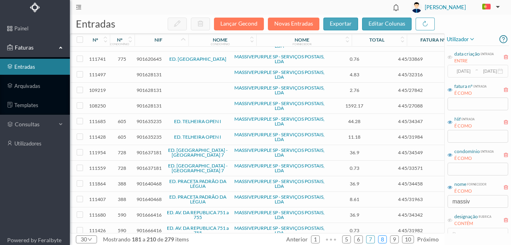
click at [385, 238] on link "8" at bounding box center [383, 239] width 8 height 12
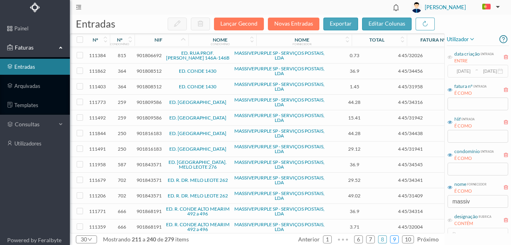
click at [397, 240] on link "9" at bounding box center [395, 239] width 8 height 12
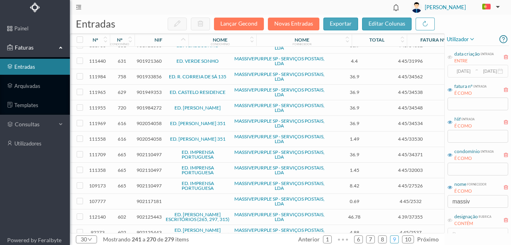
scroll to position [90, 0]
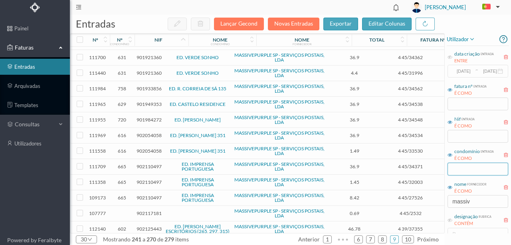
click at [466, 173] on input "text" at bounding box center [478, 169] width 61 height 13
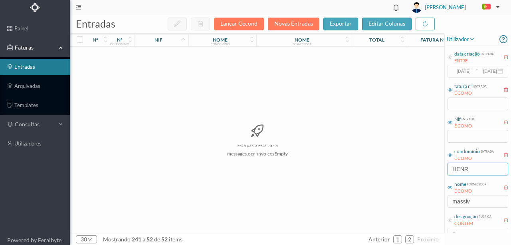
scroll to position [0, 0]
drag, startPoint x: 476, startPoint y: 169, endPoint x: 395, endPoint y: 166, distance: 80.7
click at [395, 166] on div "entradas Lançar Gecond Novas Entradas exportar editar colunas nº nº condomínio …" at bounding box center [290, 130] width 441 height 230
click at [416, 184] on div "Esta pasta está vazia messages.ocr_invoicesEmpty" at bounding box center [257, 140] width 374 height 186
drag, startPoint x: 472, startPoint y: 170, endPoint x: 445, endPoint y: 169, distance: 26.4
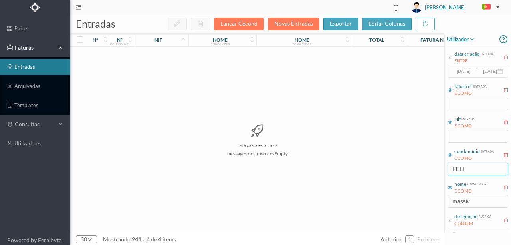
click at [438, 169] on div "entradas Lançar Gecond Novas Entradas exportar editar colunas nº nº condomínio …" at bounding box center [290, 130] width 441 height 230
type input "PAK"
click at [384, 175] on div "Esta pasta está vazia messages.ocr_invoicesEmpty" at bounding box center [257, 140] width 374 height 186
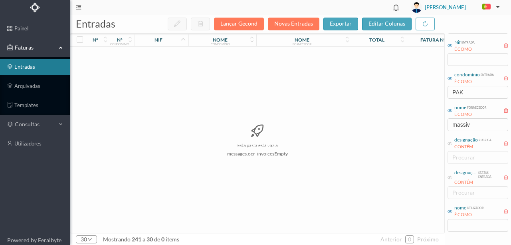
scroll to position [80, 0]
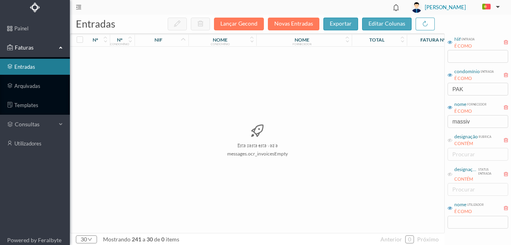
click at [471, 157] on div "designação rubrica CONTÉM procurar" at bounding box center [478, 146] width 62 height 30
click at [432, 158] on div "Esta pasta está vazia messages.ocr_invoicesEmpty" at bounding box center [257, 140] width 374 height 186
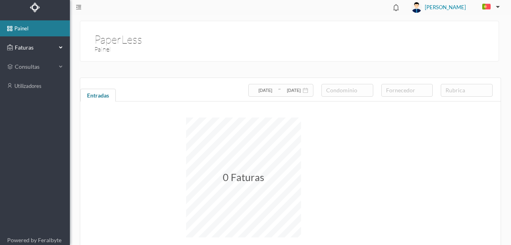
click at [29, 50] on span "Faturas" at bounding box center [35, 48] width 44 height 8
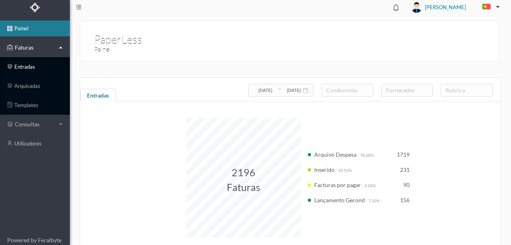
click at [30, 65] on link "entradas" at bounding box center [35, 67] width 70 height 16
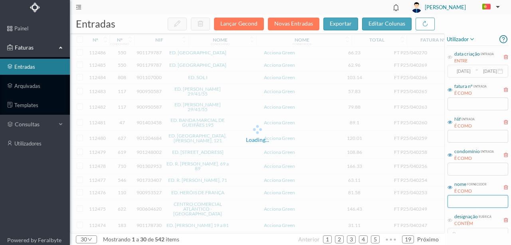
click at [467, 204] on input "text" at bounding box center [478, 201] width 61 height 13
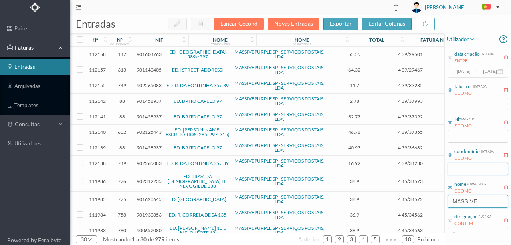
type input "MASSIVE"
click at [464, 172] on input "text" at bounding box center [478, 169] width 61 height 13
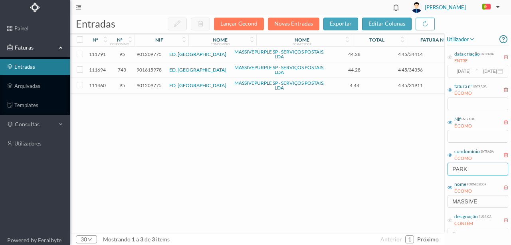
type input "PARK"
click at [141, 69] on span "901615978" at bounding box center [149, 70] width 25 height 6
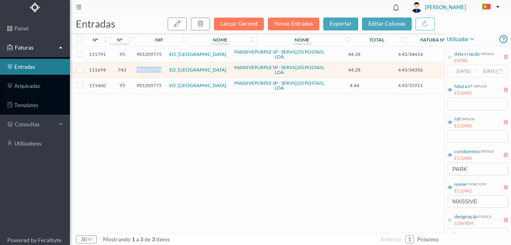
click at [141, 69] on span "901615978" at bounding box center [149, 70] width 25 height 6
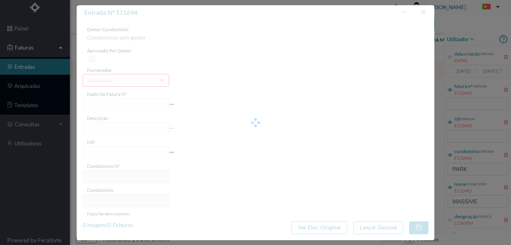
type input "4 45/34356"
type input "ANVIVALL"
type input "901615978"
type input "Invalid date"
type input "[DATE]"
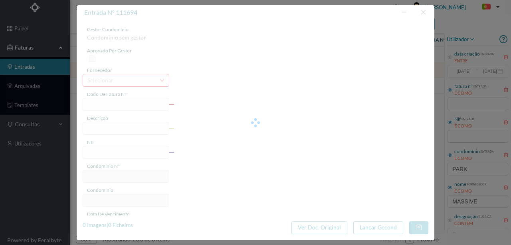
type input "44.28"
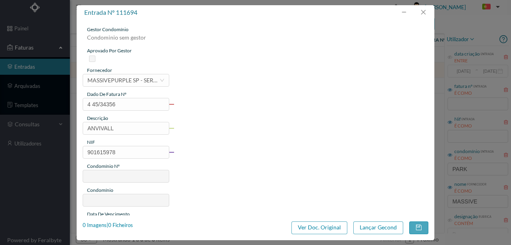
type input "743"
type input "ED. [GEOGRAPHIC_DATA]"
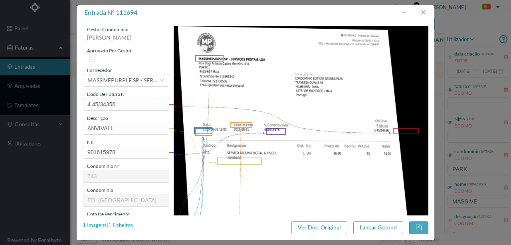
click at [125, 223] on div "1 Imagens | 1 Ficheiros" at bounding box center [108, 225] width 50 height 8
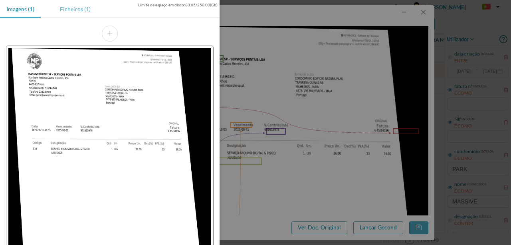
click at [81, 9] on div "Ficheiros (1)" at bounding box center [76, 9] width 44 height 18
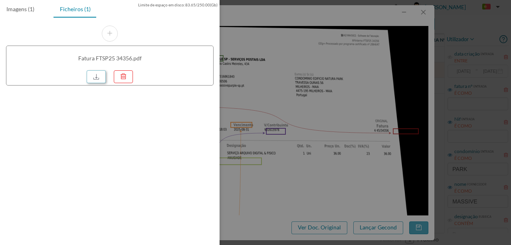
click at [101, 74] on link at bounding box center [96, 76] width 19 height 13
drag, startPoint x: 262, startPoint y: 105, endPoint x: 299, endPoint y: 69, distance: 50.8
click at [263, 101] on div at bounding box center [255, 122] width 511 height 245
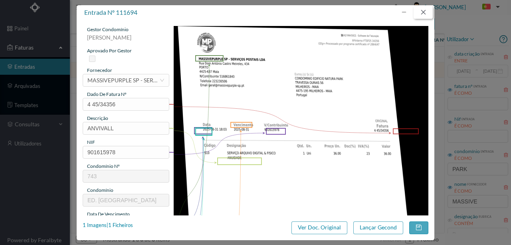
click at [420, 8] on button "button" at bounding box center [423, 12] width 19 height 13
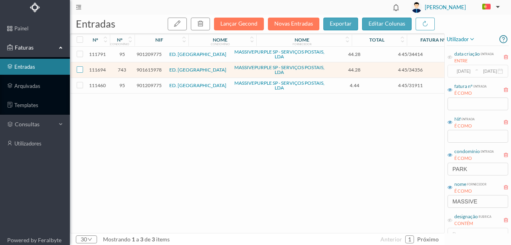
click at [79, 67] on input "checkbox" at bounding box center [80, 69] width 6 height 6
checkbox input "true"
click at [209, 24] on button "button" at bounding box center [200, 24] width 19 height 13
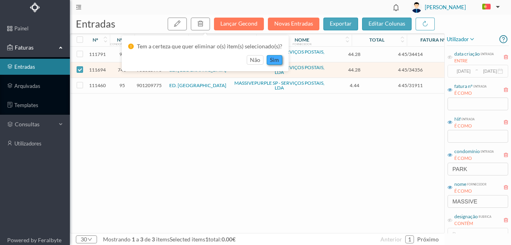
click at [276, 56] on button "sim" at bounding box center [275, 60] width 16 height 10
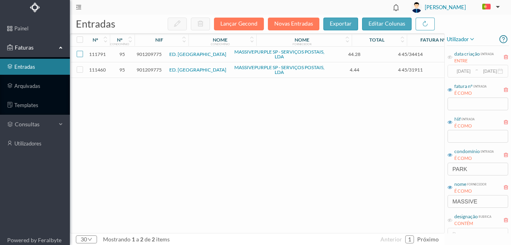
click at [82, 56] on input "checkbox" at bounding box center [80, 54] width 6 height 6
checkbox input "true"
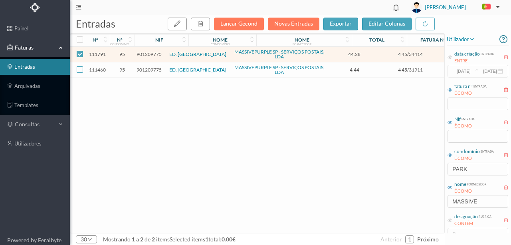
click at [79, 71] on input "checkbox" at bounding box center [80, 69] width 6 height 6
checkbox input "true"
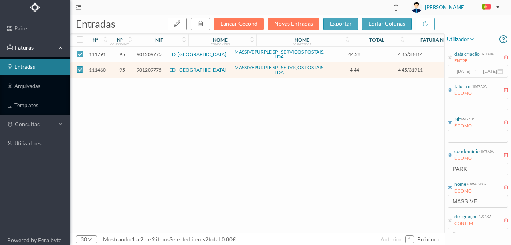
click at [152, 51] on span "901209775" at bounding box center [149, 54] width 25 height 6
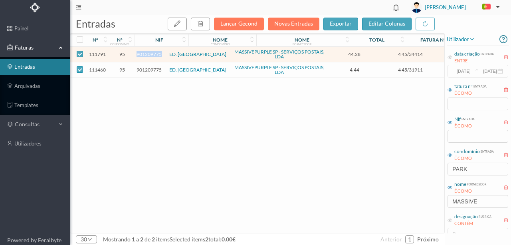
click at [152, 51] on span "901209775" at bounding box center [149, 54] width 25 height 6
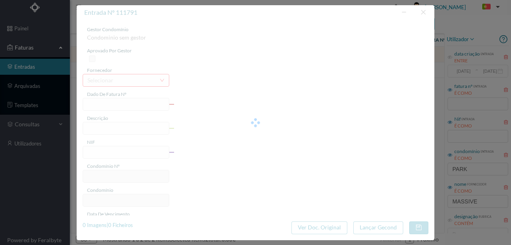
type input "4 45/34414"
type input "ANUILVAVE"
type input "901209775"
type input "Invalid date"
type input "[DATE]"
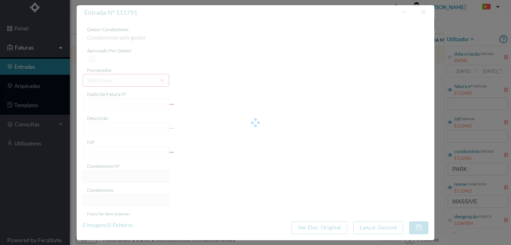
type input "44.28"
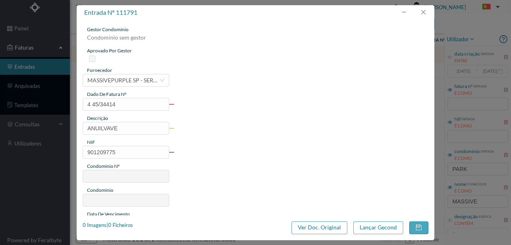
type input "95"
type input "ED. [GEOGRAPHIC_DATA]"
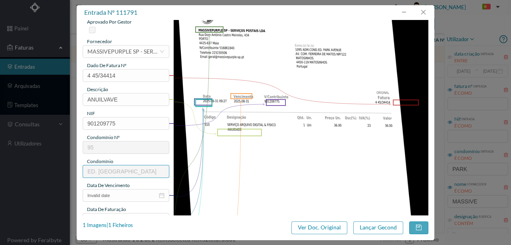
scroll to position [26, 0]
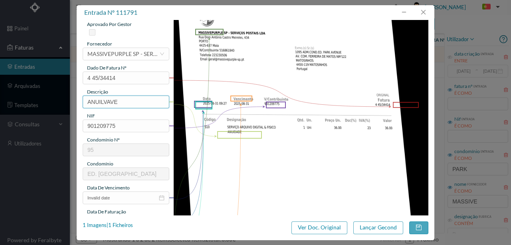
drag, startPoint x: 125, startPoint y: 99, endPoint x: 52, endPoint y: 99, distance: 73.5
click at [53, 99] on div "entrada nº 111791 gestor condomínio [PERSON_NAME] aprovado por gestor fornecedo…" at bounding box center [255, 122] width 511 height 245
type input "ARQUIVO DIGITAL - ANUIDADE"
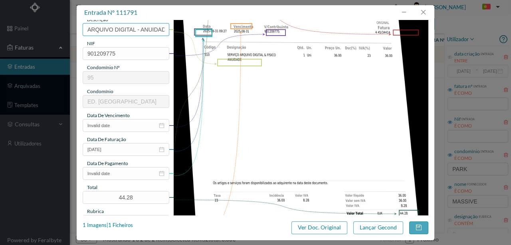
scroll to position [133, 0]
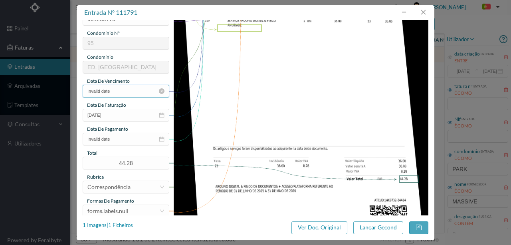
click at [123, 88] on input "Invalid date" at bounding box center [126, 91] width 87 height 13
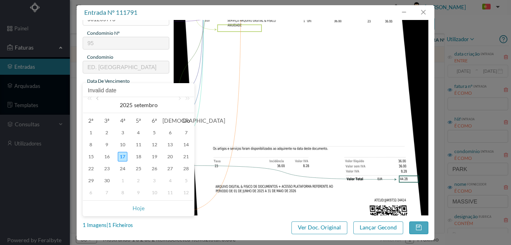
click at [99, 100] on link at bounding box center [98, 105] width 7 height 16
click at [188, 182] on div "31" at bounding box center [186, 181] width 10 height 10
type input "[DATE]"
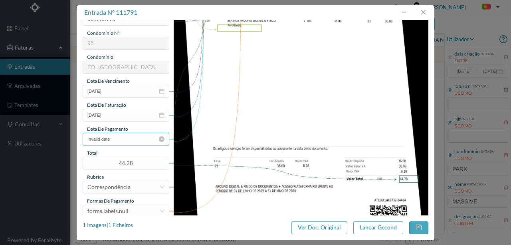
click at [129, 138] on input "Invalid date" at bounding box center [126, 139] width 87 height 13
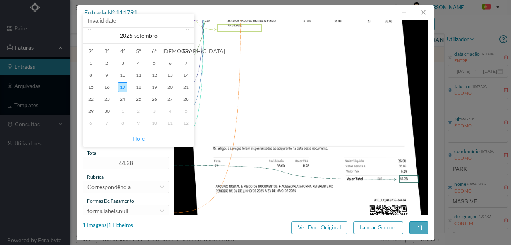
click at [141, 139] on link "Hoje" at bounding box center [139, 138] width 12 height 15
type input "[DATE]"
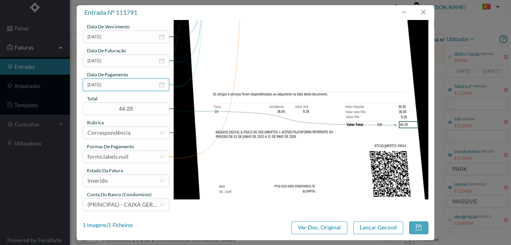
scroll to position [189, 0]
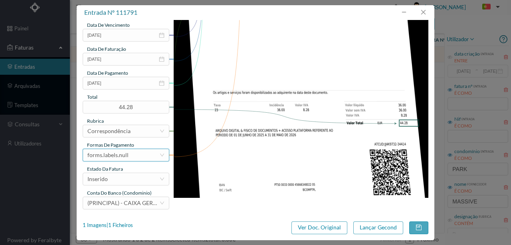
click at [126, 154] on div "forms.labels.null" at bounding box center [107, 155] width 41 height 12
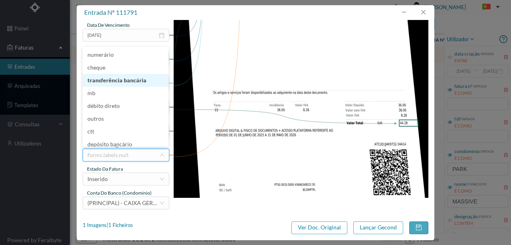
click at [121, 81] on li "transferência bancária" at bounding box center [126, 80] width 86 height 13
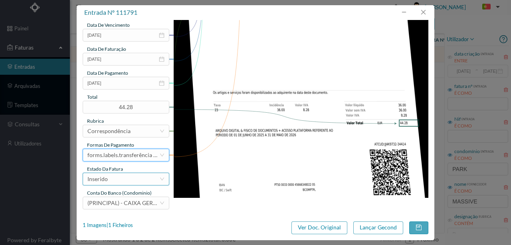
click at [122, 179] on div "Inserido" at bounding box center [123, 179] width 72 height 12
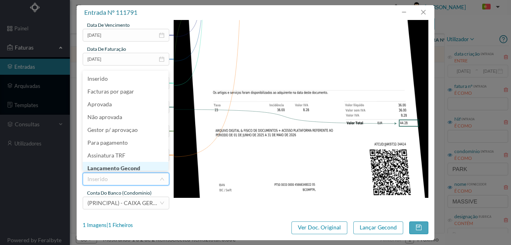
scroll to position [4, 0]
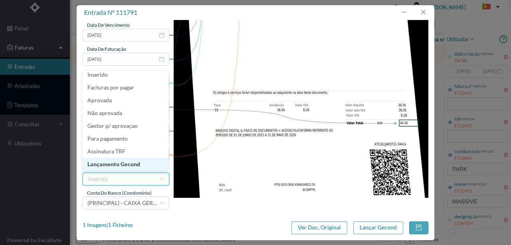
click at [131, 164] on li "Lançamento Gecond" at bounding box center [126, 164] width 86 height 13
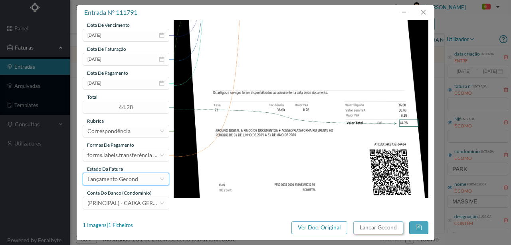
click at [372, 229] on button "Lançar Gecond" at bounding box center [378, 227] width 50 height 13
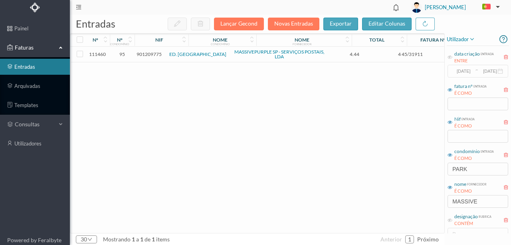
click at [152, 54] on span "901209775" at bounding box center [149, 54] width 25 height 6
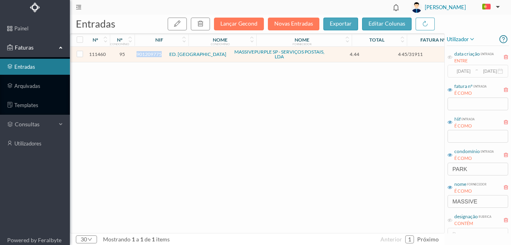
click at [152, 54] on span "901209775" at bounding box center [149, 54] width 25 height 6
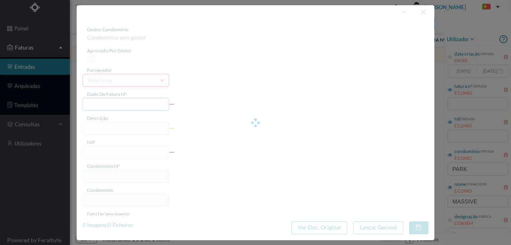
type input "4 45/31911"
type input "7 Servico [PERSON_NAME]"
type input "901209775"
type input "[DATE]"
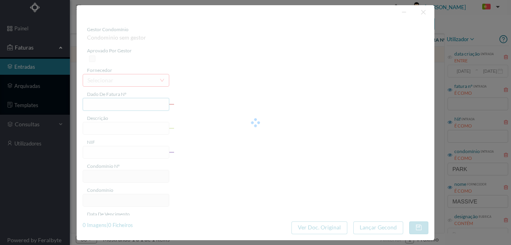
type input "[DATE]"
type input "4.44"
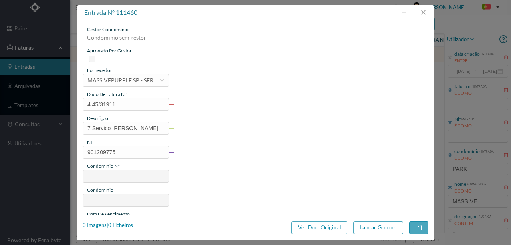
type input "95"
type input "ED. [GEOGRAPHIC_DATA]"
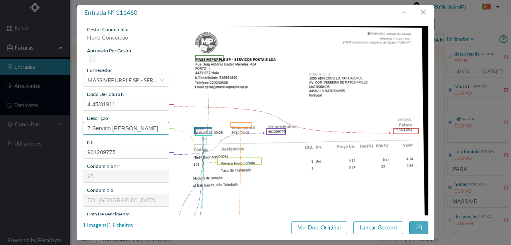
drag, startPoint x: 92, startPoint y: 127, endPoint x: 74, endPoint y: 127, distance: 18.0
click at [74, 127] on div "entrada nº 111460 gestor condomínio [PERSON_NAME] aprovado por gestor fornecedo…" at bounding box center [255, 122] width 511 height 245
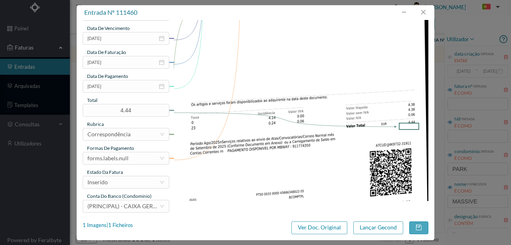
scroll to position [186, 0]
type input "Servico [PERSON_NAME]"
click at [131, 160] on div "forms.labels.null" at bounding box center [123, 158] width 72 height 12
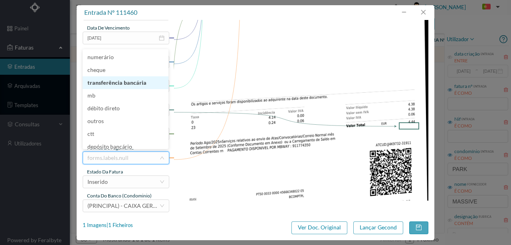
click at [119, 85] on li "transferência bancária" at bounding box center [126, 82] width 86 height 13
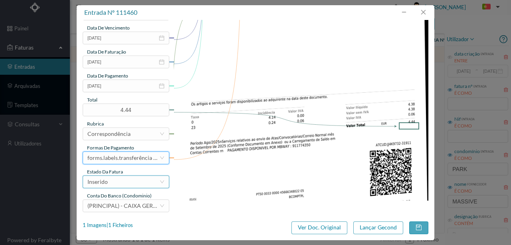
click at [120, 181] on div "Inserido" at bounding box center [123, 182] width 72 height 12
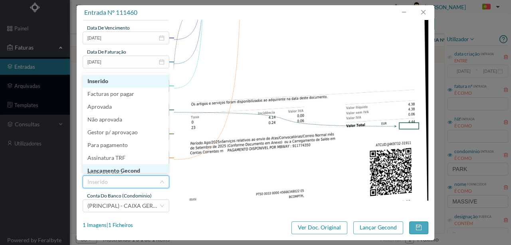
scroll to position [4, 0]
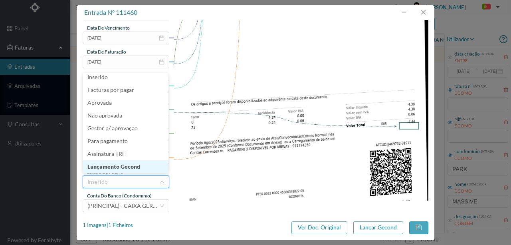
click at [129, 168] on li "Lançamento Gecond" at bounding box center [126, 166] width 86 height 13
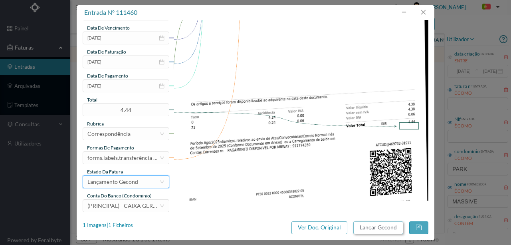
click at [363, 229] on button "Lançar Gecond" at bounding box center [378, 227] width 50 height 13
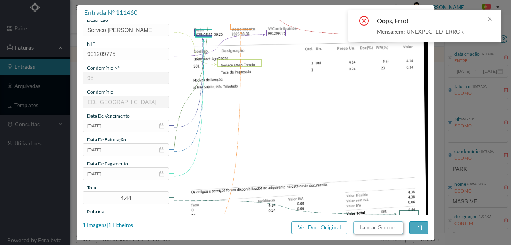
scroll to position [106, 0]
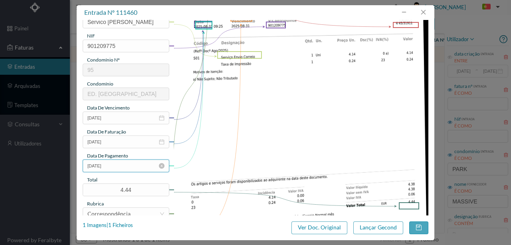
click at [112, 167] on input "[DATE]" at bounding box center [126, 165] width 87 height 13
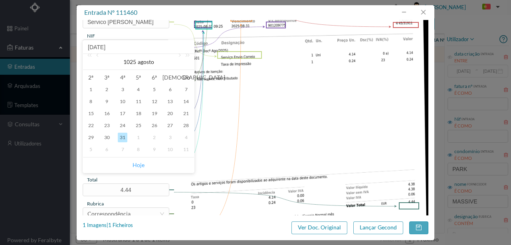
click at [135, 164] on link "Hoje" at bounding box center [139, 164] width 12 height 15
type input "[DATE]"
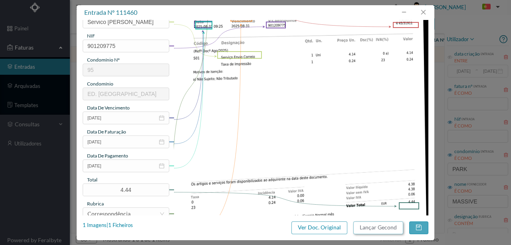
click at [383, 229] on button "Lançar Gecond" at bounding box center [378, 227] width 50 height 13
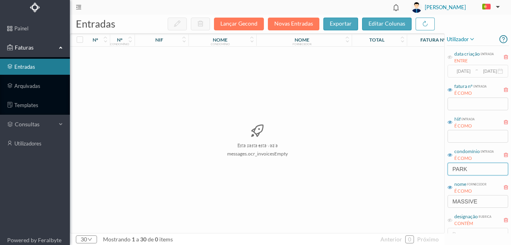
drag, startPoint x: 441, startPoint y: 166, endPoint x: 426, endPoint y: 165, distance: 14.8
click at [426, 165] on div "entradas Lançar Gecond Novas Entradas exportar editar colunas nº nº condomínio …" at bounding box center [290, 130] width 441 height 230
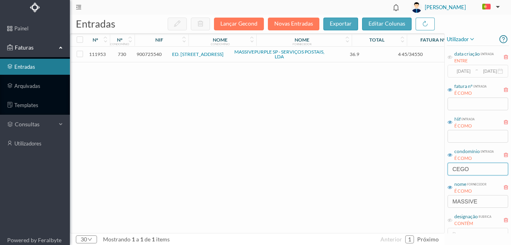
type input "CEGO"
click at [153, 56] on span "900725540" at bounding box center [149, 54] width 25 height 6
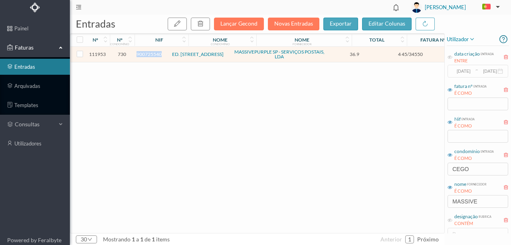
click at [153, 56] on span "900725540" at bounding box center [149, 54] width 25 height 6
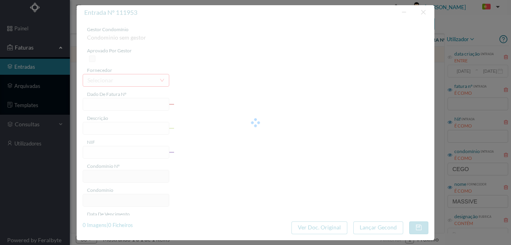
type input "4 45/34550"
type input "PMNIiZIALZ"
type input "900725540"
type input "Invalid date"
type input "[DATE]"
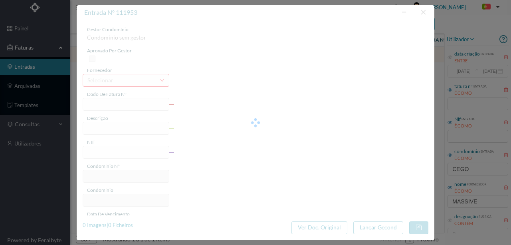
type input "36.90"
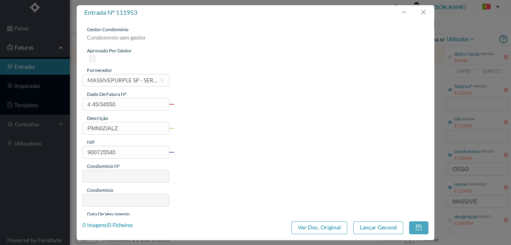
type input "730"
type input "ED. [STREET_ADDRESS]"
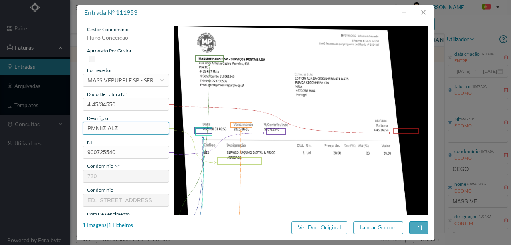
drag, startPoint x: 124, startPoint y: 126, endPoint x: 57, endPoint y: 127, distance: 67.5
click at [57, 127] on div "entrada nº 111953 gestor condomínio [PERSON_NAME] aprovado por gestor fornecedo…" at bounding box center [255, 122] width 511 height 245
type input "ARQUIVO DIGITAL - ANUIDADE"
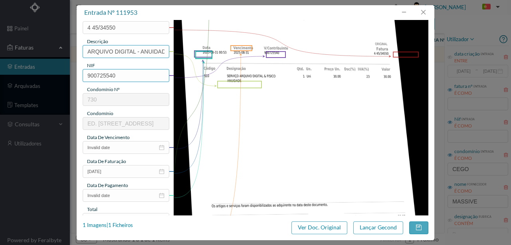
scroll to position [80, 0]
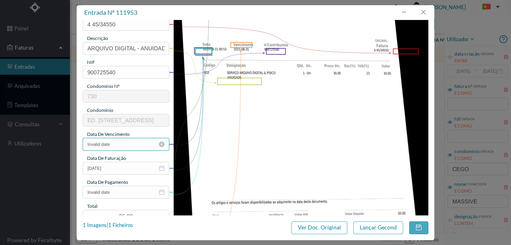
click at [124, 147] on input "Invalid date" at bounding box center [126, 144] width 87 height 13
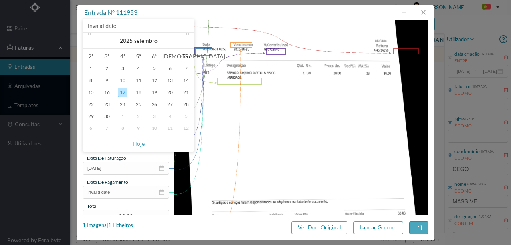
click at [97, 35] on link at bounding box center [98, 41] width 7 height 16
click at [183, 117] on div "31" at bounding box center [186, 116] width 10 height 10
type input "[DATE]"
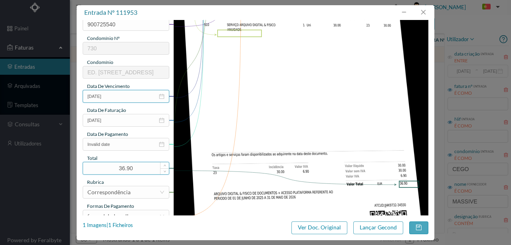
scroll to position [133, 0]
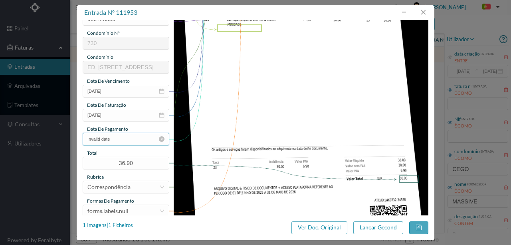
click at [125, 139] on input "Invalid date" at bounding box center [126, 139] width 87 height 13
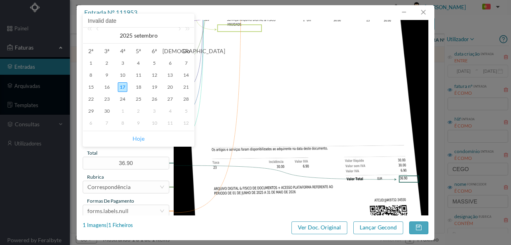
click at [137, 139] on link "Hoje" at bounding box center [139, 138] width 12 height 15
type input "[DATE]"
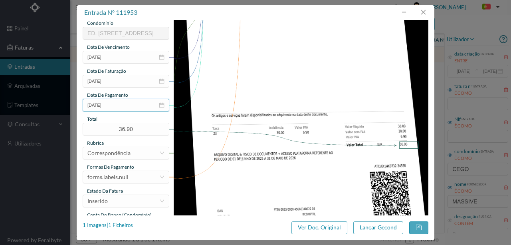
scroll to position [189, 0]
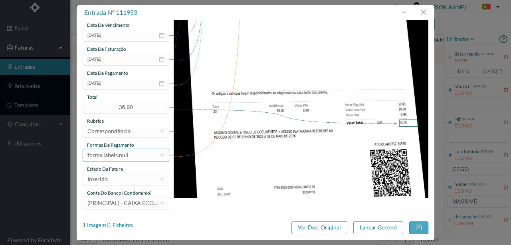
click at [127, 155] on div "forms.labels.null" at bounding box center [107, 155] width 41 height 12
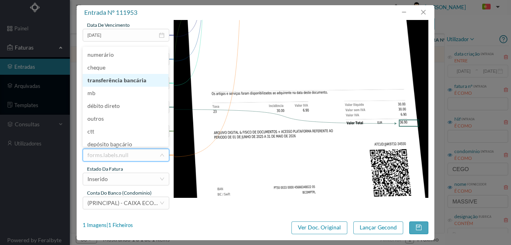
click at [114, 80] on li "transferência bancária" at bounding box center [126, 80] width 86 height 13
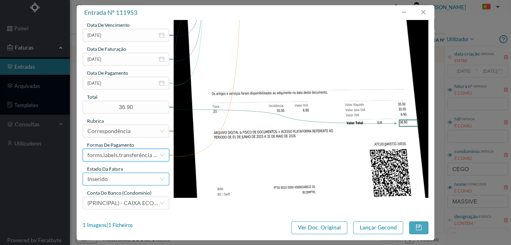
click at [115, 177] on div "Inserido" at bounding box center [123, 179] width 72 height 12
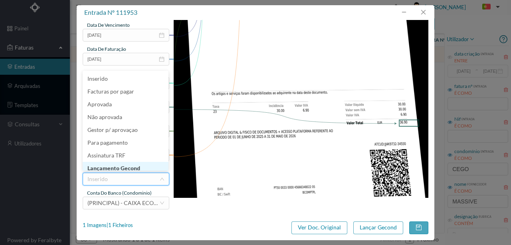
scroll to position [4, 0]
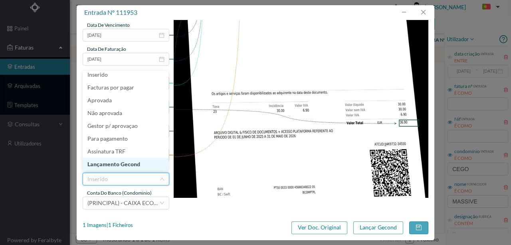
click at [121, 162] on li "Lançamento Gecond" at bounding box center [126, 164] width 86 height 13
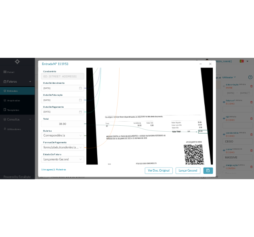
scroll to position [162, 0]
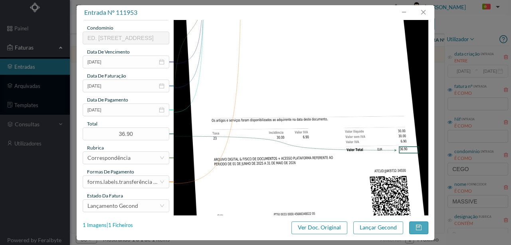
click at [125, 225] on div "1 Imagens | 1 Ficheiros" at bounding box center [108, 225] width 50 height 8
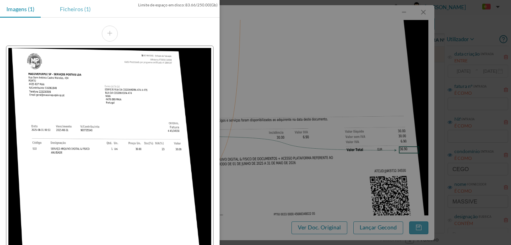
click at [77, 6] on div "Ficheiros (1)" at bounding box center [76, 9] width 44 height 18
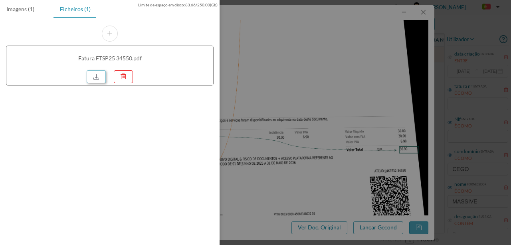
click at [95, 75] on link at bounding box center [96, 76] width 19 height 13
click at [313, 71] on div at bounding box center [255, 122] width 511 height 245
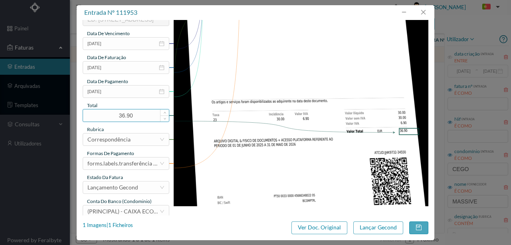
scroll to position [189, 0]
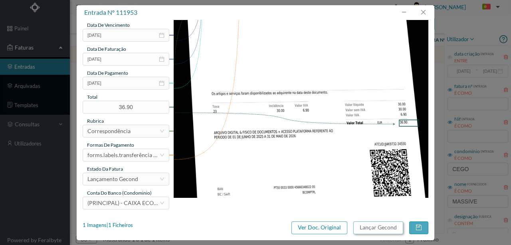
click at [363, 225] on button "Lançar Gecond" at bounding box center [378, 227] width 50 height 13
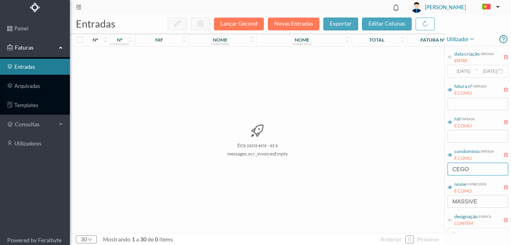
drag, startPoint x: 480, startPoint y: 169, endPoint x: 380, endPoint y: 161, distance: 100.1
click at [387, 162] on div "entradas Lançar Gecond Novas Entradas exportar editar colunas nº nº condomínio …" at bounding box center [290, 130] width 441 height 230
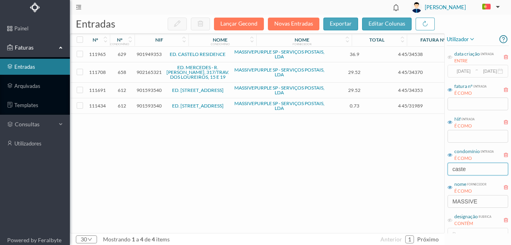
type input "caste"
click at [151, 56] on span "901949353" at bounding box center [149, 54] width 25 height 6
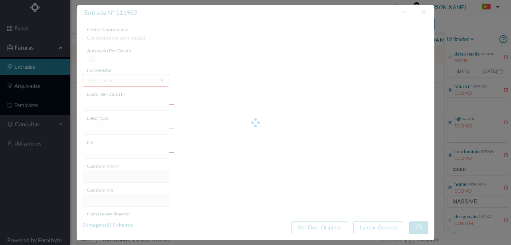
type input "4 45/34538"
type input "NTE Ni im"
type input "901949353"
type input "Invalid date"
type input "[DATE]"
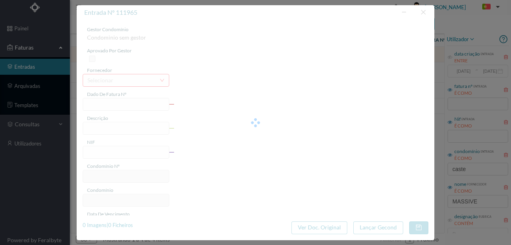
type input "36.90"
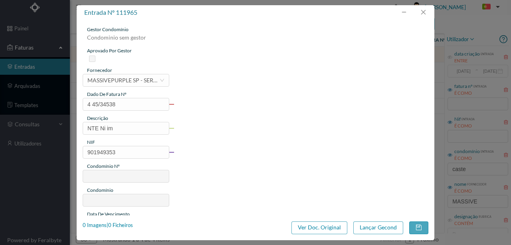
type input "629"
type input "ED. CASTELO RESIDENCE"
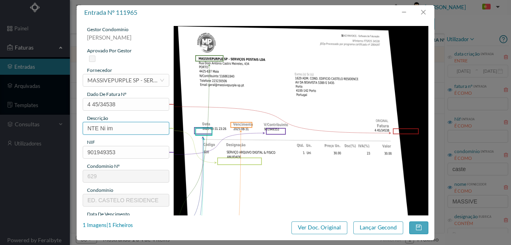
drag, startPoint x: 116, startPoint y: 130, endPoint x: 39, endPoint y: 130, distance: 76.7
click at [40, 131] on div "entrada nº 111965 gestor condomínio [PERSON_NAME] aprovado por gestor fornecedo…" at bounding box center [255, 122] width 511 height 245
type input "ARQUIVO DIGITAL - ANUIDADE"
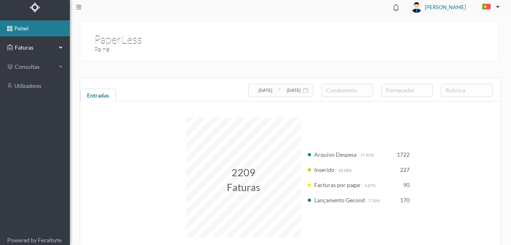
click at [26, 47] on span "Faturas" at bounding box center [35, 48] width 44 height 8
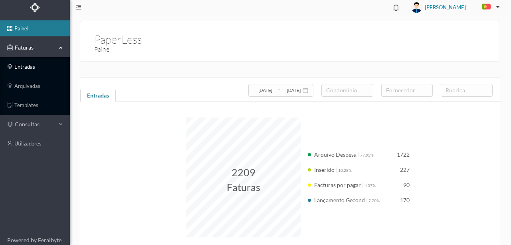
click at [27, 66] on link "entradas" at bounding box center [35, 67] width 70 height 16
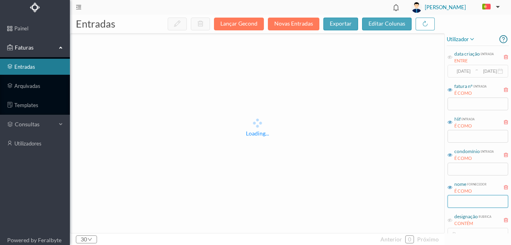
click at [466, 204] on input "text" at bounding box center [478, 201] width 61 height 13
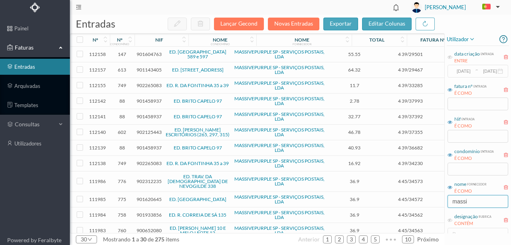
type input "massiv"
click at [458, 168] on input "text" at bounding box center [478, 169] width 61 height 13
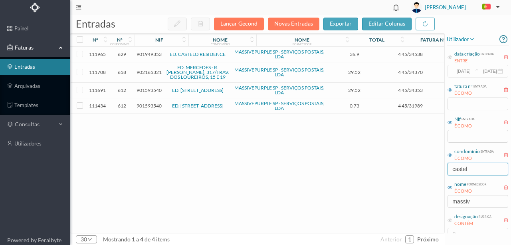
type input "castel"
click at [146, 54] on span "901949353" at bounding box center [149, 54] width 25 height 6
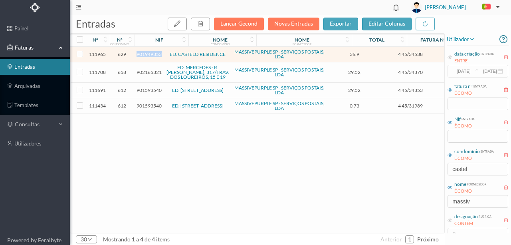
click at [146, 54] on span "901949353" at bounding box center [149, 54] width 25 height 6
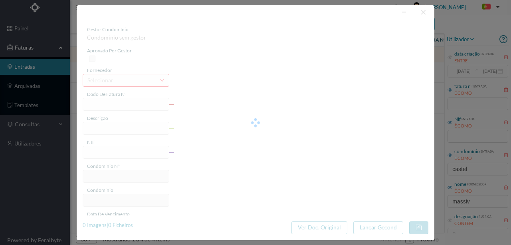
type input "4 45/34538"
type input "NTE Ni im"
type input "901949353"
type input "Invalid date"
type input "[DATE]"
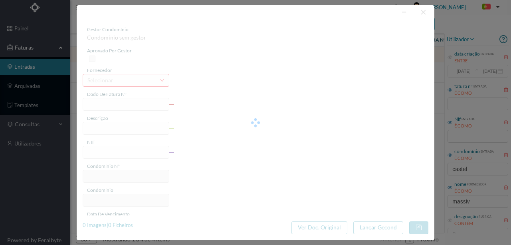
type input "36.90"
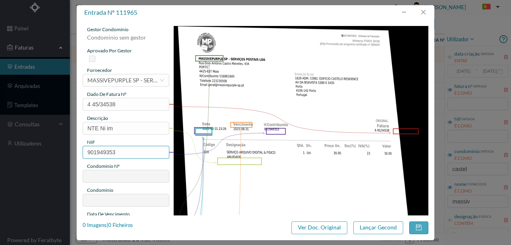
type input "629"
type input "ED. CASTELO RESIDENCE"
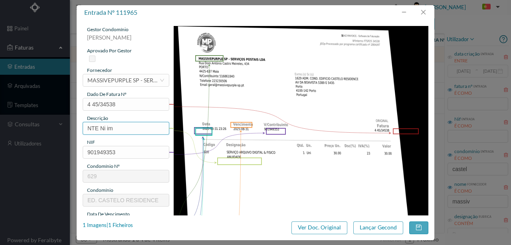
drag, startPoint x: 133, startPoint y: 125, endPoint x: 54, endPoint y: 125, distance: 78.3
click at [54, 125] on div "entrada nº 111965 gestor condomínio [PERSON_NAME] aprovado por gestor fornecedo…" at bounding box center [255, 122] width 511 height 245
type input "ARQUIVO DIGITAL - ANUIDADE"
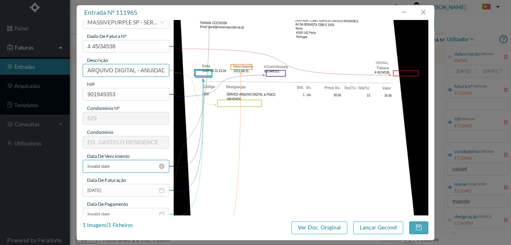
scroll to position [80, 0]
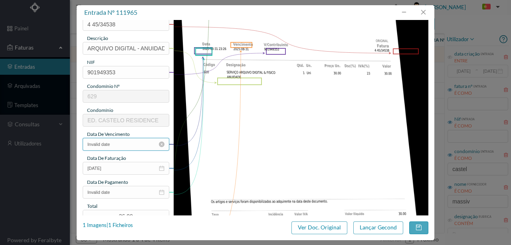
click at [123, 146] on input "Invalid date" at bounding box center [126, 144] width 87 height 13
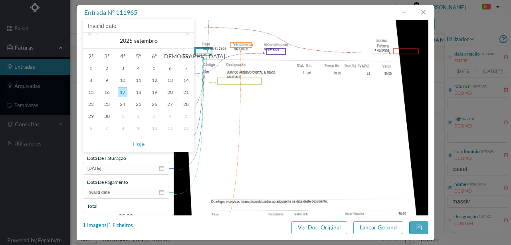
click at [99, 36] on link at bounding box center [98, 41] width 7 height 16
click at [181, 117] on div "31" at bounding box center [186, 116] width 10 height 10
type input "[DATE]"
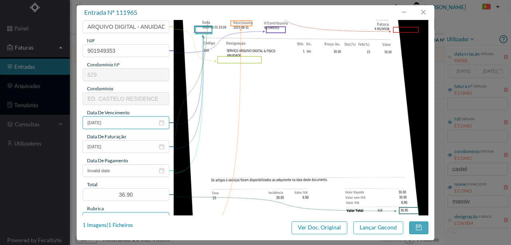
scroll to position [160, 0]
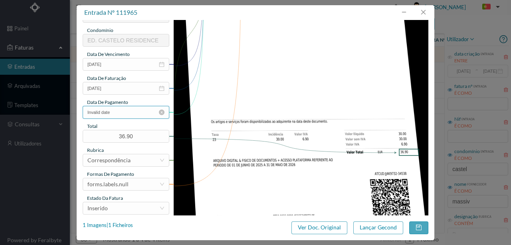
click at [121, 114] on input "Invalid date" at bounding box center [126, 112] width 87 height 13
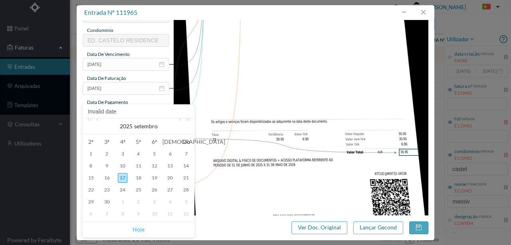
click at [137, 230] on link "Hoje" at bounding box center [139, 229] width 12 height 15
type input "[DATE]"
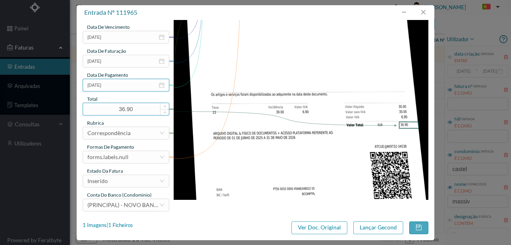
scroll to position [189, 0]
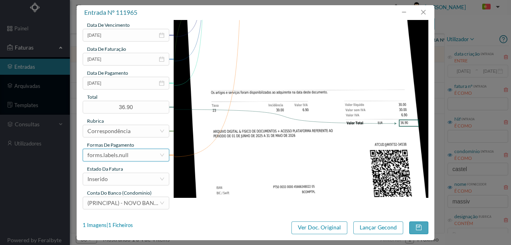
click at [129, 153] on div "forms.labels.null" at bounding box center [123, 155] width 72 height 12
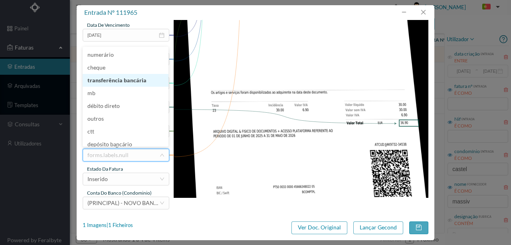
click at [123, 79] on li "transferência bancária" at bounding box center [126, 80] width 86 height 13
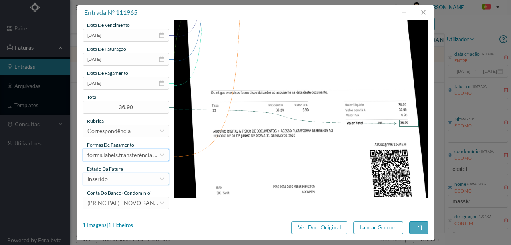
drag, startPoint x: 115, startPoint y: 182, endPoint x: 120, endPoint y: 171, distance: 12.1
click at [115, 181] on div "Inserido" at bounding box center [123, 179] width 72 height 12
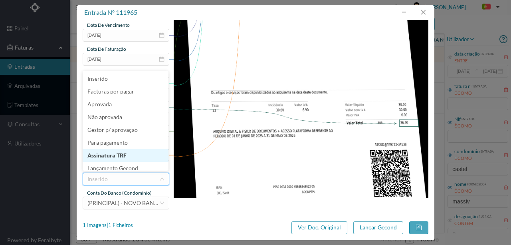
scroll to position [4, 0]
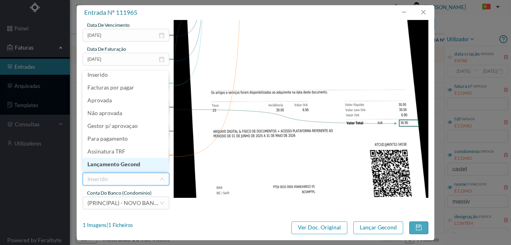
click at [126, 167] on li "Lançamento Gecond" at bounding box center [126, 164] width 86 height 13
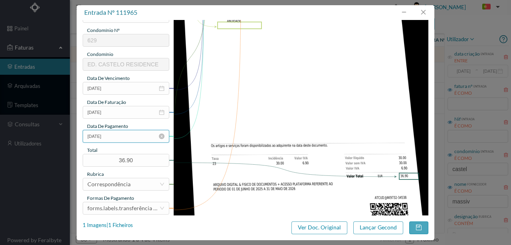
scroll to position [189, 0]
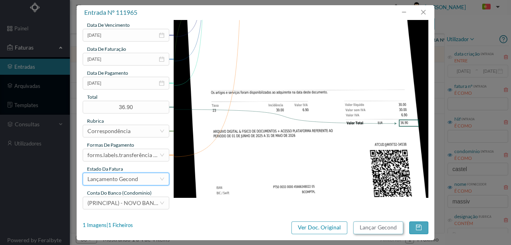
click at [377, 226] on button "Lançar Gecond" at bounding box center [378, 227] width 50 height 13
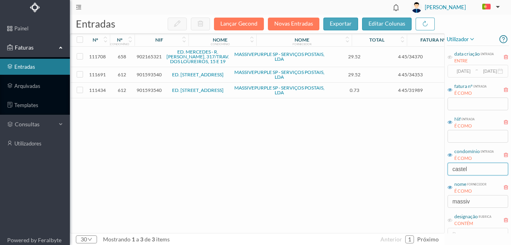
drag, startPoint x: 476, startPoint y: 167, endPoint x: 381, endPoint y: 177, distance: 94.8
click at [381, 177] on div "entradas Lançar Gecond Novas Entradas exportar editar colunas nº nº condomínio …" at bounding box center [290, 130] width 441 height 230
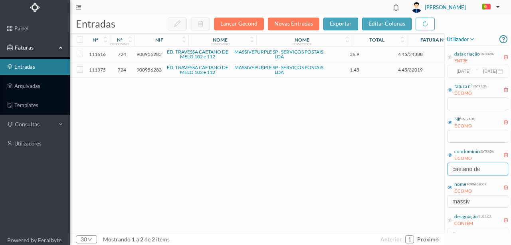
type input "caetano de"
click at [149, 53] on span "900956283" at bounding box center [149, 54] width 25 height 6
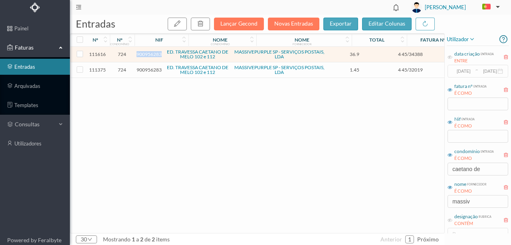
click at [149, 53] on span "900956283" at bounding box center [149, 54] width 25 height 6
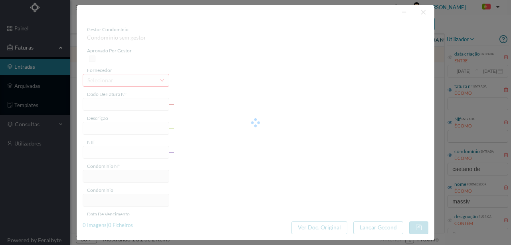
type input "4 45/34388"
type input "PUNUTLAALIL."
type input "900956283"
type input "Invalid date"
type input "[DATE]"
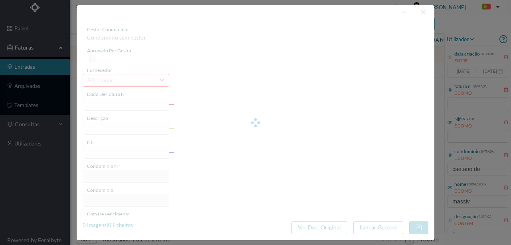
type input "36.90"
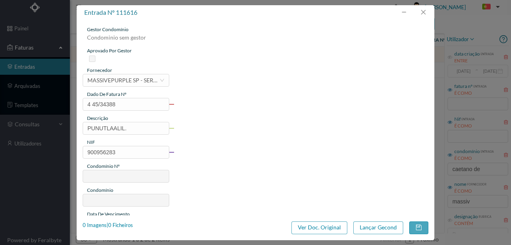
type input "724"
type input "ED. TRAVESSA CAETANO DE MELO 102 e 112"
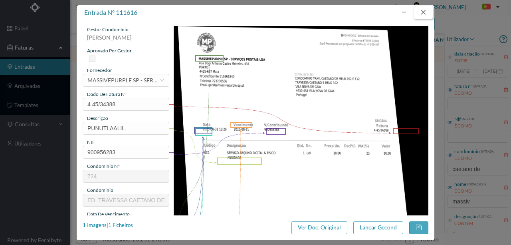
click at [420, 13] on button "button" at bounding box center [423, 12] width 19 height 13
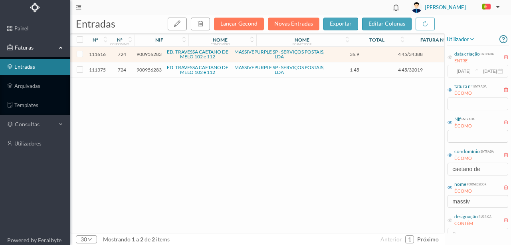
click at [189, 158] on div "111616 724 900956283 ED. TRAVESSA CAETANO DE MELO [STREET_ADDRESS] - SERVIÇOS P…" at bounding box center [305, 140] width 470 height 186
drag, startPoint x: 462, startPoint y: 175, endPoint x: 407, endPoint y: 186, distance: 55.8
click at [407, 186] on div "entradas Lançar Gecond Novas Entradas exportar editar colunas nº nº condomínio …" at bounding box center [290, 130] width 441 height 230
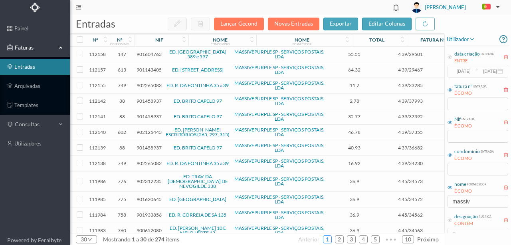
click at [325, 238] on link "1" at bounding box center [327, 239] width 8 height 12
click at [155, 39] on div "nif" at bounding box center [159, 40] width 8 height 6
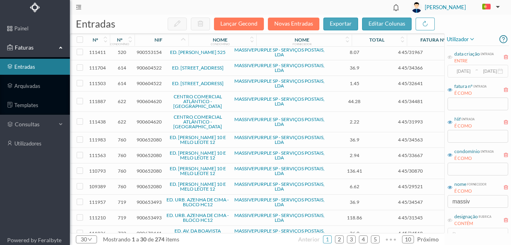
scroll to position [106, 0]
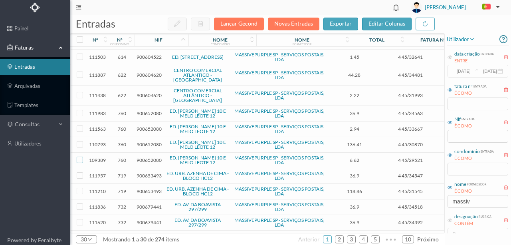
click at [79, 157] on input "checkbox" at bounding box center [80, 160] width 6 height 6
checkbox input "true"
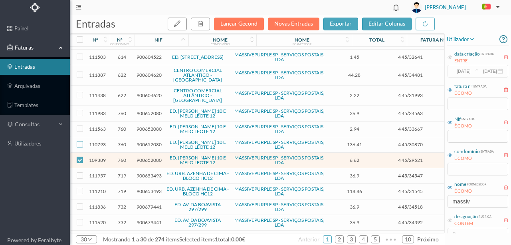
click at [80, 141] on input "checkbox" at bounding box center [80, 144] width 6 height 6
checkbox input "true"
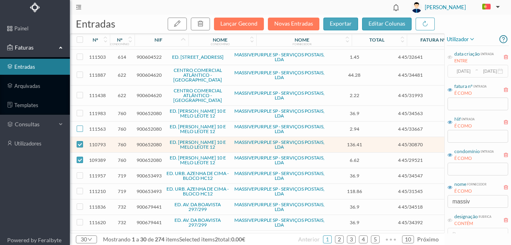
click at [79, 125] on input "checkbox" at bounding box center [80, 128] width 6 height 6
checkbox input "true"
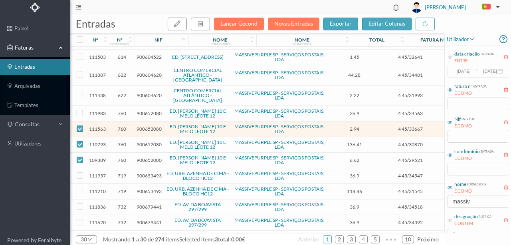
click at [81, 110] on input "checkbox" at bounding box center [80, 113] width 6 height 6
checkbox input "true"
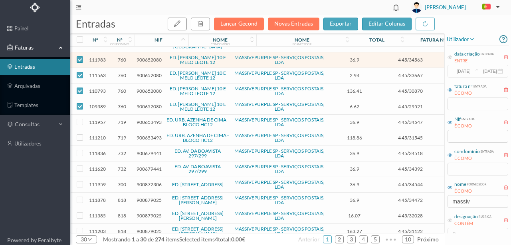
scroll to position [133, 0]
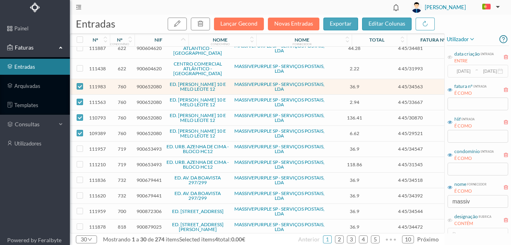
click at [152, 83] on span "900652080" at bounding box center [149, 86] width 25 height 6
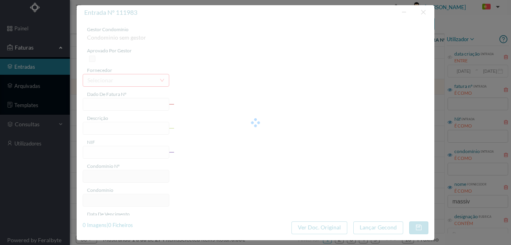
type input "4 45/34563"
type input "ANUIDADE"
type input "900652080"
type input "[DATE]"
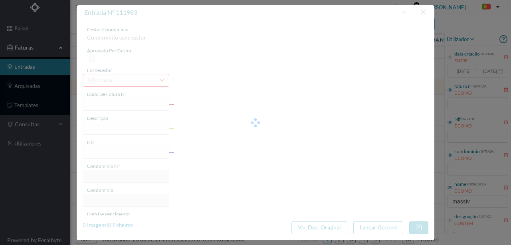
type input "[DATE]"
type input "36.90"
type input "760"
type input "ED. [PERSON_NAME] 10 E MELO LEOTE 12"
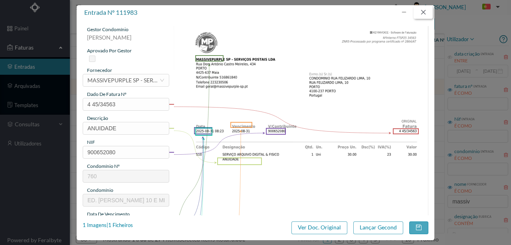
click at [422, 16] on button "button" at bounding box center [423, 12] width 19 height 13
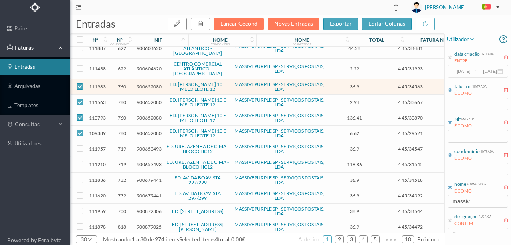
click at [153, 99] on span "900652080" at bounding box center [149, 102] width 25 height 6
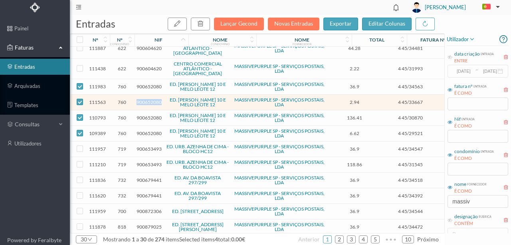
click at [153, 99] on span "900652080" at bounding box center [149, 102] width 25 height 6
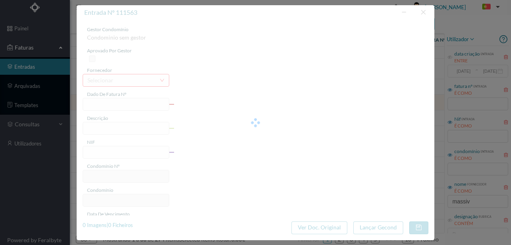
type input "4 45/33667"
type input "Serviço [PERSON_NAME]"
type input "900652080"
type input "Invalid date"
type input "[DATE]"
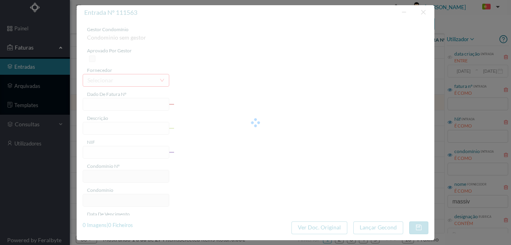
type input "2.94"
type input "760"
type input "ED. [PERSON_NAME] 10 E MELO LEOTE 12"
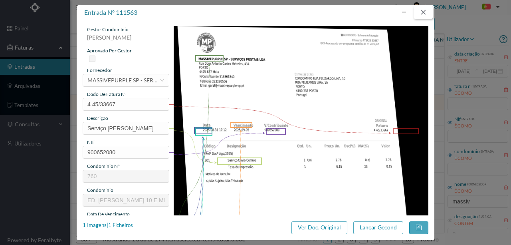
click at [425, 10] on button "button" at bounding box center [423, 12] width 19 height 13
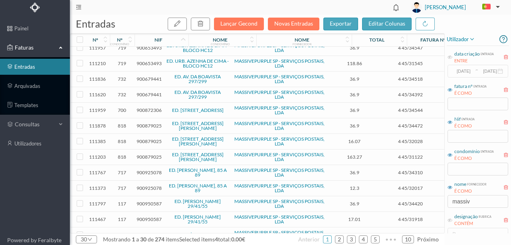
scroll to position [240, 0]
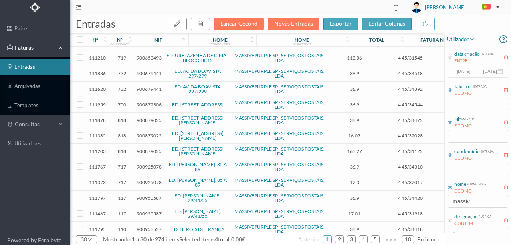
click at [327, 239] on link "1" at bounding box center [327, 239] width 8 height 12
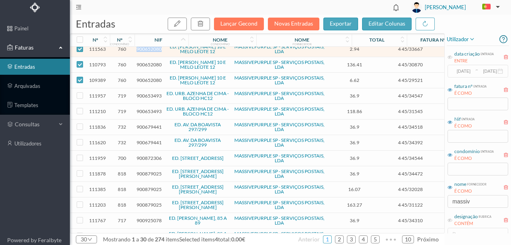
scroll to position [213, 0]
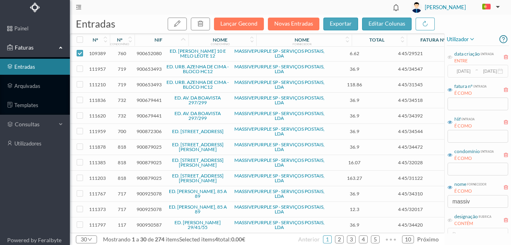
click at [157, 97] on span "900679441" at bounding box center [149, 100] width 25 height 6
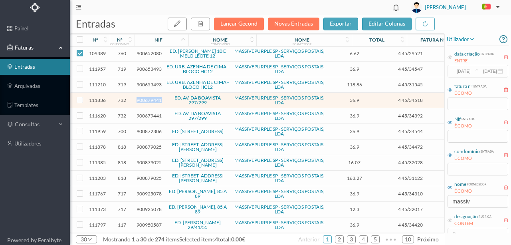
click at [157, 97] on span "900679441" at bounding box center [149, 100] width 25 height 6
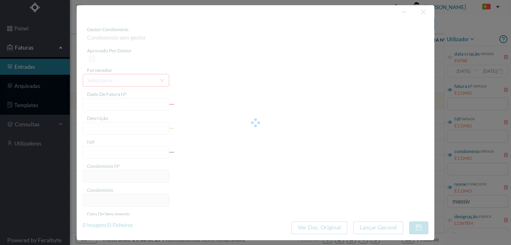
type input "4 45/34518"
type input "ANUIDADE"
type input "900679441"
type input "[DATE]"
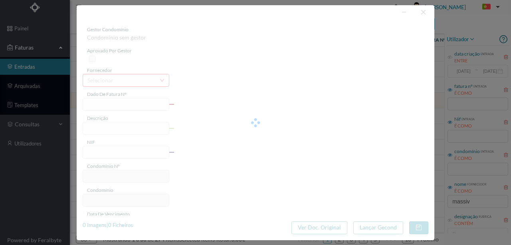
type input "[DATE]"
type input "36.90"
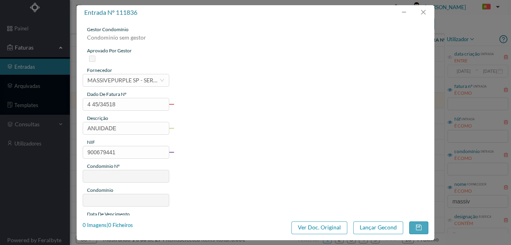
type input "732"
type input "ED. AV. DA BOAVISTA 297/299"
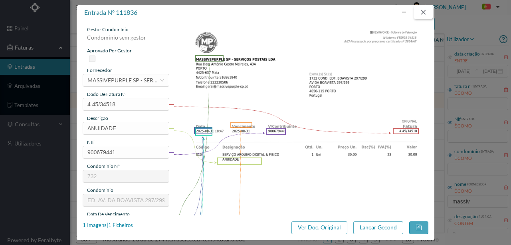
click at [421, 13] on button "button" at bounding box center [423, 12] width 19 height 13
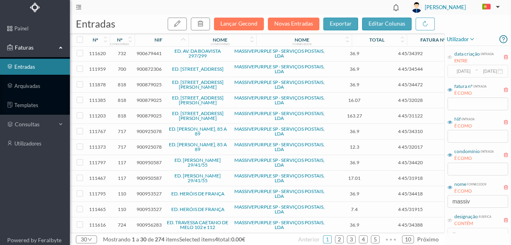
scroll to position [279, 0]
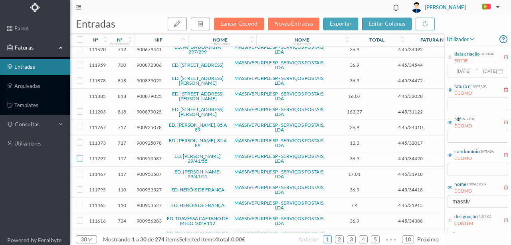
click at [81, 155] on input "checkbox" at bounding box center [80, 158] width 6 height 6
checkbox input "true"
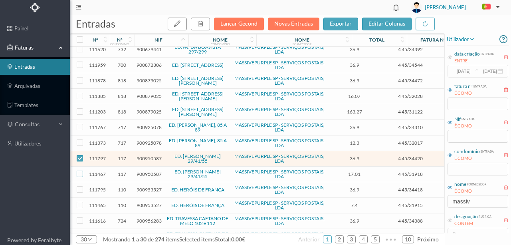
click at [81, 171] on input "checkbox" at bounding box center [80, 174] width 6 height 6
checkbox input "true"
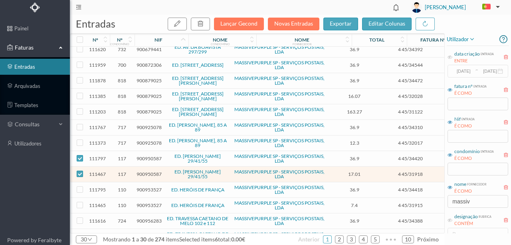
click at [150, 155] on span "900950587" at bounding box center [149, 158] width 25 height 6
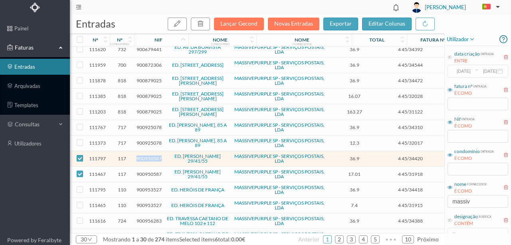
click at [150, 155] on span "900950587" at bounding box center [149, 158] width 25 height 6
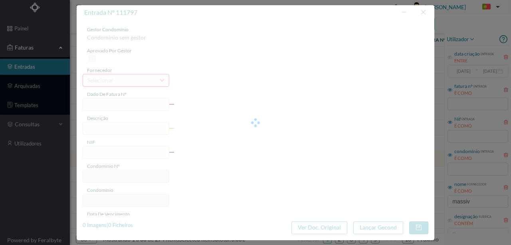
type input "4 45/34420"
type input "ANUIDADE"
type input "900950587"
type input "[DATE]"
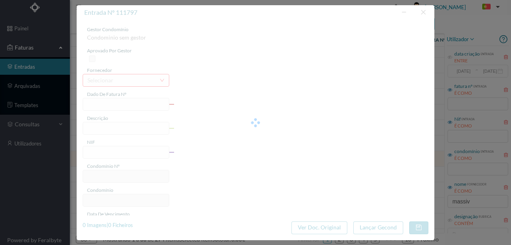
type input "[DATE]"
type input "36.90"
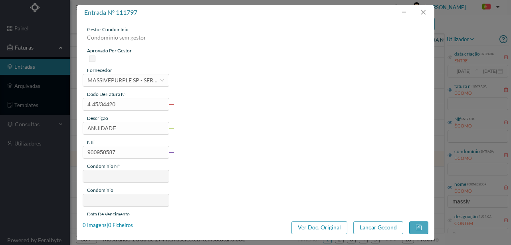
type input "117"
type input "ED. [PERSON_NAME] 29/41/55"
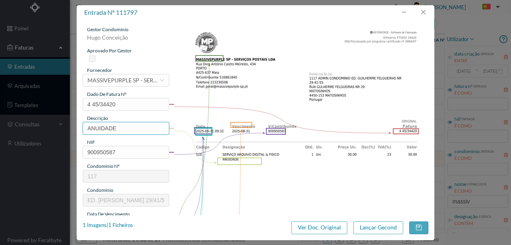
drag, startPoint x: 121, startPoint y: 128, endPoint x: 65, endPoint y: 134, distance: 56.7
click at [65, 134] on div "entrada nº 111797 gestor condomínio [PERSON_NAME] aprovado por gestor fornecedo…" at bounding box center [255, 122] width 511 height 245
type input "ARQUIVO DIGITAL - ANUIDADE"
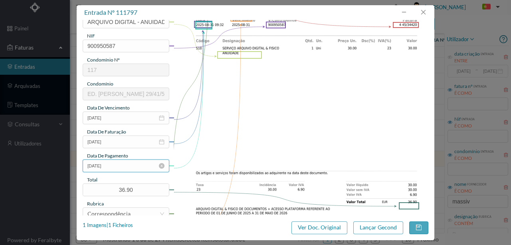
click at [125, 168] on input "[DATE]" at bounding box center [126, 165] width 87 height 13
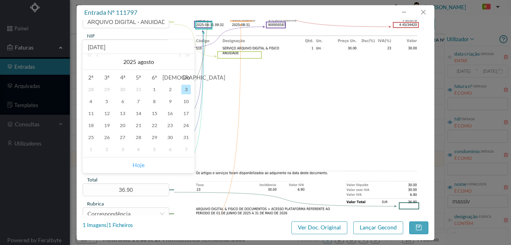
click at [135, 163] on link "Hoje" at bounding box center [139, 164] width 12 height 15
type input "[DATE]"
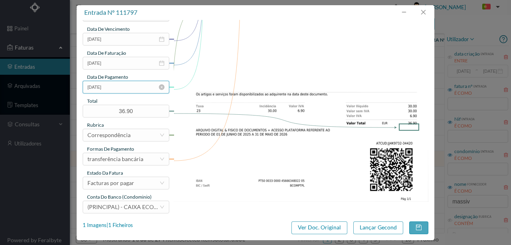
scroll to position [189, 0]
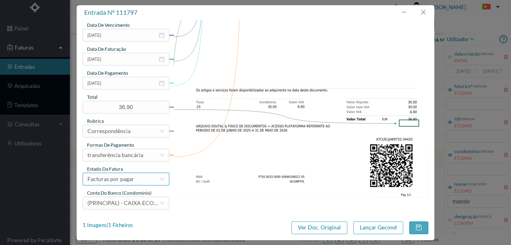
click at [127, 180] on div "Facturas por pagar" at bounding box center [110, 179] width 47 height 12
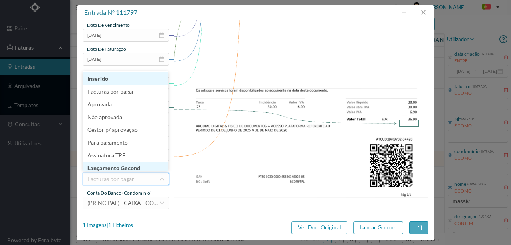
scroll to position [4, 0]
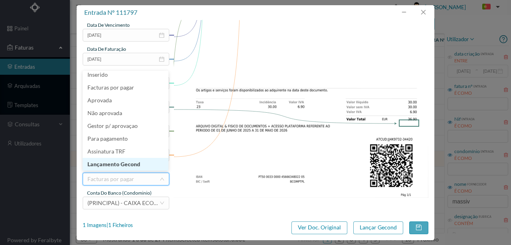
click at [137, 166] on li "Lançamento Gecond" at bounding box center [126, 164] width 86 height 13
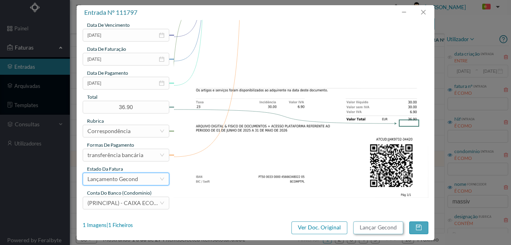
click at [388, 225] on button "Lançar Gecond" at bounding box center [378, 227] width 50 height 13
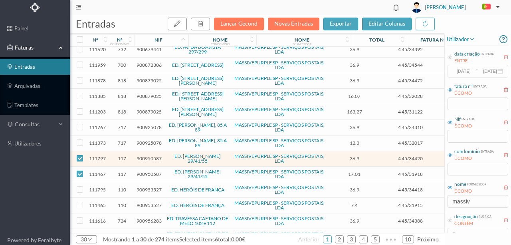
checkbox input "false"
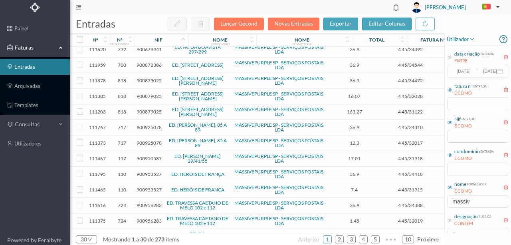
click at [149, 155] on span "900950587" at bounding box center [149, 158] width 25 height 6
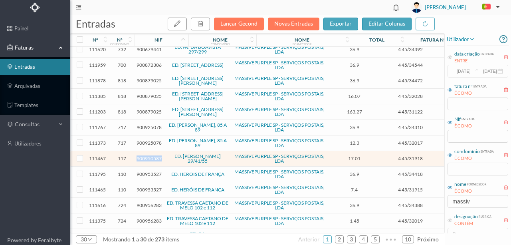
click at [149, 155] on span "900950587" at bounding box center [149, 158] width 25 height 6
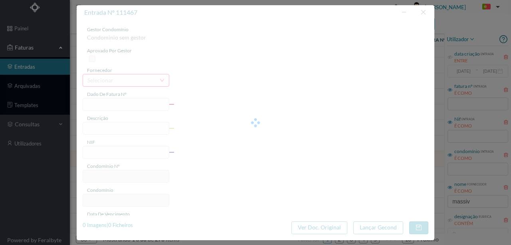
type input "4 45/31918"
type input "Serviço [PERSON_NAME]"
type input "900950587"
type input "[DATE]"
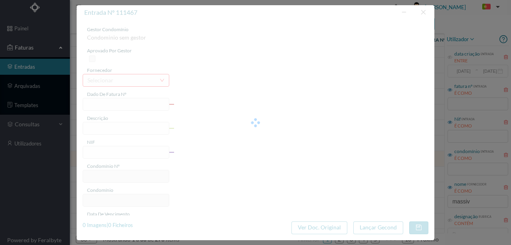
type input "[DATE]"
type input "17.01"
type input "117"
type input "ED. [PERSON_NAME] 29/41/55"
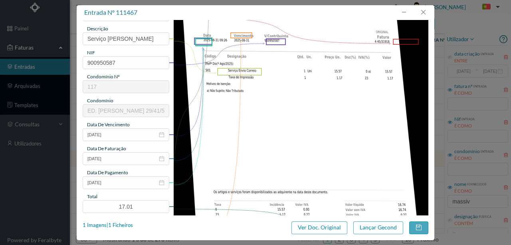
scroll to position [106, 0]
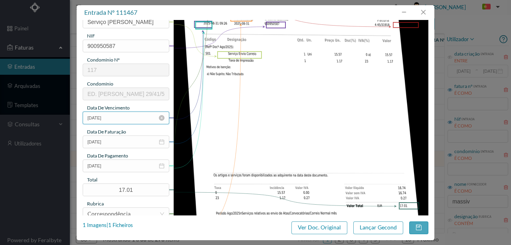
click at [128, 121] on input "[DATE]" at bounding box center [126, 117] width 87 height 13
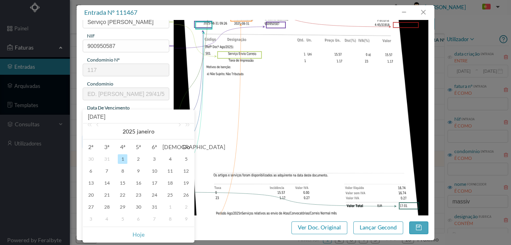
drag, startPoint x: 141, startPoint y: 234, endPoint x: 126, endPoint y: 138, distance: 96.9
click at [141, 234] on link "Hoje" at bounding box center [139, 234] width 12 height 15
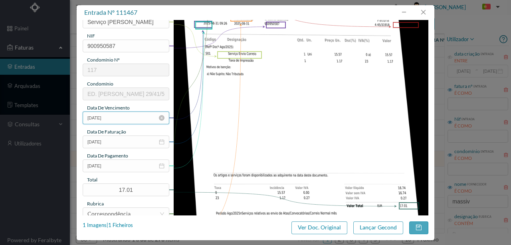
click at [113, 120] on input "[DATE]" at bounding box center [126, 117] width 87 height 13
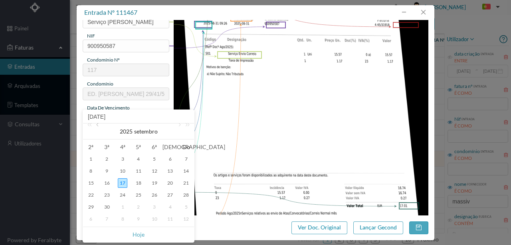
click at [99, 126] on link at bounding box center [98, 131] width 7 height 16
click at [186, 207] on div "31" at bounding box center [186, 207] width 10 height 10
type input "[DATE]"
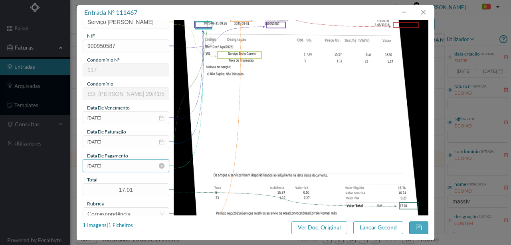
click at [127, 163] on input "[DATE]" at bounding box center [126, 165] width 87 height 13
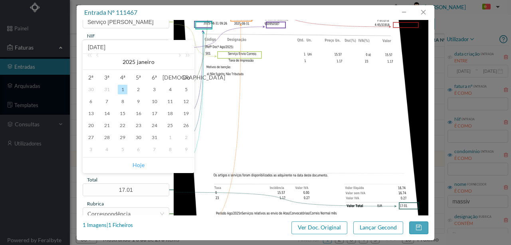
click at [139, 166] on link "Hoje" at bounding box center [139, 164] width 12 height 15
type input "[DATE]"
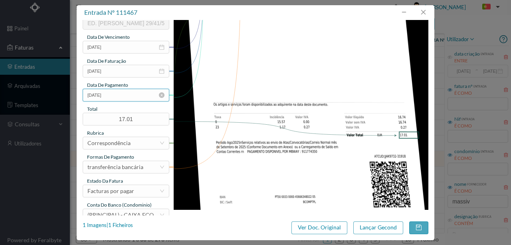
scroll to position [186, 0]
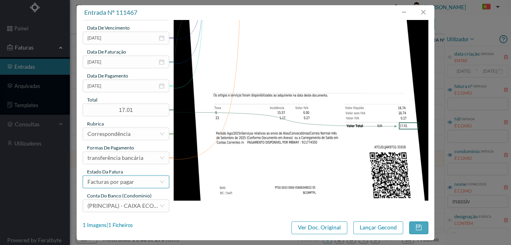
click at [114, 181] on div "Facturas por pagar" at bounding box center [110, 182] width 47 height 12
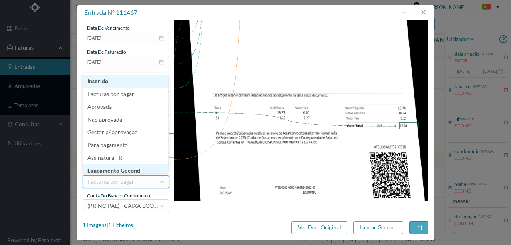
scroll to position [4, 0]
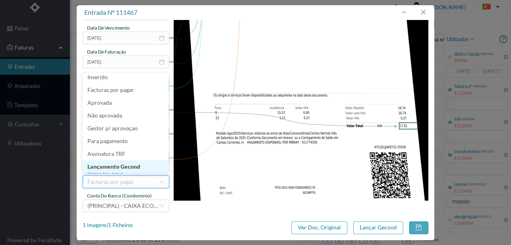
click at [110, 169] on li "Lançamento Gecond" at bounding box center [126, 166] width 86 height 13
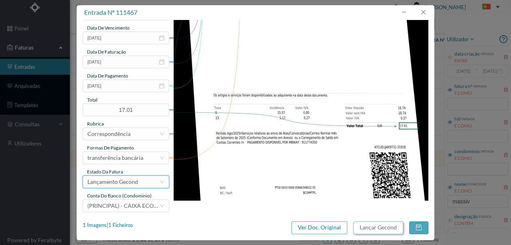
click at [373, 228] on button "Lançar Gecond" at bounding box center [378, 227] width 50 height 13
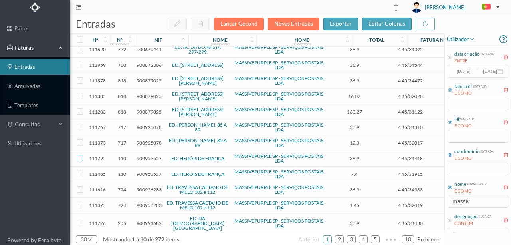
click at [79, 155] on input "checkbox" at bounding box center [80, 158] width 6 height 6
checkbox input "true"
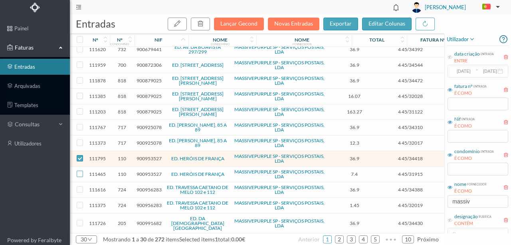
click at [80, 171] on input "checkbox" at bounding box center [80, 174] width 6 height 6
checkbox input "true"
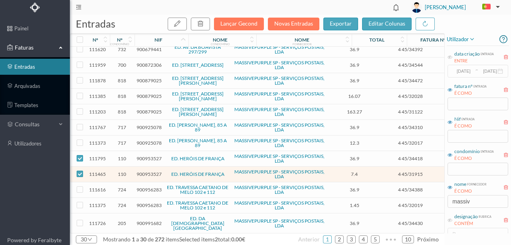
click at [145, 155] on span "900953527" at bounding box center [149, 158] width 25 height 6
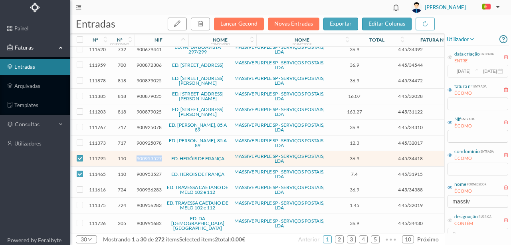
click at [145, 155] on span "900953527" at bounding box center [149, 158] width 25 height 6
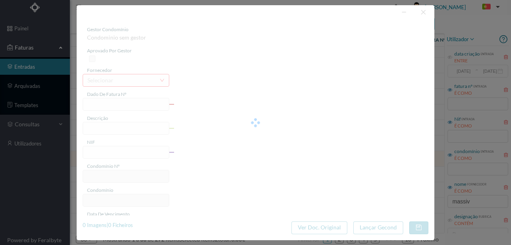
type input "4 45/34418"
type input "ANVUIVALIO"
type input "900953527"
type input "Invalid date"
type input "[DATE]"
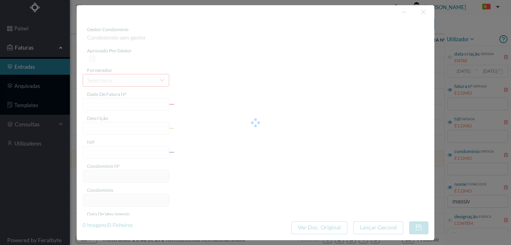
type input "36.90"
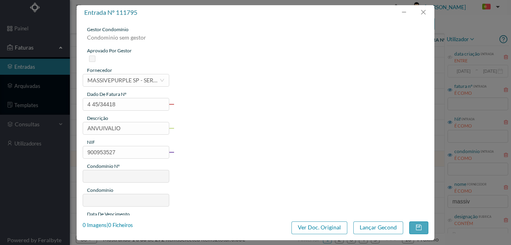
type input "110"
type input "ED. HERÓIS DE FRANÇA"
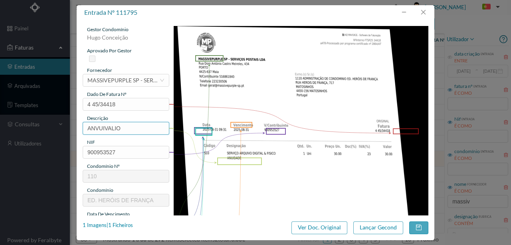
drag, startPoint x: 127, startPoint y: 126, endPoint x: 57, endPoint y: 124, distance: 69.9
click at [57, 124] on div "entrada nº 111795 gestor condomínio [PERSON_NAME] aprovado por gestor fornecedo…" at bounding box center [255, 122] width 511 height 245
type input "ARQUIVO DIGITAL - ANUIDADE"
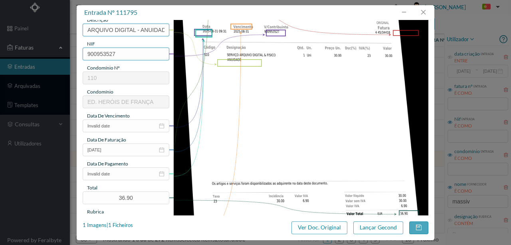
scroll to position [106, 0]
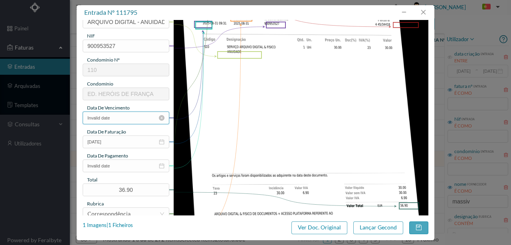
click at [126, 116] on input "Invalid date" at bounding box center [126, 117] width 87 height 13
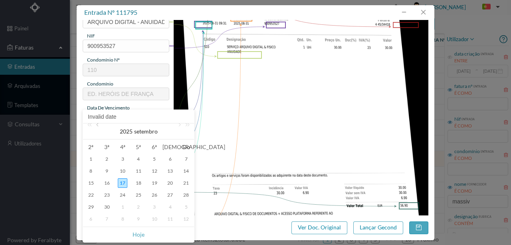
click at [97, 126] on link at bounding box center [98, 131] width 7 height 16
click at [183, 205] on div "31" at bounding box center [186, 207] width 10 height 10
type input "[DATE]"
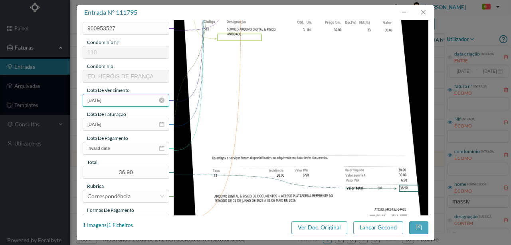
scroll to position [186, 0]
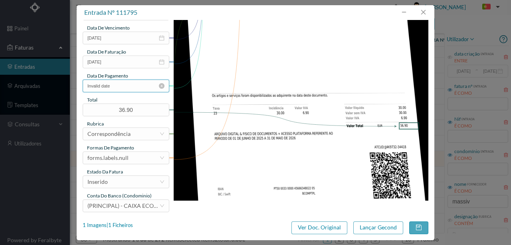
click at [123, 87] on input "Invalid date" at bounding box center [126, 85] width 87 height 13
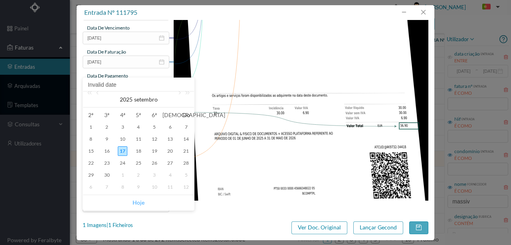
drag, startPoint x: 141, startPoint y: 204, endPoint x: 193, endPoint y: 126, distance: 93.5
click at [141, 203] on link "Hoje" at bounding box center [139, 202] width 12 height 15
type input "[DATE]"
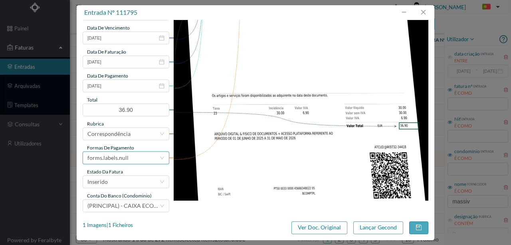
click at [128, 159] on div "forms.labels.null" at bounding box center [123, 158] width 72 height 12
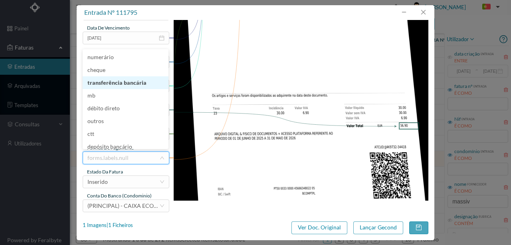
click at [123, 82] on li "transferência bancária" at bounding box center [126, 82] width 86 height 13
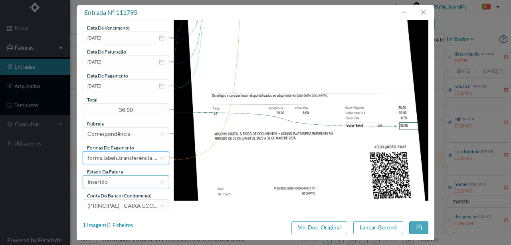
click at [113, 184] on div "Inserido" at bounding box center [123, 182] width 72 height 12
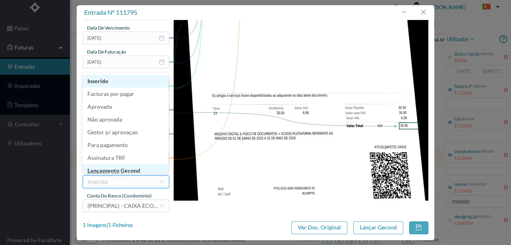
scroll to position [4, 0]
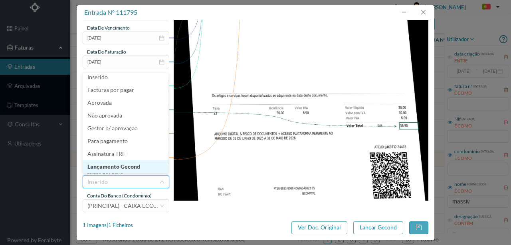
click at [127, 168] on li "Lançamento Gecond" at bounding box center [126, 166] width 86 height 13
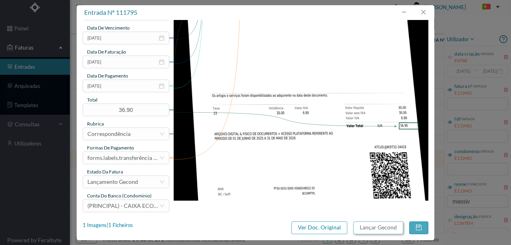
click at [371, 229] on button "Lançar Gecond" at bounding box center [378, 227] width 50 height 13
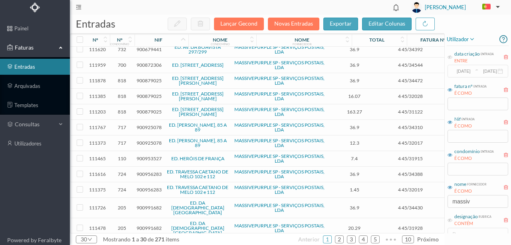
click at [147, 155] on span "900953527" at bounding box center [149, 158] width 25 height 6
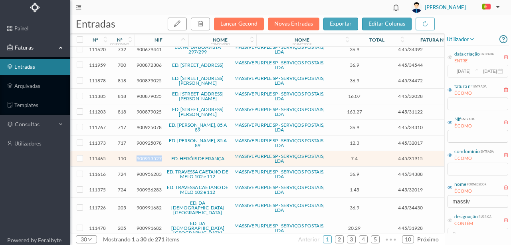
click at [147, 155] on span "900953527" at bounding box center [149, 158] width 25 height 6
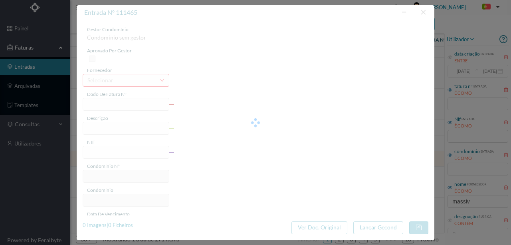
type input "4 45/31915"
type input "OCO O Ann/909B)"
type input "900953527"
type input "Invalid date"
type input "[DATE]"
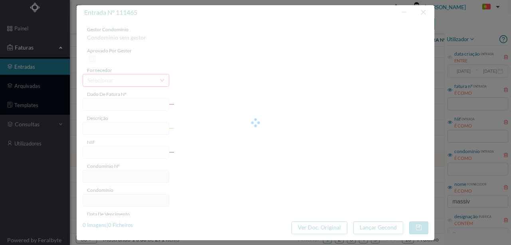
type input "7.40"
type input "110"
type input "ED. HERÓIS DE FRANÇA"
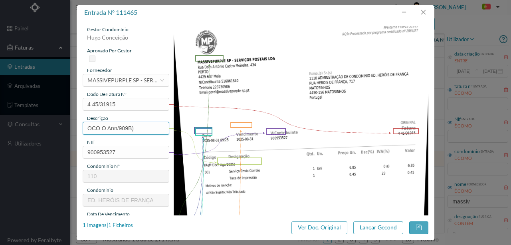
drag, startPoint x: 143, startPoint y: 125, endPoint x: 46, endPoint y: 124, distance: 97.0
click at [54, 124] on div "entrada nº 111465 gestor condomínio [PERSON_NAME] aprovado por gestor fornecedo…" at bounding box center [255, 122] width 511 height 245
type input "Serviço [PERSON_NAME]"
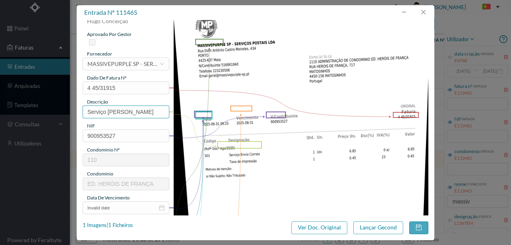
scroll to position [133, 0]
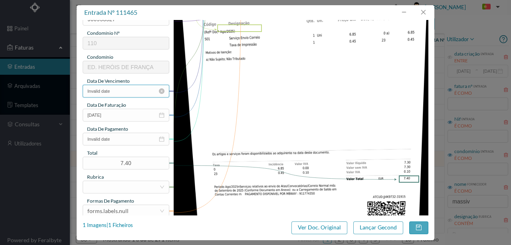
click at [127, 92] on input "Invalid date" at bounding box center [126, 91] width 87 height 13
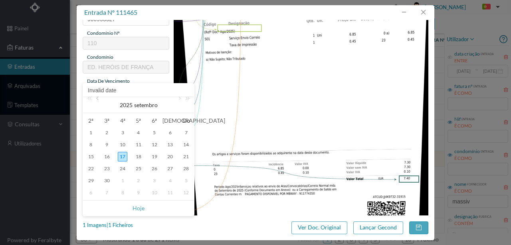
click at [98, 101] on link at bounding box center [98, 105] width 7 height 16
click at [188, 180] on div "31" at bounding box center [186, 181] width 10 height 10
type input "[DATE]"
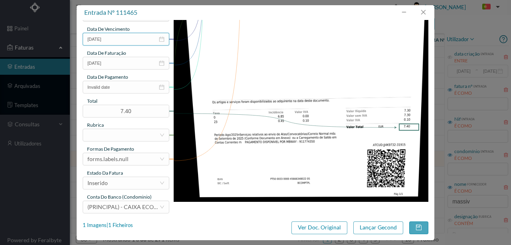
scroll to position [186, 0]
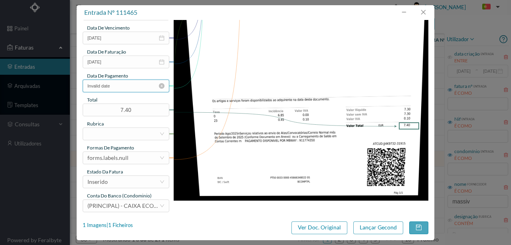
click at [125, 89] on input "Invalid date" at bounding box center [126, 85] width 87 height 13
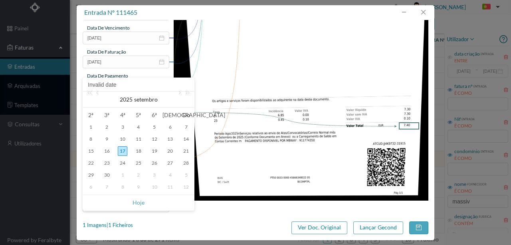
drag, startPoint x: 140, startPoint y: 201, endPoint x: 140, endPoint y: 193, distance: 8.4
click at [140, 199] on link "Hoje" at bounding box center [139, 202] width 12 height 15
type input "[DATE]"
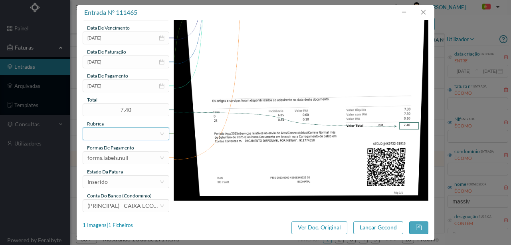
click at [111, 133] on div at bounding box center [123, 134] width 72 height 12
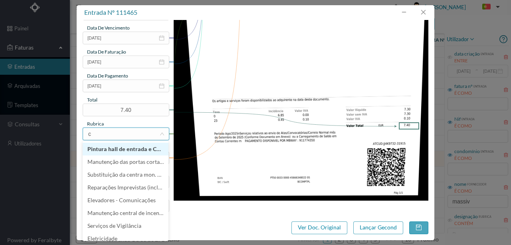
type input "co"
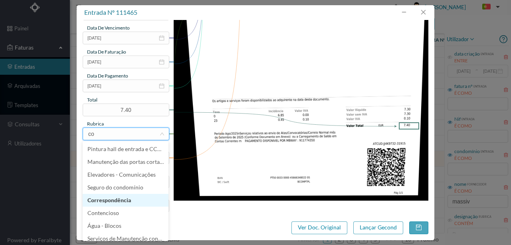
click at [103, 201] on li "Correspondência" at bounding box center [126, 200] width 86 height 13
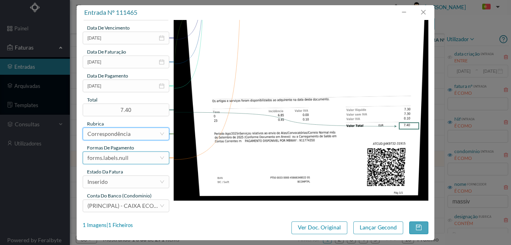
click at [130, 157] on div "forms.labels.null" at bounding box center [123, 158] width 72 height 12
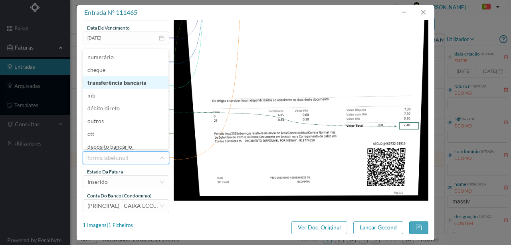
click at [129, 85] on li "transferência bancária" at bounding box center [126, 82] width 86 height 13
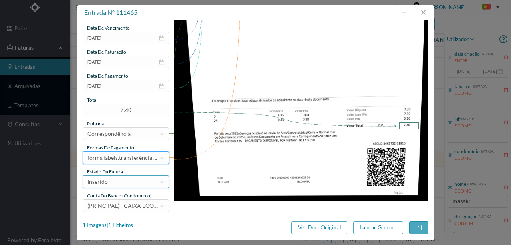
click at [125, 185] on div "Inserido" at bounding box center [123, 182] width 72 height 12
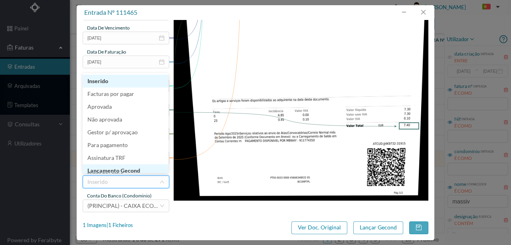
scroll to position [3, 0]
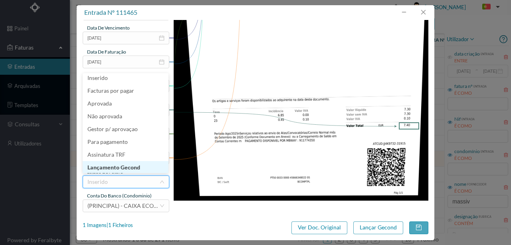
click at [119, 165] on li "Lançamento Gecond" at bounding box center [126, 167] width 86 height 13
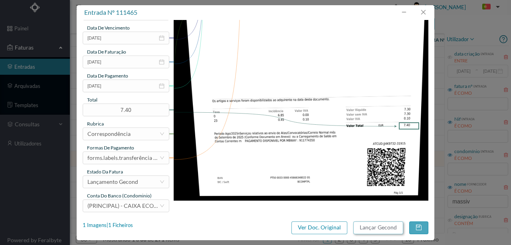
click at [372, 228] on button "Lançar Gecond" at bounding box center [378, 227] width 50 height 13
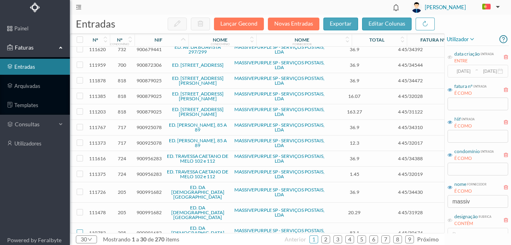
click at [77, 229] on input "checkbox" at bounding box center [80, 232] width 6 height 6
checkbox input "true"
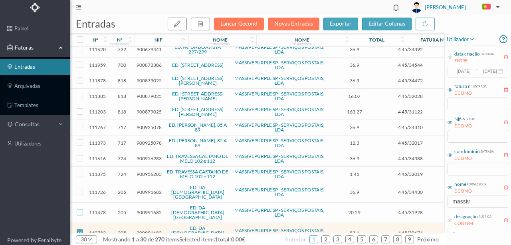
click at [81, 209] on input "checkbox" at bounding box center [80, 212] width 6 height 6
checkbox input "true"
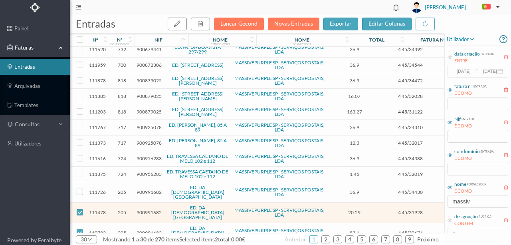
click at [81, 188] on input "checkbox" at bounding box center [80, 191] width 6 height 6
checkbox input "true"
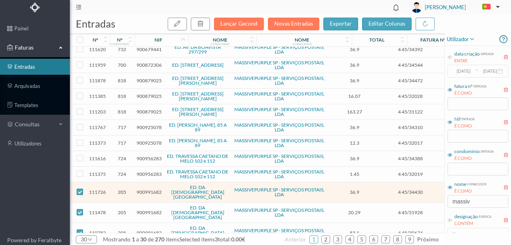
click at [149, 189] on span "900991682" at bounding box center [149, 192] width 25 height 6
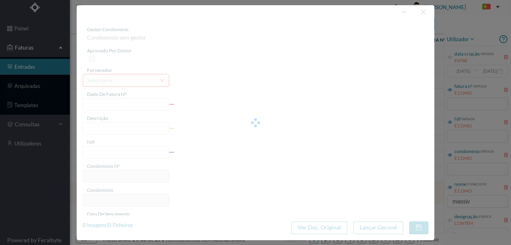
type input "4 45/34430"
type input "ANUIDADE"
type input "900991682"
type input "[DATE]"
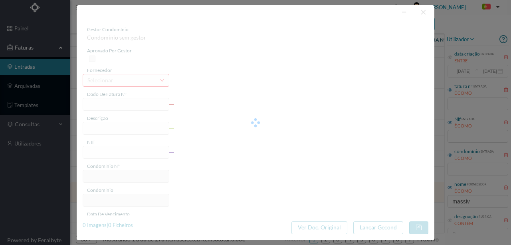
type input "[DATE]"
type input "36.90"
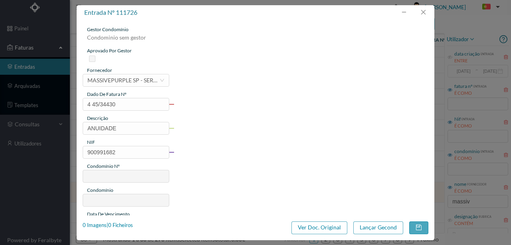
type input "205"
type input "ED. DA [DEMOGRAPHIC_DATA][GEOGRAPHIC_DATA]"
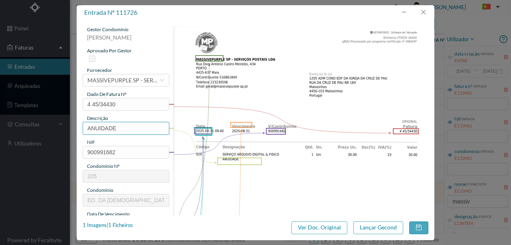
drag, startPoint x: 119, startPoint y: 128, endPoint x: 50, endPoint y: 127, distance: 68.7
click at [53, 125] on div "entrada nº 111726 gestor condomínio [PERSON_NAME] aprovado por gestor fornecedo…" at bounding box center [255, 122] width 511 height 245
type input "S"
type input "ARQUIVO DIGITAL - ANUIDADE"
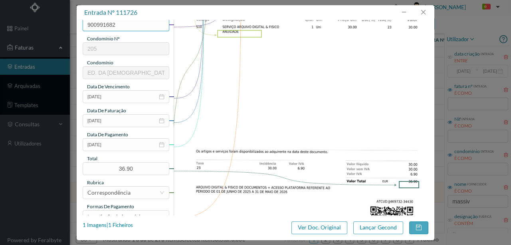
scroll to position [133, 0]
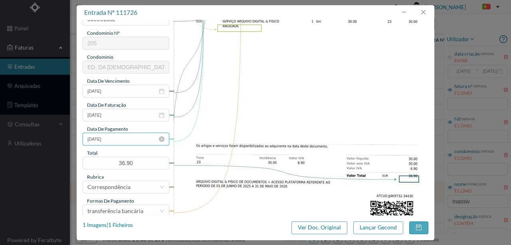
click at [123, 140] on input "[DATE]" at bounding box center [126, 139] width 87 height 13
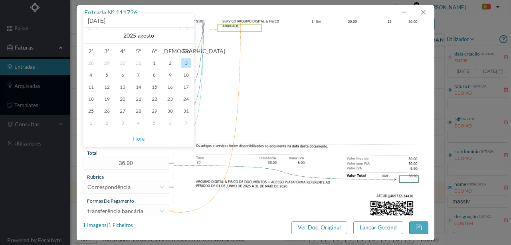
click at [135, 139] on link "Hoje" at bounding box center [139, 138] width 12 height 15
type input "[DATE]"
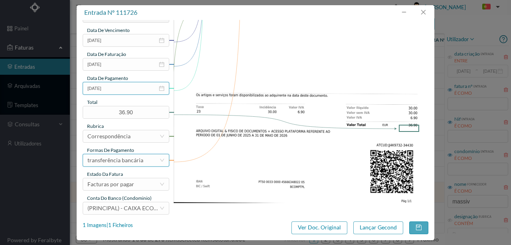
scroll to position [189, 0]
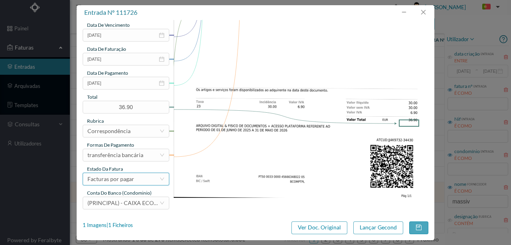
click at [127, 178] on div "Facturas por pagar" at bounding box center [110, 179] width 47 height 12
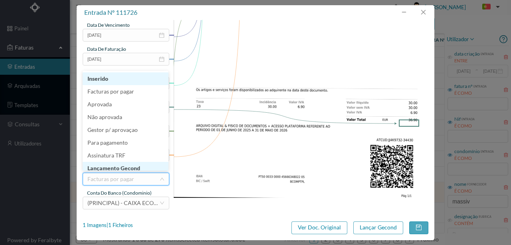
scroll to position [4, 0]
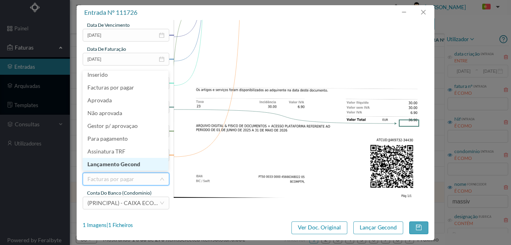
click at [136, 166] on li "Lançamento Gecond" at bounding box center [126, 164] width 86 height 13
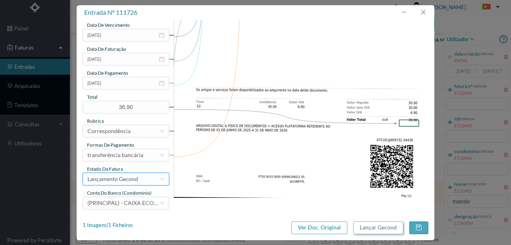
click at [374, 230] on button "Lançar Gecond" at bounding box center [378, 227] width 50 height 13
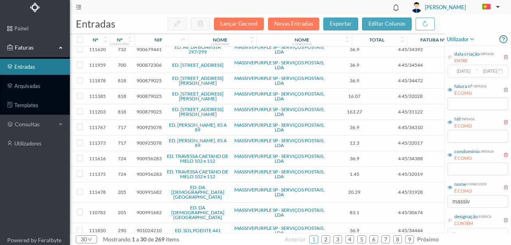
click at [143, 189] on span "900991682" at bounding box center [149, 192] width 25 height 6
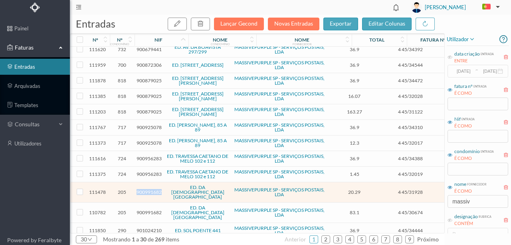
click at [143, 189] on span "900991682" at bounding box center [149, 192] width 25 height 6
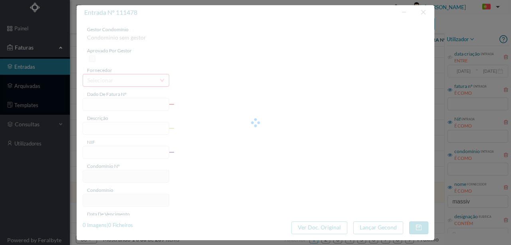
type input "4 45/31928"
type input "Serviço [PERSON_NAME] Pava da lanvanaDa"
type input "900991682"
type input "Invalid date"
type input "[DATE]"
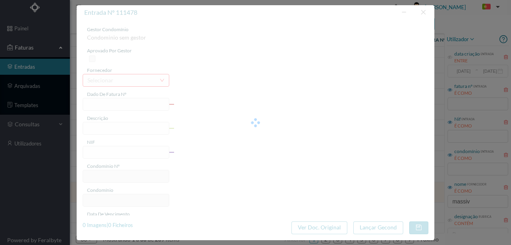
type input "20.29"
type input "205"
type input "ED. DA [DEMOGRAPHIC_DATA][GEOGRAPHIC_DATA]"
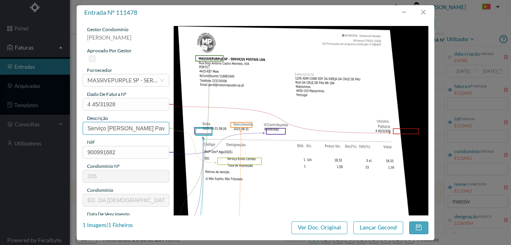
scroll to position [0, 28]
drag, startPoint x: 143, startPoint y: 129, endPoint x: 234, endPoint y: 129, distance: 91.0
click at [234, 129] on div "gestor condomínio [PERSON_NAME] aprovado por gestor fornecedor selecionar MASSI…" at bounding box center [256, 212] width 346 height 372
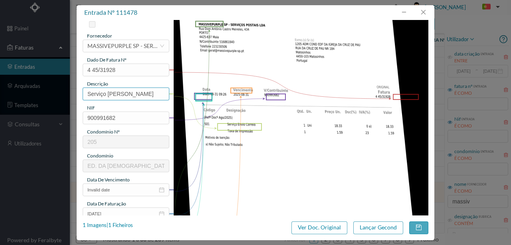
scroll to position [80, 0]
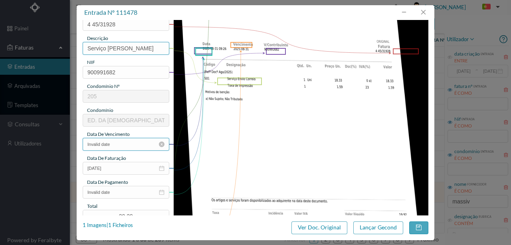
type input "Serviço [PERSON_NAME]"
click at [130, 146] on input "Invalid date" at bounding box center [126, 144] width 87 height 13
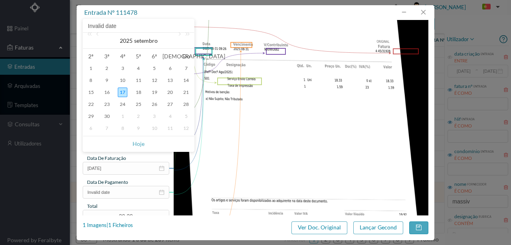
click at [98, 32] on div "Invalid date" at bounding box center [138, 26] width 111 height 14
click at [97, 33] on link at bounding box center [98, 41] width 7 height 16
click at [182, 116] on div "31" at bounding box center [186, 116] width 10 height 10
type input "[DATE]"
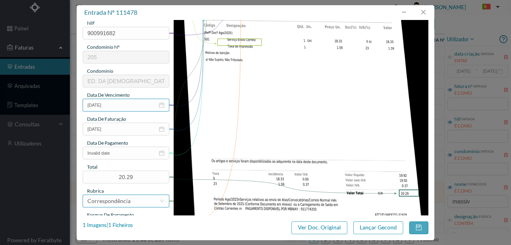
scroll to position [160, 0]
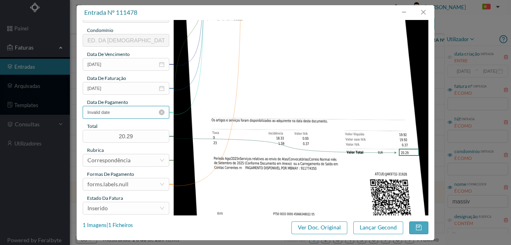
click at [124, 113] on input "Invalid date" at bounding box center [126, 112] width 87 height 13
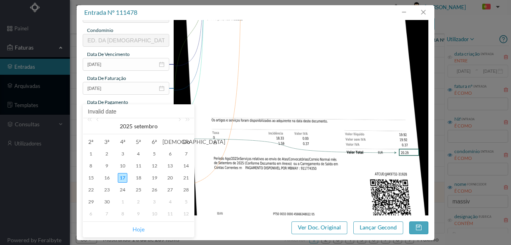
click at [137, 230] on link "Hoje" at bounding box center [139, 229] width 12 height 15
type input "[DATE]"
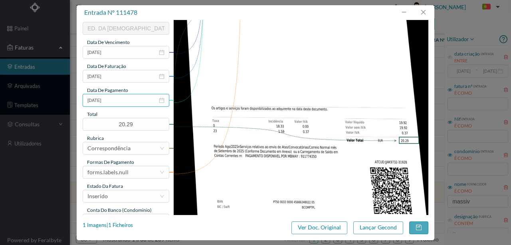
scroll to position [189, 0]
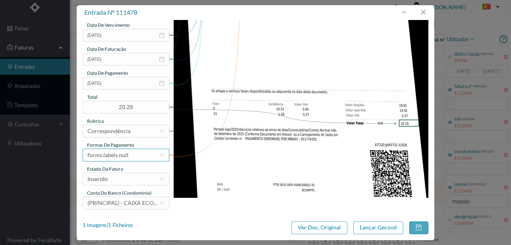
click at [128, 157] on div "forms.labels.null" at bounding box center [123, 155] width 72 height 12
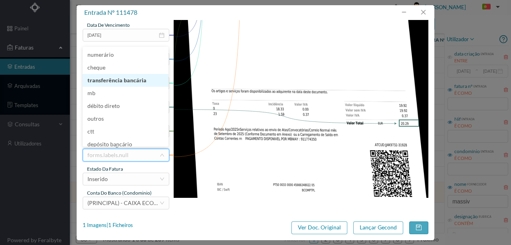
click at [119, 80] on li "transferência bancária" at bounding box center [126, 80] width 86 height 13
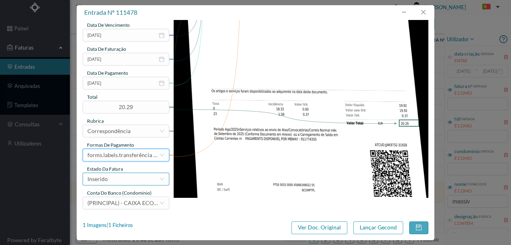
click at [118, 178] on div "Inserido" at bounding box center [123, 179] width 72 height 12
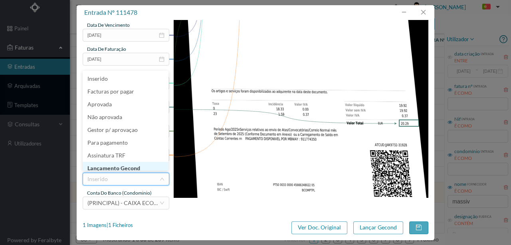
scroll to position [4, 0]
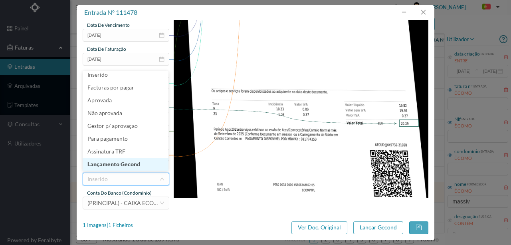
click at [134, 163] on li "Lançamento Gecond" at bounding box center [126, 164] width 86 height 13
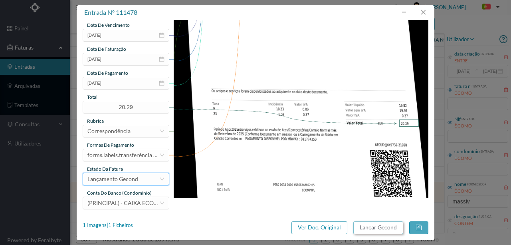
click at [362, 229] on button "Lançar Gecond" at bounding box center [378, 227] width 50 height 13
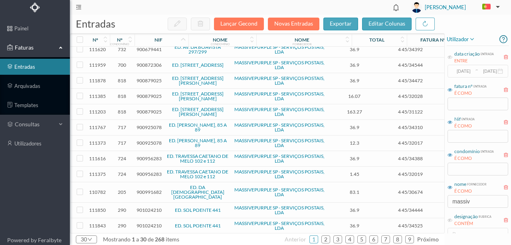
click at [147, 189] on span "900991682" at bounding box center [149, 192] width 25 height 6
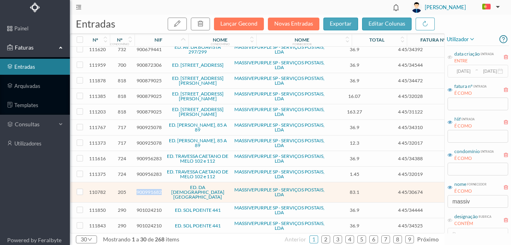
click at [147, 189] on span "900991682" at bounding box center [149, 192] width 25 height 6
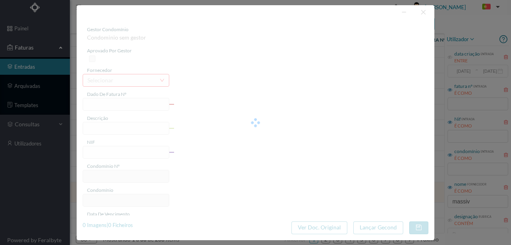
type input "4 45/30674"
type input "Serviço [PERSON_NAME]"
type input "900991682"
type input "[DATE]"
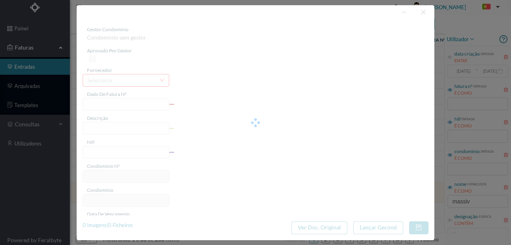
type input "[DATE]"
type input "83.10"
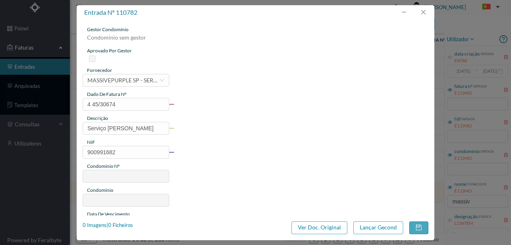
type input "205"
type input "ED. DA [DEMOGRAPHIC_DATA][GEOGRAPHIC_DATA]"
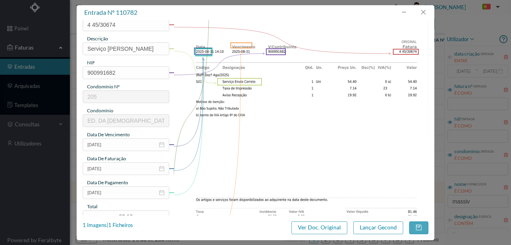
scroll to position [106, 0]
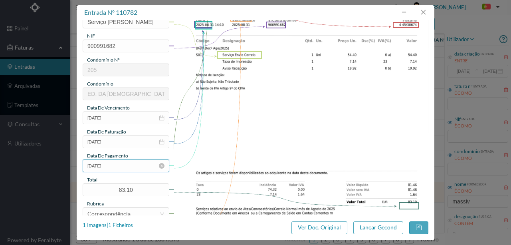
click at [124, 168] on input "[DATE]" at bounding box center [126, 165] width 87 height 13
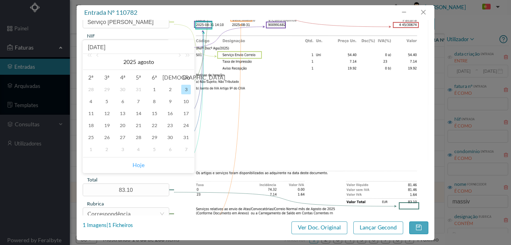
click at [137, 165] on link "Hoje" at bounding box center [139, 164] width 12 height 15
type input "[DATE]"
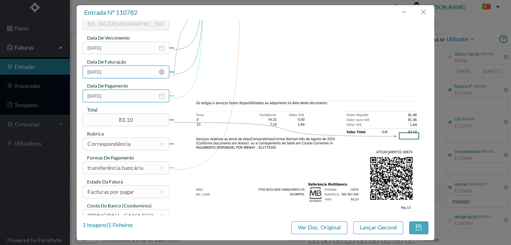
scroll to position [189, 0]
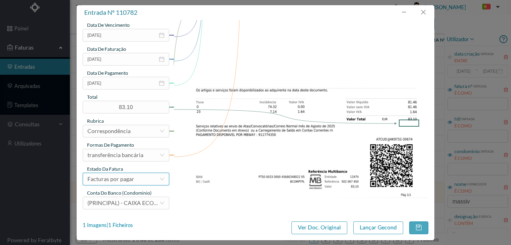
click at [122, 182] on div "Facturas por pagar" at bounding box center [110, 179] width 47 height 12
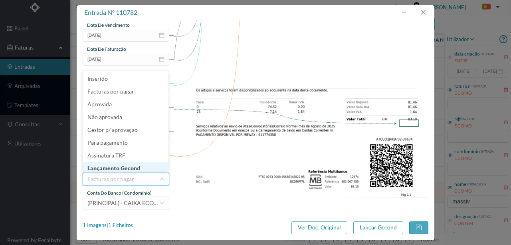
scroll to position [4, 0]
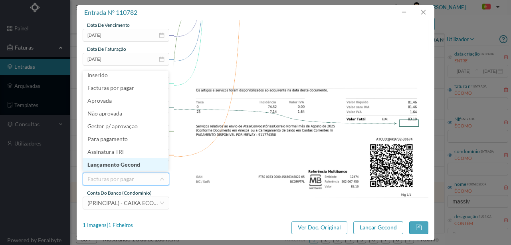
click at [133, 165] on li "Lançamento Gecond" at bounding box center [126, 164] width 86 height 13
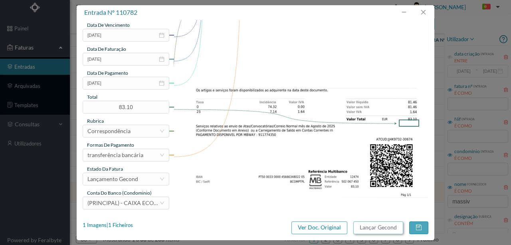
click at [368, 230] on button "Lançar Gecond" at bounding box center [378, 227] width 50 height 13
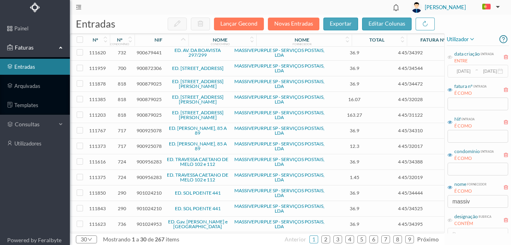
scroll to position [279, 0]
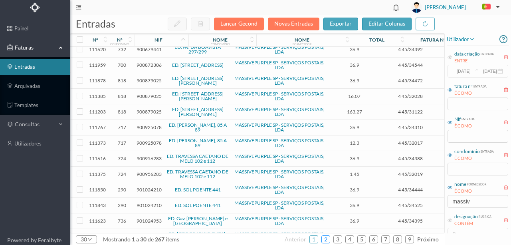
click at [324, 237] on li "2" at bounding box center [325, 239] width 9 height 8
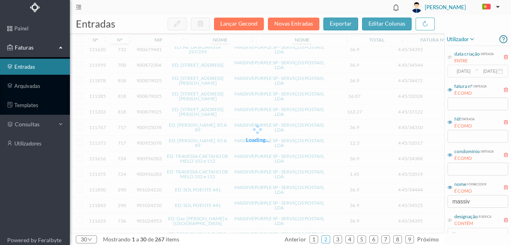
scroll to position [277, 0]
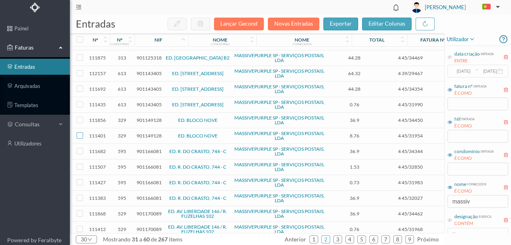
drag, startPoint x: 78, startPoint y: 132, endPoint x: 79, endPoint y: 121, distance: 11.2
click at [79, 132] on input "checkbox" at bounding box center [80, 135] width 6 height 6
checkbox input "true"
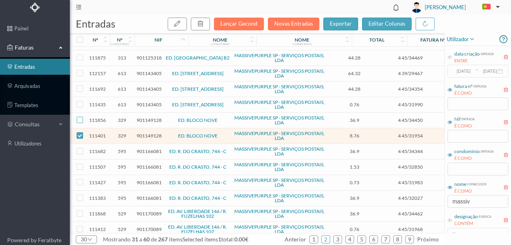
click at [79, 117] on input "checkbox" at bounding box center [80, 120] width 6 height 6
checkbox input "true"
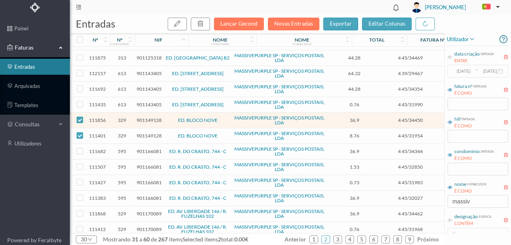
scroll to position [279, 0]
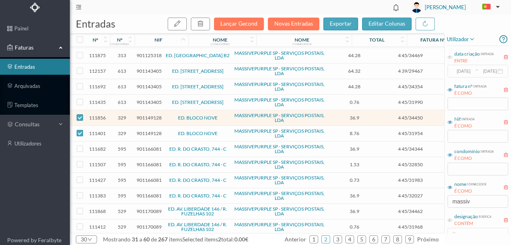
click at [147, 115] on span "901149128" at bounding box center [149, 118] width 25 height 6
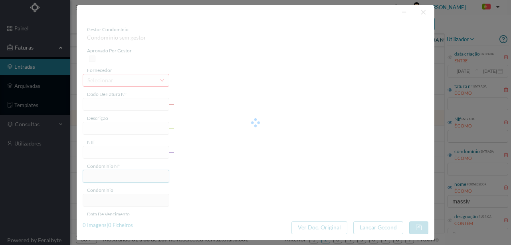
type input "4 45/34450"
type input "ANVIVALVIL"
type input "901149128"
type input "Invalid date"
type input "[DATE]"
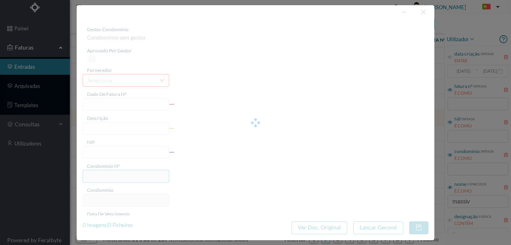
type input "36.90"
type input "329"
type input "ED. BLOCO NOVE"
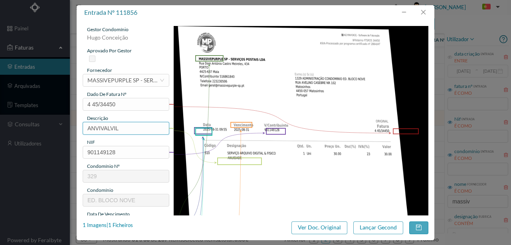
drag, startPoint x: 127, startPoint y: 127, endPoint x: 23, endPoint y: 128, distance: 103.8
click at [24, 128] on div "entrada nº 111856 gestor condomínio [PERSON_NAME] aprovado por gestor fornecedo…" at bounding box center [255, 122] width 511 height 245
type input "ARQUIVO DIGITAL - ANUIDADE"
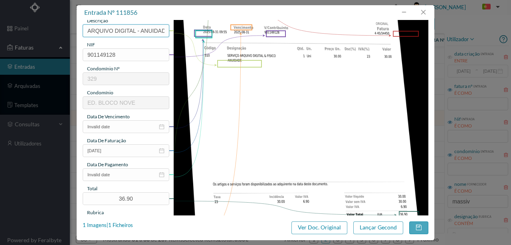
scroll to position [106, 0]
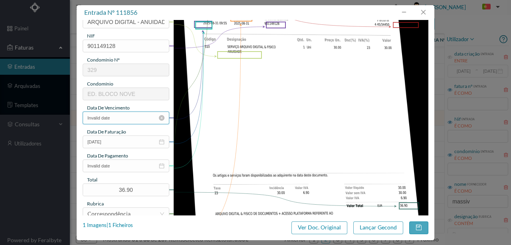
click at [121, 118] on input "Invalid date" at bounding box center [126, 117] width 87 height 13
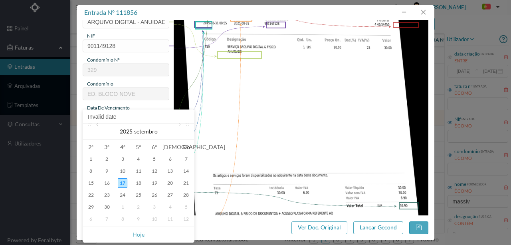
click at [96, 125] on link at bounding box center [98, 131] width 7 height 16
click at [184, 206] on div "31" at bounding box center [186, 207] width 10 height 10
type input "[DATE]"
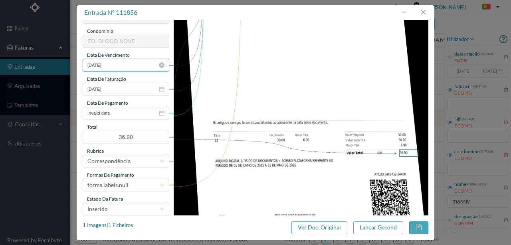
scroll to position [160, 0]
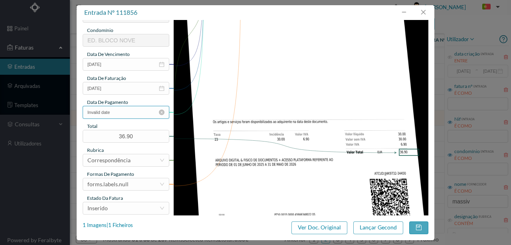
click at [123, 113] on input "Invalid date" at bounding box center [126, 112] width 87 height 13
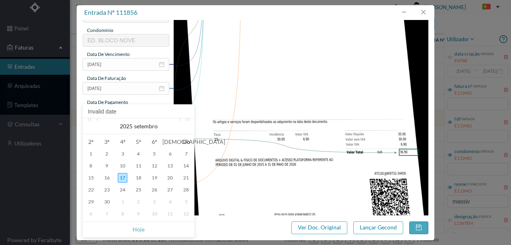
drag, startPoint x: 140, startPoint y: 230, endPoint x: 174, endPoint y: 206, distance: 41.8
click at [140, 230] on link "Hoje" at bounding box center [139, 229] width 12 height 15
type input "[DATE]"
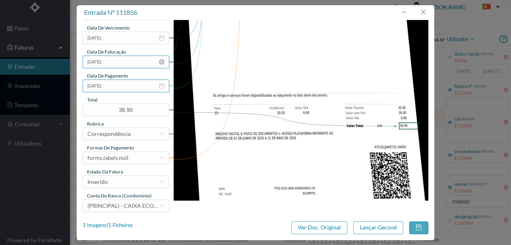
scroll to position [186, 0]
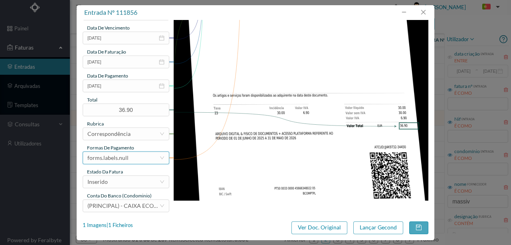
click at [121, 160] on div "forms.labels.null" at bounding box center [107, 158] width 41 height 12
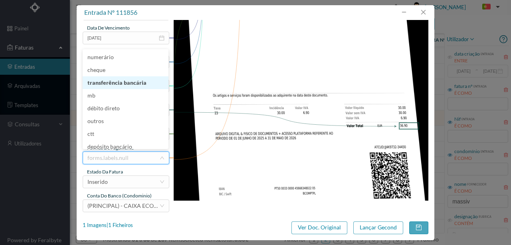
click at [123, 87] on li "transferência bancária" at bounding box center [126, 82] width 86 height 13
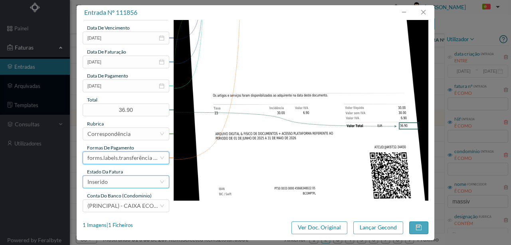
click at [111, 183] on div "Inserido" at bounding box center [123, 182] width 72 height 12
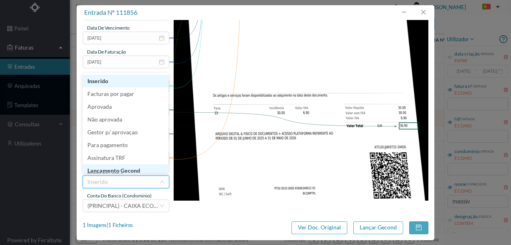
scroll to position [4, 0]
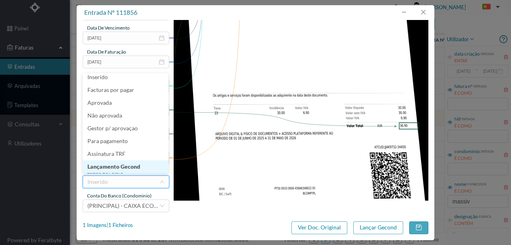
click at [127, 163] on li "Lançamento Gecond" at bounding box center [126, 166] width 86 height 13
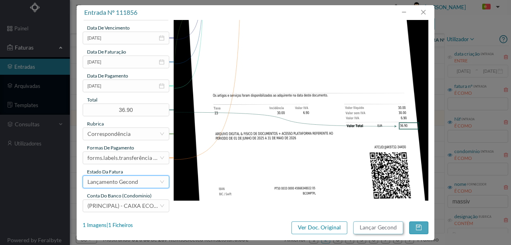
click at [375, 225] on button "Lançar Gecond" at bounding box center [378, 227] width 50 height 13
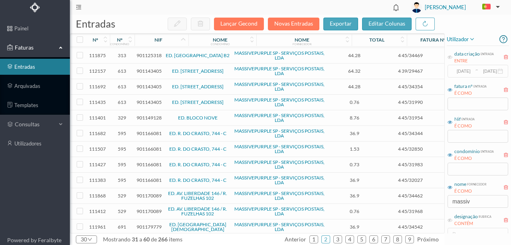
click at [143, 115] on span "901149128" at bounding box center [149, 118] width 25 height 6
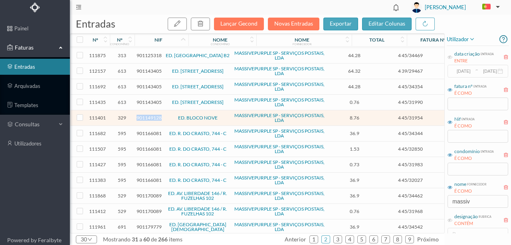
click at [143, 115] on span "901149128" at bounding box center [149, 118] width 25 height 6
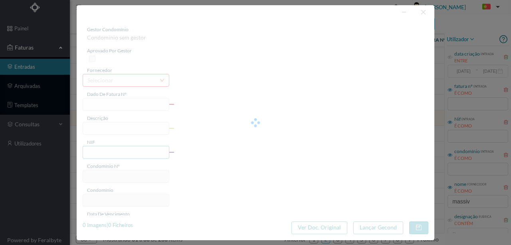
type input "4 45/31954"
type input "J/2UL OI) [PERSON_NAME]"
type input "901149128"
type input "Invalid date"
type input "[DATE]"
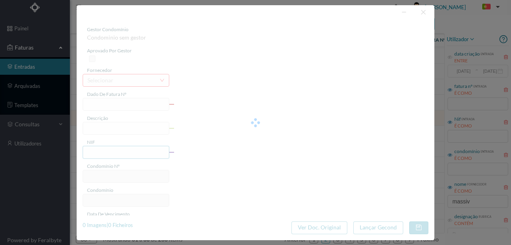
type input "[DATE]"
type input "8.76"
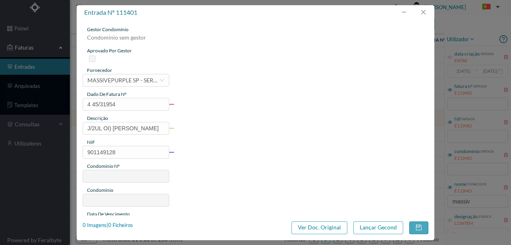
type input "329"
type input "ED. BLOCO NOVE"
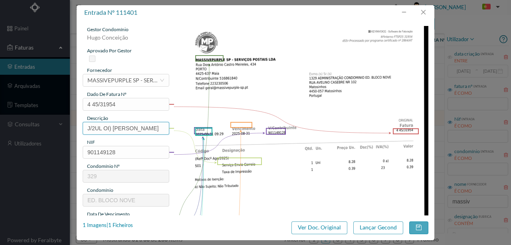
scroll to position [0, 3]
drag, startPoint x: 87, startPoint y: 129, endPoint x: 302, endPoint y: 135, distance: 214.9
click at [302, 135] on div "gestor condomínio [PERSON_NAME] aprovado por gestor fornecedor selecionar MASSI…" at bounding box center [256, 212] width 346 height 372
type input "Serviço [PERSON_NAME]"
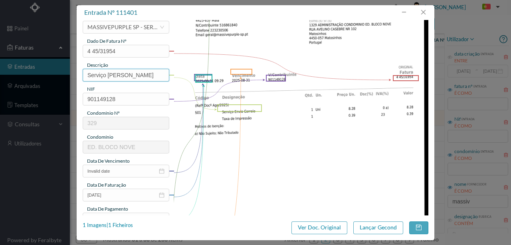
scroll to position [80, 0]
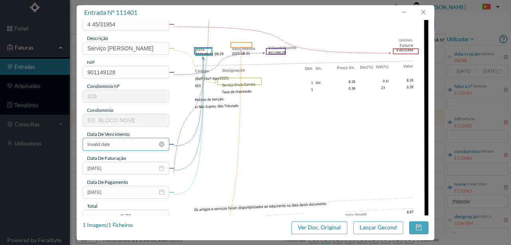
click at [126, 144] on input "Invalid date" at bounding box center [126, 144] width 87 height 13
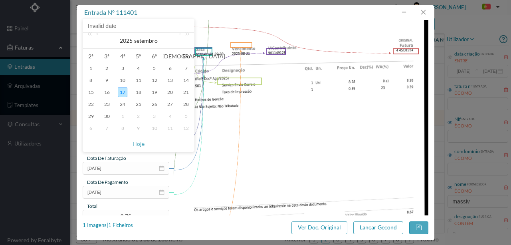
click at [99, 35] on link at bounding box center [98, 41] width 7 height 16
click at [185, 117] on div "31" at bounding box center [186, 116] width 10 height 10
type input "[DATE]"
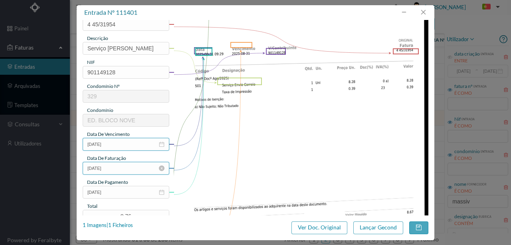
scroll to position [133, 0]
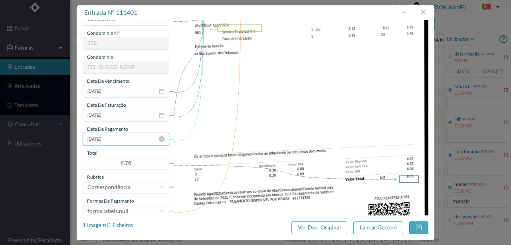
click at [119, 141] on input "[DATE]" at bounding box center [126, 139] width 87 height 13
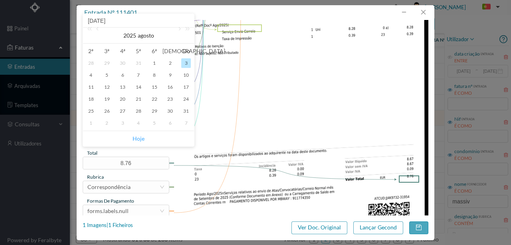
click at [139, 138] on link "Hoje" at bounding box center [139, 138] width 12 height 15
type input "[DATE]"
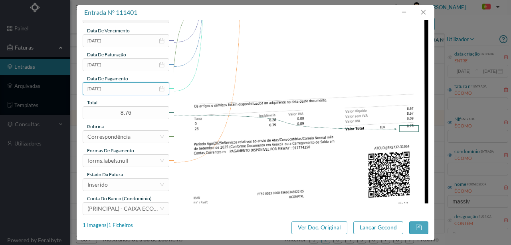
scroll to position [189, 0]
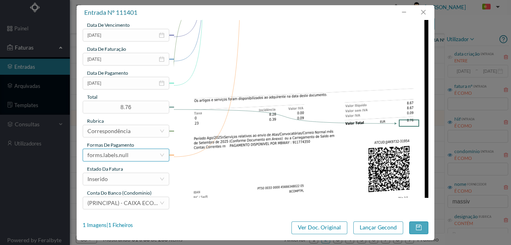
click at [125, 156] on div "forms.labels.null" at bounding box center [107, 155] width 41 height 12
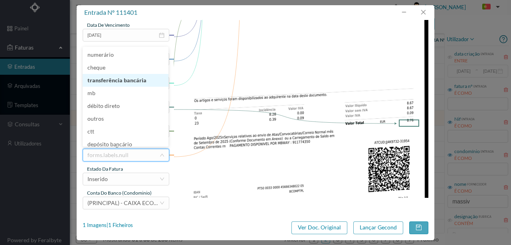
click at [122, 77] on li "transferência bancária" at bounding box center [126, 80] width 86 height 13
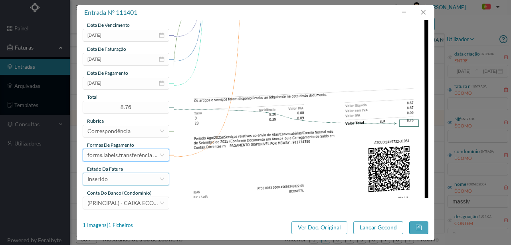
click at [130, 180] on div "Inserido" at bounding box center [123, 179] width 72 height 12
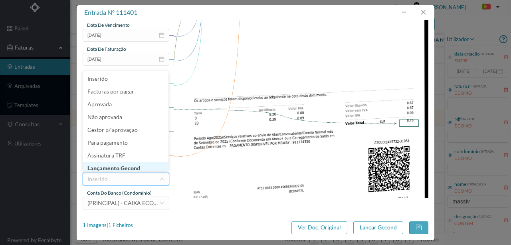
scroll to position [4, 0]
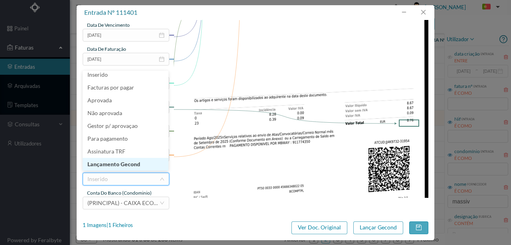
click at [121, 165] on li "Lançamento Gecond" at bounding box center [126, 164] width 86 height 13
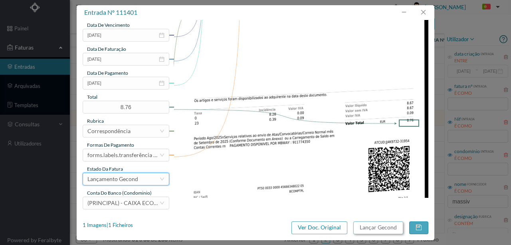
click at [375, 224] on button "Lançar Gecond" at bounding box center [378, 227] width 50 height 13
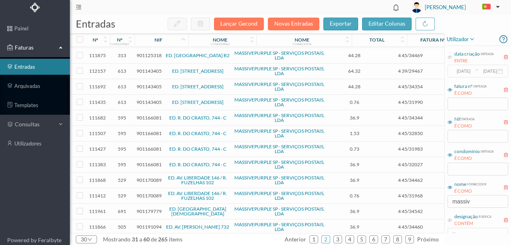
scroll to position [226, 0]
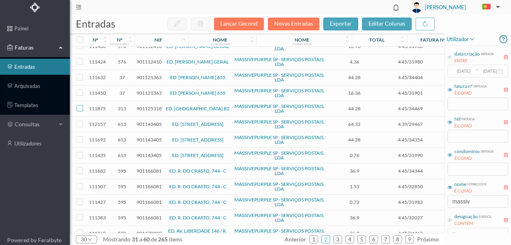
drag, startPoint x: 81, startPoint y: 105, endPoint x: 94, endPoint y: 105, distance: 12.8
click at [81, 105] on input "checkbox" at bounding box center [80, 108] width 6 height 6
checkbox input "true"
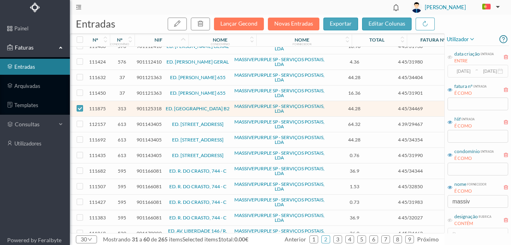
click at [150, 107] on span "901125318" at bounding box center [149, 108] width 25 height 6
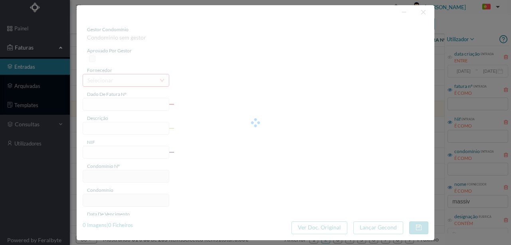
type input "4 45/34469"
type input "ANVILALIL"
type input "901125318"
type input "Invalid date"
type input "[DATE]"
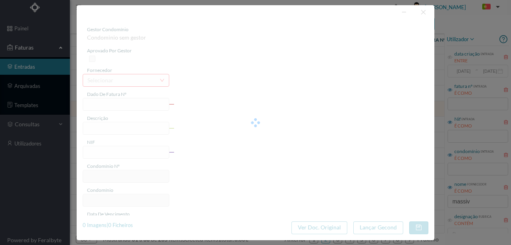
type input "44.28"
type input "313"
type input "ED. [GEOGRAPHIC_DATA] B2"
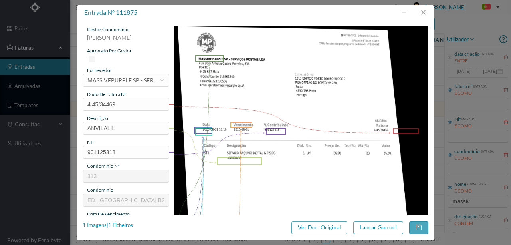
click at [132, 225] on div "1 Imagens | 1 Ficheiros" at bounding box center [108, 225] width 50 height 8
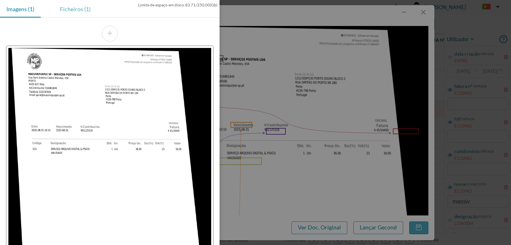
click at [77, 12] on div "Ficheiros (1)" at bounding box center [76, 9] width 44 height 18
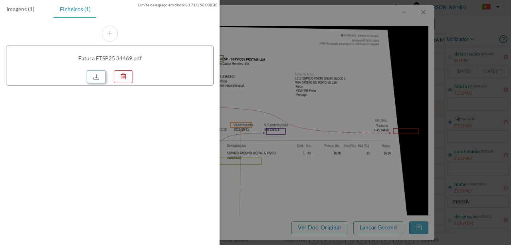
click at [95, 75] on link at bounding box center [96, 76] width 19 height 13
click at [259, 58] on div at bounding box center [255, 122] width 511 height 245
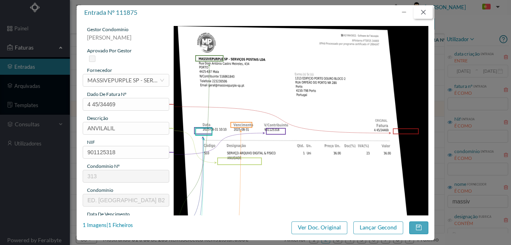
click at [422, 10] on button "button" at bounding box center [423, 12] width 19 height 13
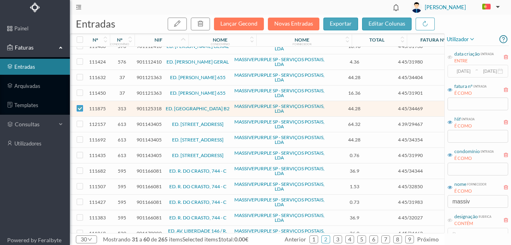
click at [78, 105] on input "checkbox" at bounding box center [80, 108] width 6 height 6
click at [79, 106] on input "checkbox" at bounding box center [80, 108] width 6 height 6
checkbox input "true"
click at [204, 26] on icon "button" at bounding box center [200, 23] width 6 height 6
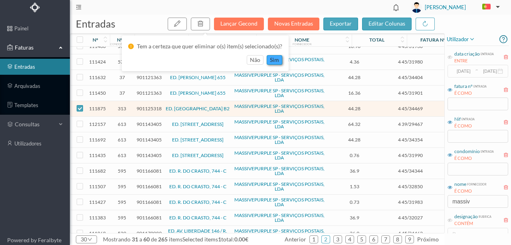
click at [274, 61] on button "sim" at bounding box center [275, 60] width 16 height 10
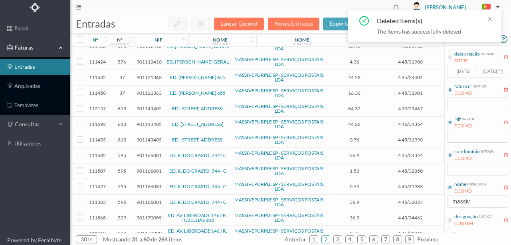
scroll to position [199, 0]
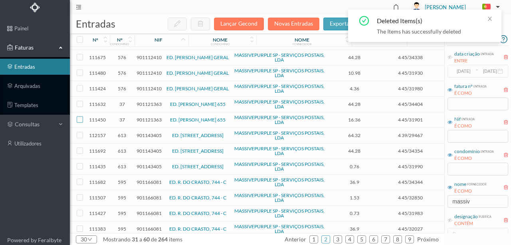
drag, startPoint x: 77, startPoint y: 117, endPoint x: 83, endPoint y: 109, distance: 9.7
click at [78, 117] on input "checkbox" at bounding box center [80, 119] width 6 height 6
checkbox input "true"
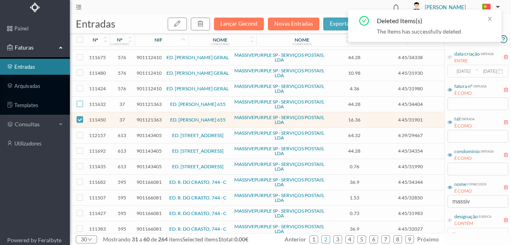
click at [80, 101] on input "checkbox" at bounding box center [80, 104] width 6 height 6
checkbox input "true"
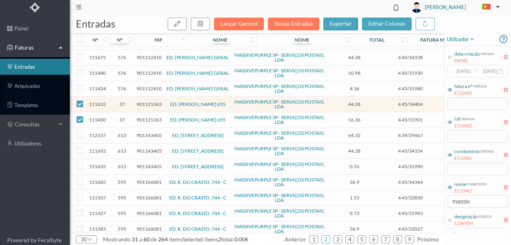
click at [150, 101] on span "901121363" at bounding box center [149, 104] width 25 height 6
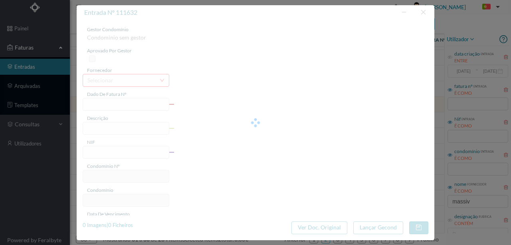
type input "4 45/34404"
type input "SERVICO ARQUIVO DIG"
type input "901121363"
type input "Invalid date"
type input "[DATE]"
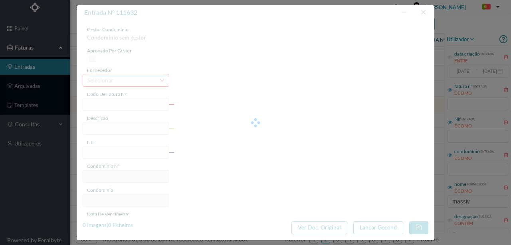
type input "44.28"
type input "37"
type input "ED. [PERSON_NAME] 655"
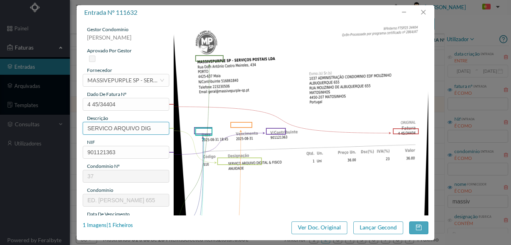
drag, startPoint x: 154, startPoint y: 127, endPoint x: 10, endPoint y: 125, distance: 143.8
click at [13, 126] on div "entrada nº 111632 gestor condomínio [PERSON_NAME] aprovado por gestor fornecedo…" at bounding box center [255, 122] width 511 height 245
type input "ARQUIVO DIGITAL - ANUIDADE"
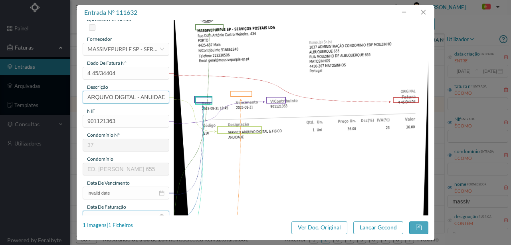
scroll to position [80, 0]
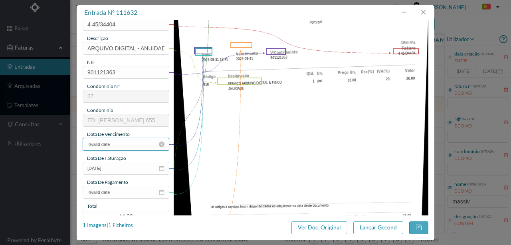
click at [121, 142] on input "Invalid date" at bounding box center [126, 144] width 87 height 13
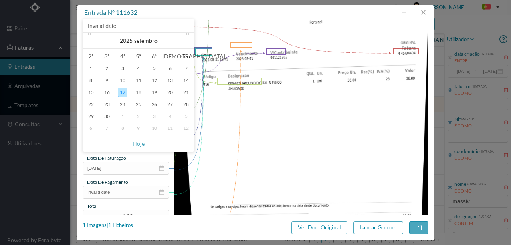
click at [99, 31] on div "Invalid date" at bounding box center [138, 26] width 111 height 14
click at [99, 34] on link at bounding box center [98, 41] width 7 height 16
click at [184, 116] on div "31" at bounding box center [186, 116] width 10 height 10
type input "[DATE]"
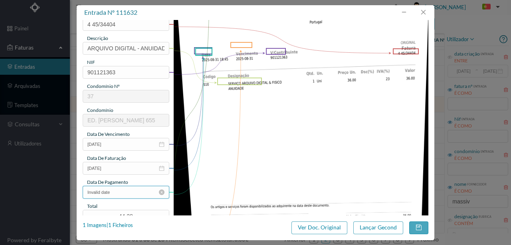
click at [129, 192] on input "Invalid date" at bounding box center [126, 192] width 87 height 13
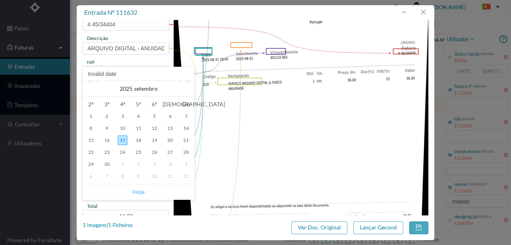
click at [141, 191] on link "Hoje" at bounding box center [139, 191] width 12 height 15
type input "[DATE]"
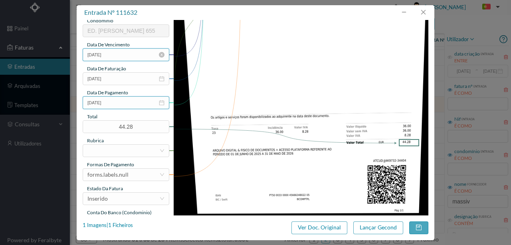
scroll to position [186, 0]
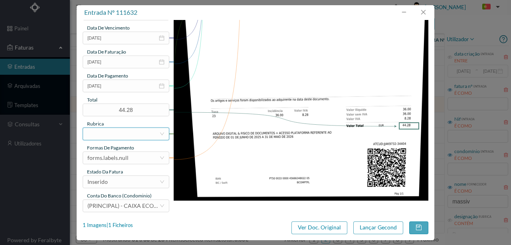
click at [115, 133] on div at bounding box center [123, 134] width 72 height 12
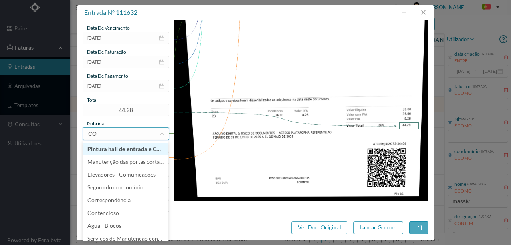
type input "COR"
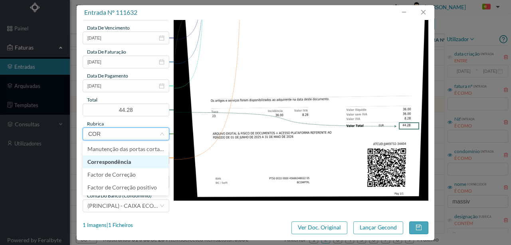
click at [129, 163] on li "Correspondência" at bounding box center [126, 161] width 86 height 13
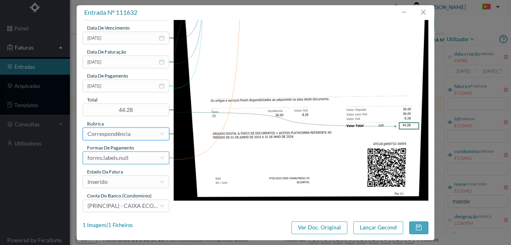
click at [114, 157] on div "forms.labels.null" at bounding box center [107, 158] width 41 height 12
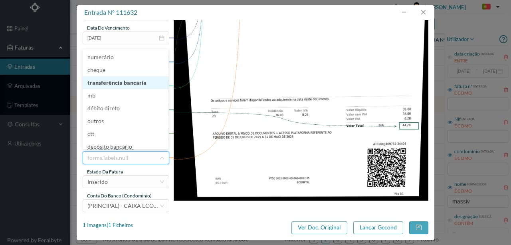
click at [121, 86] on li "transferência bancária" at bounding box center [126, 82] width 86 height 13
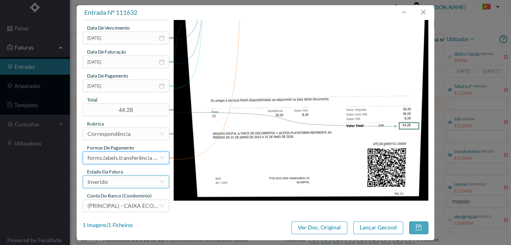
click at [108, 184] on div "Inserido" at bounding box center [123, 182] width 72 height 12
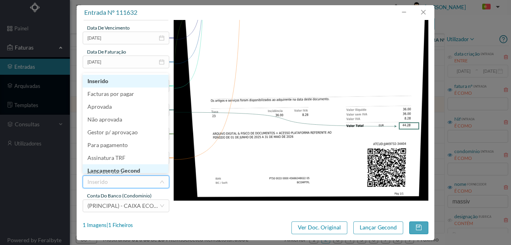
scroll to position [4, 0]
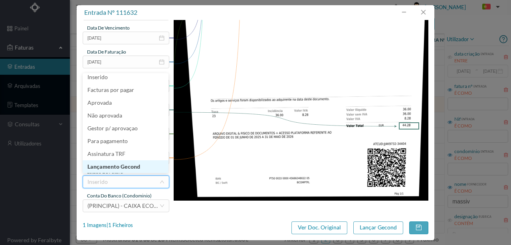
click at [127, 165] on li "Lançamento Gecond" at bounding box center [126, 166] width 86 height 13
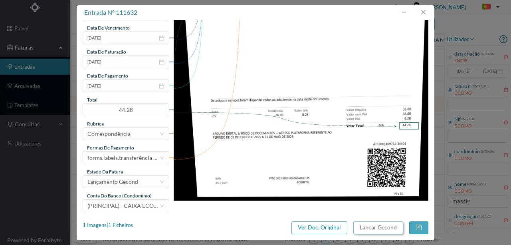
click at [371, 228] on button "Lançar Gecond" at bounding box center [378, 227] width 50 height 13
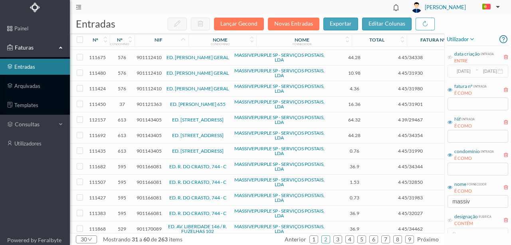
click at [155, 103] on span "901121363" at bounding box center [149, 104] width 25 height 6
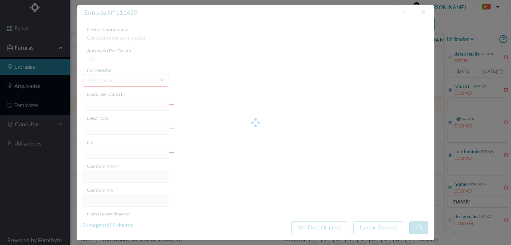
type input "4 45/31901"
type input "Serviço [PERSON_NAME]"
type input "901121363"
type input "Invalid date"
type input "[DATE]"
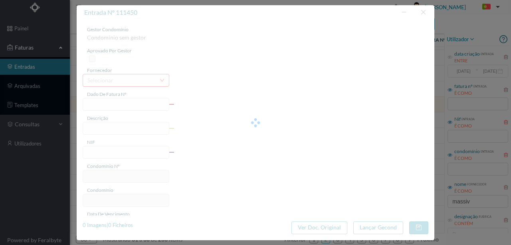
type input "16.36"
type input "37"
type input "ED. [PERSON_NAME] 655"
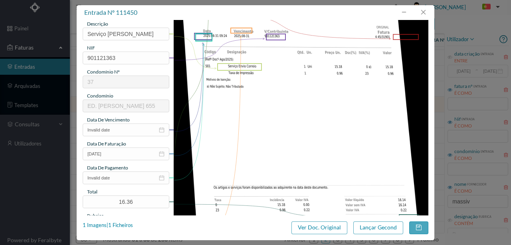
scroll to position [106, 0]
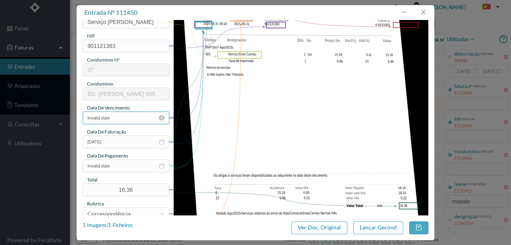
click at [123, 119] on input "Invalid date" at bounding box center [126, 117] width 87 height 13
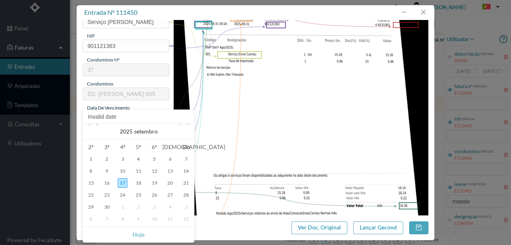
click at [100, 126] on link at bounding box center [98, 131] width 7 height 16
click at [182, 206] on div "31" at bounding box center [186, 207] width 10 height 10
type input "[DATE]"
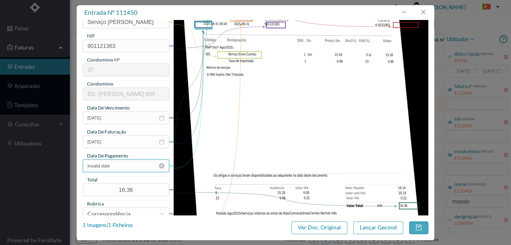
click at [123, 167] on input "Invalid date" at bounding box center [126, 165] width 87 height 13
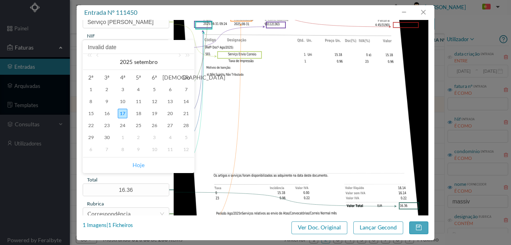
click at [139, 164] on link "Hoje" at bounding box center [139, 164] width 12 height 15
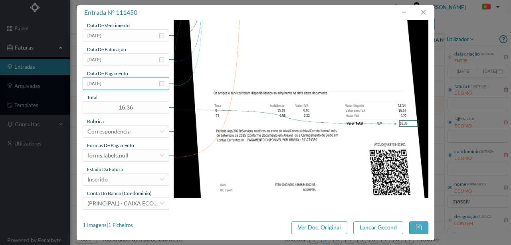
scroll to position [189, 0]
click at [129, 156] on div "forms.labels.null" at bounding box center [123, 155] width 72 height 12
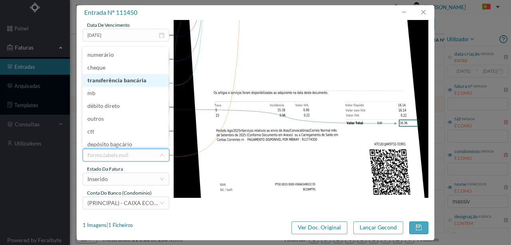
click at [121, 81] on li "transferência bancária" at bounding box center [126, 80] width 86 height 13
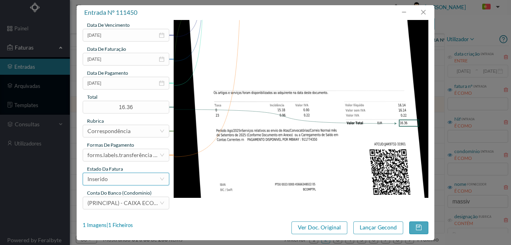
click at [134, 177] on div "Inserido" at bounding box center [123, 179] width 72 height 12
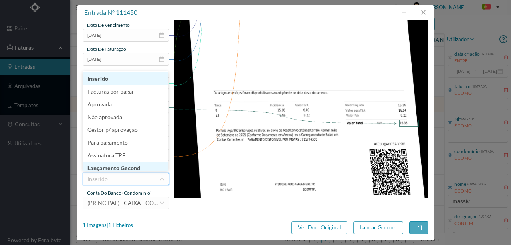
scroll to position [4, 0]
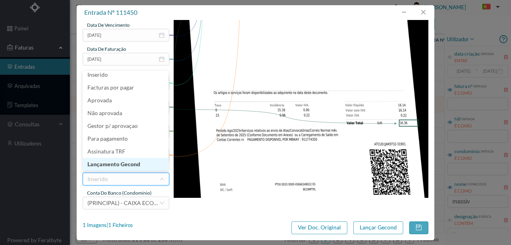
click at [130, 166] on li "Lançamento Gecond" at bounding box center [126, 164] width 86 height 13
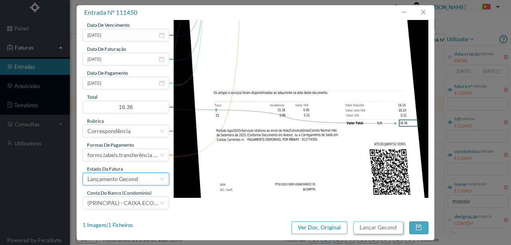
click at [387, 228] on button "Lançar Gecond" at bounding box center [378, 227] width 50 height 13
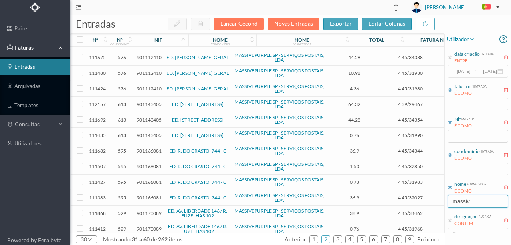
drag, startPoint x: 486, startPoint y: 201, endPoint x: 422, endPoint y: 210, distance: 64.5
click at [424, 210] on div "entradas Lançar Gecond Novas Entradas exportar editar colunas nº nº condomínio …" at bounding box center [290, 130] width 441 height 230
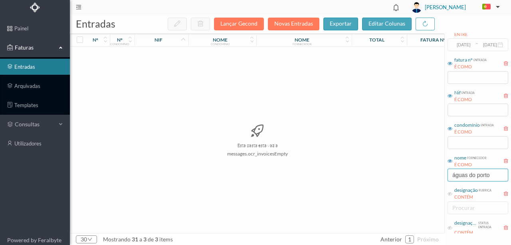
scroll to position [0, 0]
click at [31, 85] on link "arquivadas" at bounding box center [35, 86] width 70 height 16
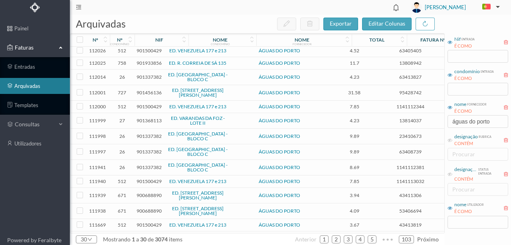
scroll to position [175, 0]
